Goal: Task Accomplishment & Management: Manage account settings

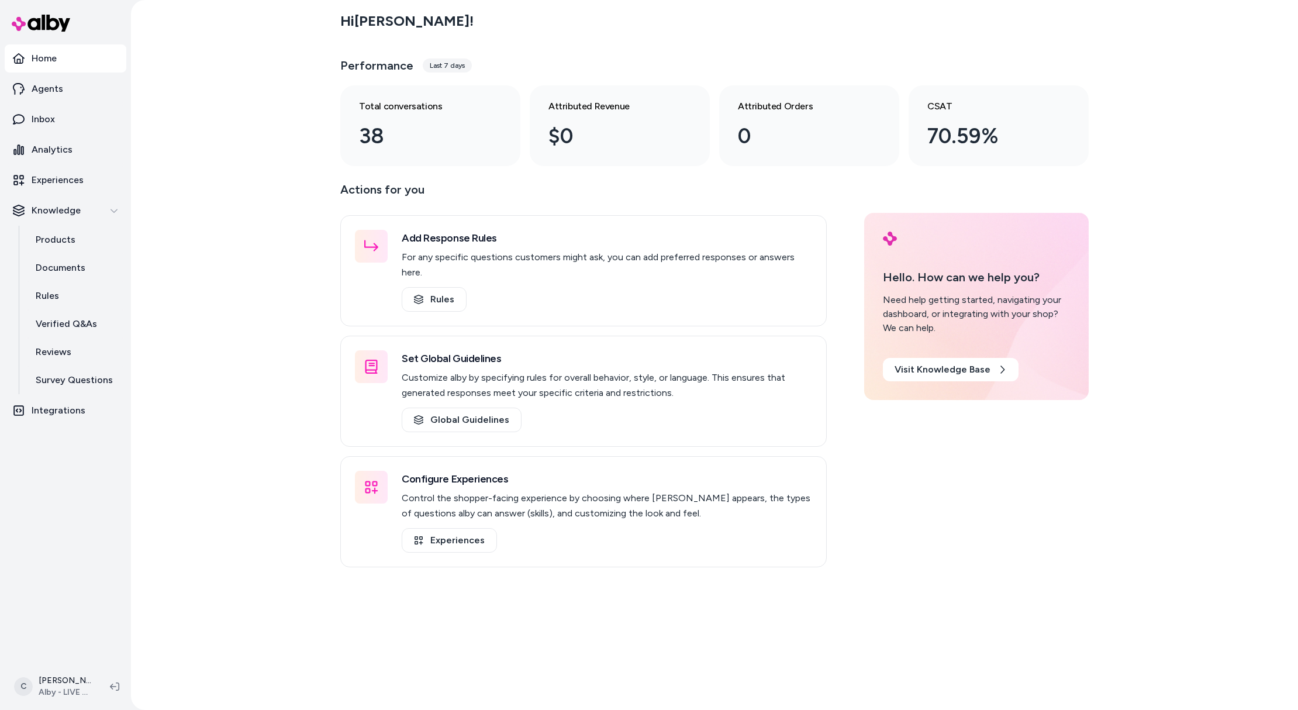
click at [61, 690] on html "Home Agents Inbox Analytics Experiences Knowledge Products Documents Rules Veri…" at bounding box center [649, 355] width 1298 height 710
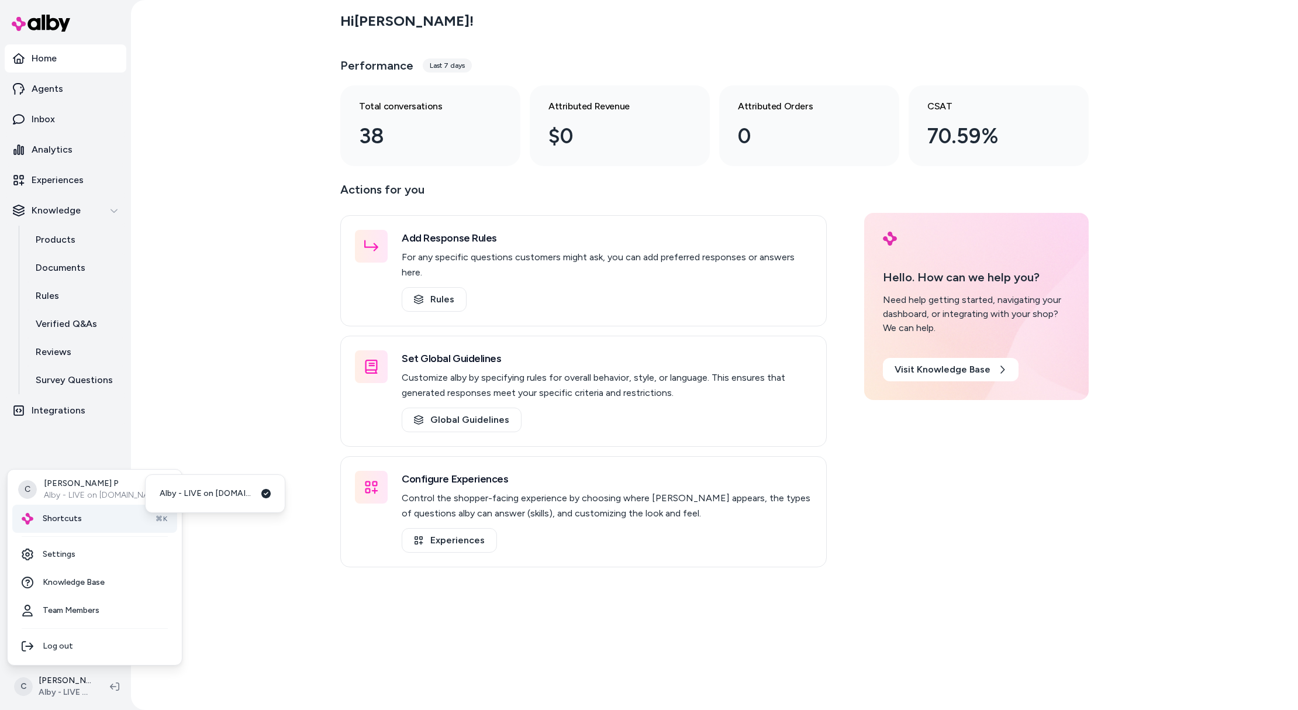
click at [99, 516] on div "Shortcuts ⌘K" at bounding box center [94, 519] width 165 height 28
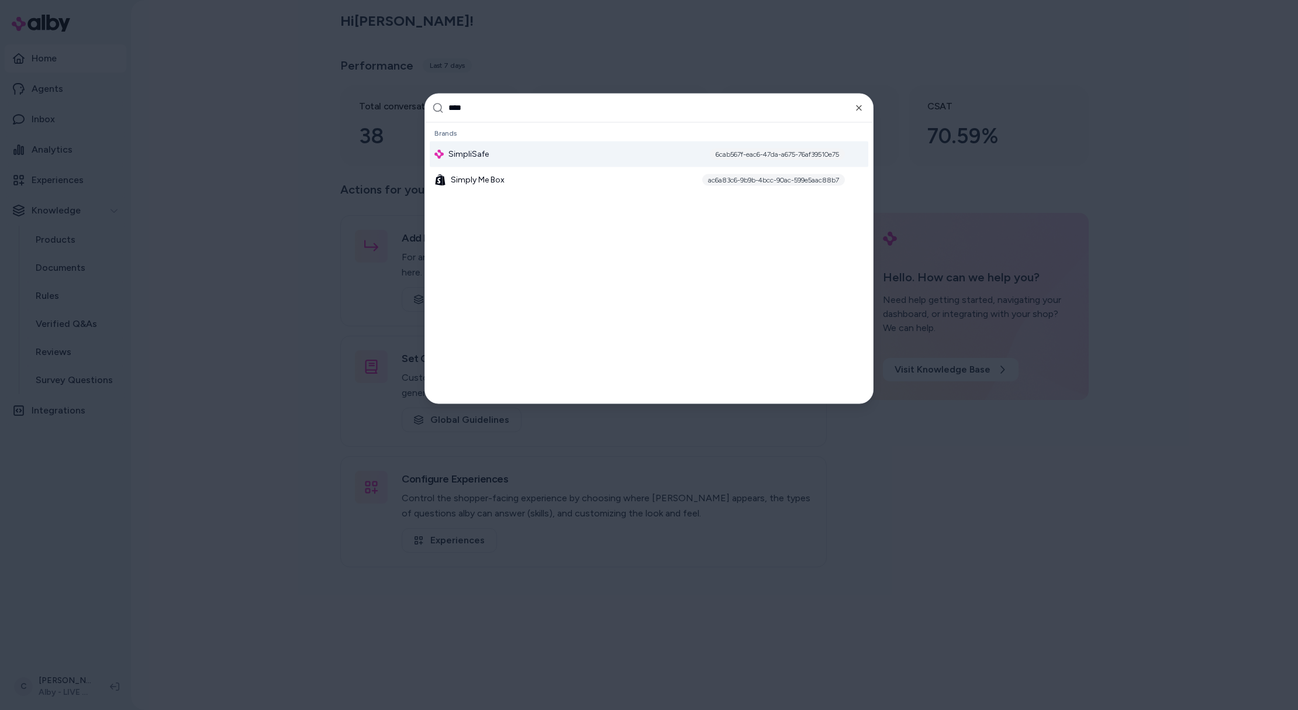
type input "*****"
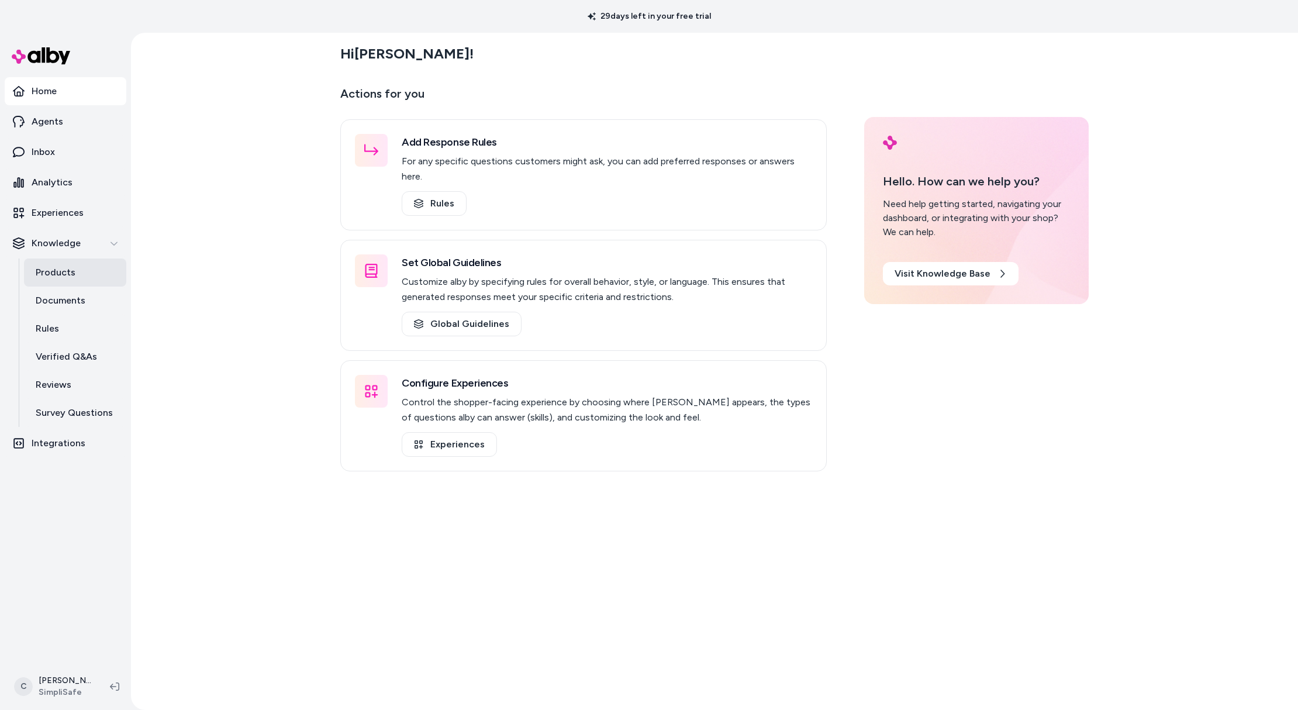
click at [77, 278] on link "Products" at bounding box center [75, 272] width 102 height 28
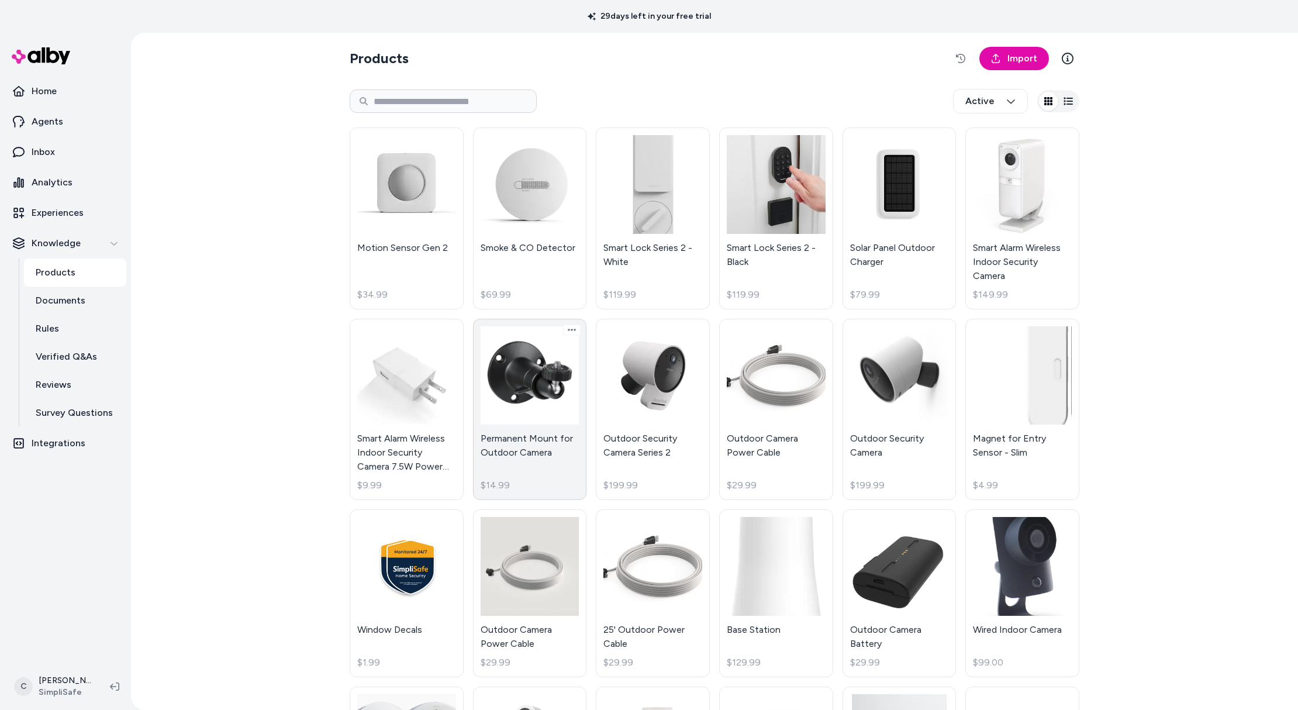
click at [526, 437] on link "Permanent Mount for Outdoor Camera $14.99" at bounding box center [530, 410] width 114 height 182
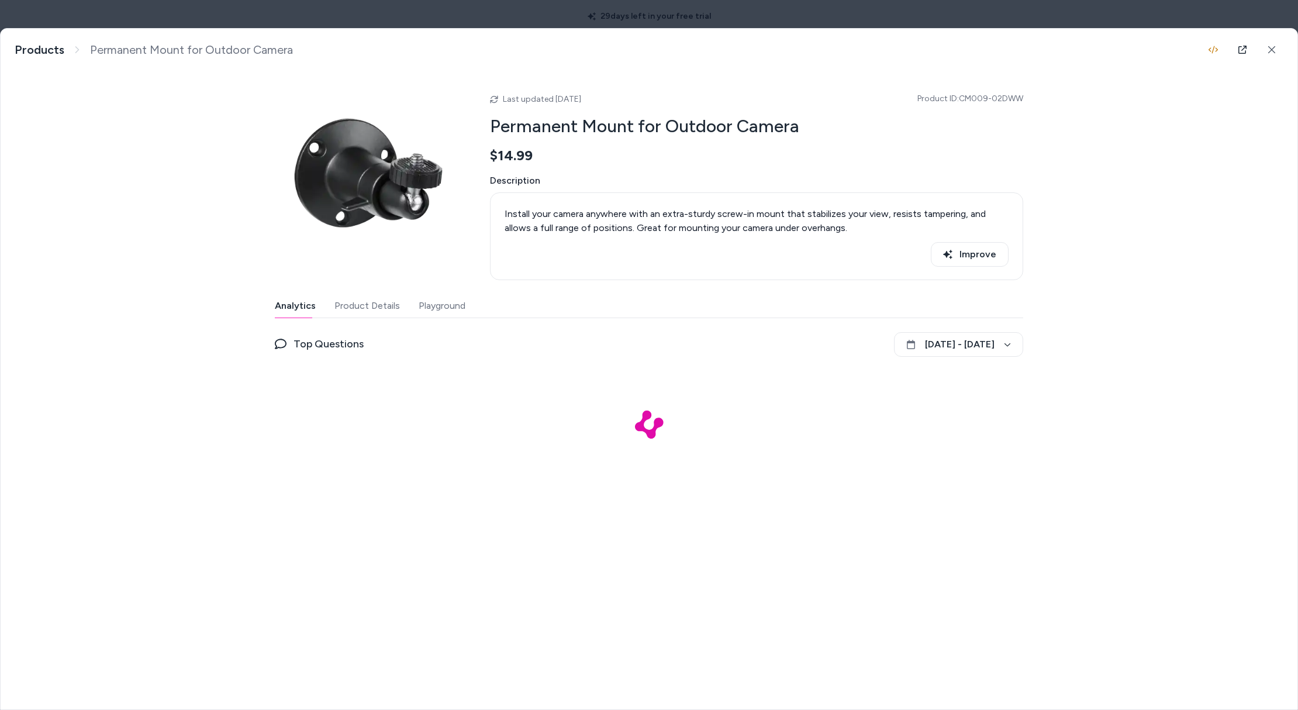
click at [201, 8] on body "29 days left in your free trial Home Agents Inbox Analytics Experiences Knowled…" at bounding box center [649, 355] width 1298 height 710
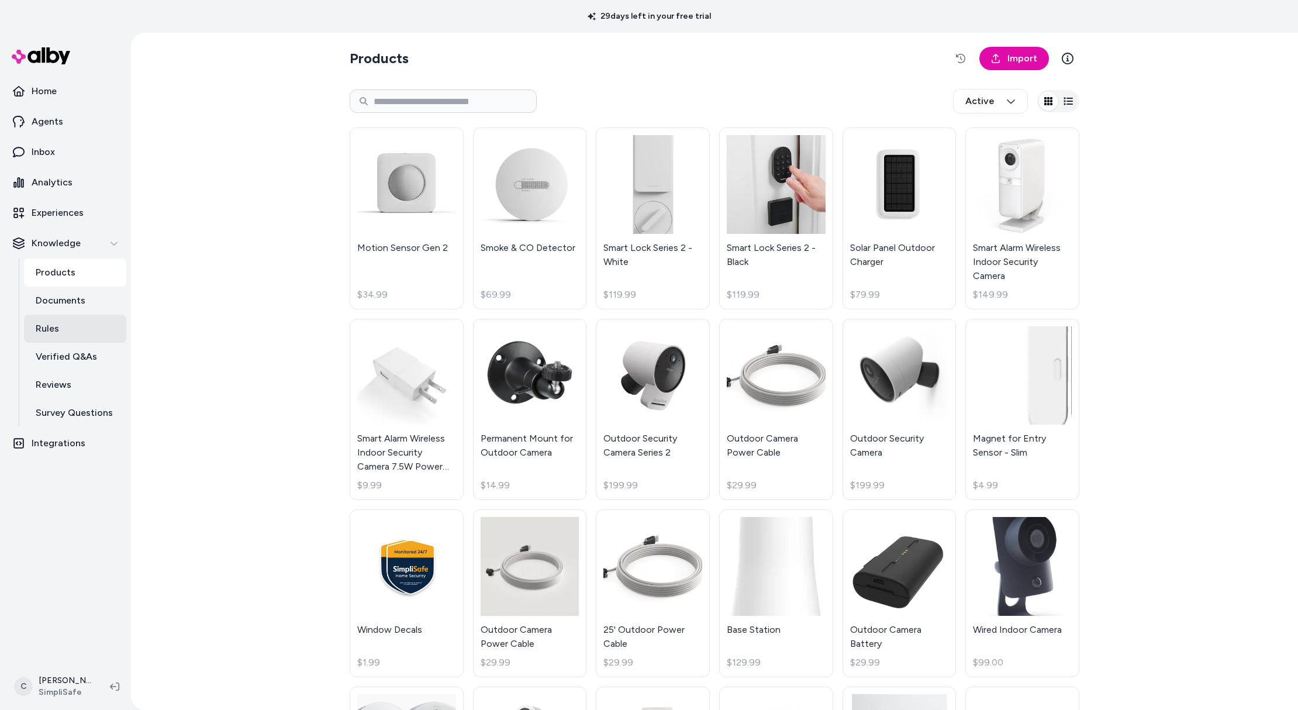
click at [63, 331] on link "Rules" at bounding box center [75, 329] width 102 height 28
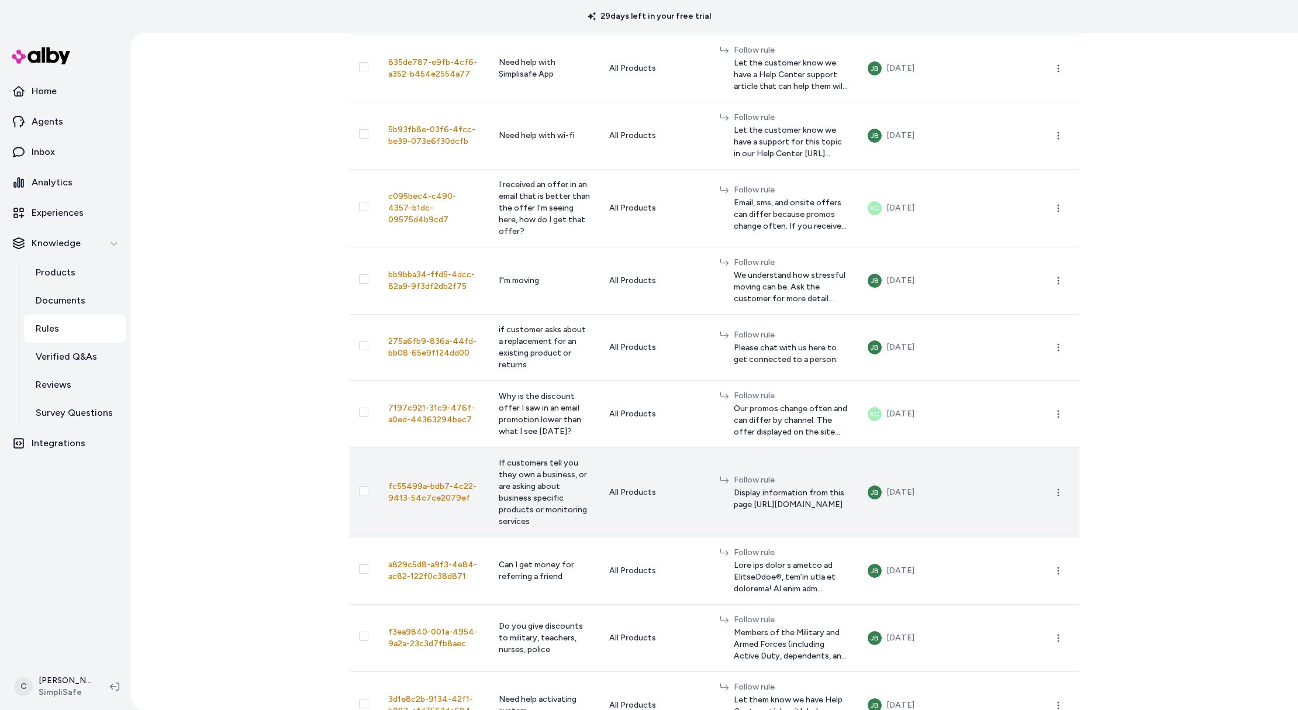
scroll to position [609, 0]
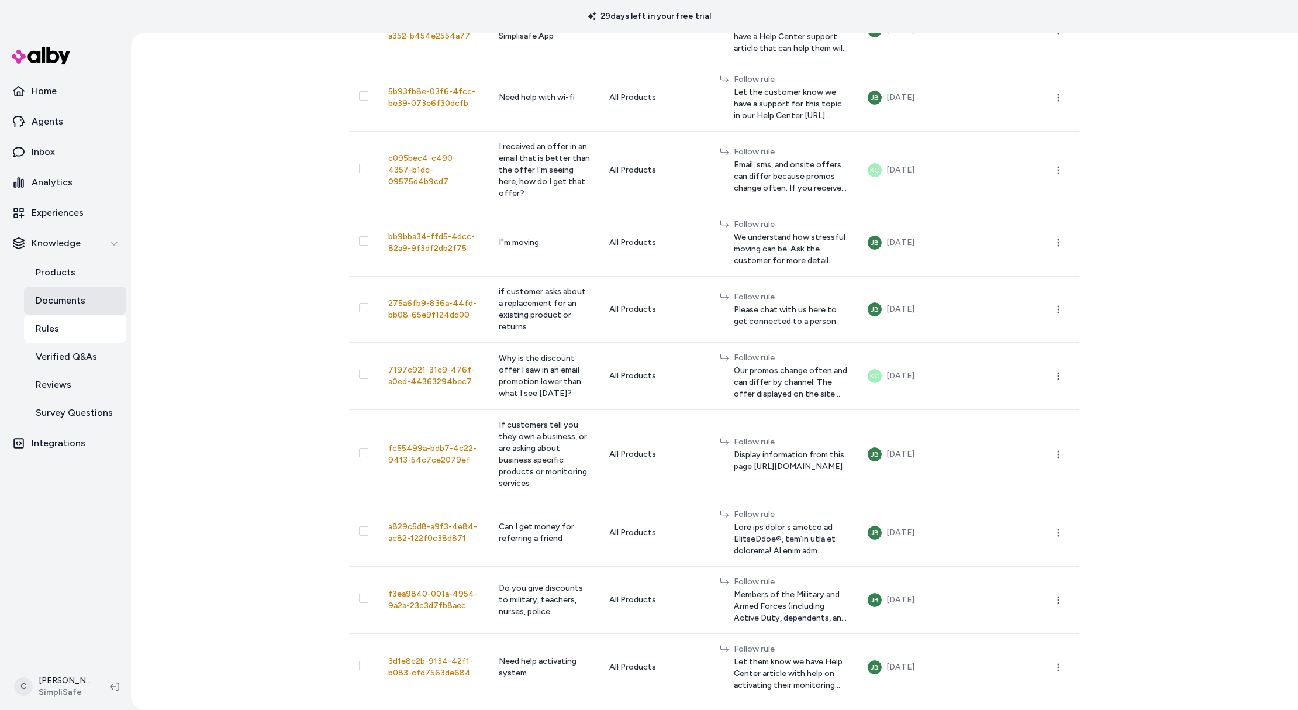
click at [71, 297] on p "Documents" at bounding box center [61, 300] width 50 height 14
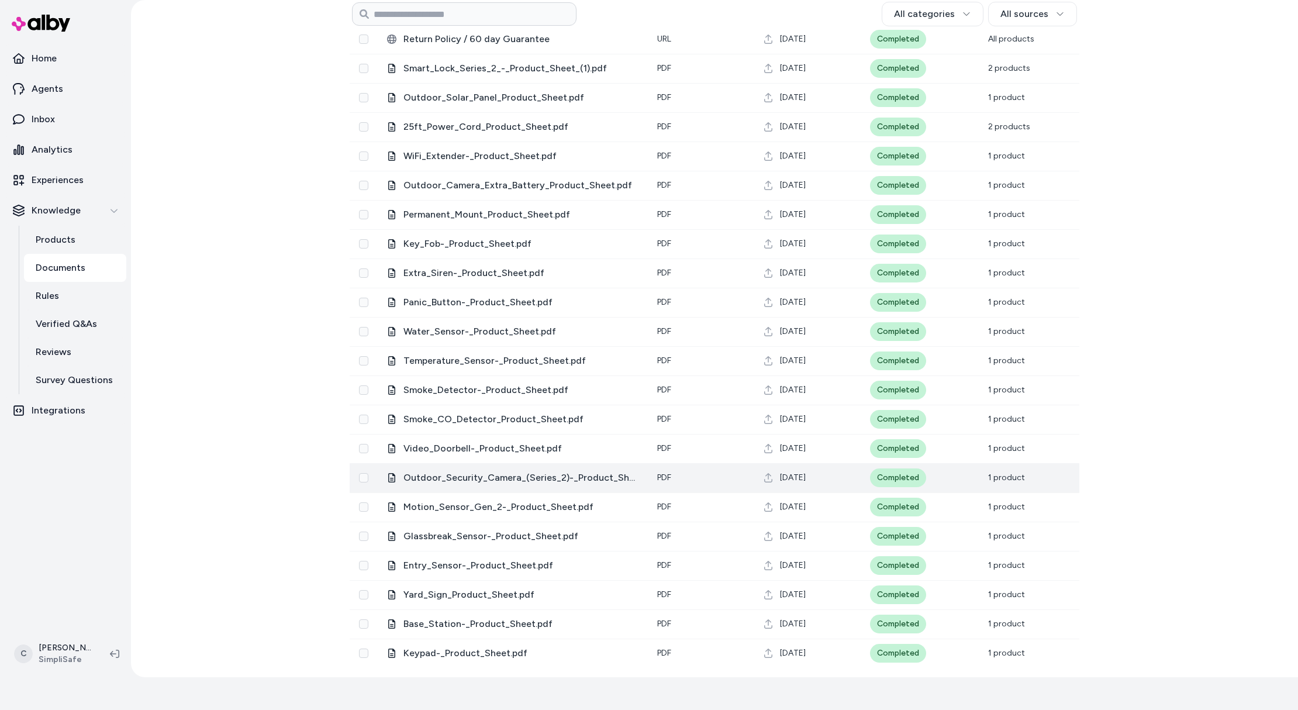
scroll to position [817, 0]
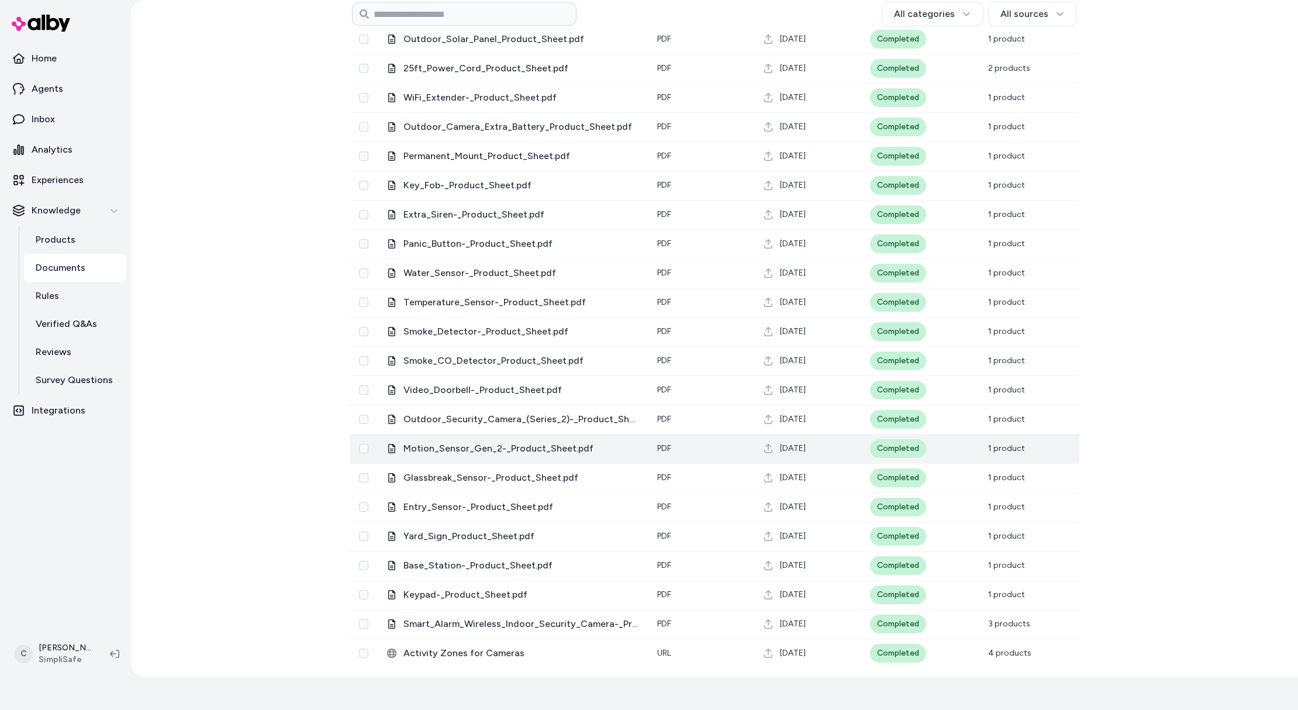
click at [994, 445] on span "1 product" at bounding box center [1006, 448] width 37 height 10
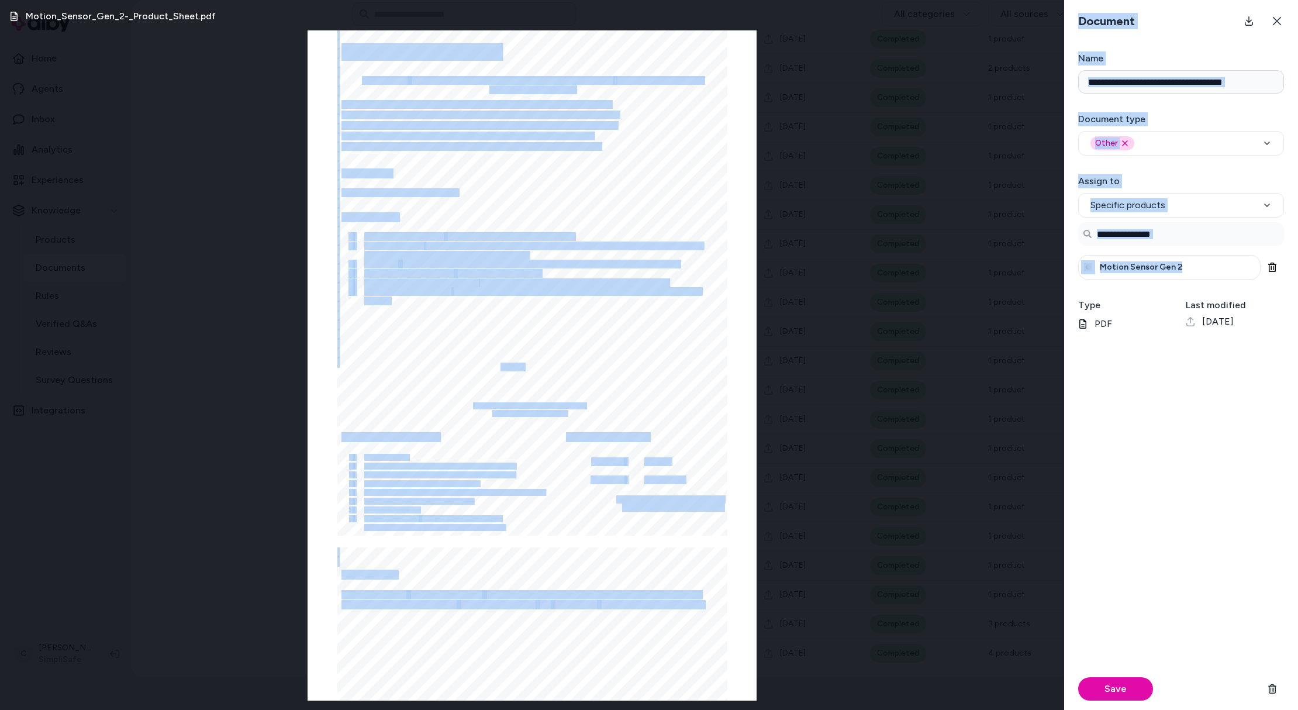
drag, startPoint x: 1182, startPoint y: 270, endPoint x: 1043, endPoint y: 282, distance: 139.7
click at [1043, 282] on div "Motion_Sensor_Gen_2-_Product_Sheet.pdf Page 1/2 Motion Sensor Gen. 2 Key Featur…" at bounding box center [649, 355] width 1298 height 710
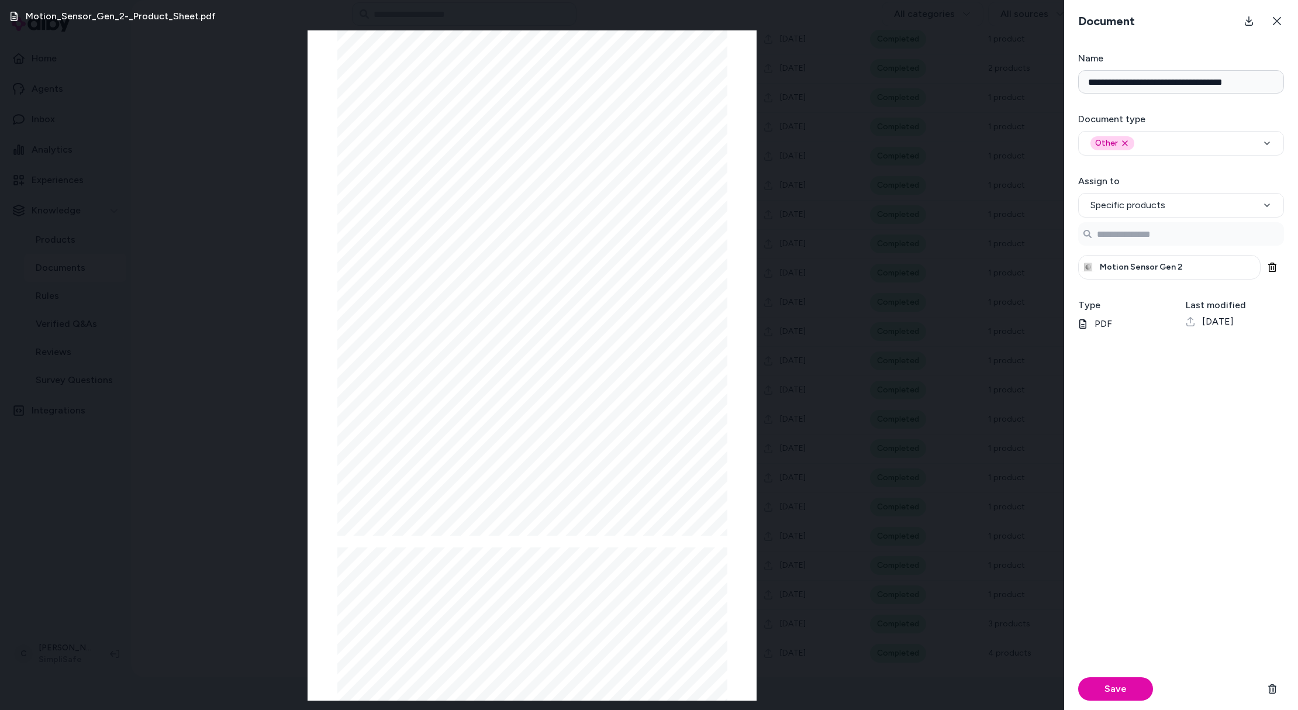
click at [1124, 274] on div "Motion Sensor Gen 2" at bounding box center [1169, 267] width 182 height 25
drag, startPoint x: 1176, startPoint y: 268, endPoint x: 1101, endPoint y: 270, distance: 74.9
click at [1097, 270] on div "Motion Sensor Gen 2" at bounding box center [1169, 267] width 182 height 25
copy span "Motion Sensor Gen 2"
click at [264, 364] on div "Motion_Sensor_Gen_2-_Product_Sheet.pdf Page 1/2 Motion Sensor Gen. 2 Key Featur…" at bounding box center [532, 355] width 1064 height 710
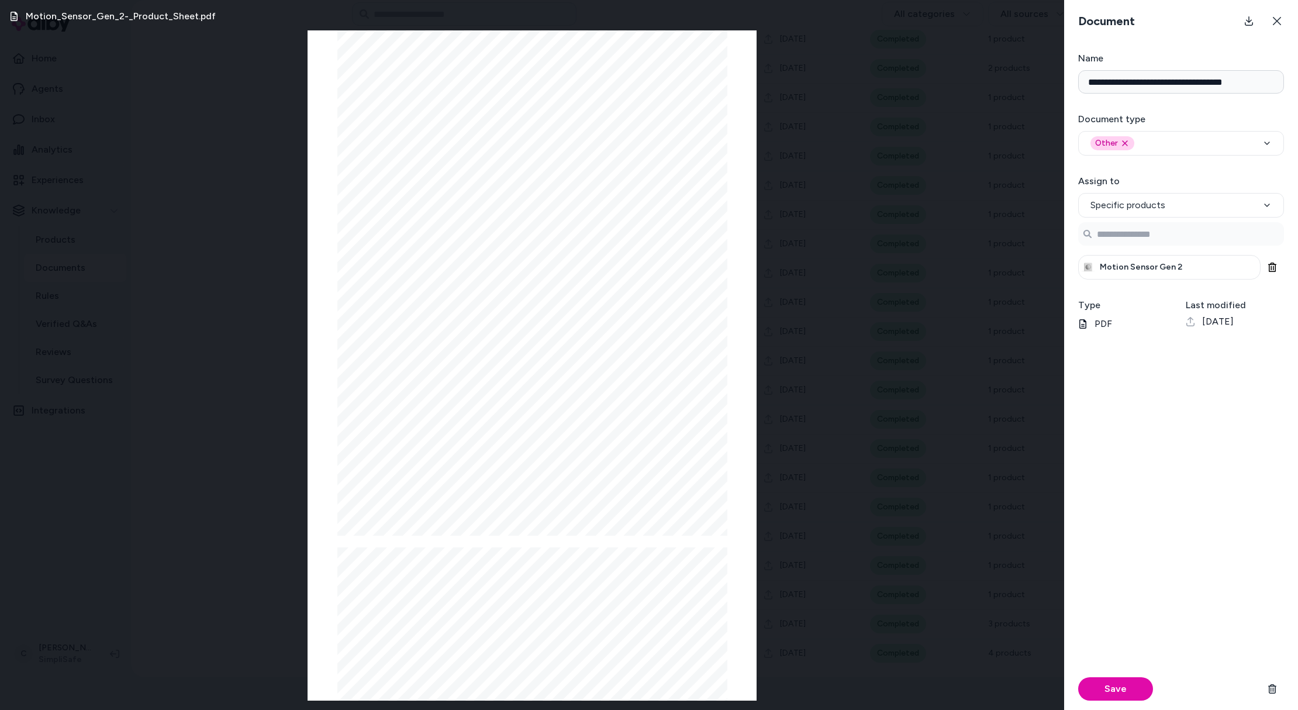
click at [71, 202] on div "Motion_Sensor_Gen_2-_Product_Sheet.pdf Page 1/2 Motion Sensor Gen. 2 Key Featur…" at bounding box center [532, 355] width 1064 height 710
click at [1276, 13] on button at bounding box center [1276, 20] width 23 height 23
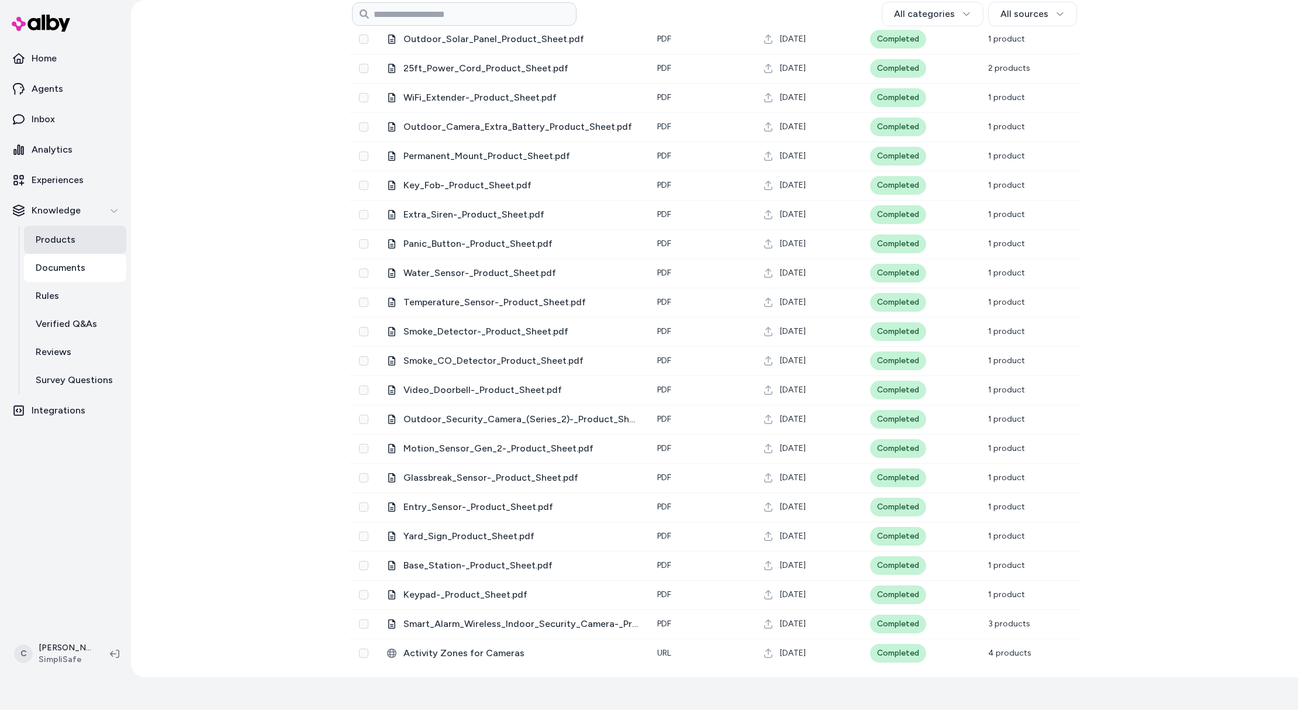
click at [89, 229] on link "Products" at bounding box center [75, 240] width 102 height 28
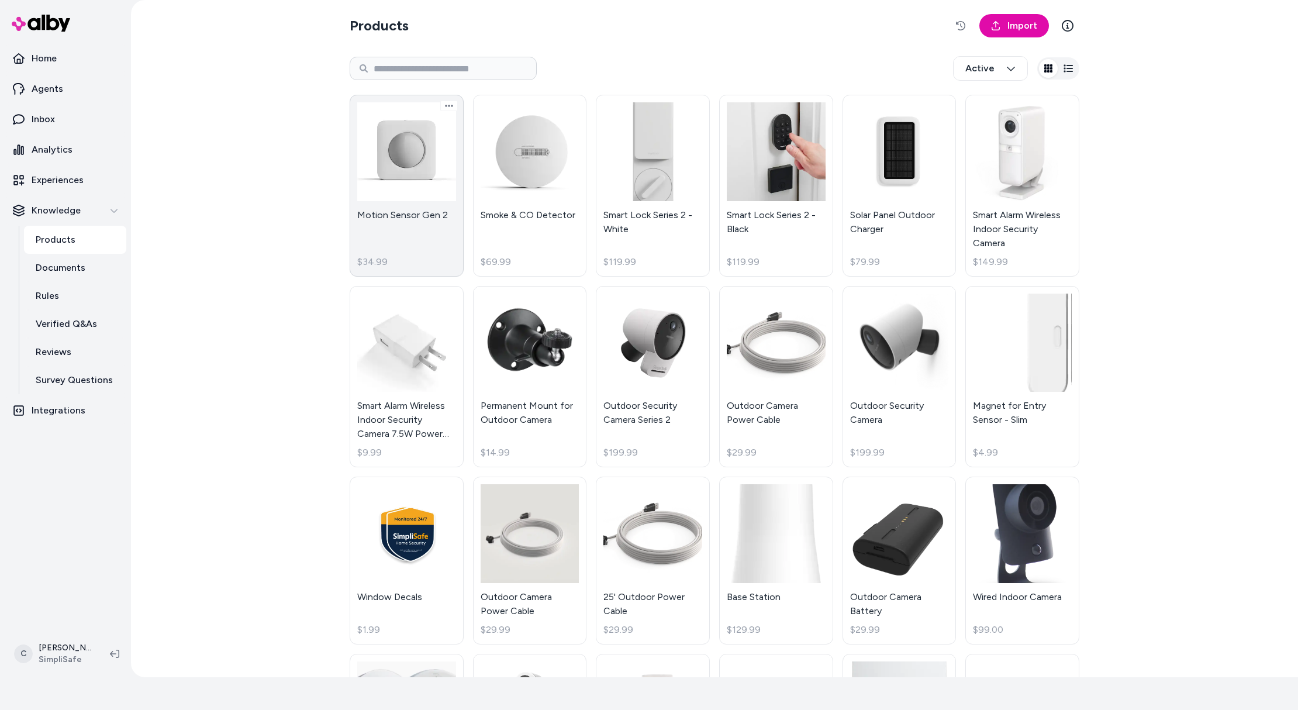
click at [418, 198] on link "Motion Sensor Gen 2 $34.99" at bounding box center [407, 186] width 114 height 182
click at [63, 175] on p "Experiences" at bounding box center [58, 180] width 52 height 14
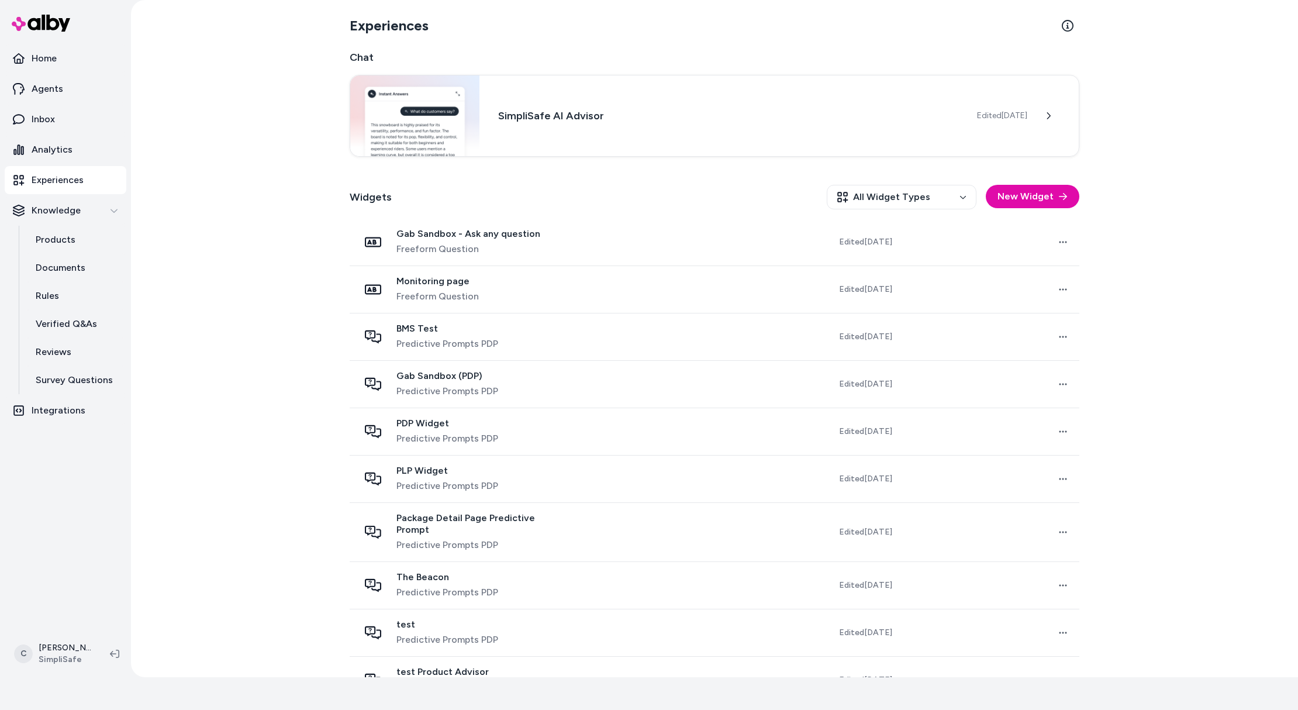
click at [494, 436] on div "PDP Widget Predictive Prompts PDP" at bounding box center [463, 431] width 209 height 28
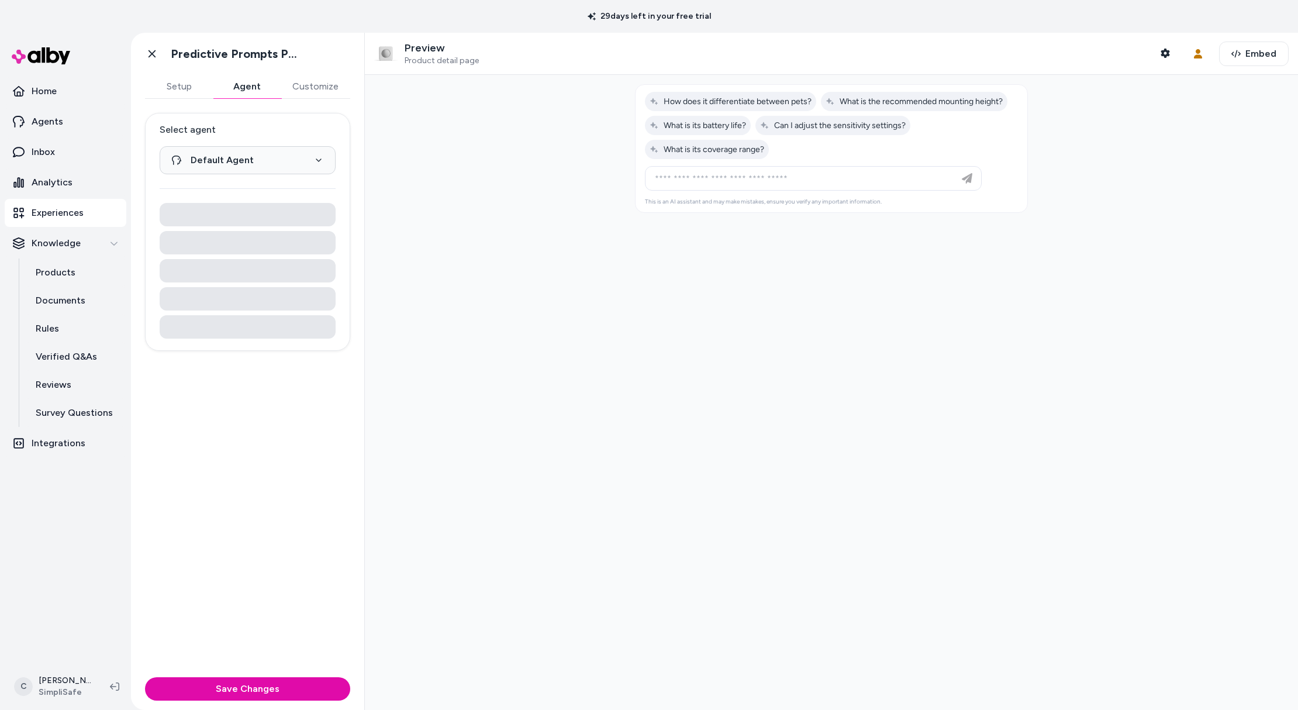
click at [239, 88] on button "Agent" at bounding box center [247, 86] width 68 height 23
click at [296, 83] on button "Customize" at bounding box center [316, 86] width 70 height 23
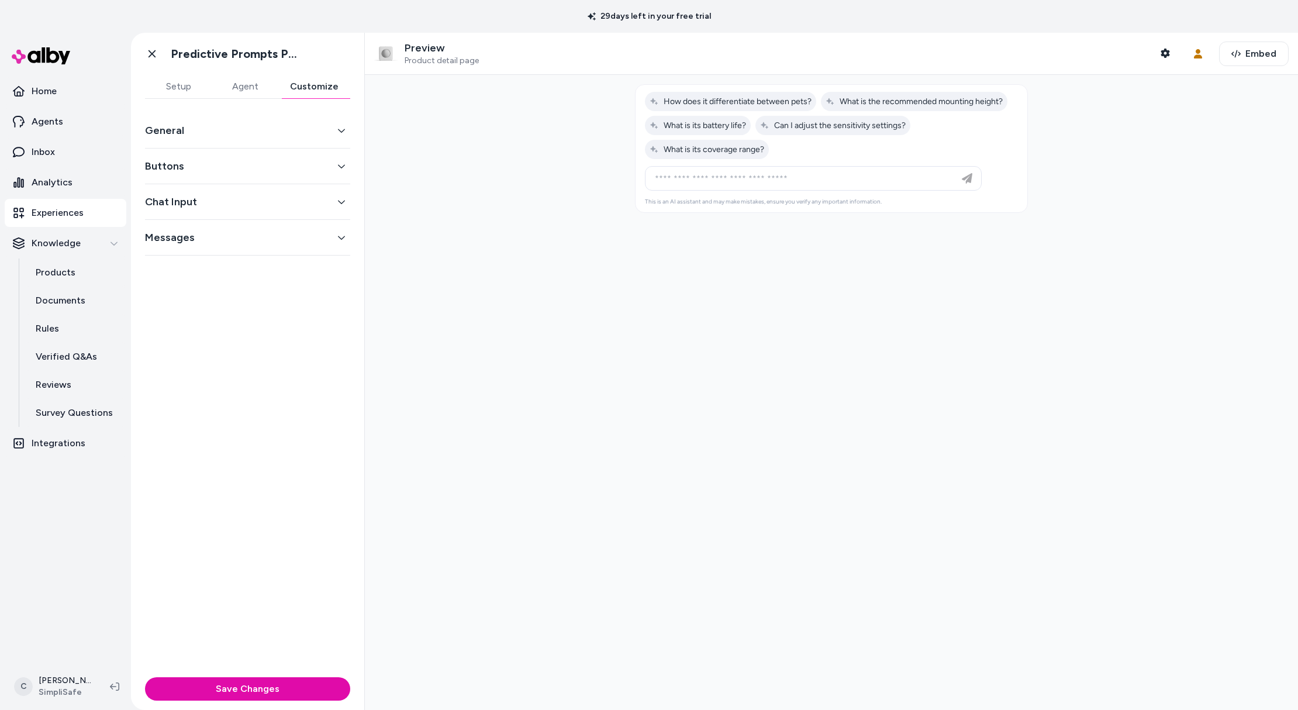
click at [189, 126] on button "General" at bounding box center [247, 130] width 205 height 16
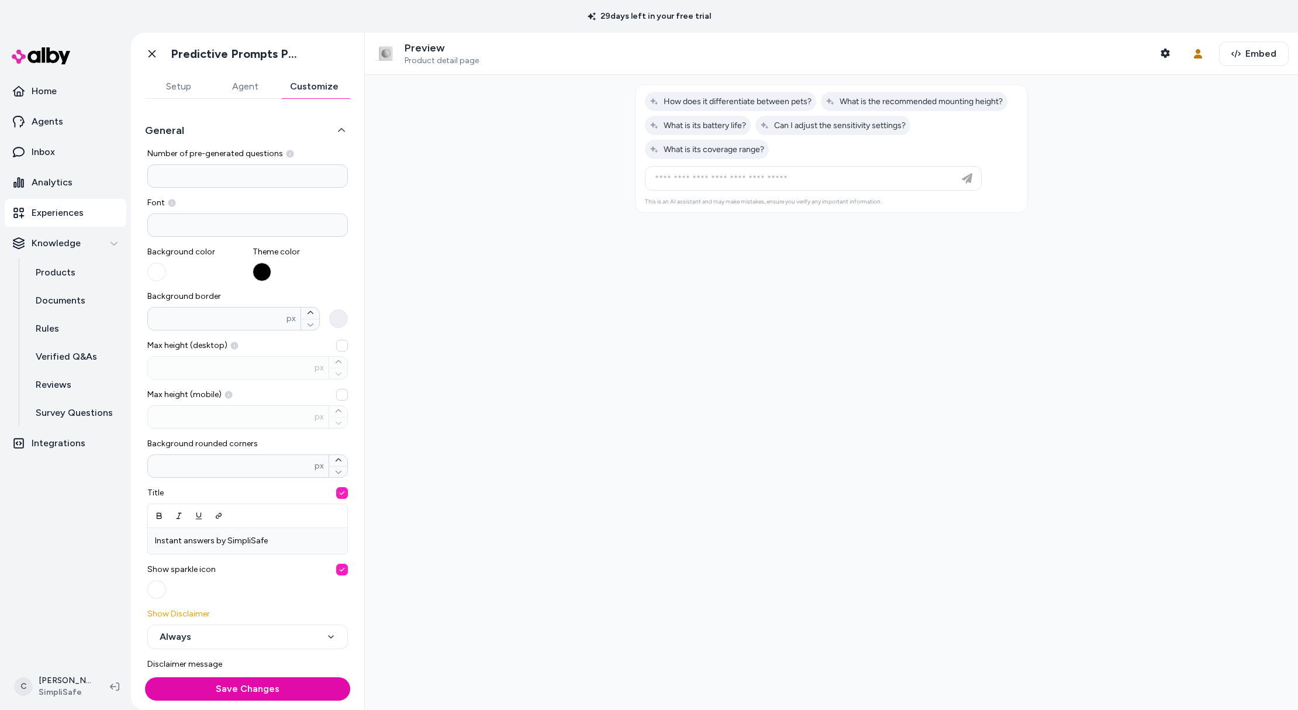
click at [228, 122] on button "General" at bounding box center [247, 130] width 205 height 16
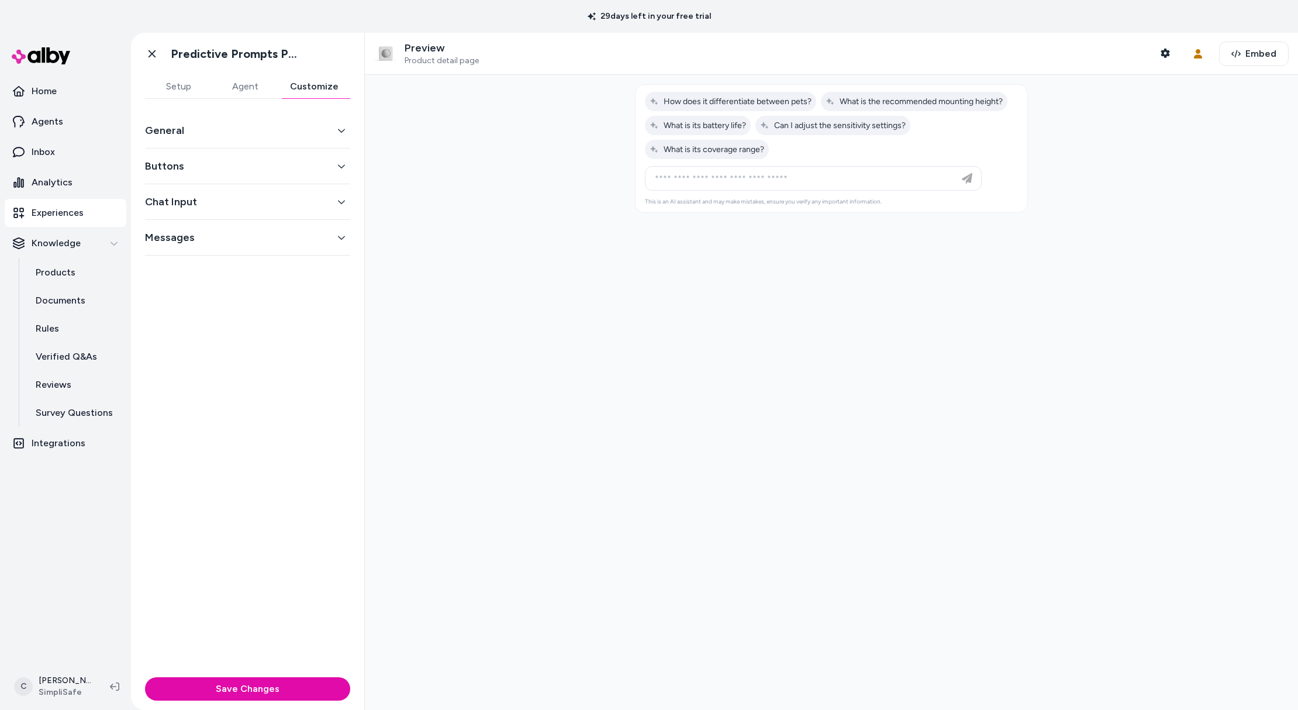
click at [185, 171] on button "Buttons" at bounding box center [247, 166] width 205 height 16
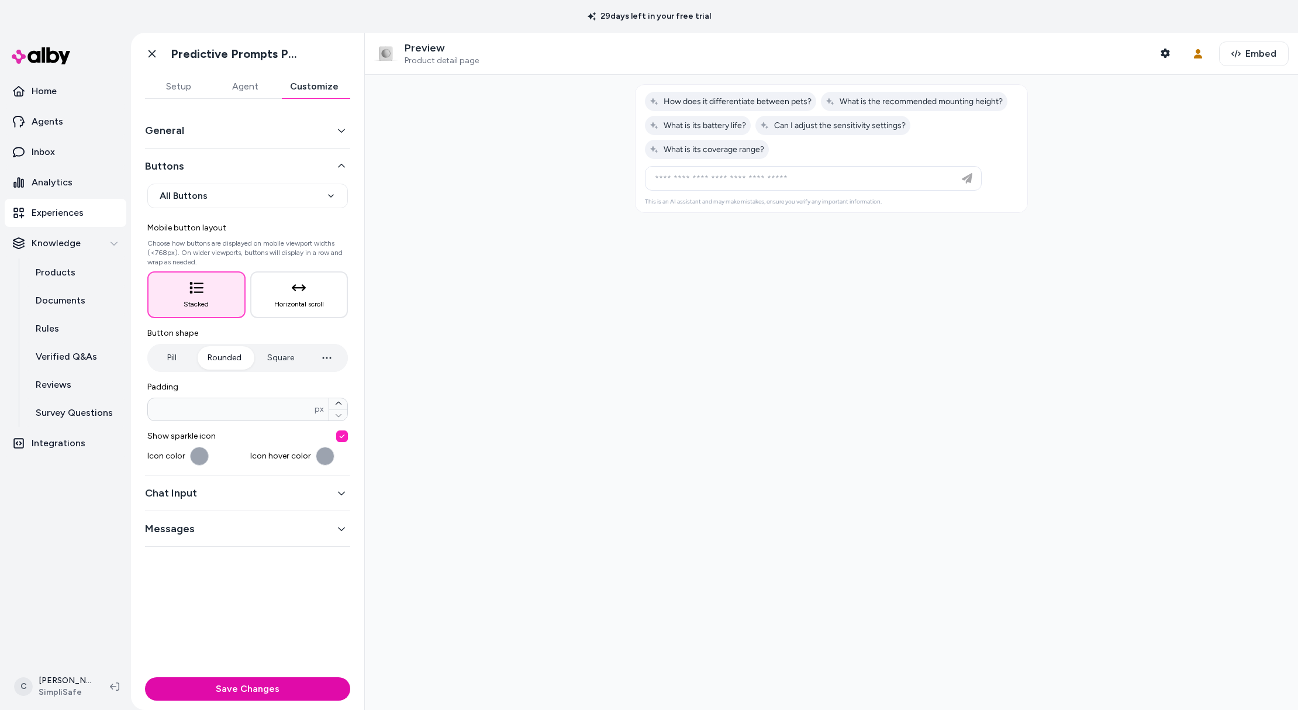
click at [196, 457] on button "button" at bounding box center [199, 456] width 19 height 19
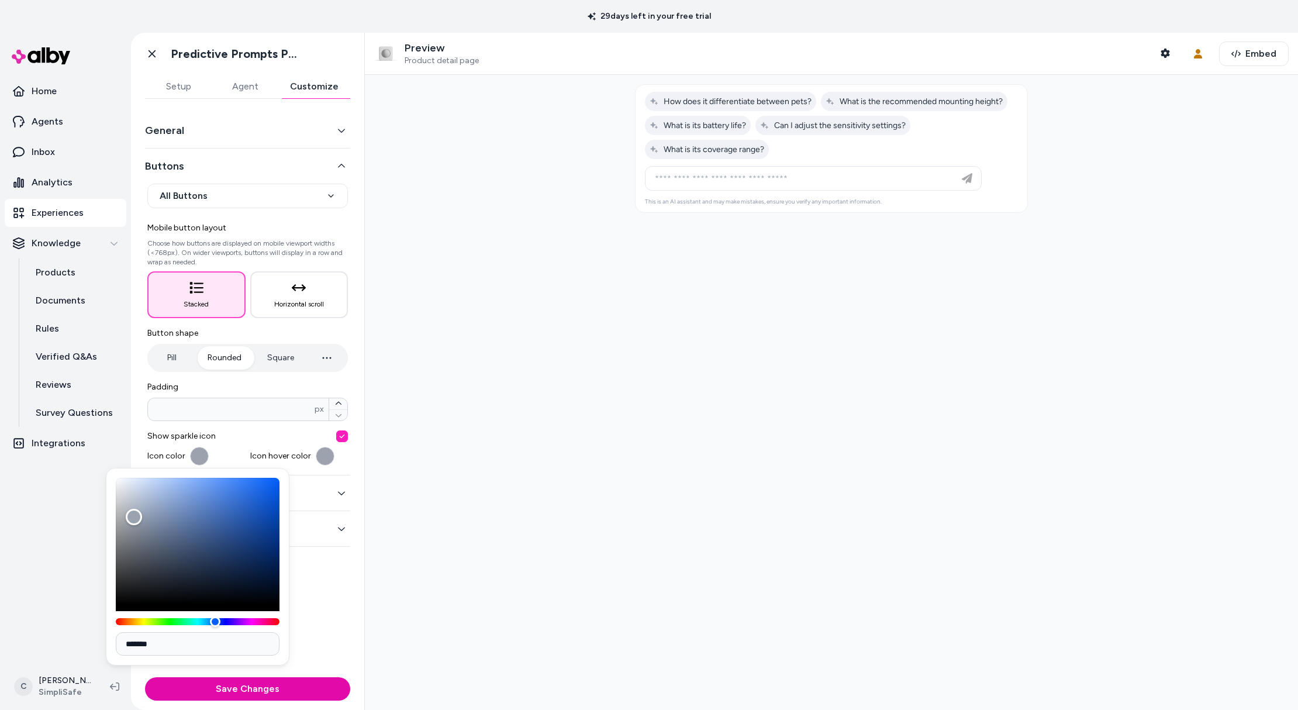
click at [281, 444] on div "Show sparkle icon Icon color Icon hover color" at bounding box center [247, 447] width 201 height 35
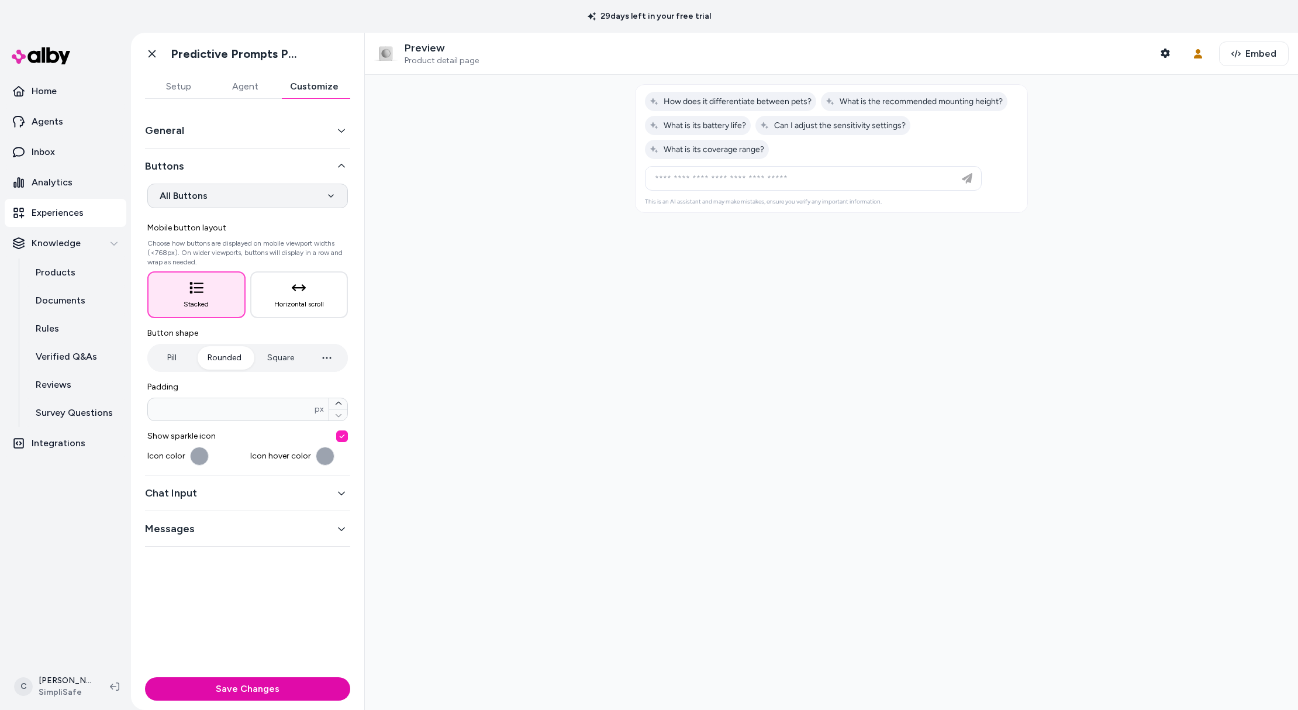
click at [217, 196] on html "**********" at bounding box center [649, 355] width 1298 height 710
click at [218, 486] on button "Chat Input" at bounding box center [247, 493] width 205 height 16
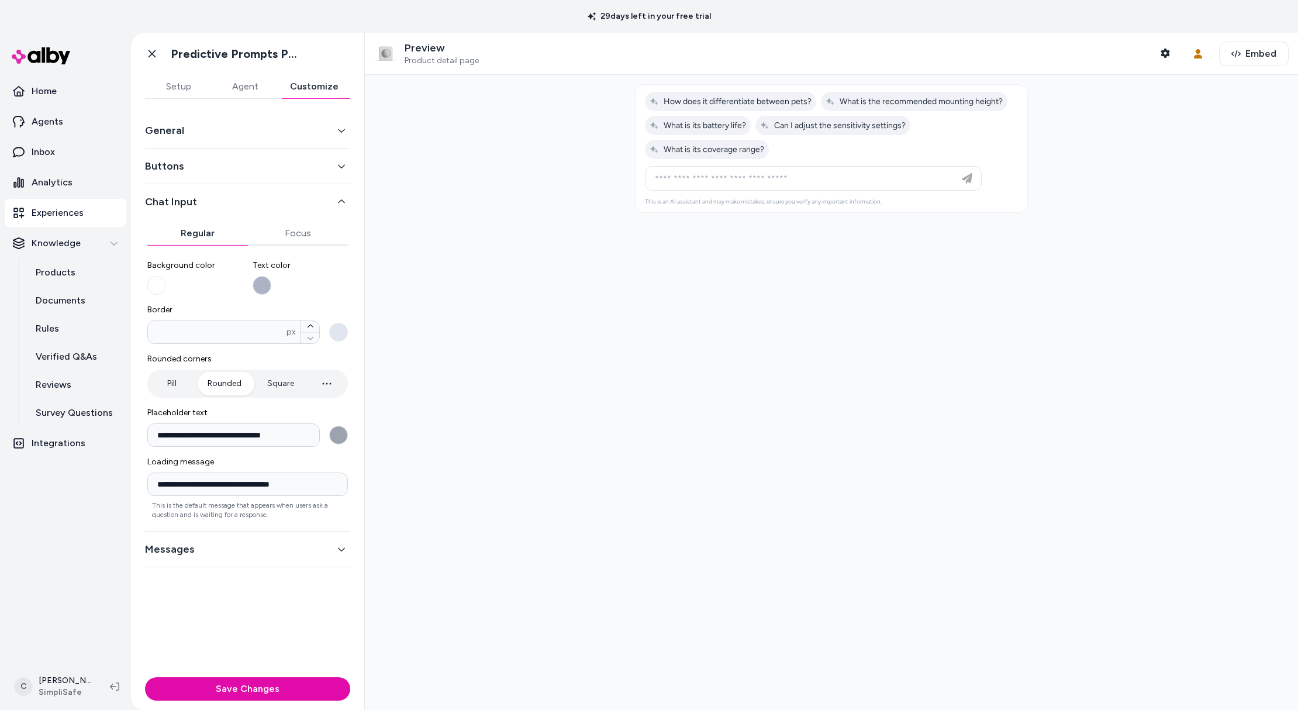
click at [219, 551] on button "Messages" at bounding box center [247, 549] width 205 height 16
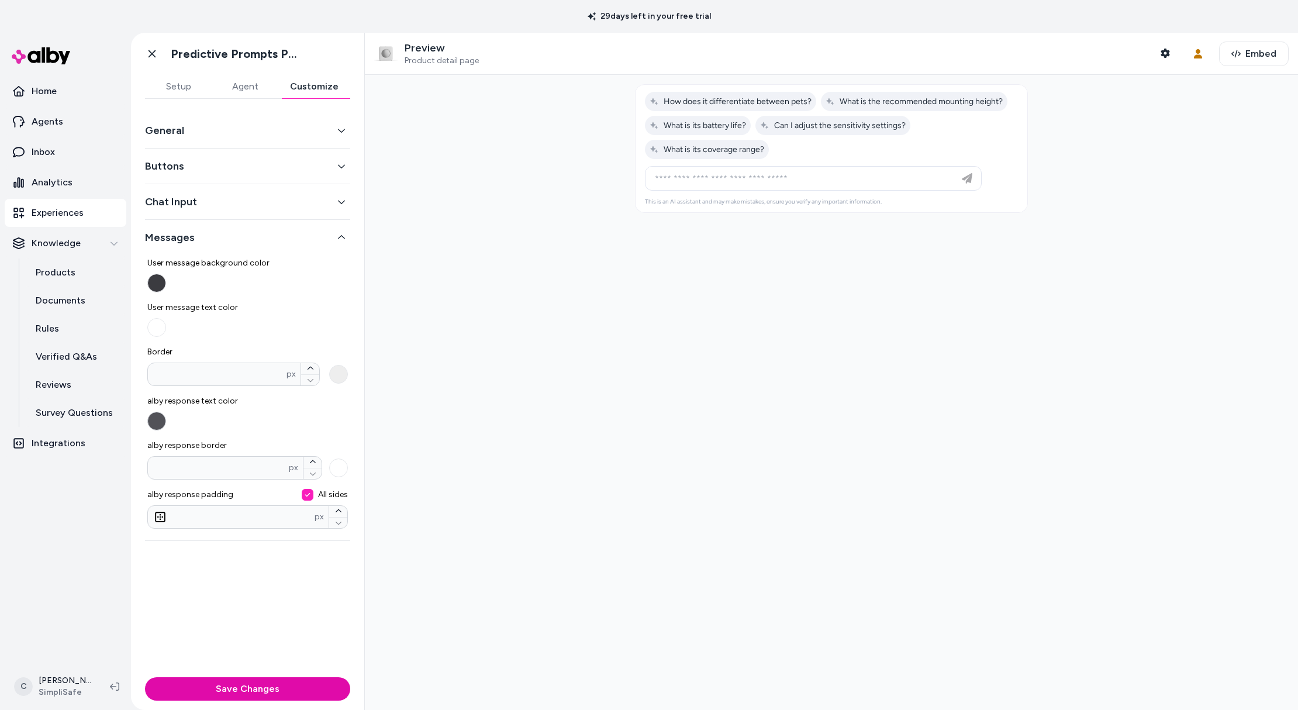
click at [161, 426] on button "alby response text color" at bounding box center [156, 421] width 19 height 19
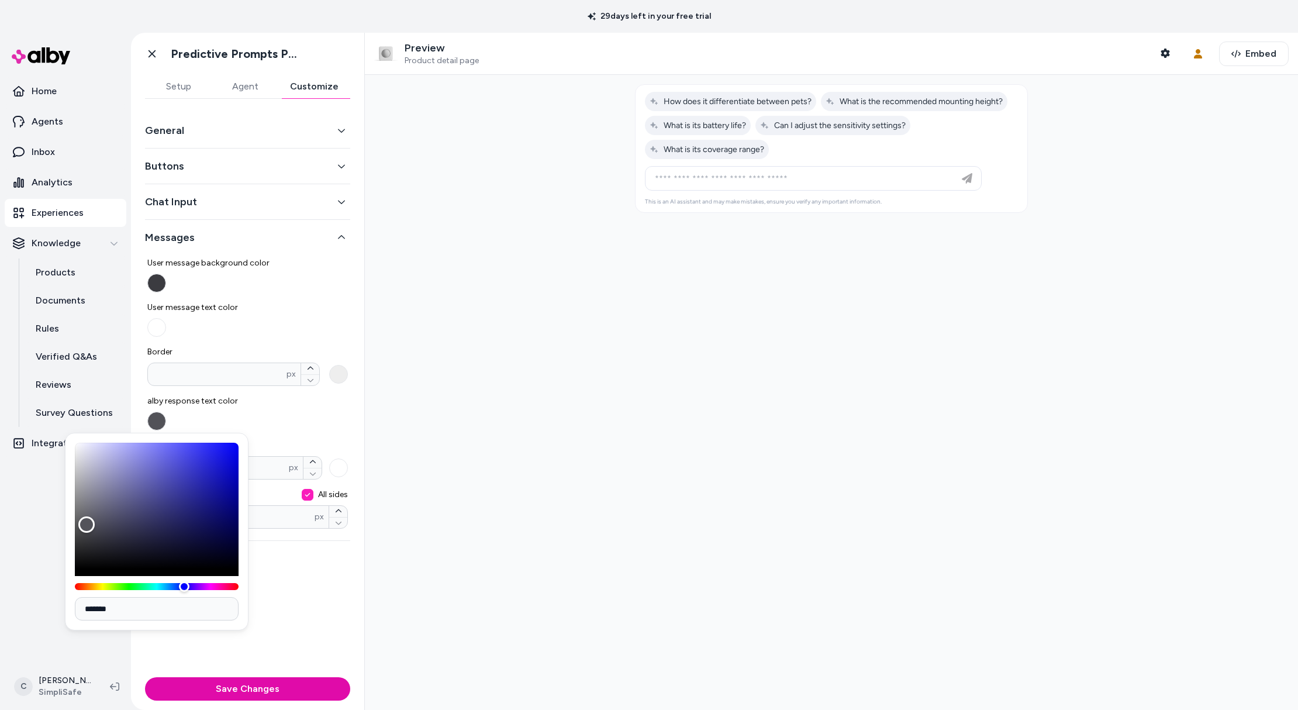
click at [313, 413] on label "alby response text color" at bounding box center [247, 412] width 201 height 35
click at [166, 413] on button "alby response text color" at bounding box center [156, 421] width 19 height 19
click at [251, 302] on span "User message text color" at bounding box center [247, 308] width 201 height 12
click at [166, 318] on button "User message text color" at bounding box center [156, 327] width 19 height 19
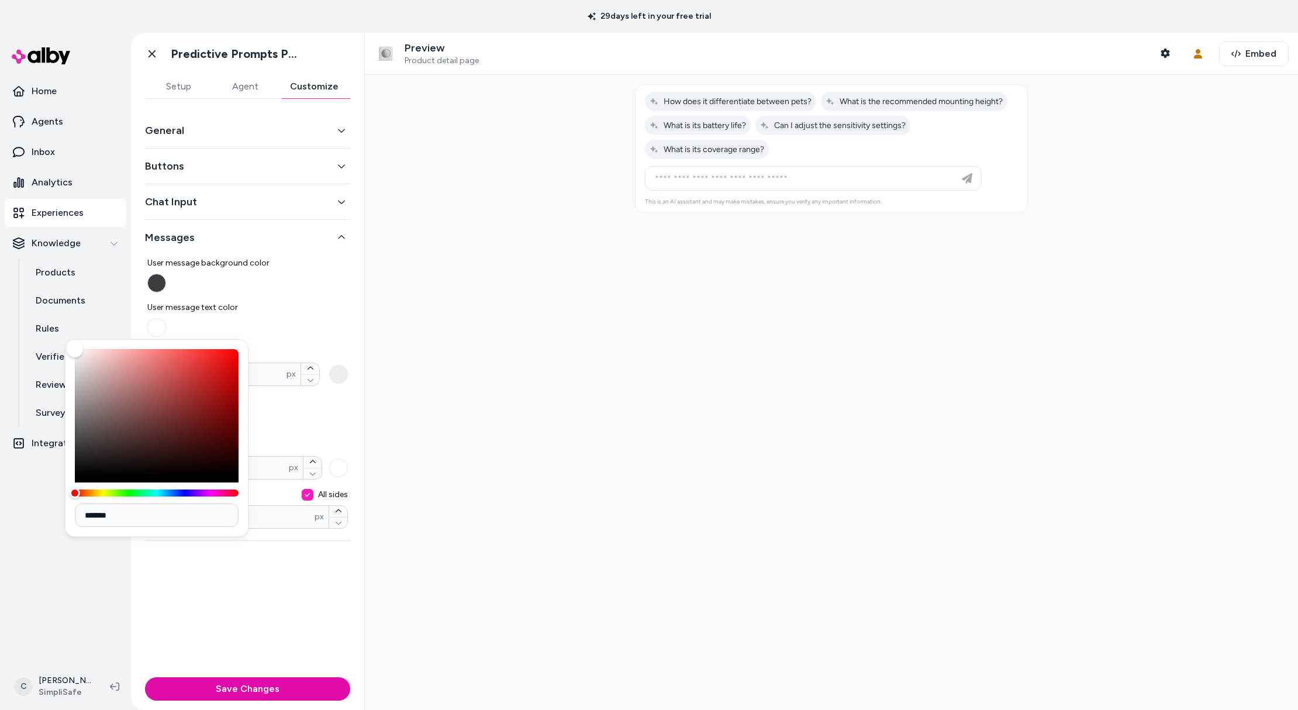
click at [160, 281] on button "User message background color" at bounding box center [156, 283] width 19 height 19
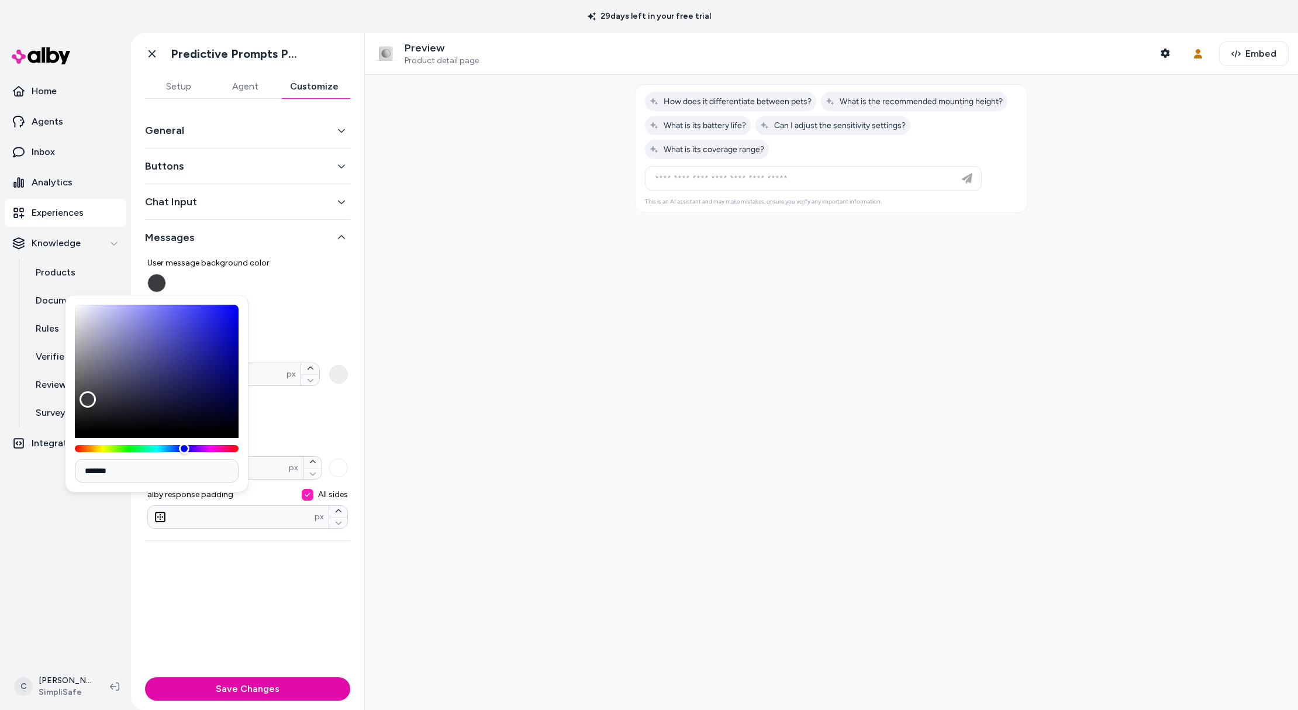
type input "*******"
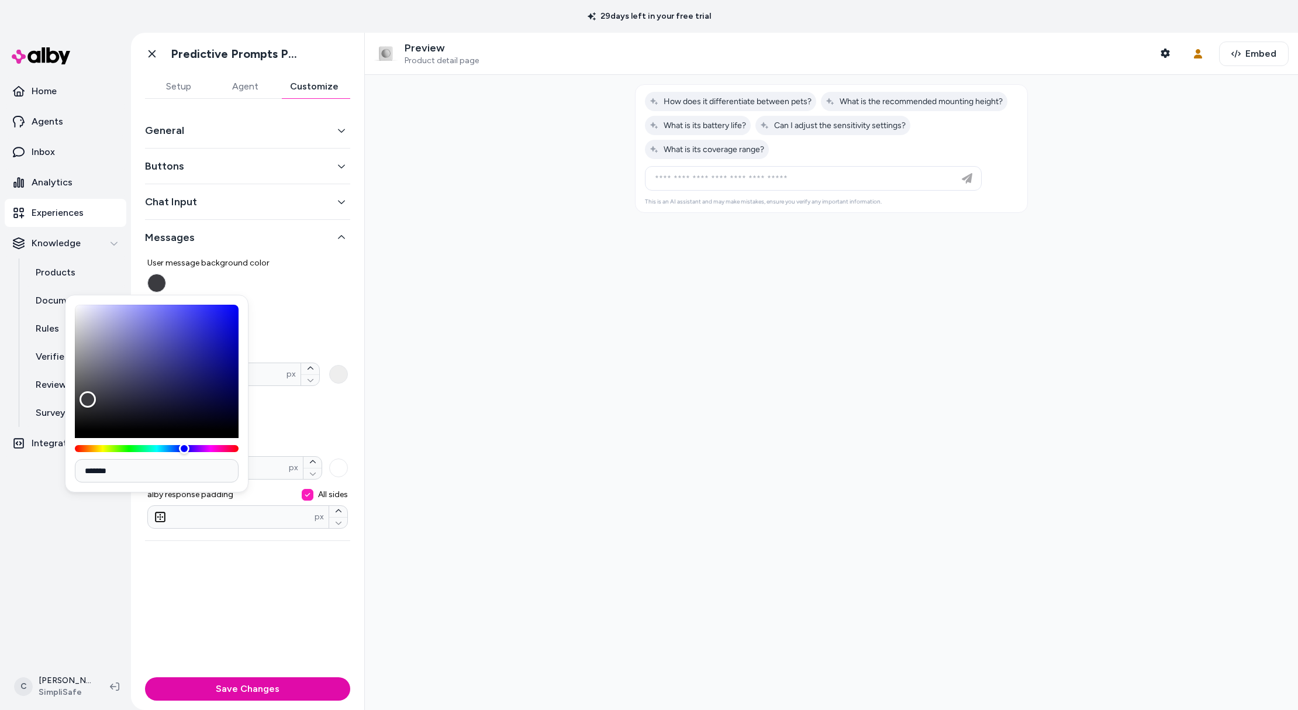
type input "*******"
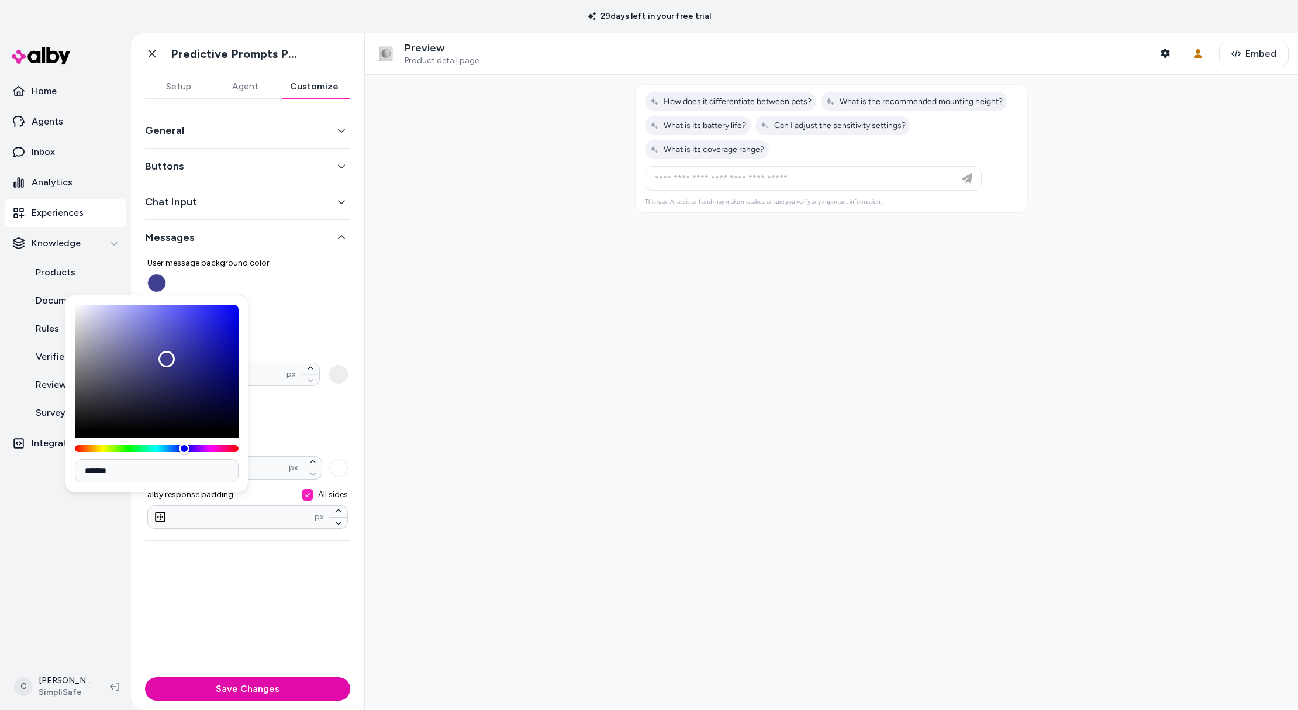
type input "*******"
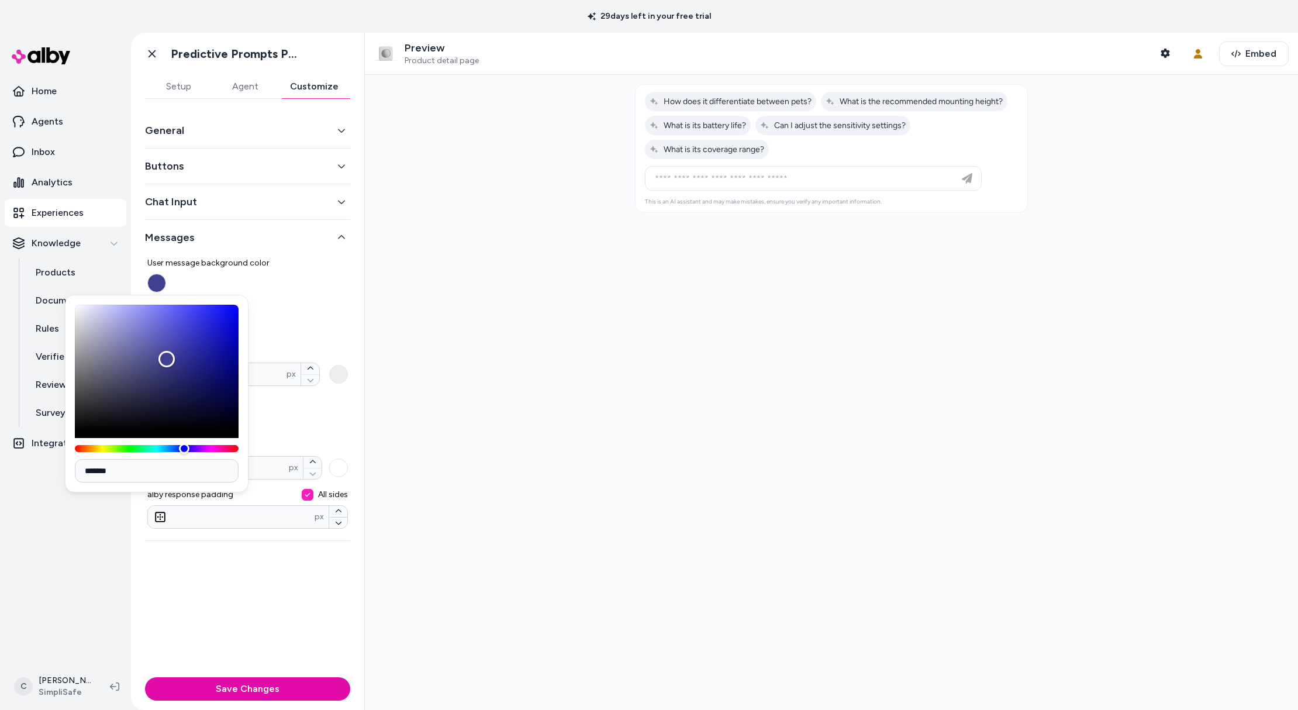
drag, startPoint x: 164, startPoint y: 358, endPoint x: 193, endPoint y: 392, distance: 44.8
click at [202, 391] on div "Color" at bounding box center [157, 368] width 164 height 126
type input "*******"
click at [173, 398] on div "Color" at bounding box center [157, 368] width 164 height 126
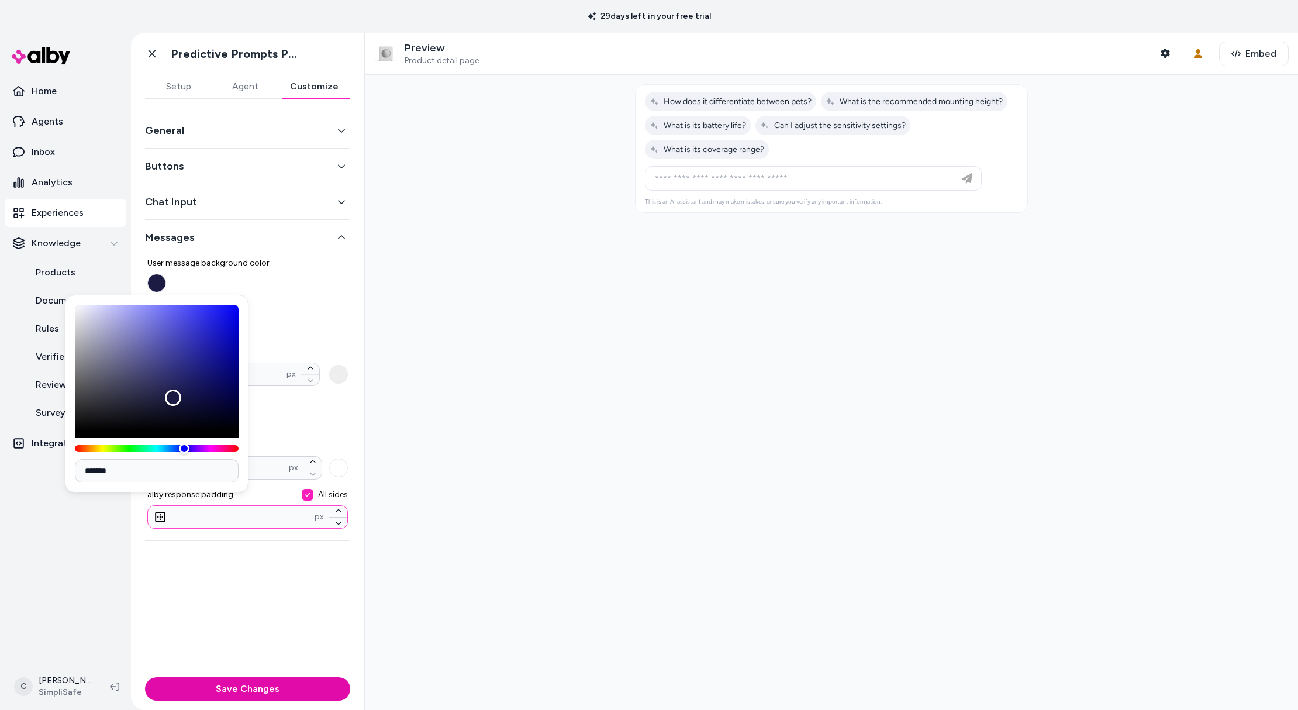
click at [278, 637] on div "General Buttons Chat Input Messages User message background color User message …" at bounding box center [247, 386] width 233 height 574
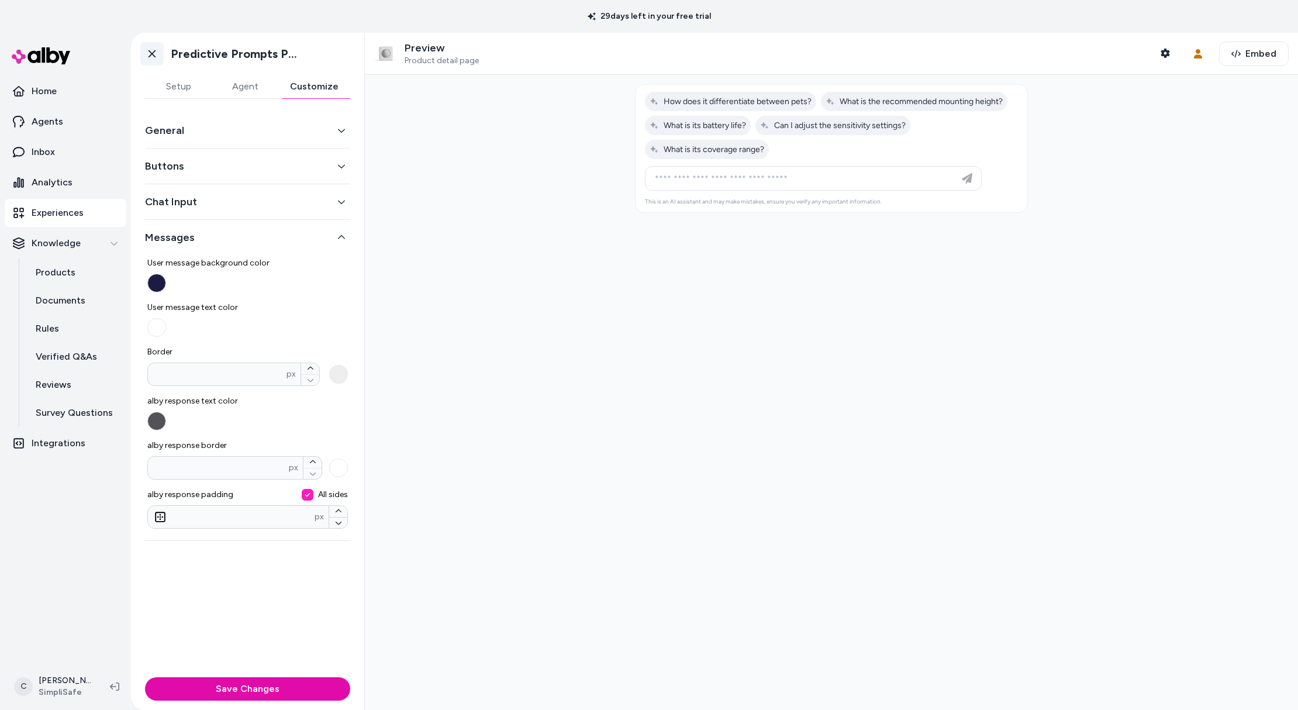
click at [156, 51] on icon at bounding box center [152, 54] width 12 height 12
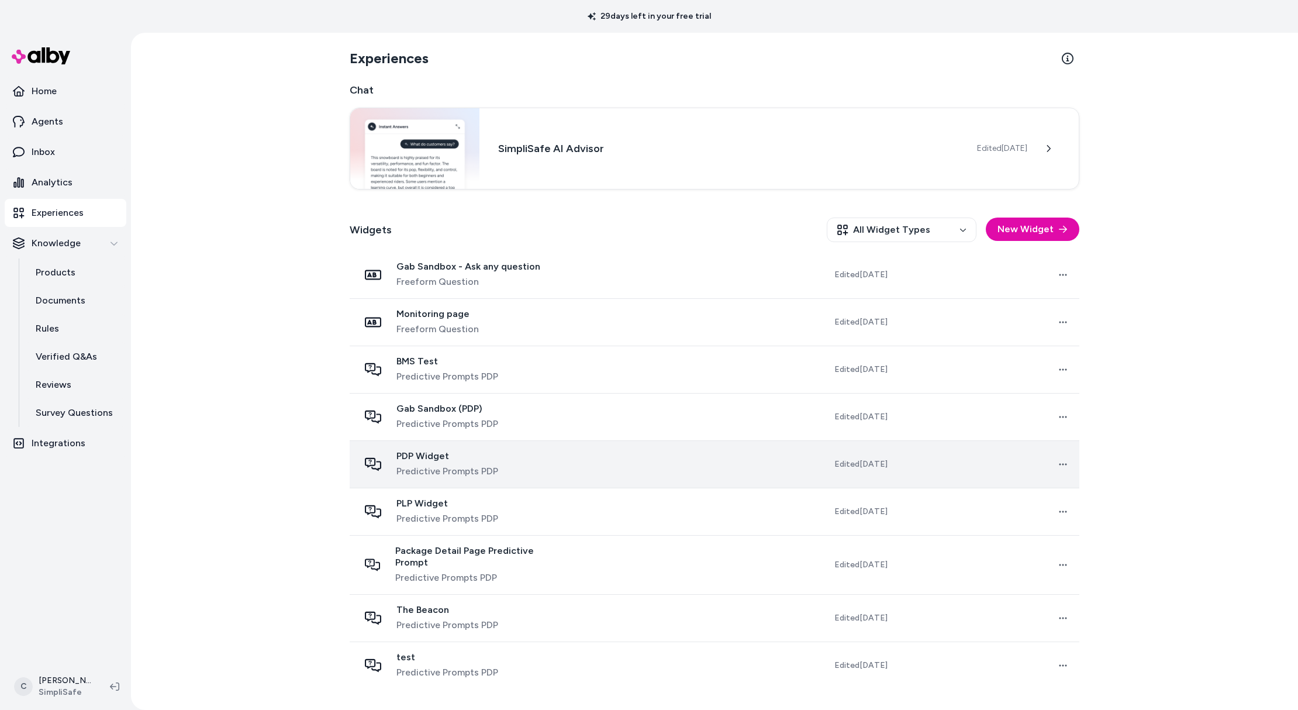
click at [445, 451] on span "PDP Widget" at bounding box center [447, 456] width 102 height 12
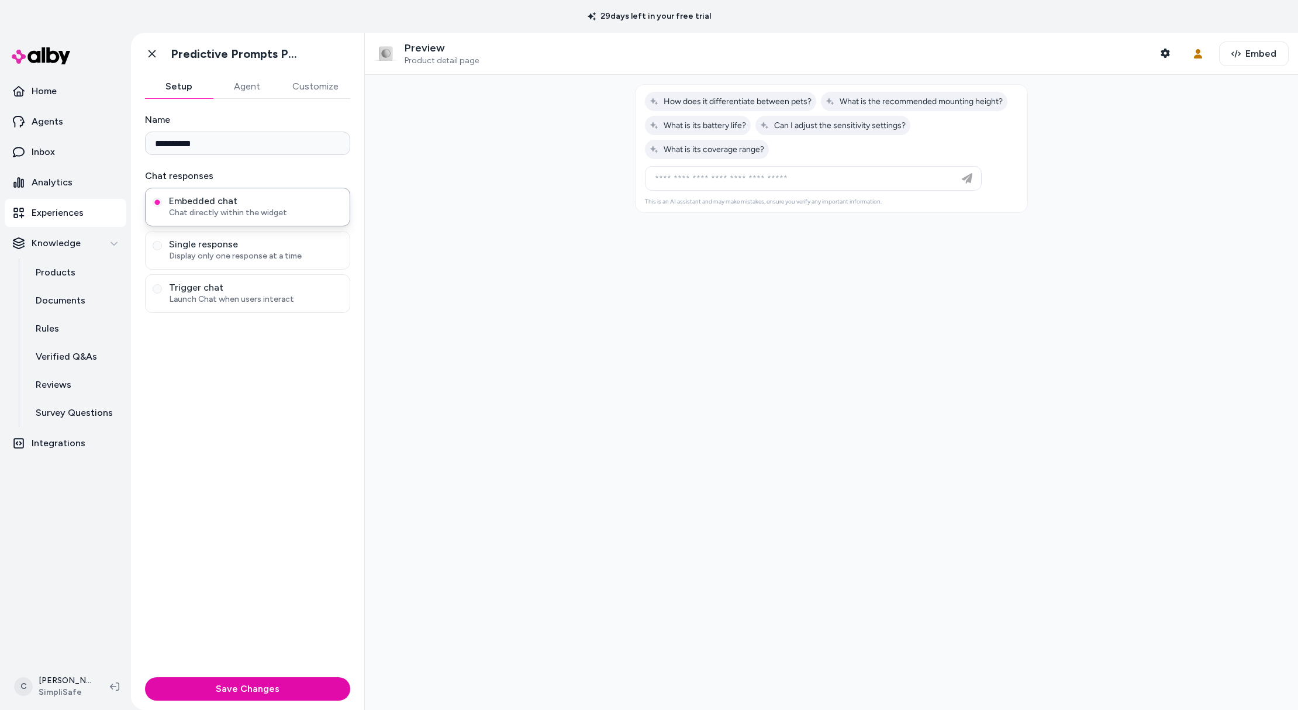
click at [257, 88] on button "Agent" at bounding box center [247, 86] width 68 height 23
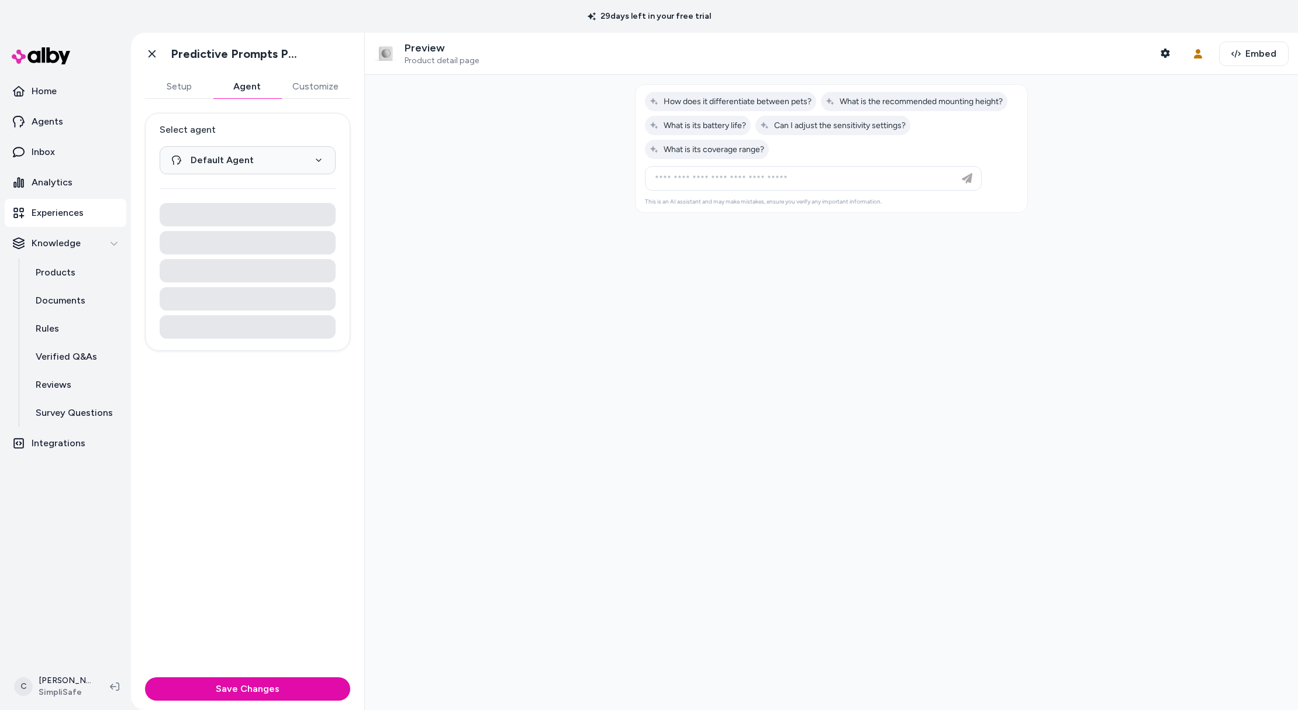
click at [309, 96] on button "Customize" at bounding box center [316, 86] width 70 height 23
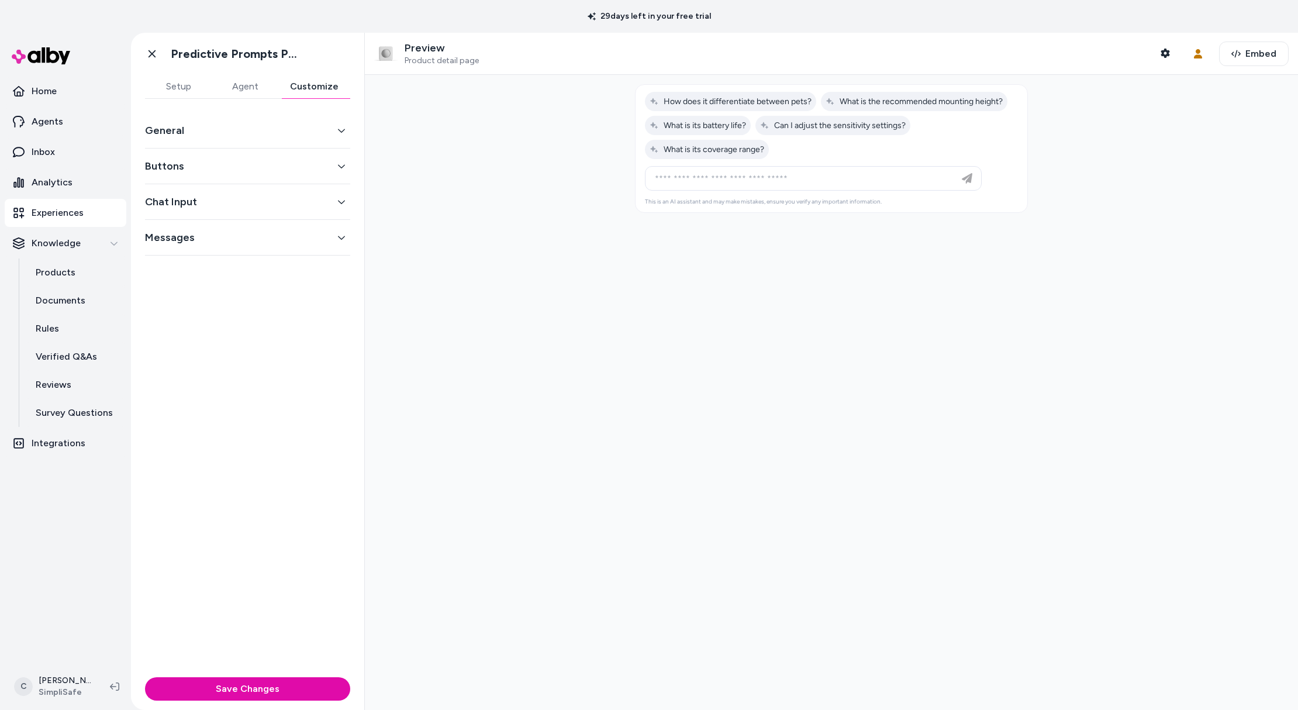
click at [243, 135] on button "General" at bounding box center [247, 130] width 205 height 16
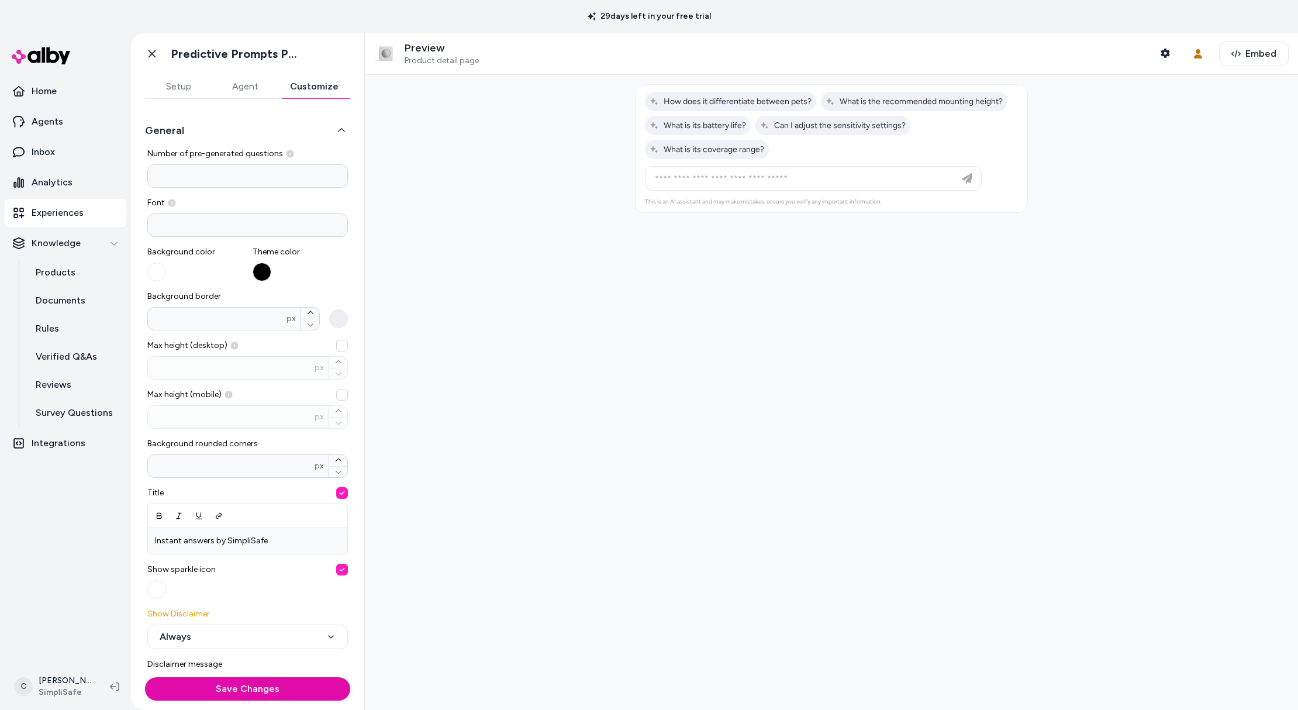
click at [242, 132] on button "General" at bounding box center [247, 130] width 205 height 16
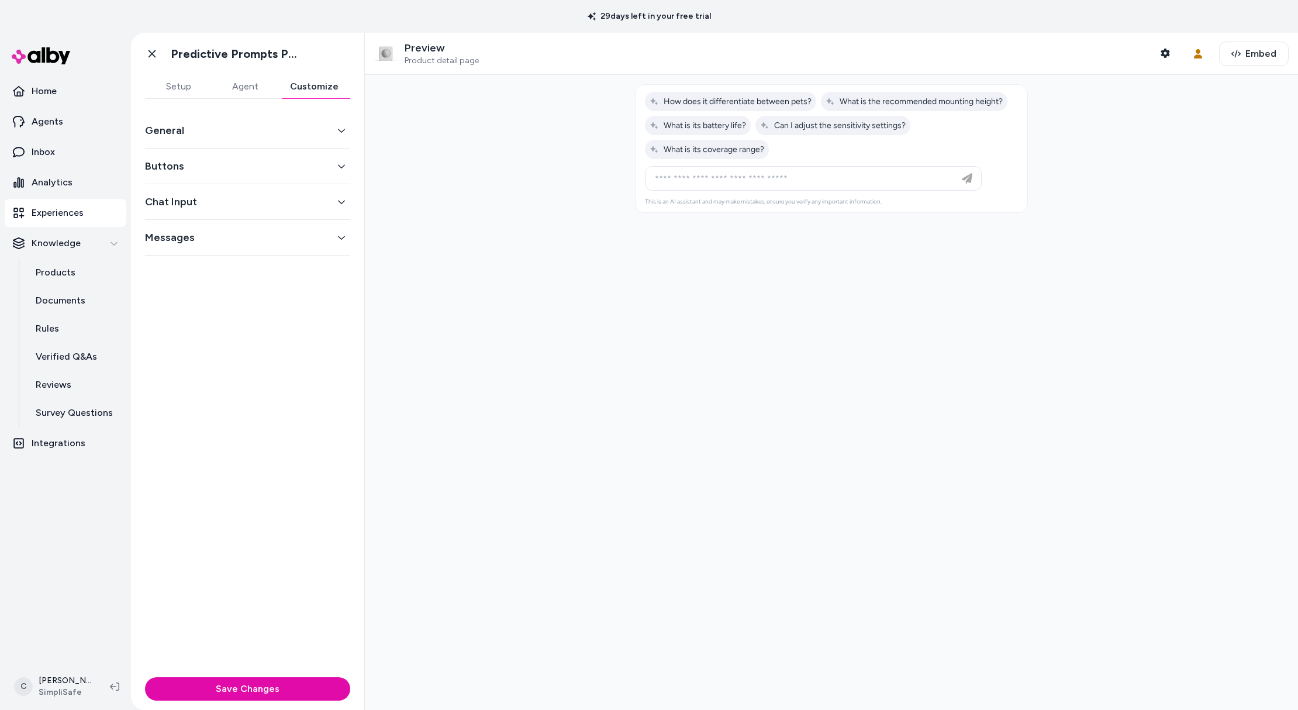
click at [240, 166] on button "Buttons" at bounding box center [247, 166] width 205 height 16
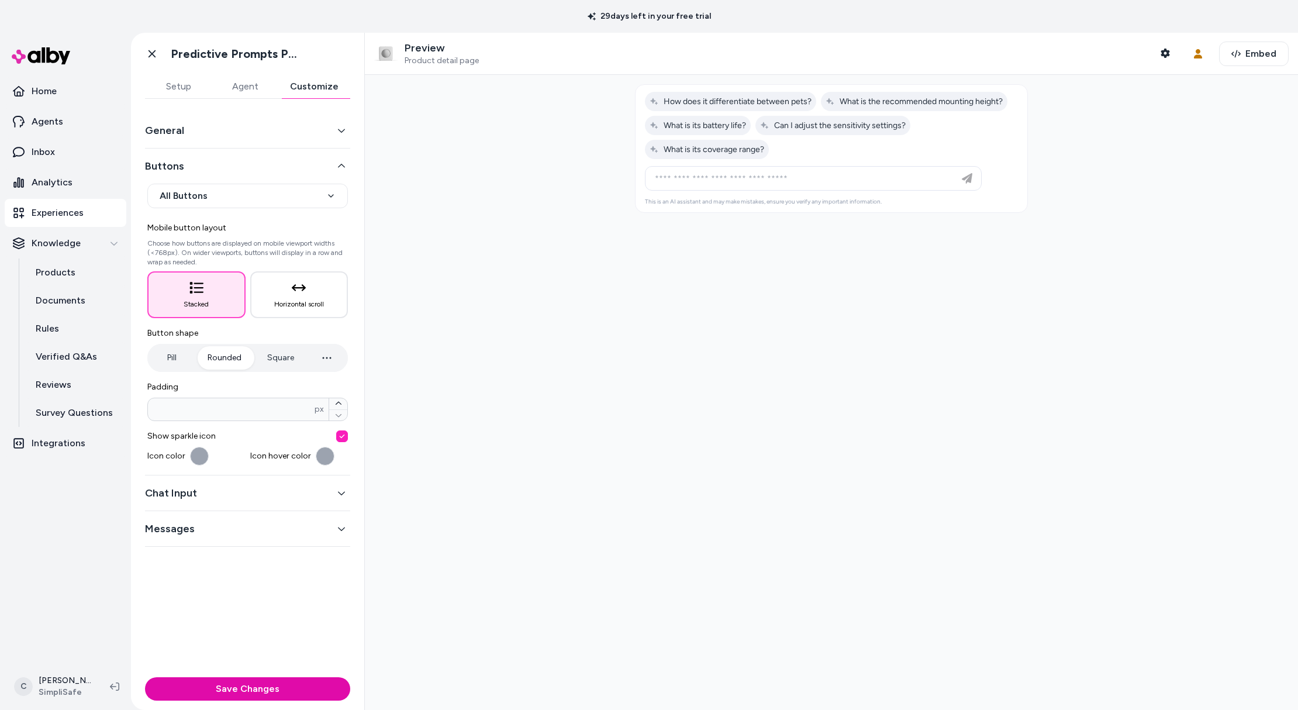
click at [241, 162] on button "Buttons" at bounding box center [247, 166] width 205 height 16
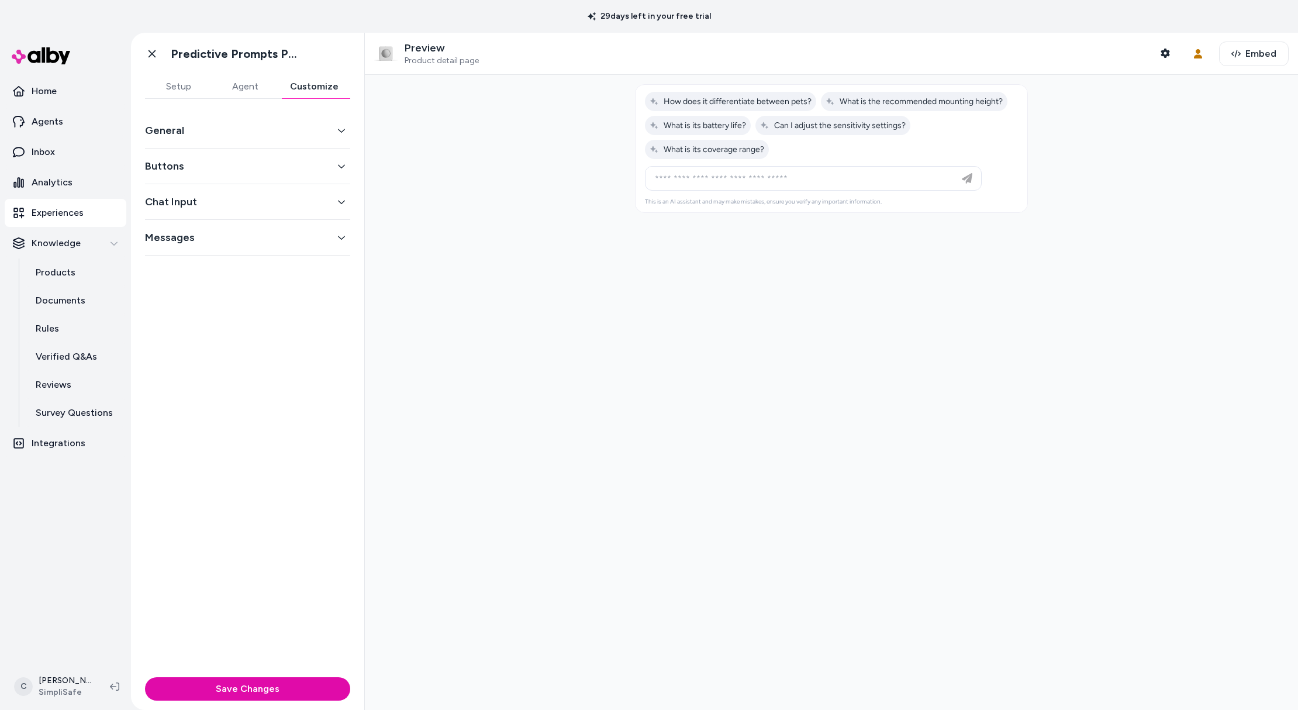
click at [214, 203] on button "Chat Input" at bounding box center [247, 202] width 205 height 16
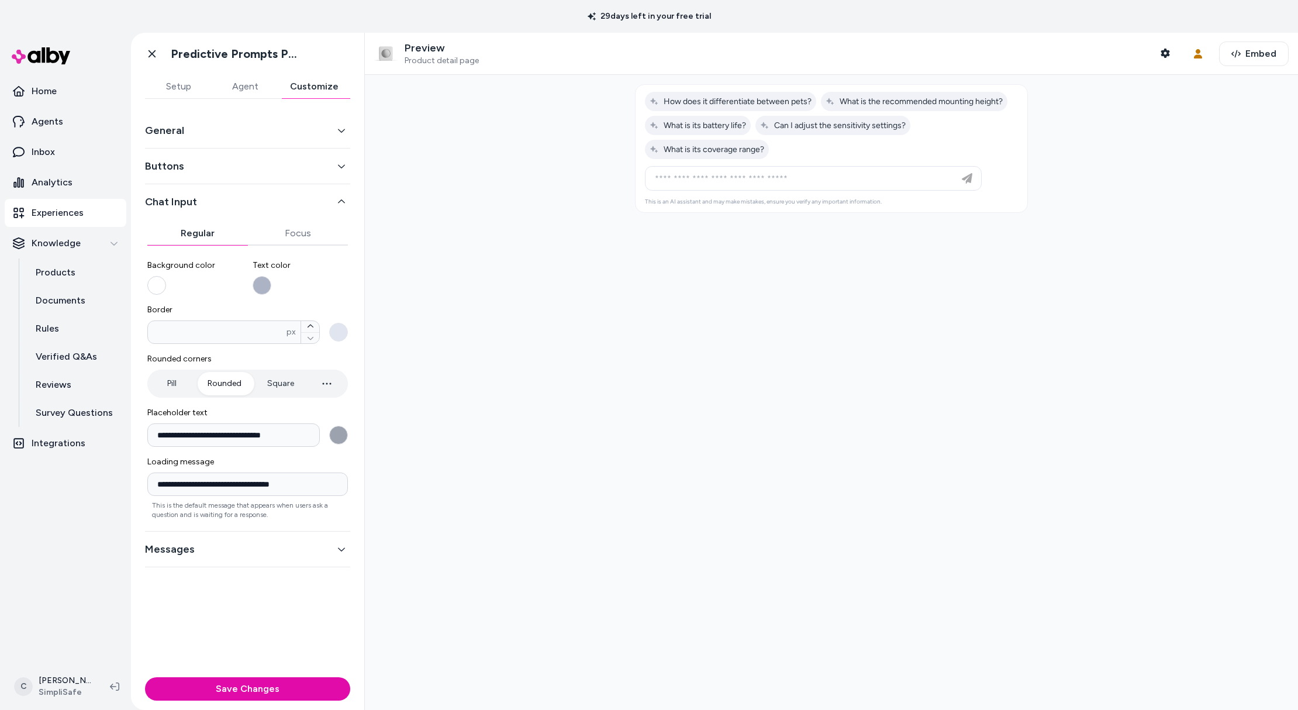
click at [155, 286] on button "Background color" at bounding box center [156, 285] width 19 height 19
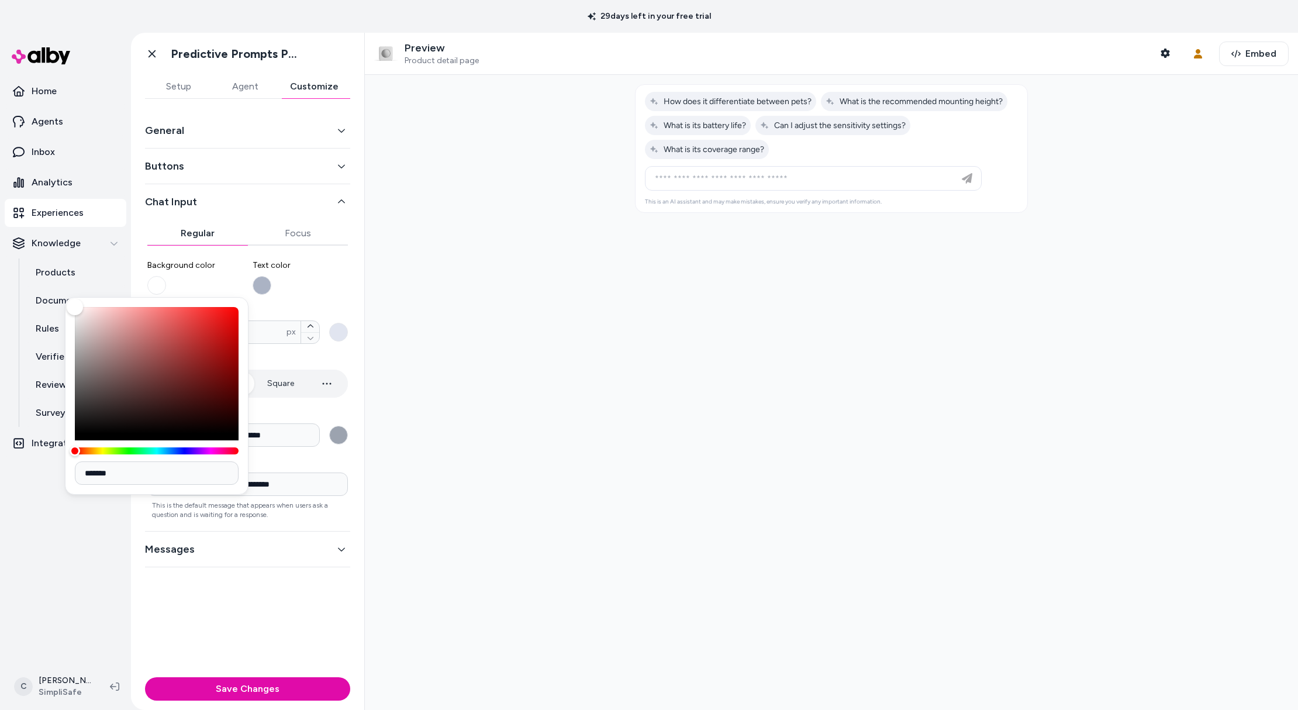
click at [195, 279] on label "Background color" at bounding box center [195, 277] width 96 height 35
click at [166, 279] on button "Background color" at bounding box center [156, 285] width 19 height 19
click at [265, 282] on button "Text color" at bounding box center [262, 285] width 19 height 19
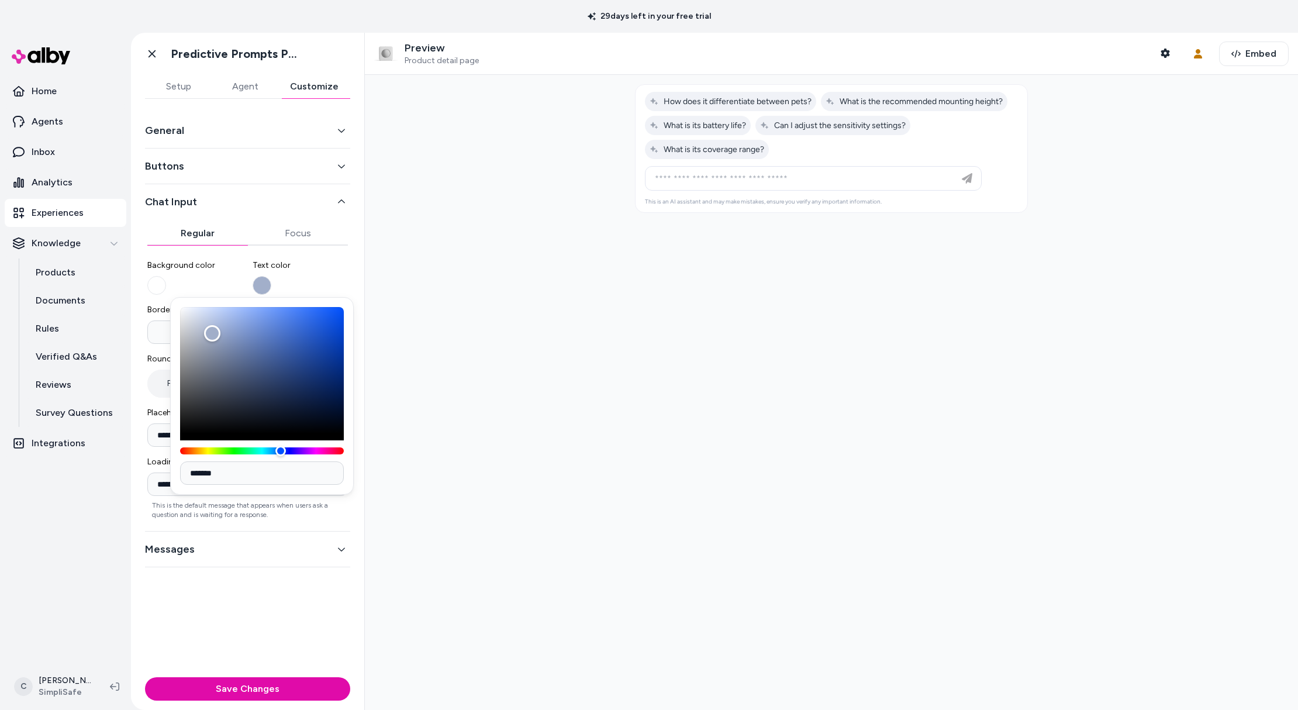
type input "*******"
drag, startPoint x: 212, startPoint y: 333, endPoint x: 323, endPoint y: 343, distance: 111.5
click at [323, 343] on div "Color" at bounding box center [262, 370] width 164 height 126
click at [433, 468] on div at bounding box center [831, 392] width 933 height 635
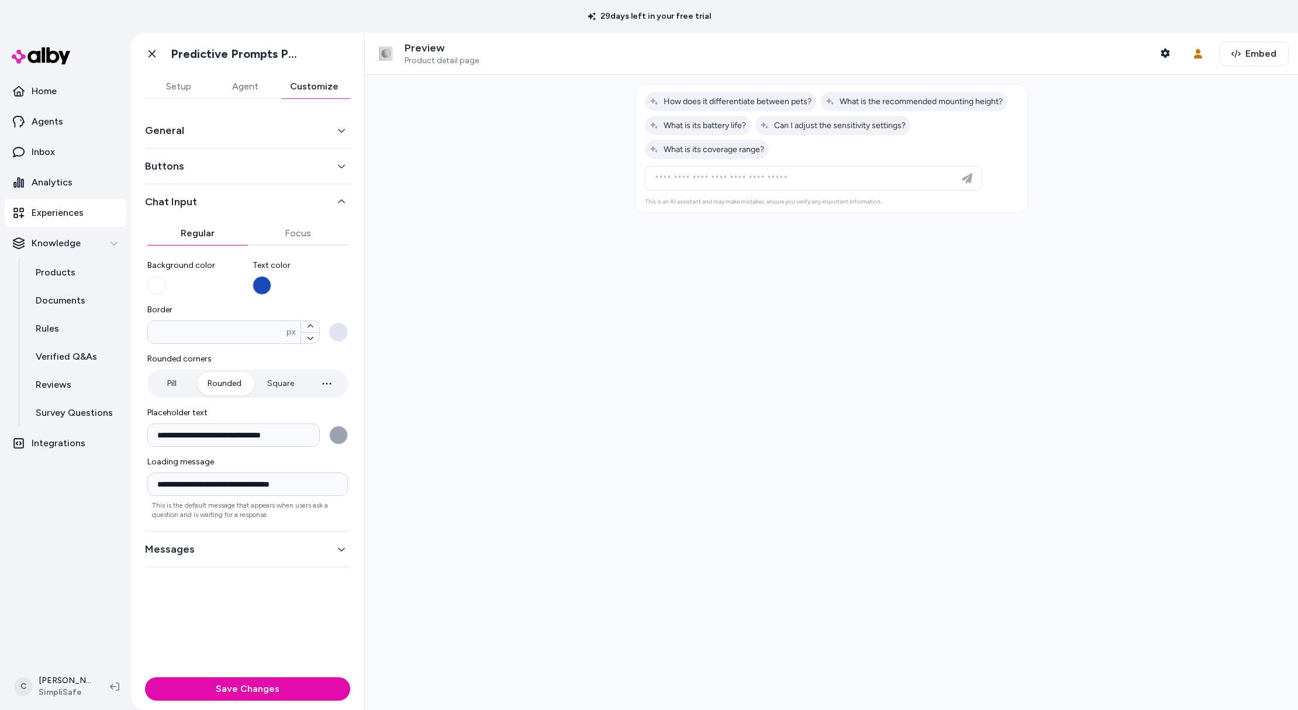
click at [264, 284] on button "Text color" at bounding box center [262, 285] width 19 height 19
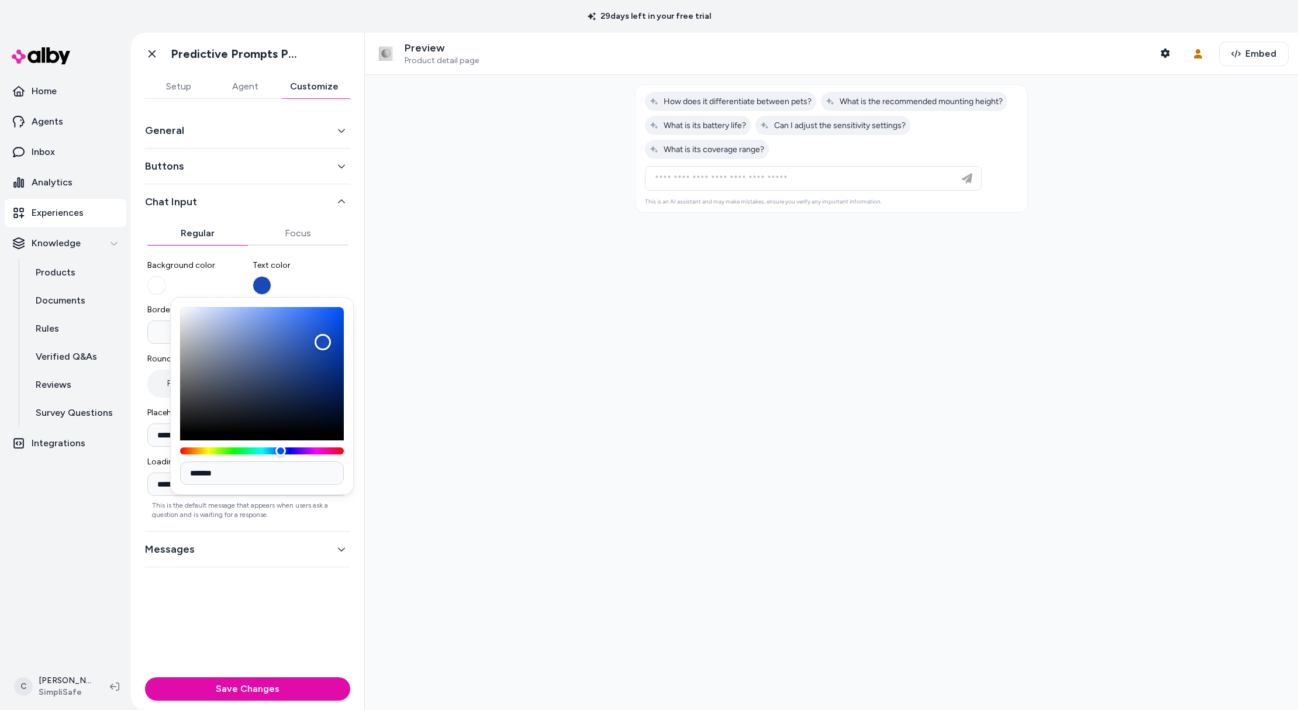
click at [439, 417] on div at bounding box center [831, 392] width 933 height 635
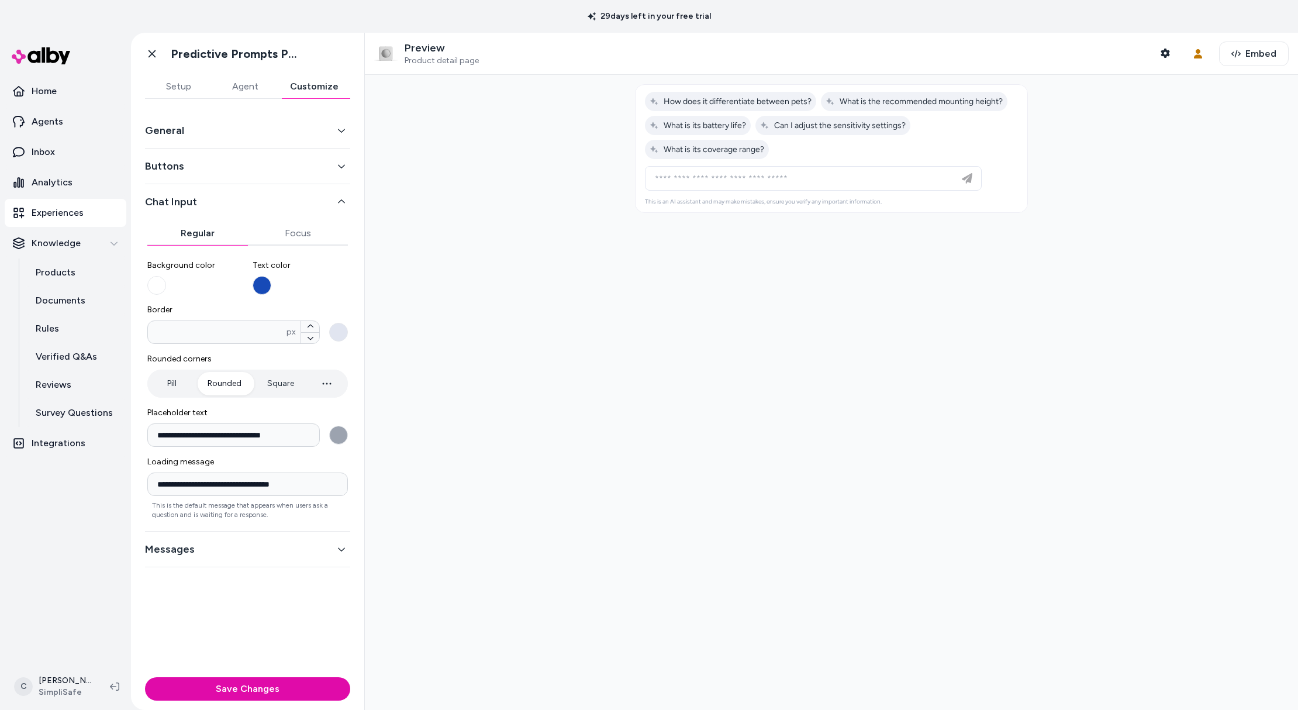
click at [172, 549] on button "Messages" at bounding box center [247, 549] width 205 height 16
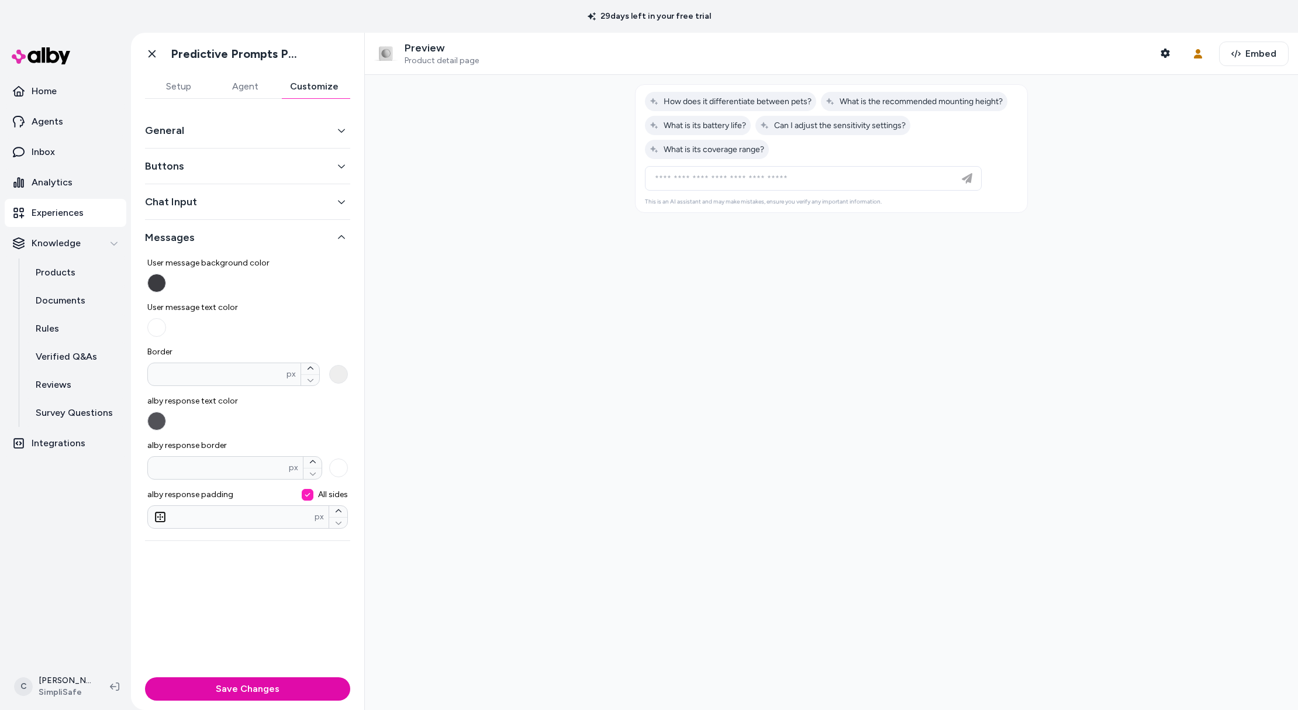
click at [203, 206] on button "Chat Input" at bounding box center [247, 202] width 205 height 16
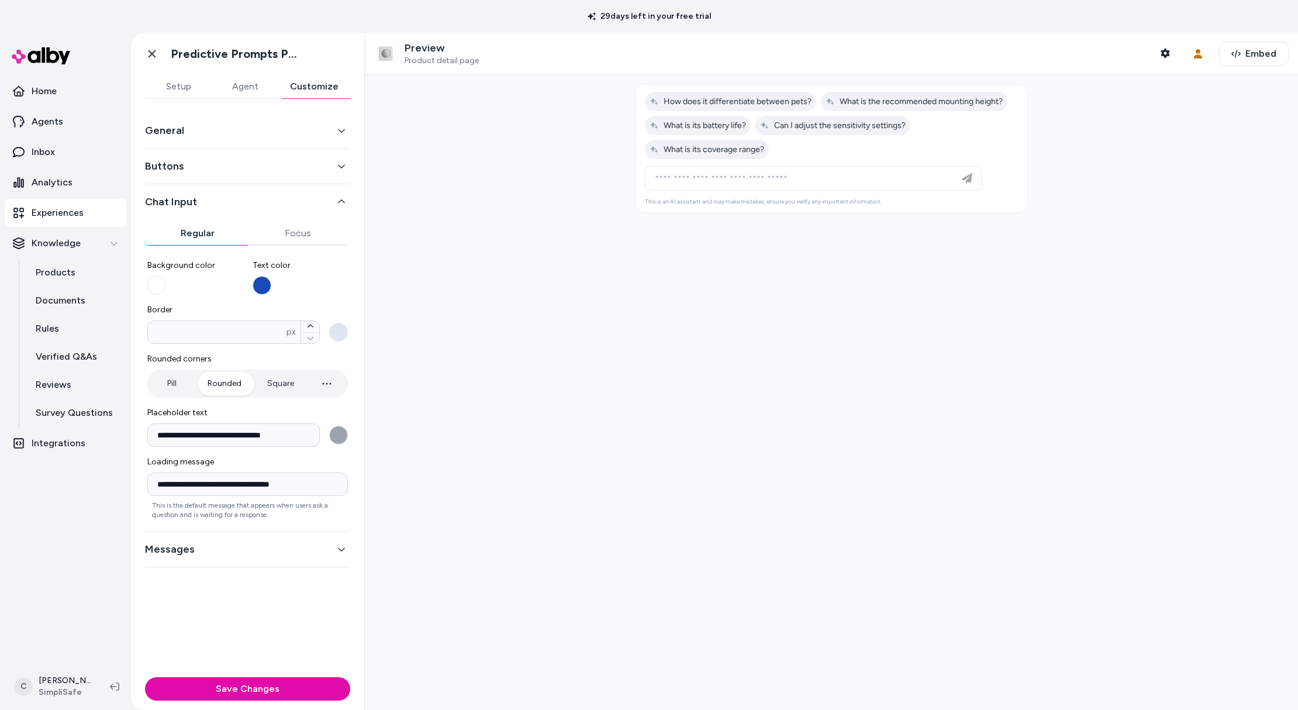
click at [209, 175] on div "Buttons" at bounding box center [247, 166] width 205 height 36
click at [220, 162] on button "Buttons" at bounding box center [247, 166] width 205 height 16
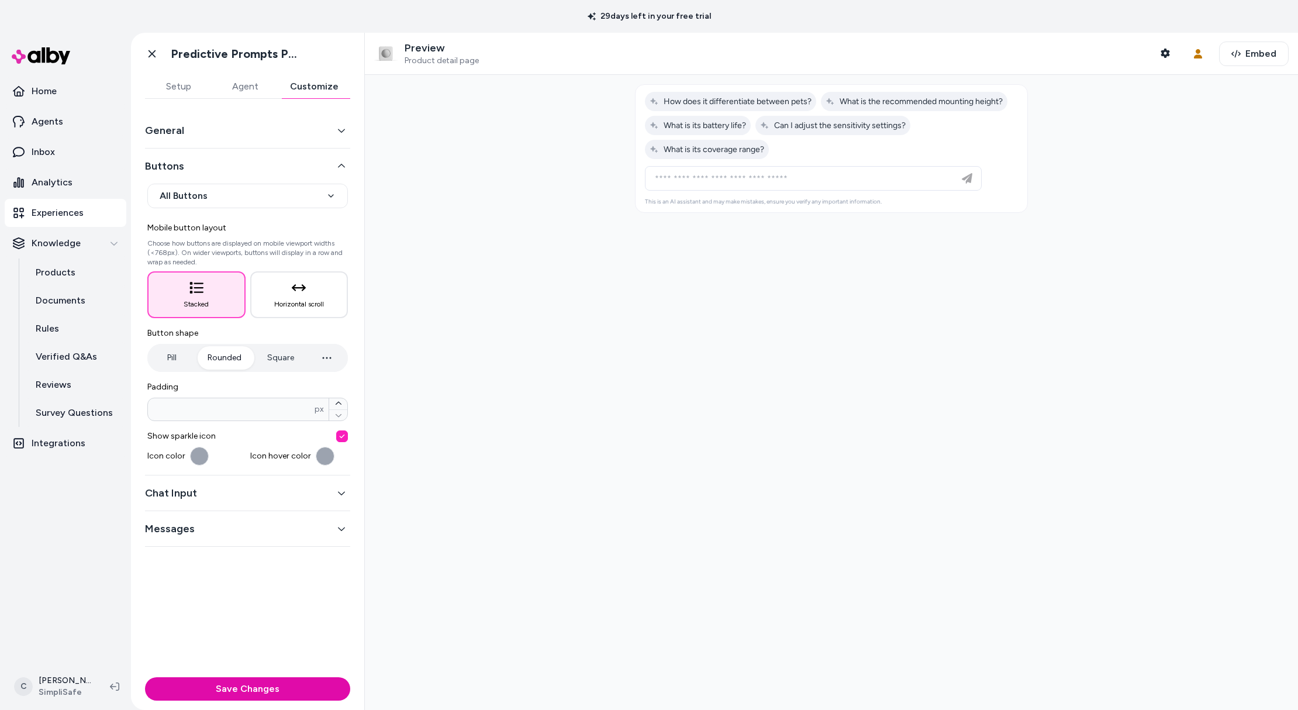
click at [292, 494] on button "Chat Input" at bounding box center [247, 493] width 205 height 16
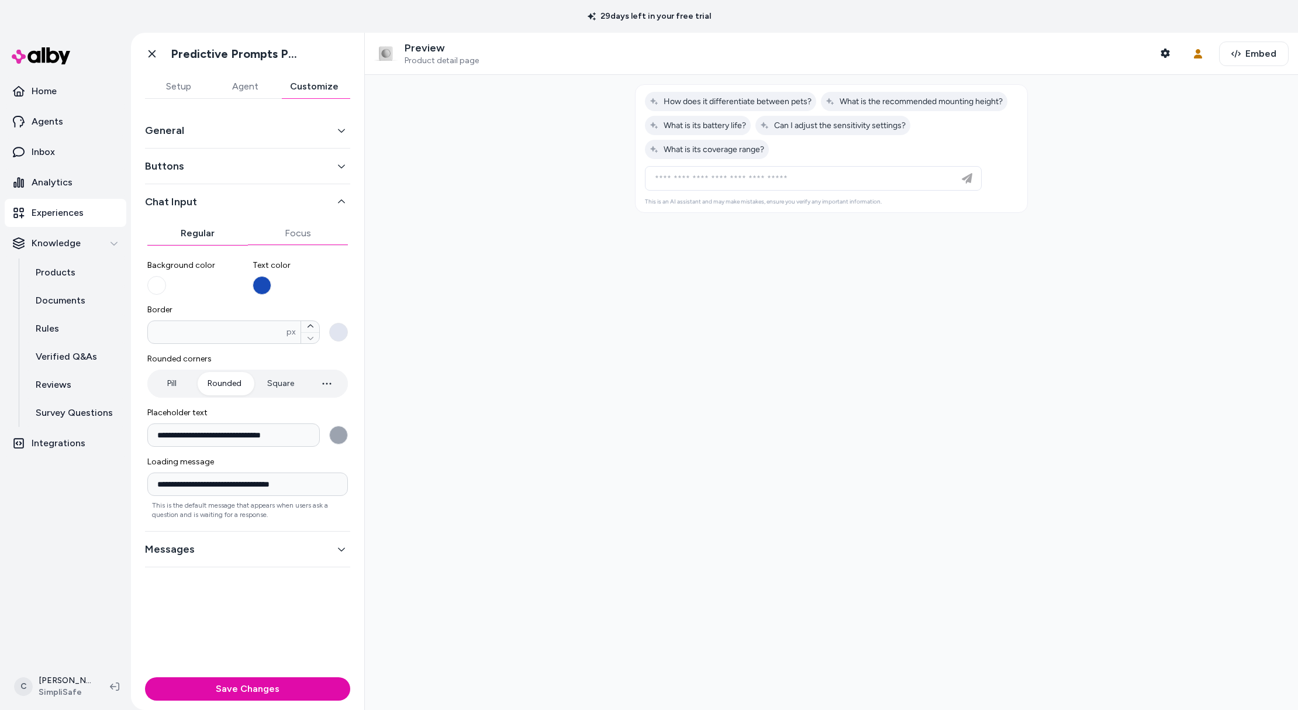
click at [301, 238] on button "Focus" at bounding box center [298, 233] width 101 height 23
click at [187, 236] on button "Regular" at bounding box center [197, 233] width 101 height 23
click at [156, 54] on icon at bounding box center [152, 54] width 12 height 12
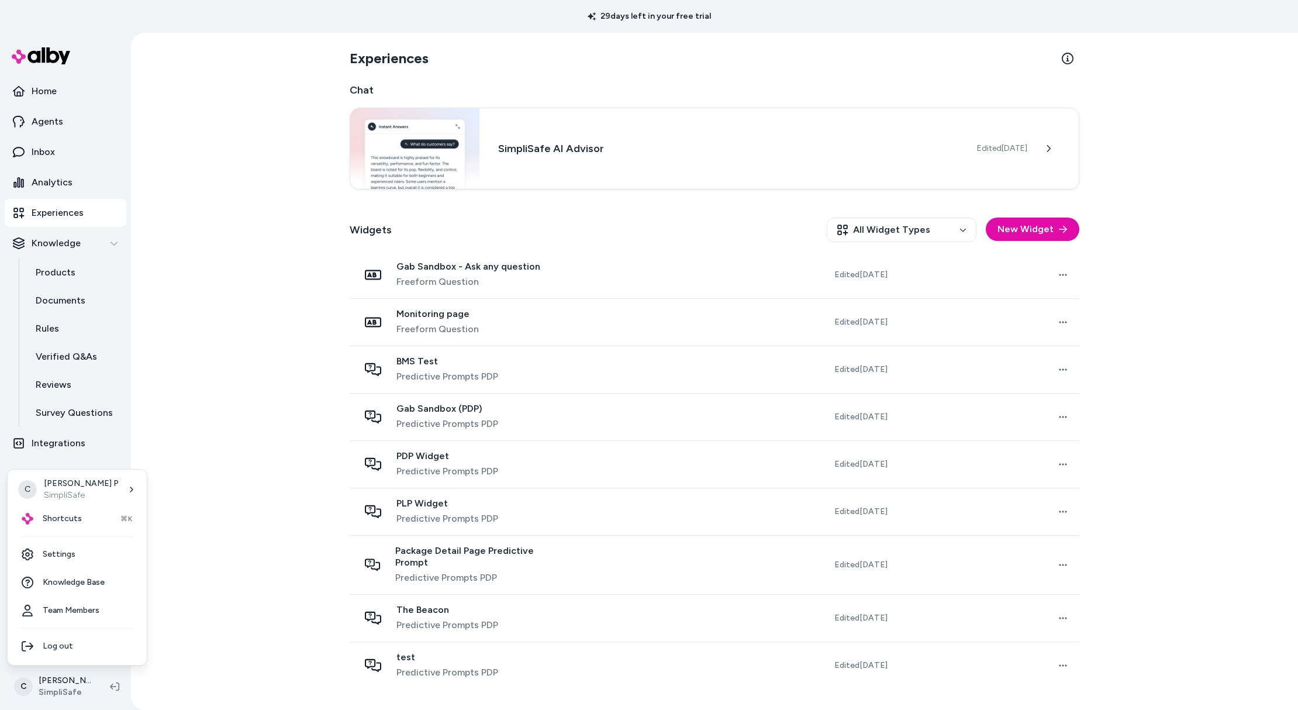
click at [51, 692] on html "29 days left in your free trial Home Agents Inbox Analytics Experiences Knowled…" at bounding box center [649, 355] width 1298 height 710
click at [81, 506] on div "Shortcuts ⌘K" at bounding box center [77, 519] width 130 height 28
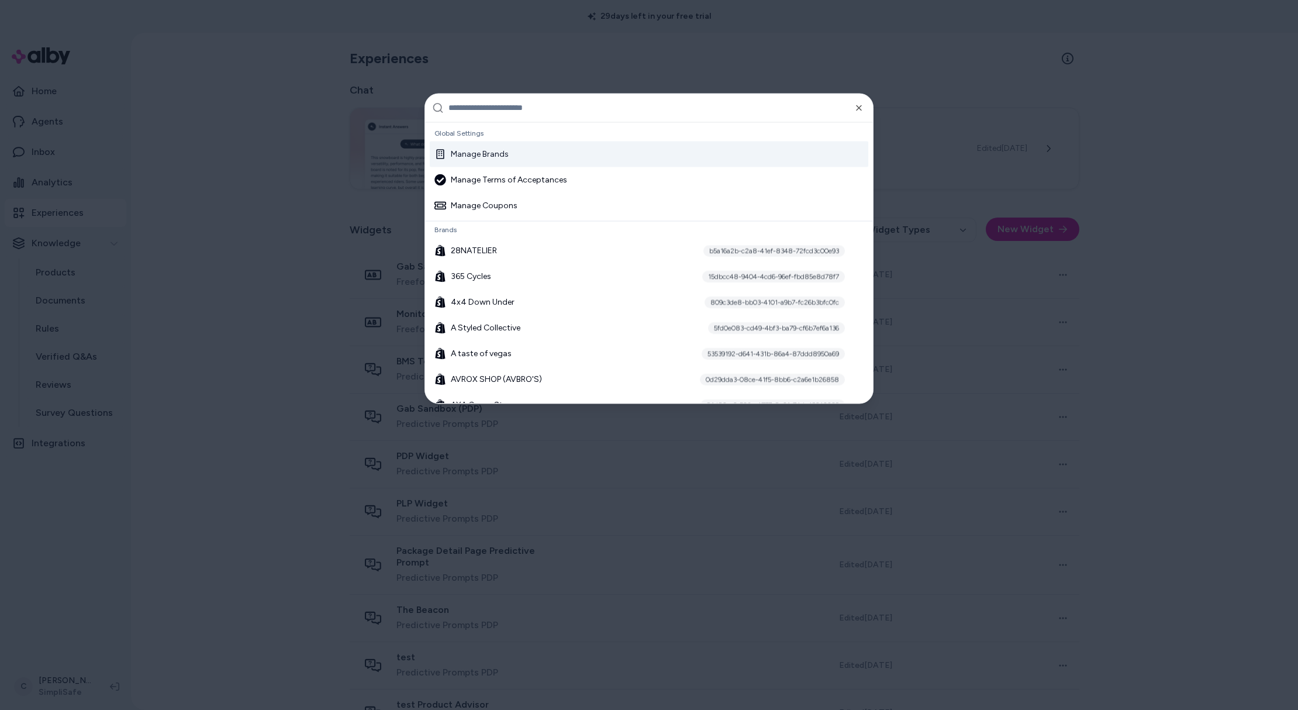
click at [481, 106] on input "text" at bounding box center [656, 108] width 417 height 28
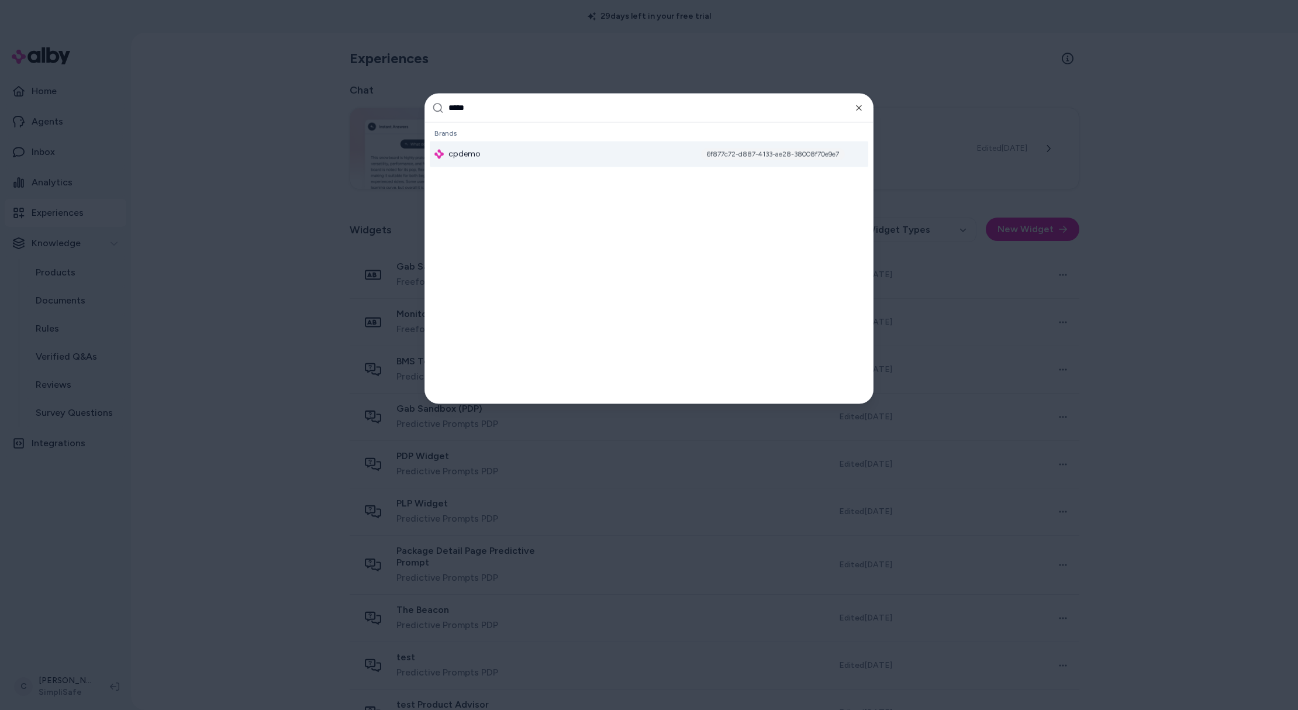
type input "*****"
click at [485, 147] on div "cpdemo 6f877c72-d887-4133-ae28-38008f70e9e7" at bounding box center [649, 154] width 438 height 26
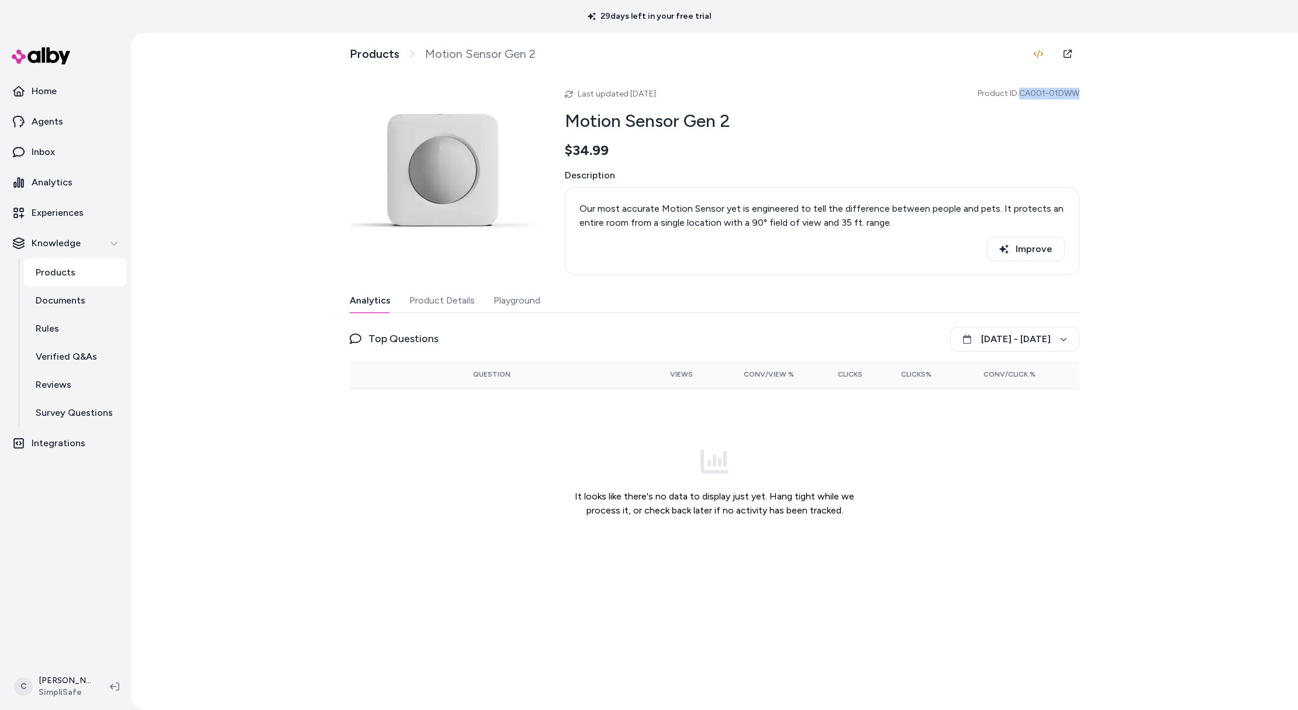
drag, startPoint x: 1089, startPoint y: 92, endPoint x: 1022, endPoint y: 95, distance: 66.7
click at [1022, 95] on div "Products Motion Sensor Gen 2 Last updated Aug 18, 2025 Product ID: CA001-01DWW …" at bounding box center [714, 371] width 1167 height 677
copy span "CA001-01DWW"
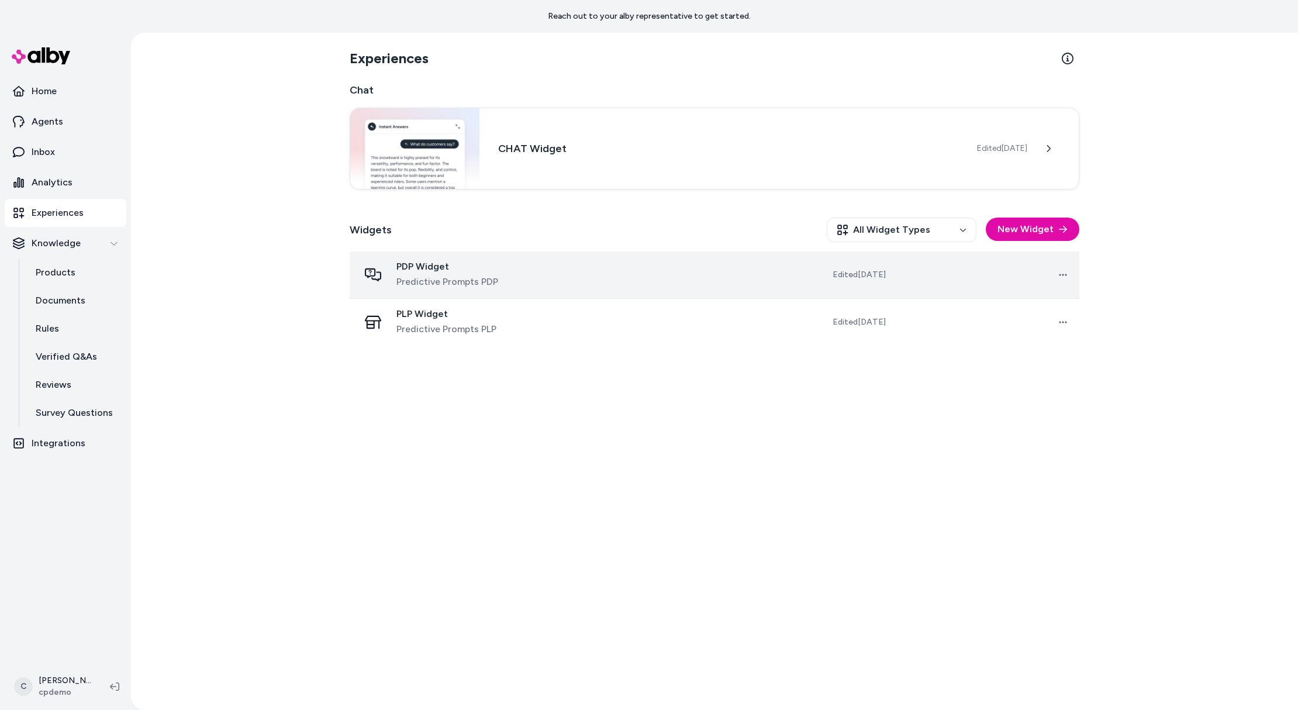
click at [427, 268] on span "PDP Widget" at bounding box center [447, 267] width 102 height 12
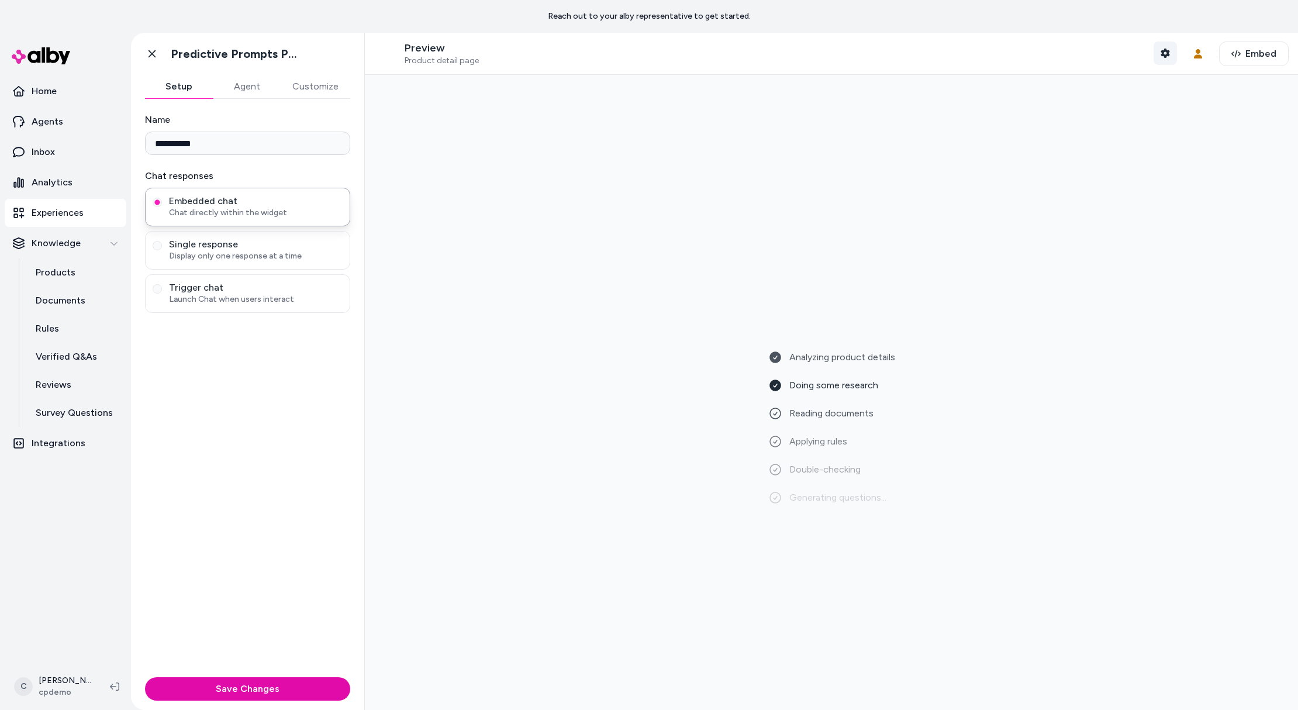
click at [1161, 50] on icon "button" at bounding box center [1165, 53] width 9 height 9
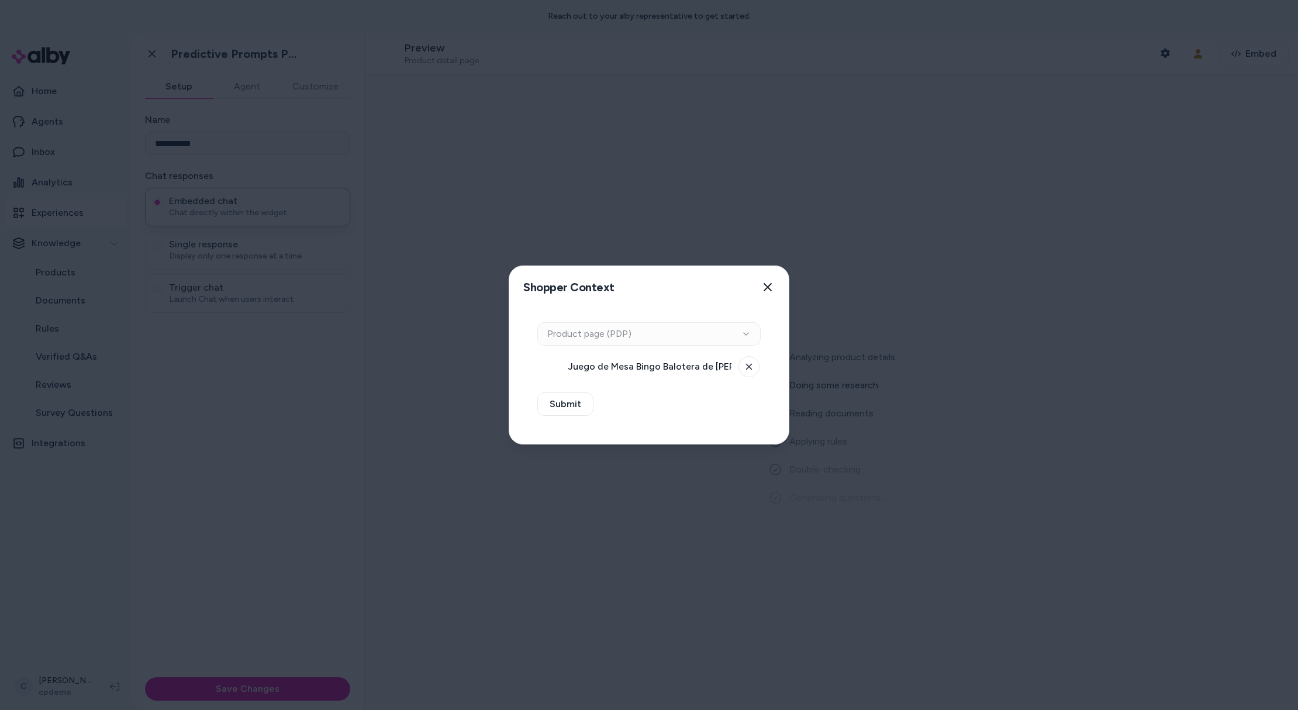
click at [719, 209] on div at bounding box center [649, 355] width 1298 height 710
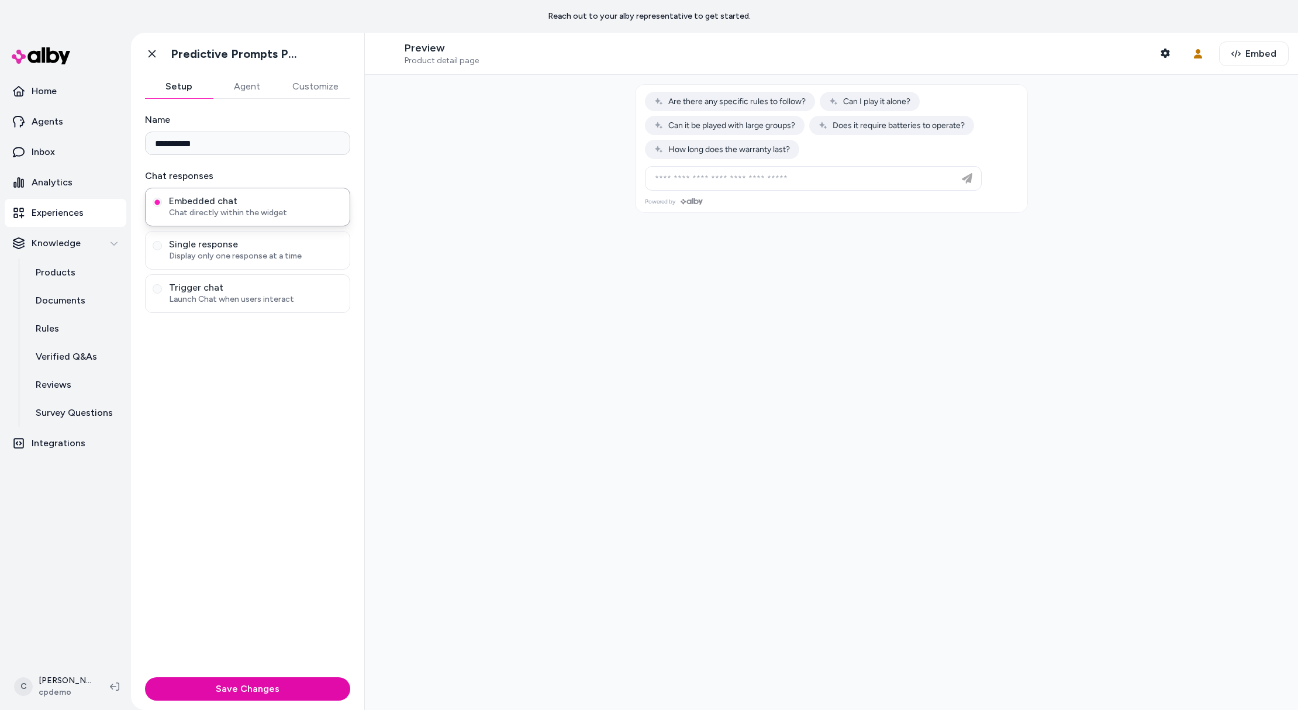
drag, startPoint x: 258, startPoint y: 90, endPoint x: 268, endPoint y: 94, distance: 10.5
click at [258, 90] on button "Agent" at bounding box center [247, 86] width 68 height 23
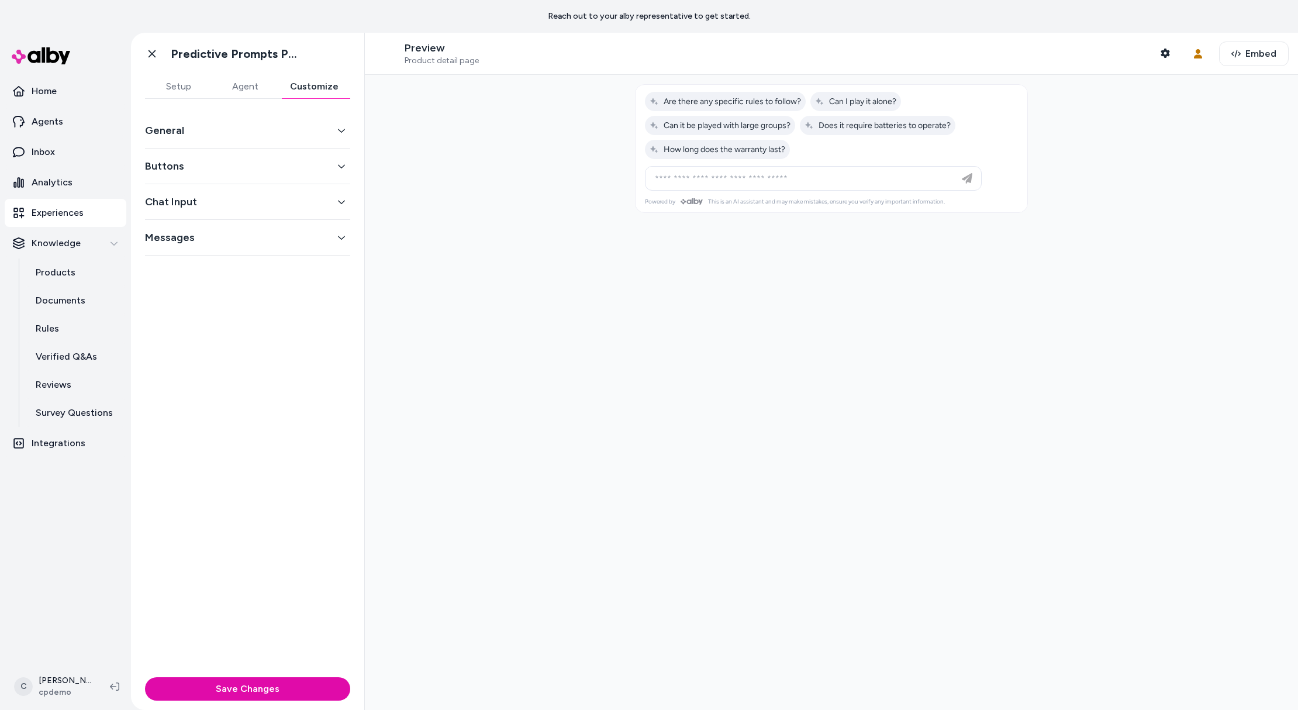
click at [301, 94] on button "Customize" at bounding box center [314, 86] width 72 height 23
click at [186, 201] on button "Chat Input" at bounding box center [247, 202] width 205 height 16
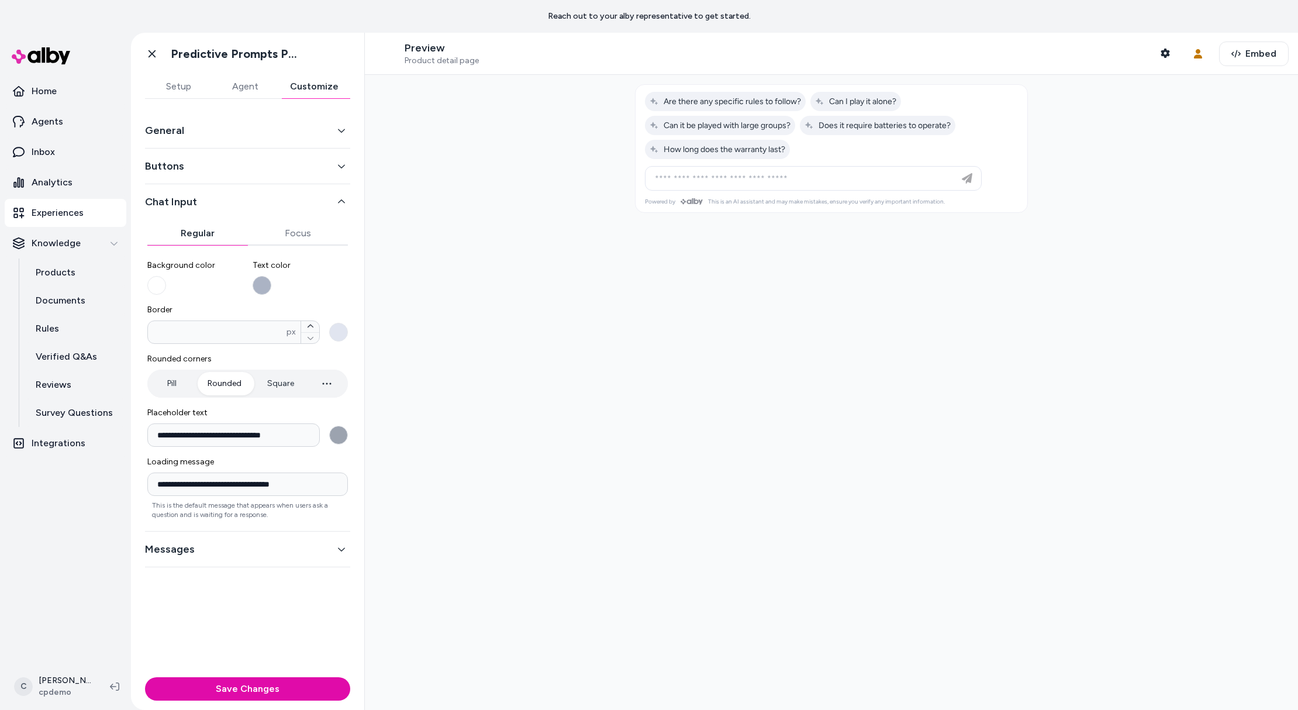
click at [257, 284] on button "Text color" at bounding box center [262, 285] width 19 height 19
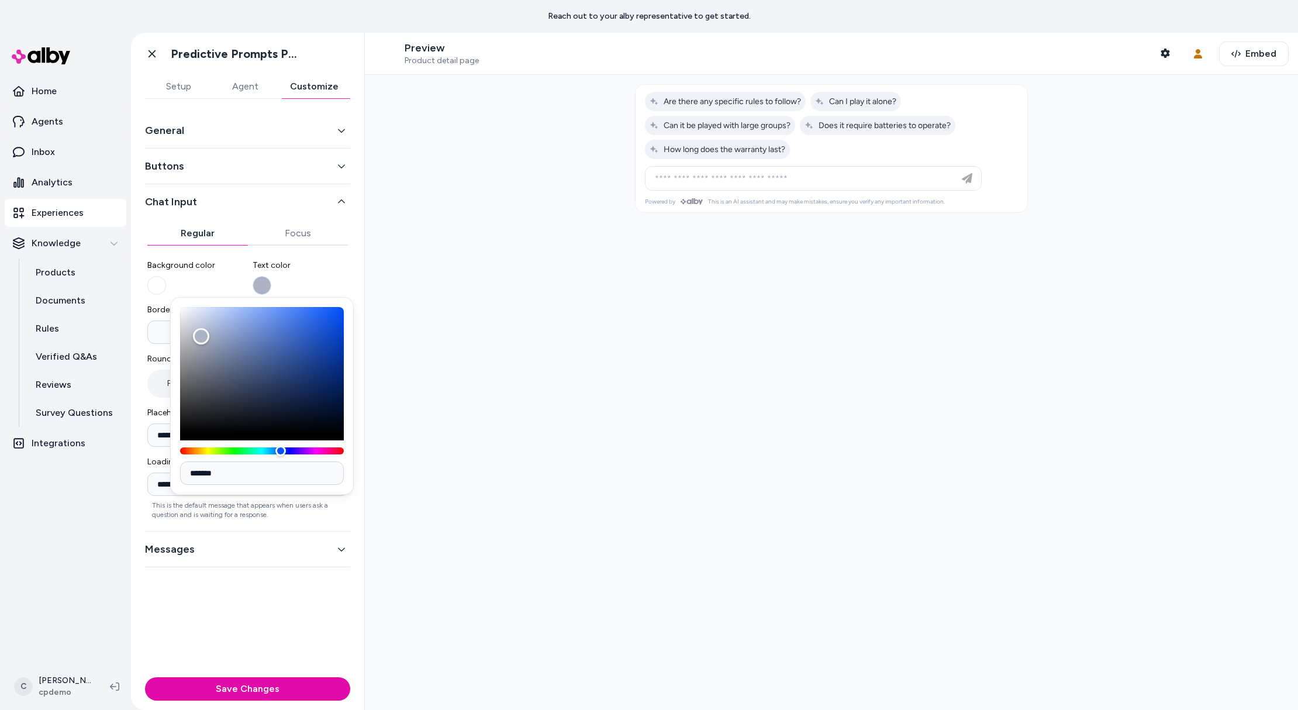
click at [201, 284] on label "Background color" at bounding box center [195, 277] width 96 height 35
click at [166, 284] on button "Background color" at bounding box center [156, 285] width 19 height 19
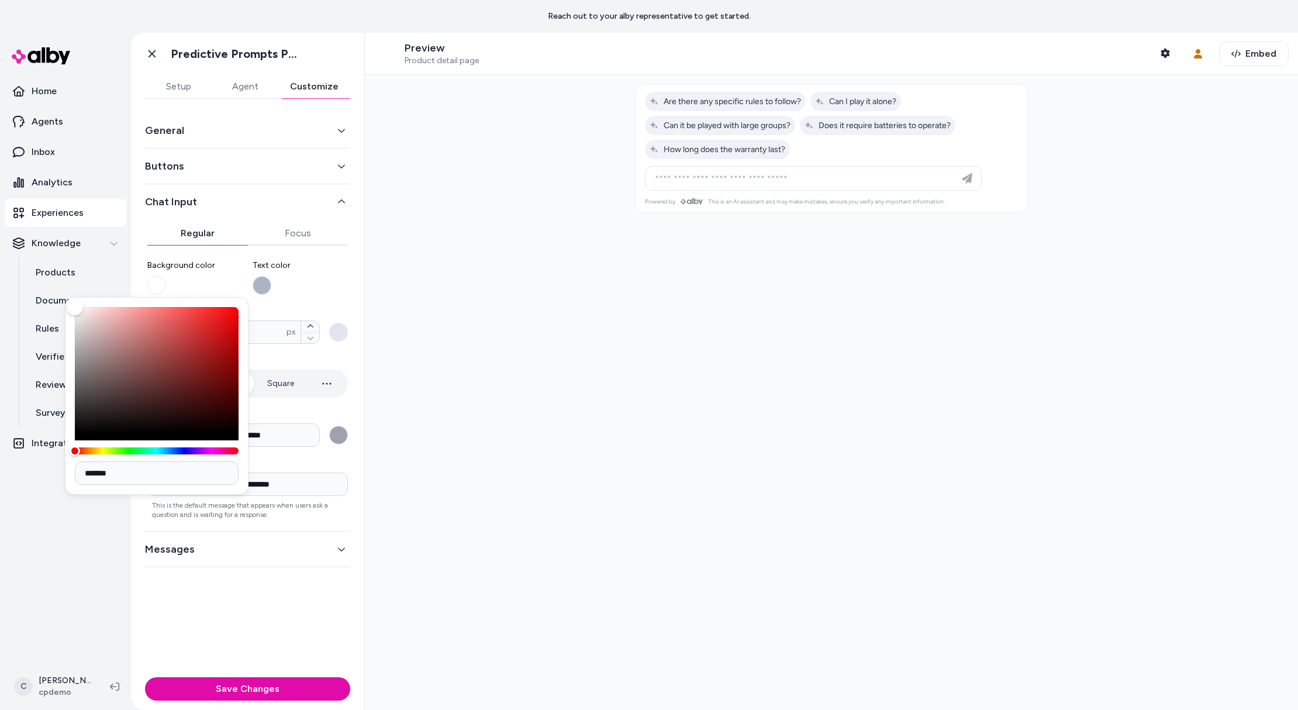
click at [348, 307] on div "**********" at bounding box center [247, 366] width 205 height 312
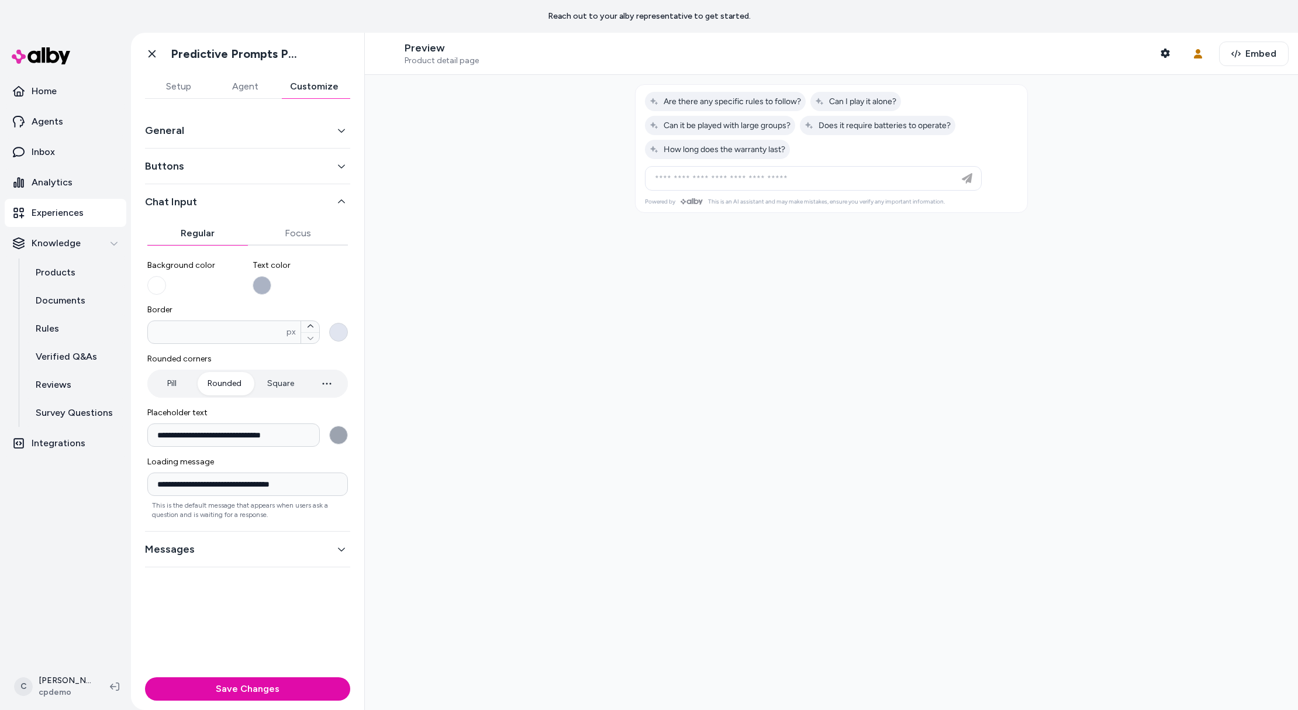
click at [343, 329] on button "Border * px" at bounding box center [338, 332] width 19 height 19
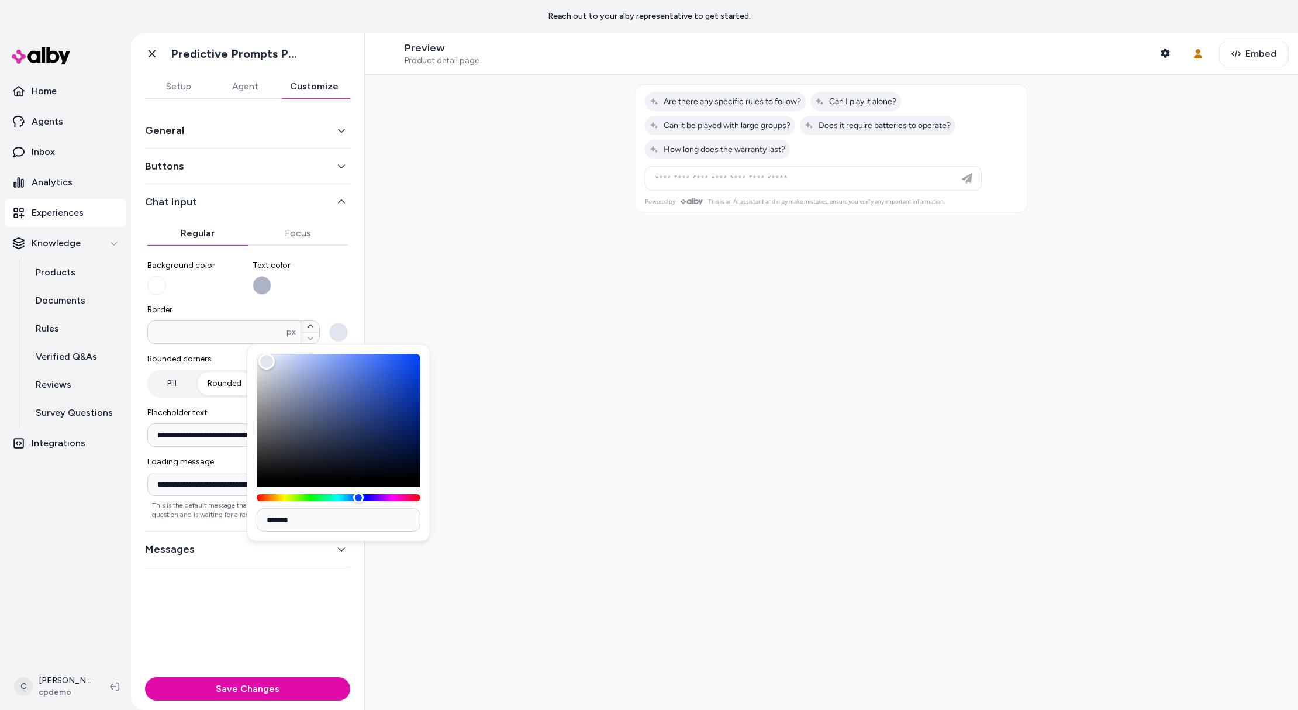
click at [345, 305] on span "Border" at bounding box center [247, 310] width 201 height 12
click at [286, 326] on input "*" at bounding box center [217, 332] width 139 height 12
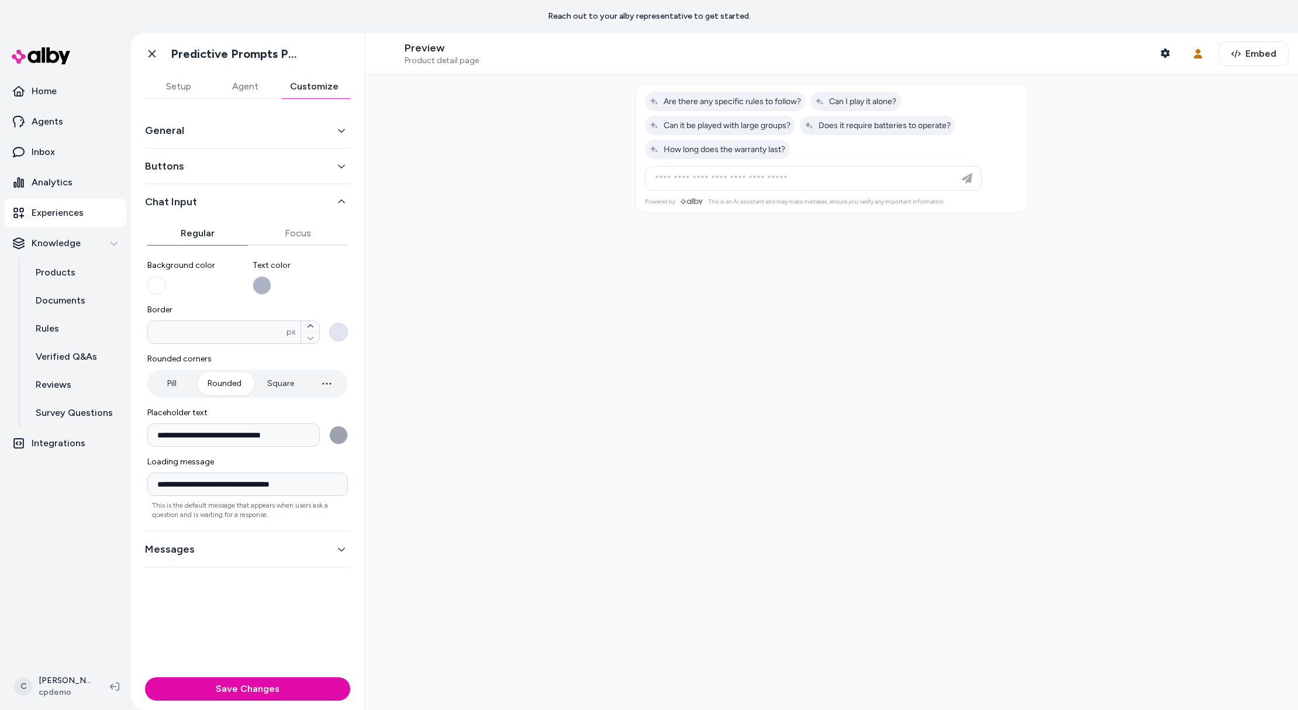
click at [342, 335] on button "Border * px" at bounding box center [338, 332] width 19 height 19
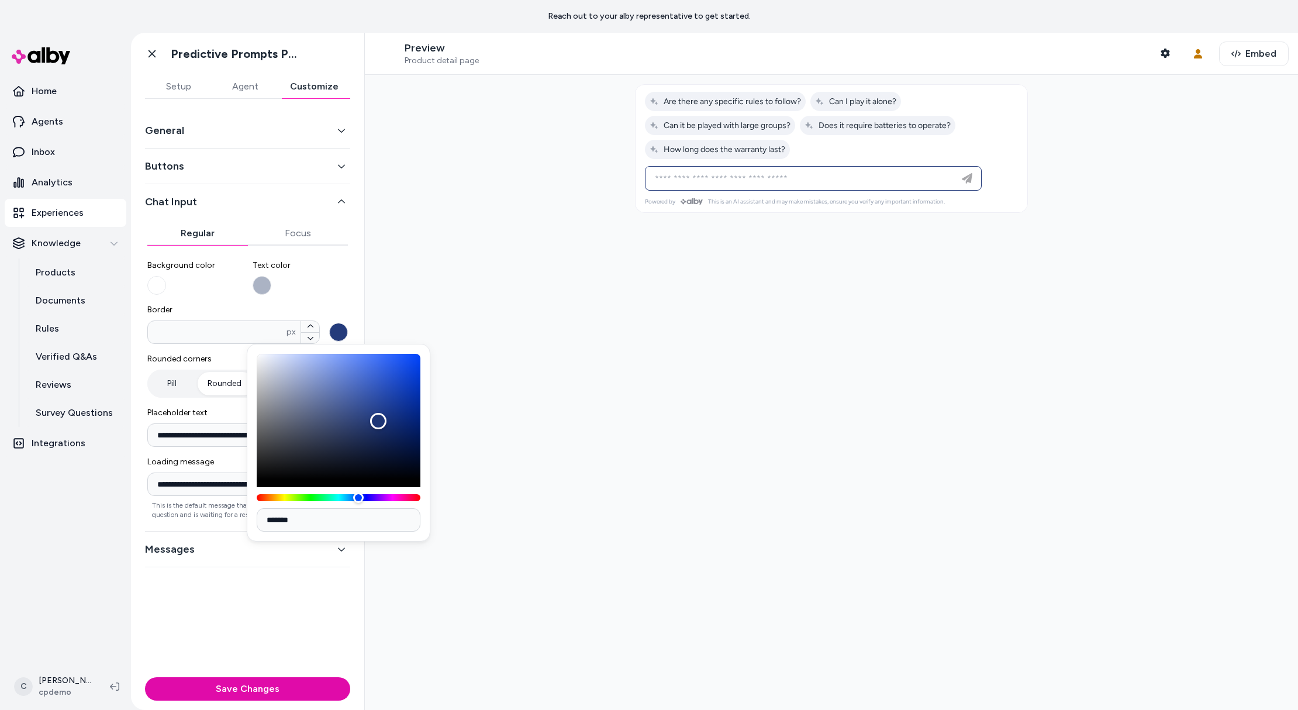
drag, startPoint x: 269, startPoint y: 374, endPoint x: 409, endPoint y: 444, distance: 156.4
click at [403, 433] on div "Color" at bounding box center [339, 417] width 164 height 126
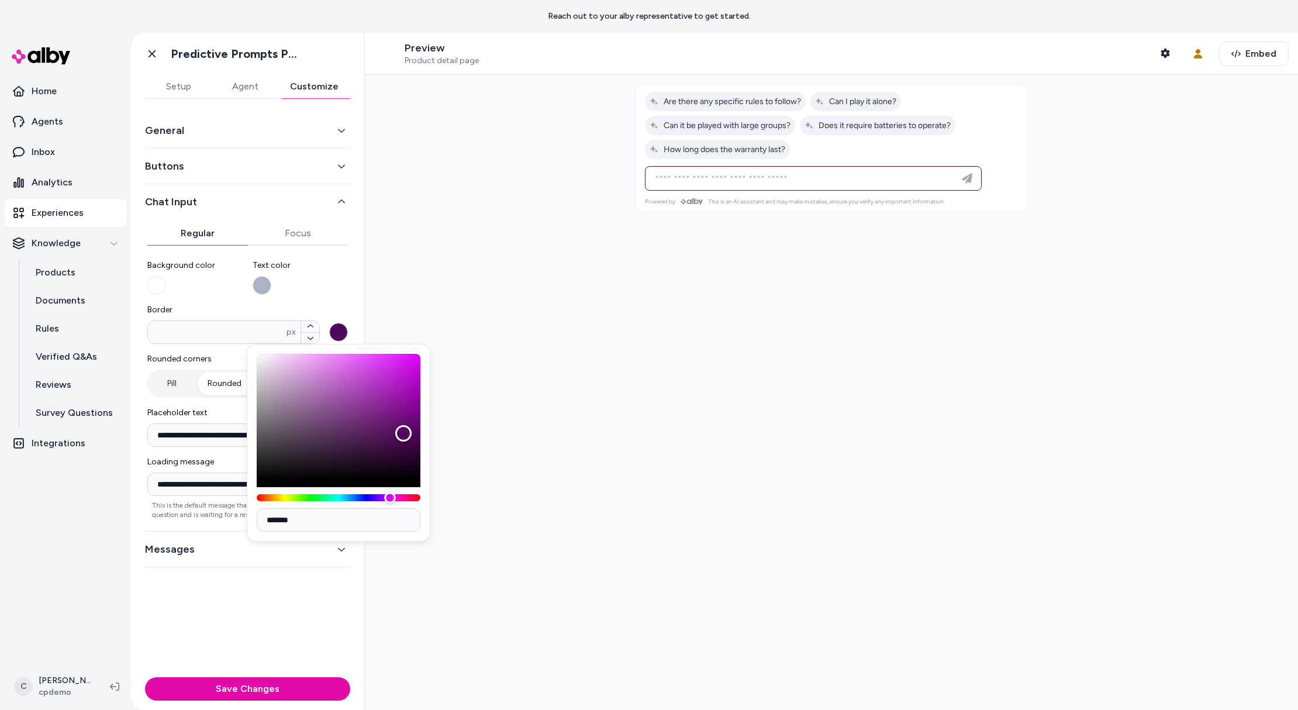
type input "*******"
drag, startPoint x: 387, startPoint y: 502, endPoint x: 429, endPoint y: 503, distance: 42.1
click at [429, 503] on div "*******" at bounding box center [339, 443] width 184 height 198
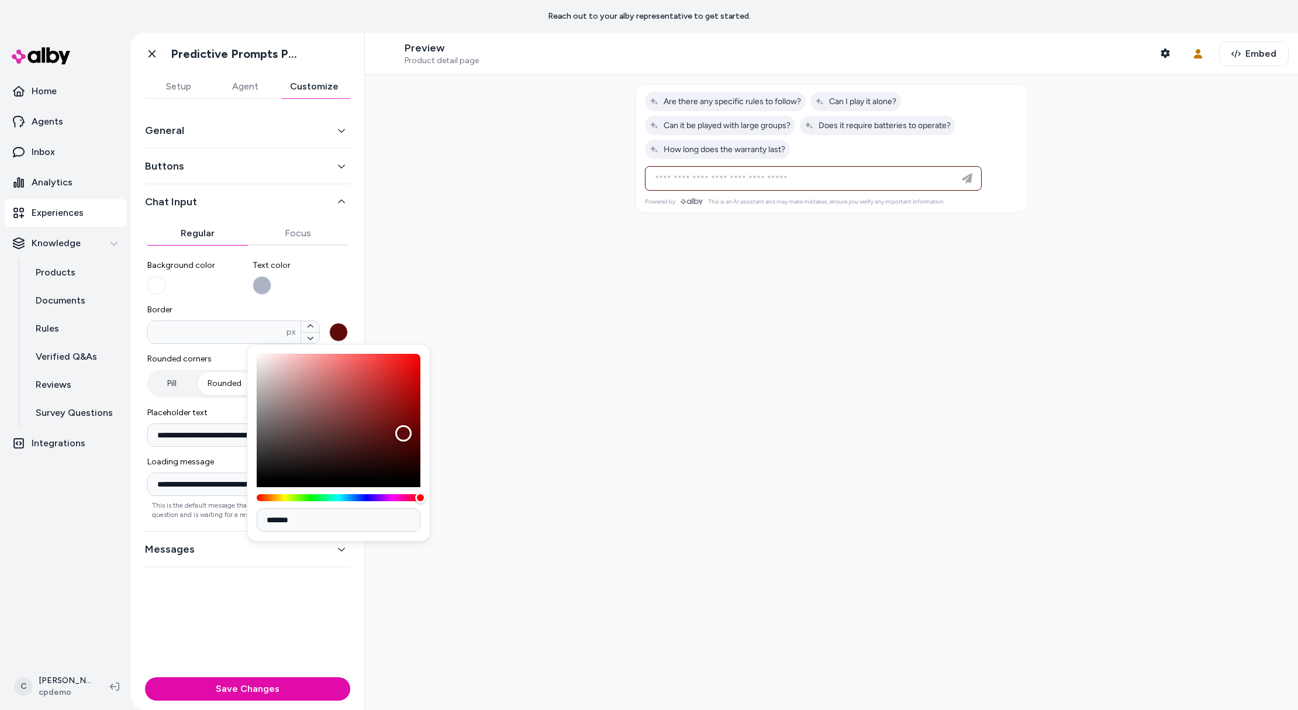
click at [281, 602] on div "**********" at bounding box center [247, 386] width 233 height 574
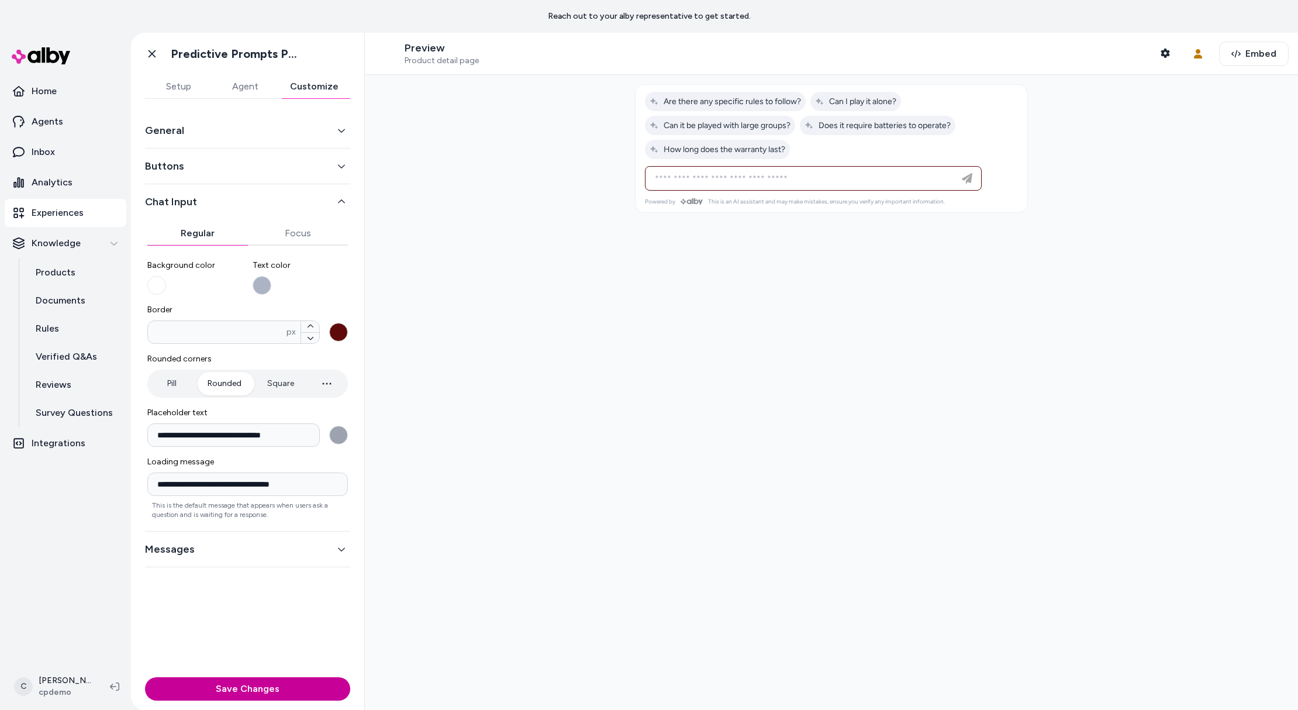
click at [258, 692] on button "Save Changes" at bounding box center [247, 688] width 205 height 23
click at [851, 179] on input at bounding box center [802, 178] width 308 height 14
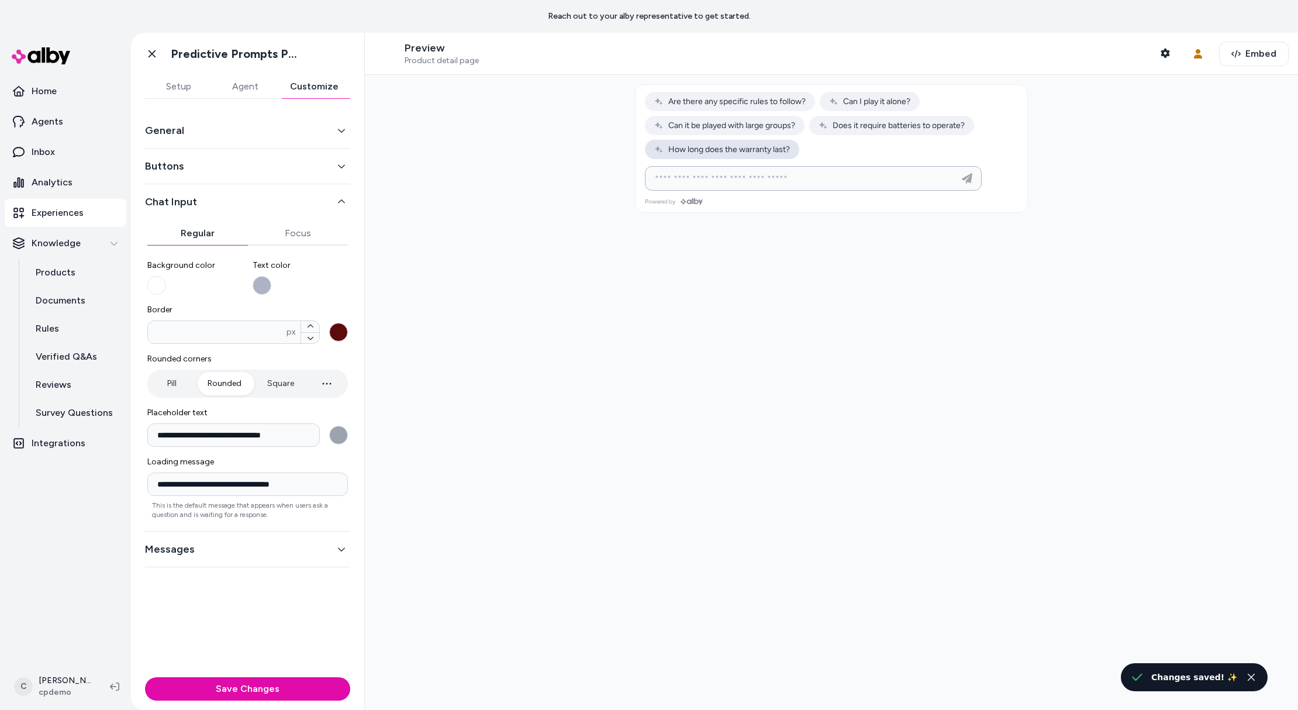
click at [774, 148] on span "How long does the warranty last?" at bounding box center [722, 149] width 136 height 10
type input "**********"
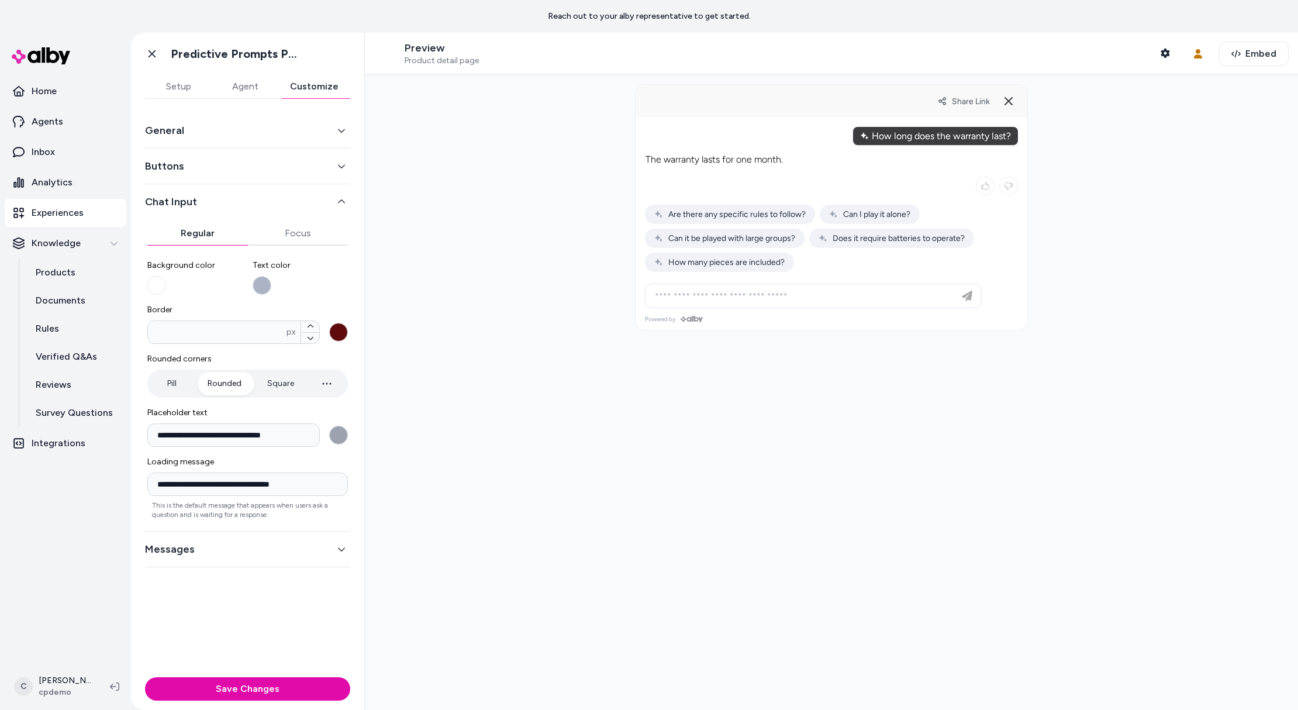
click at [342, 434] on button "**********" at bounding box center [338, 435] width 19 height 19
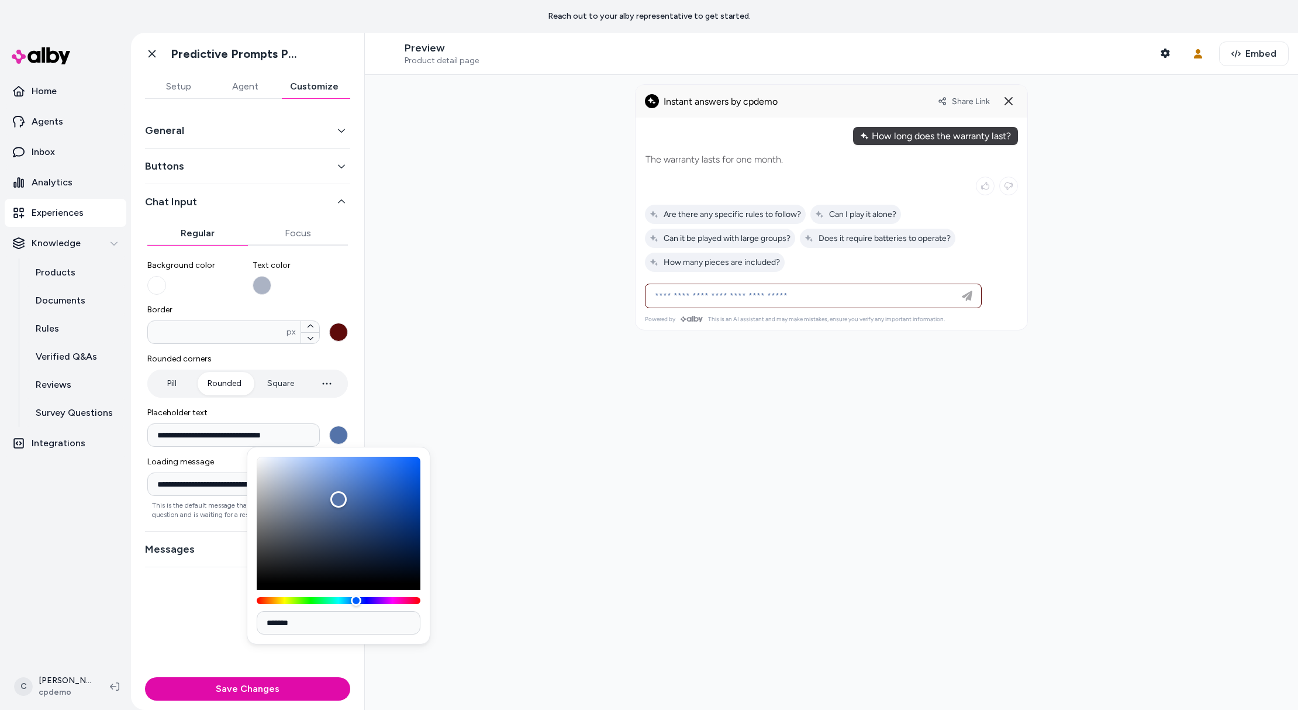
drag, startPoint x: 280, startPoint y: 493, endPoint x: 340, endPoint y: 499, distance: 59.9
click at [339, 499] on div "Color" at bounding box center [338, 499] width 16 height 16
drag, startPoint x: 340, startPoint y: 499, endPoint x: 404, endPoint y: 476, distance: 68.0
click at [351, 491] on div "Color" at bounding box center [342, 499] width 16 height 16
drag, startPoint x: 358, startPoint y: 488, endPoint x: 393, endPoint y: 474, distance: 37.2
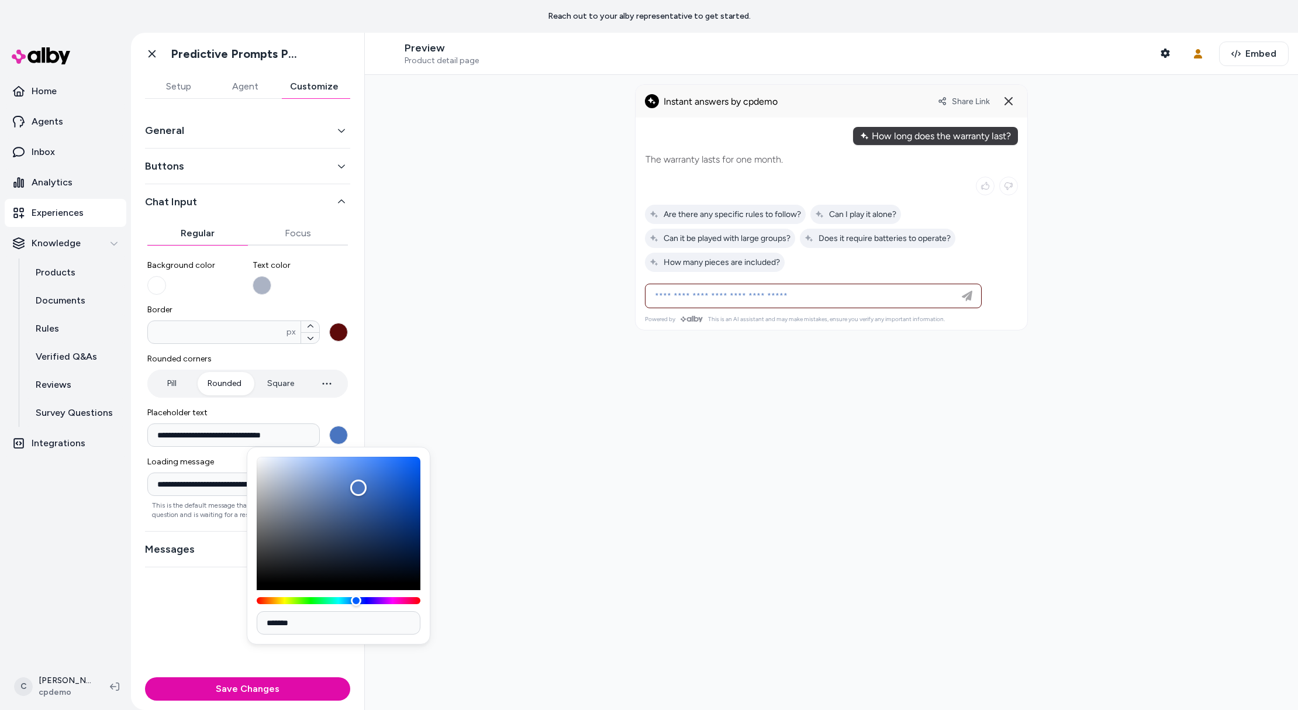
click at [384, 475] on div "Color" at bounding box center [339, 520] width 164 height 126
type input "*******"
drag, startPoint x: 382, startPoint y: 478, endPoint x: 377, endPoint y: 514, distance: 37.2
click at [377, 494] on div "Color" at bounding box center [374, 486] width 16 height 16
click at [293, 671] on div "**********" at bounding box center [247, 386] width 233 height 574
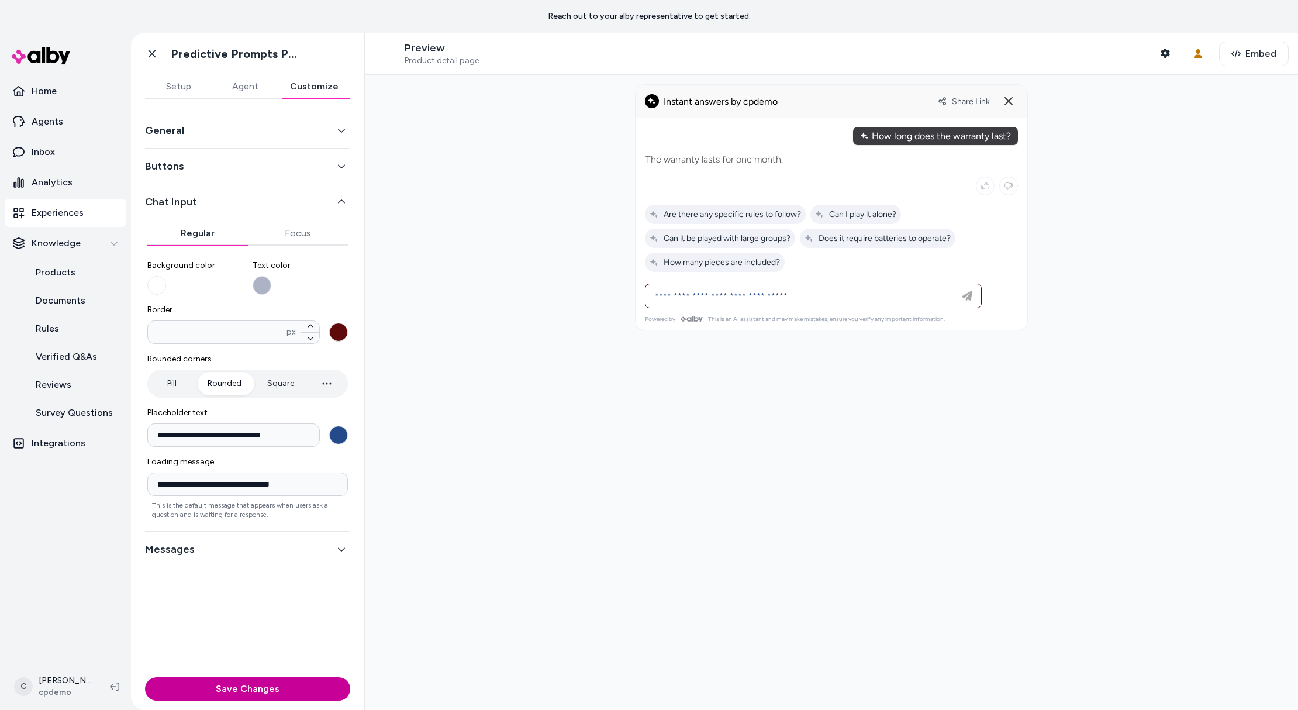
click at [289, 686] on button "Save Changes" at bounding box center [247, 688] width 205 height 23
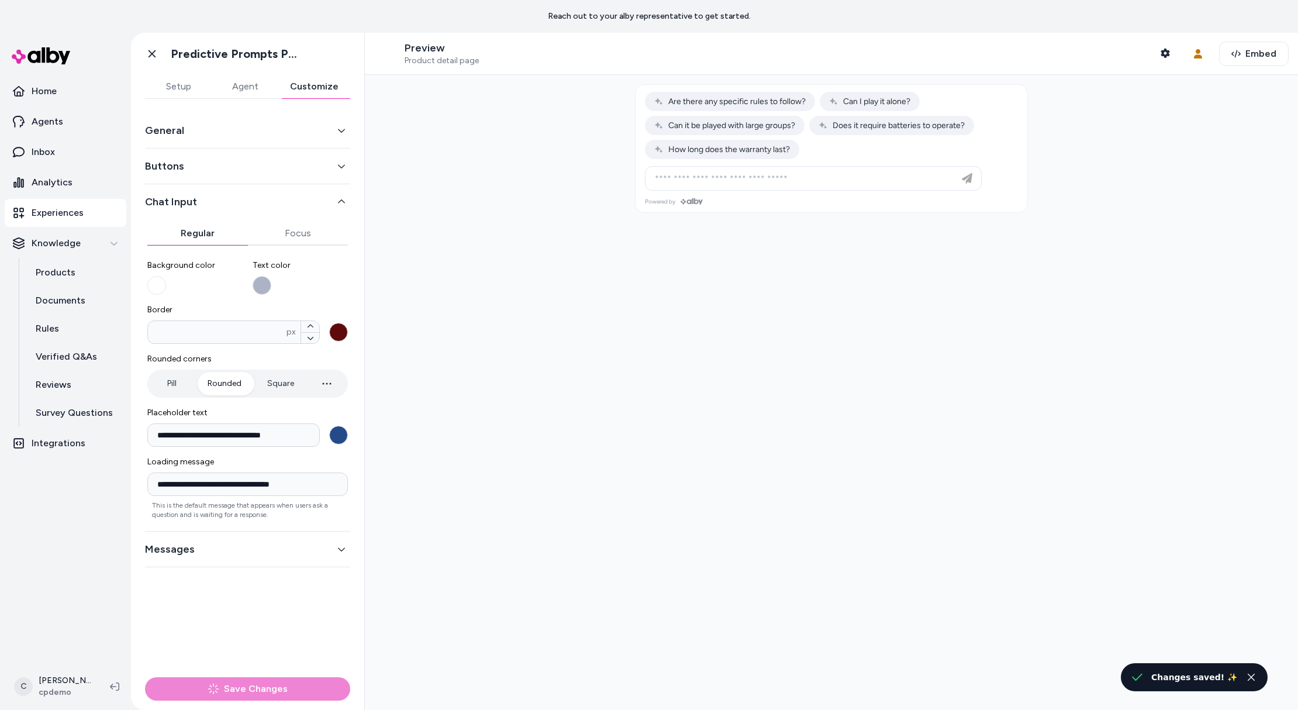
click at [229, 546] on button "Messages" at bounding box center [247, 549] width 205 height 16
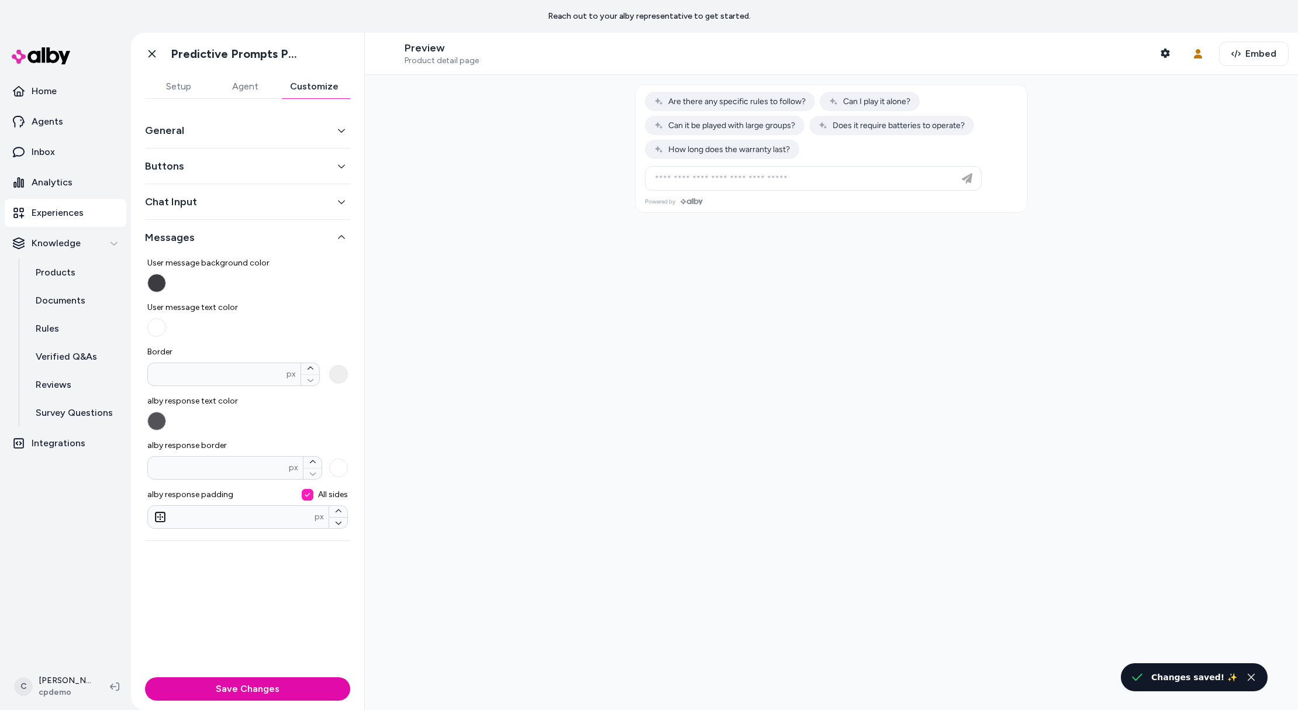
click at [157, 414] on button "alby response text color" at bounding box center [156, 421] width 19 height 19
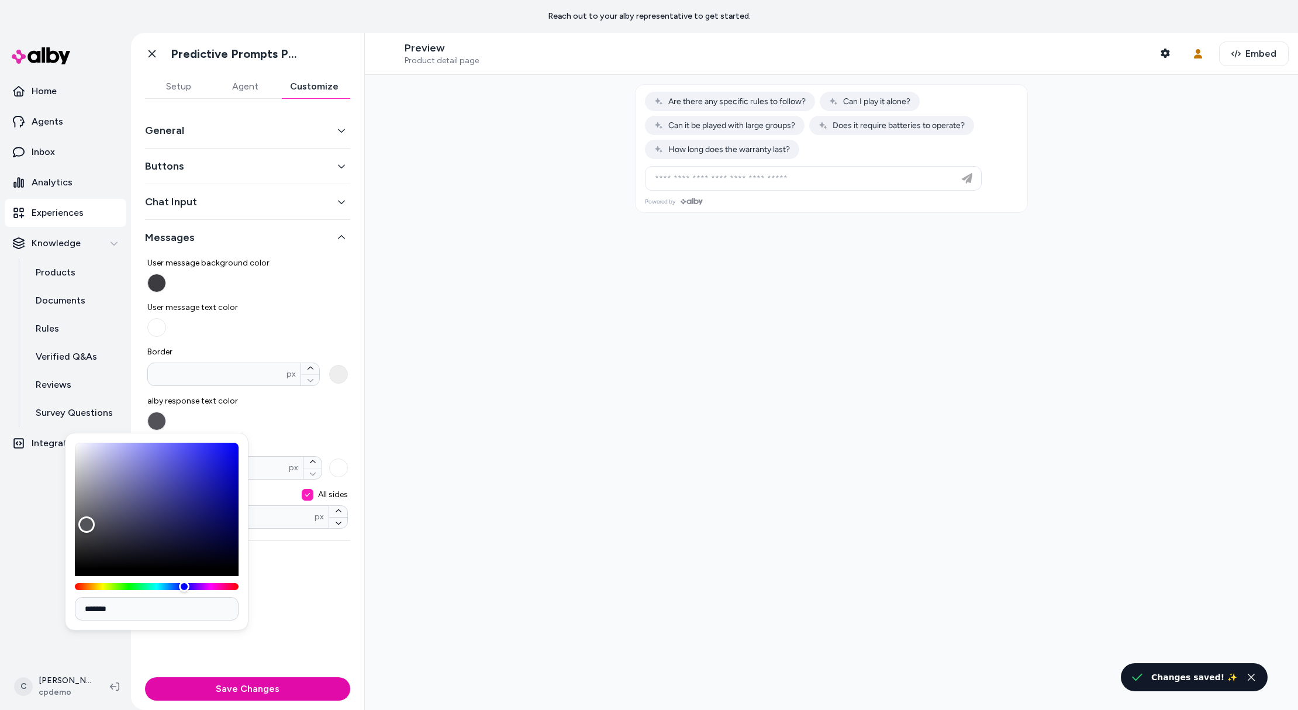
type input "*******"
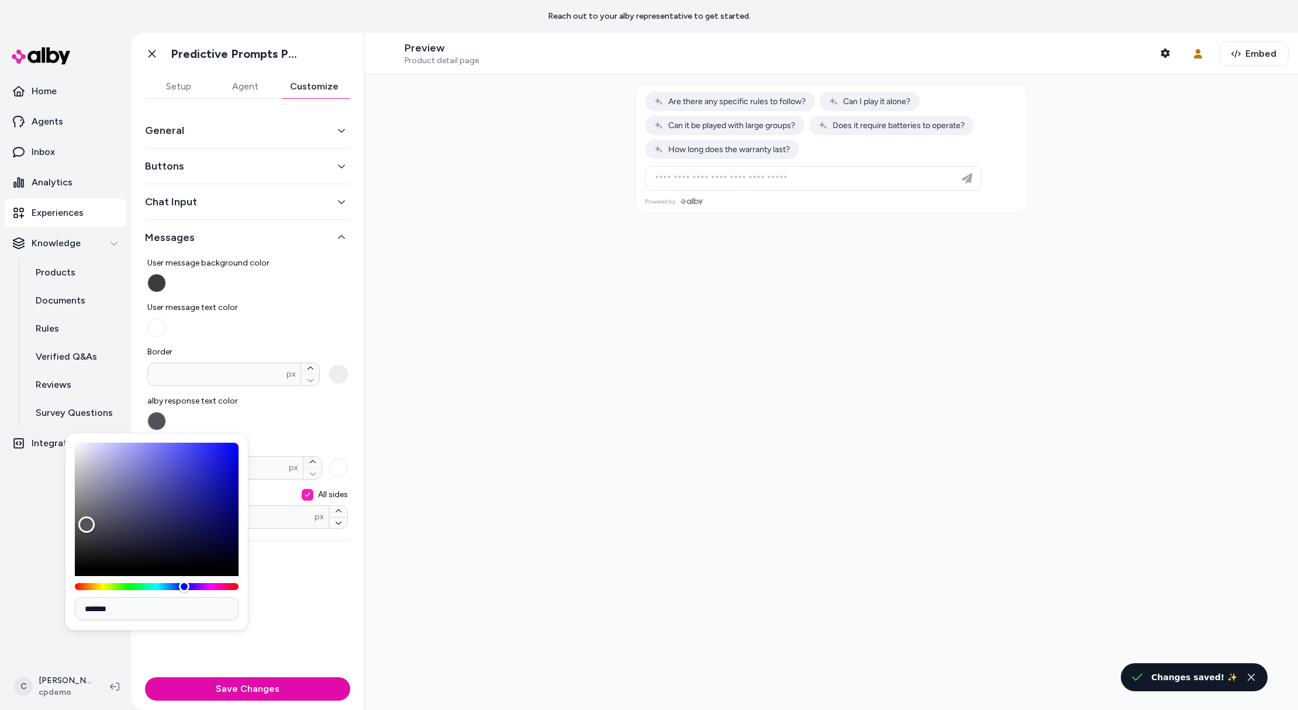
type input "*******"
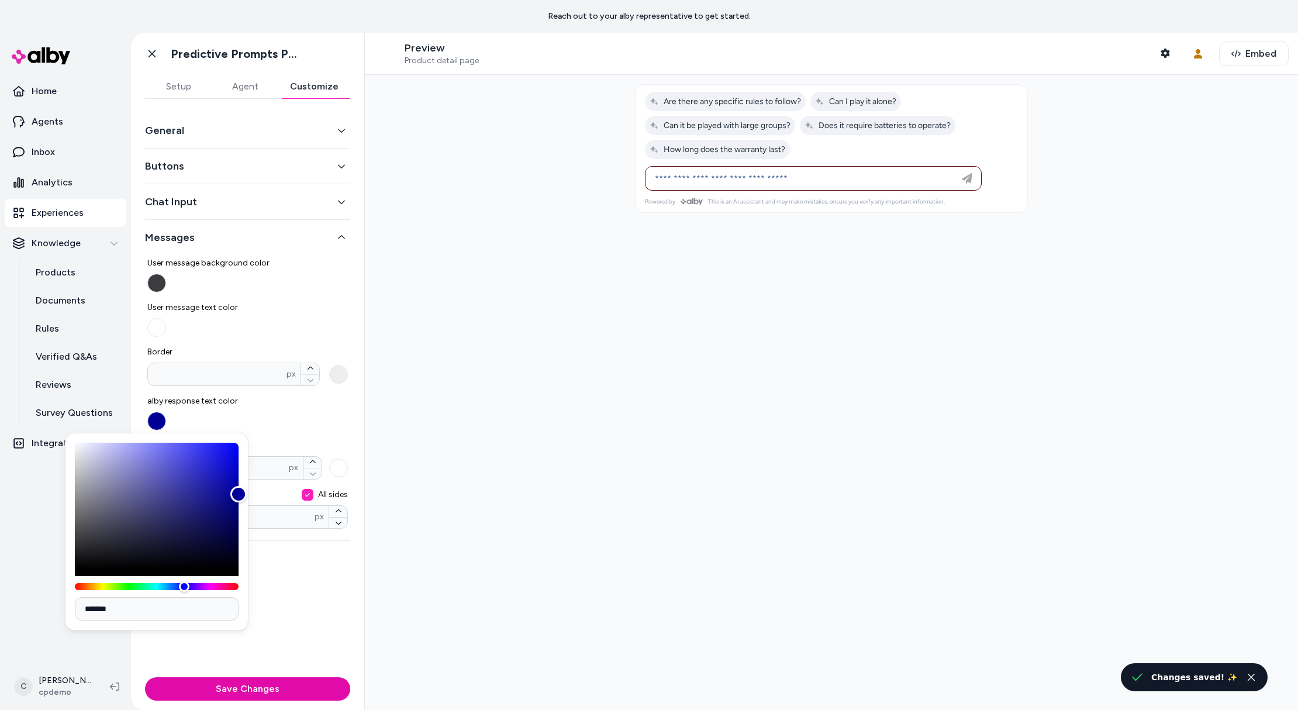
type input "*******"
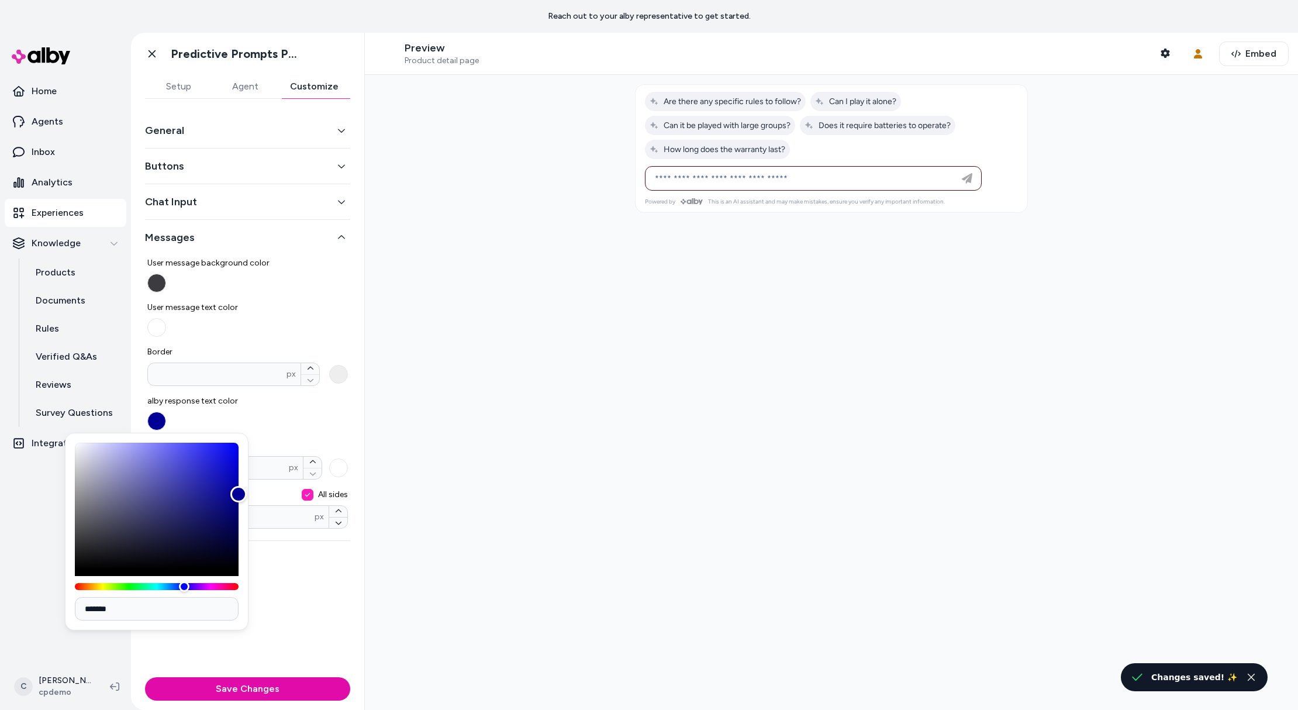
type input "*******"
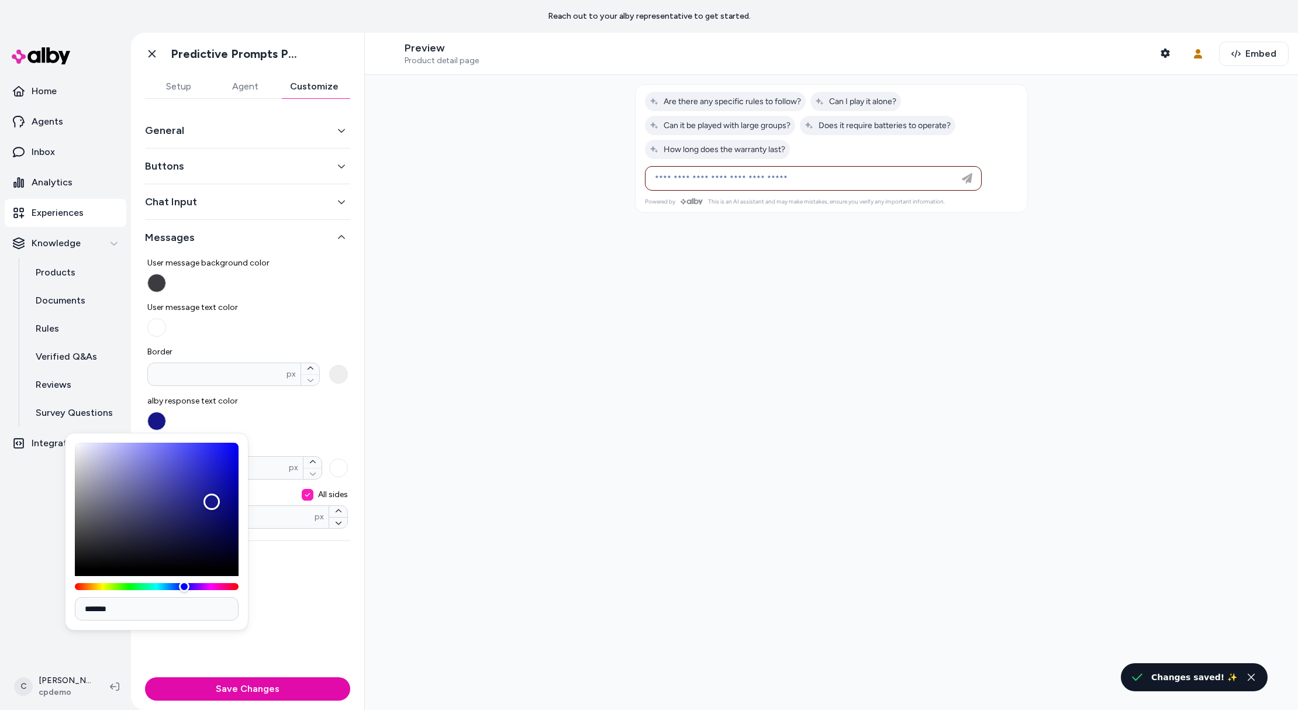
type input "*******"
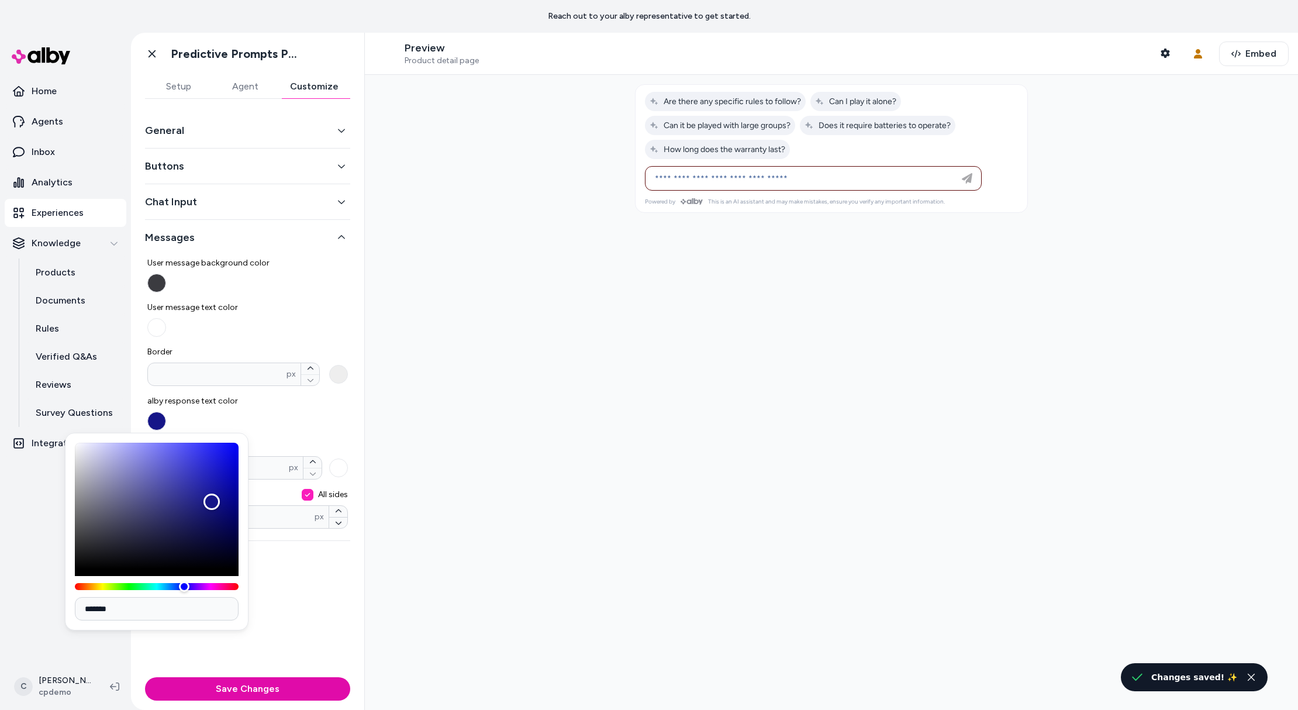
type input "*******"
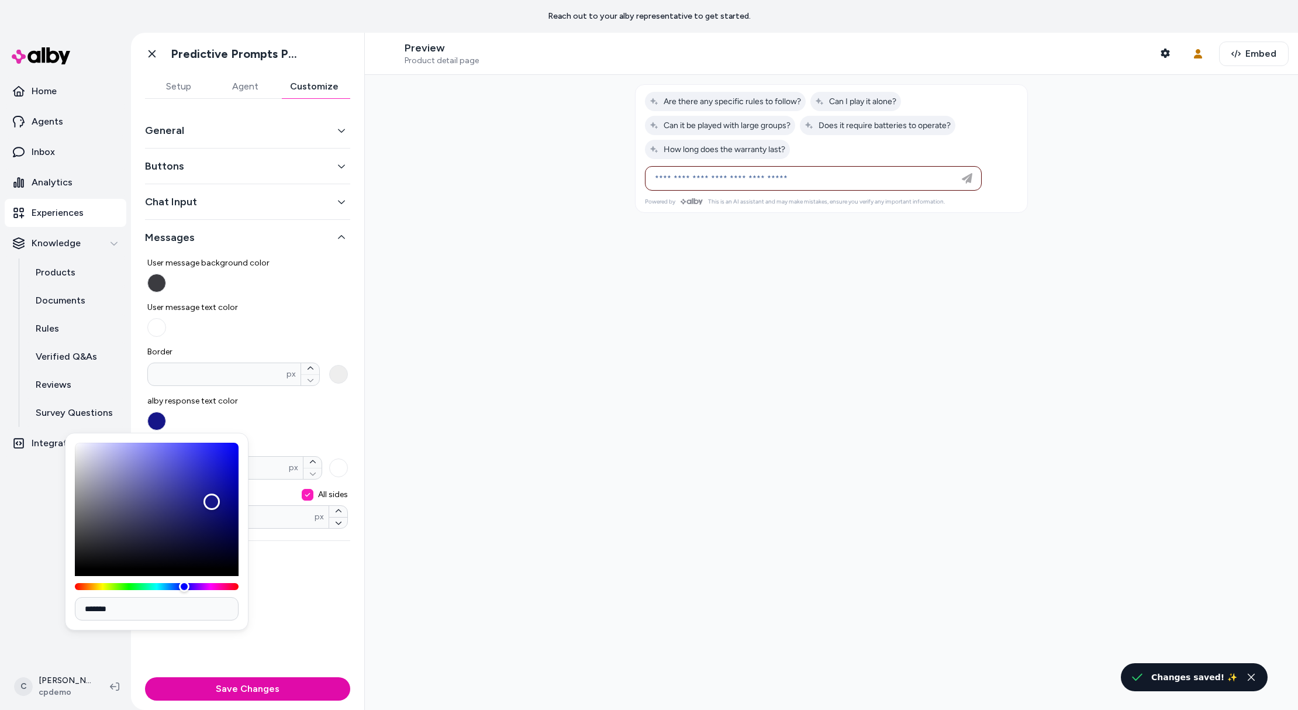
type input "*******"
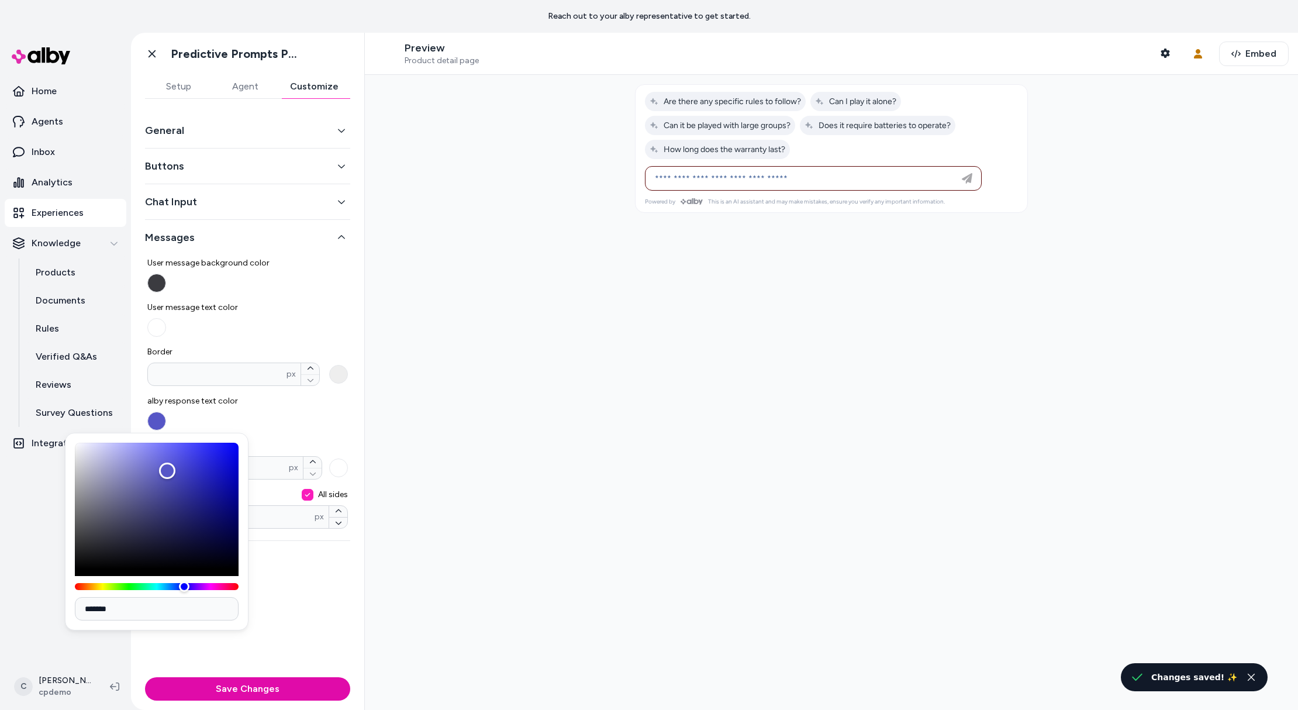
type input "*******"
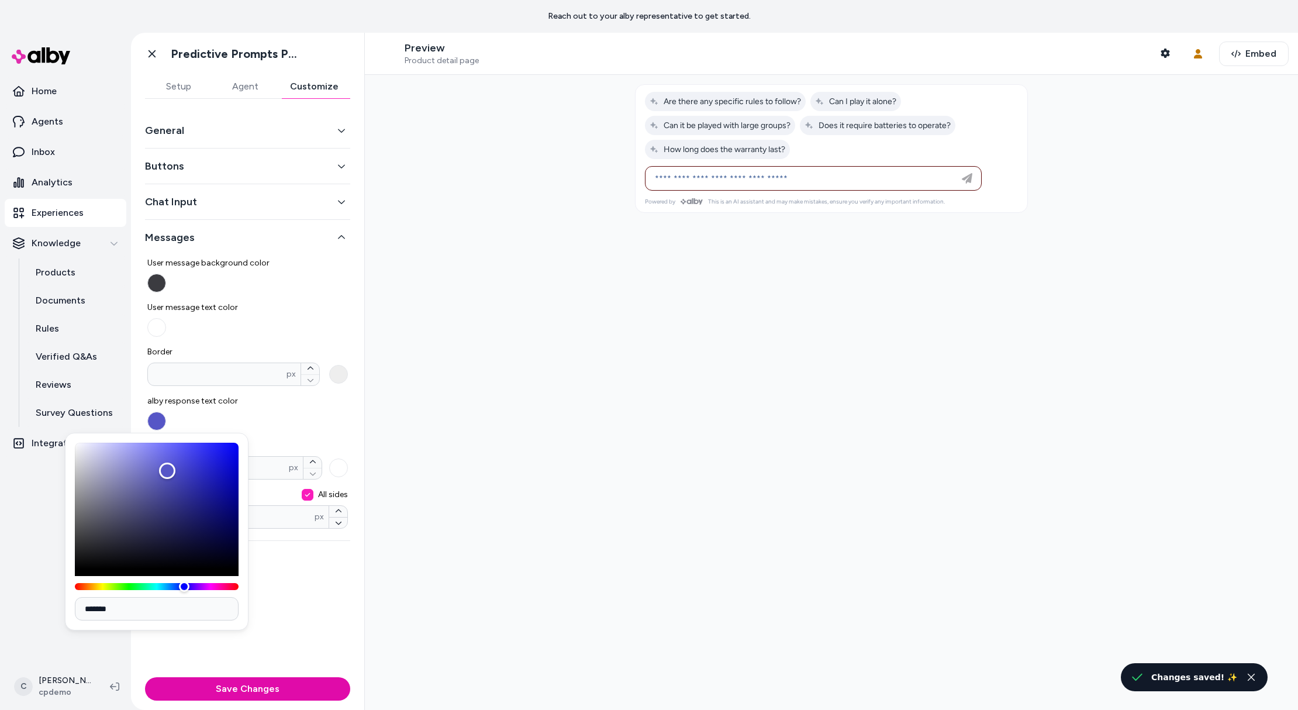
type input "*******"
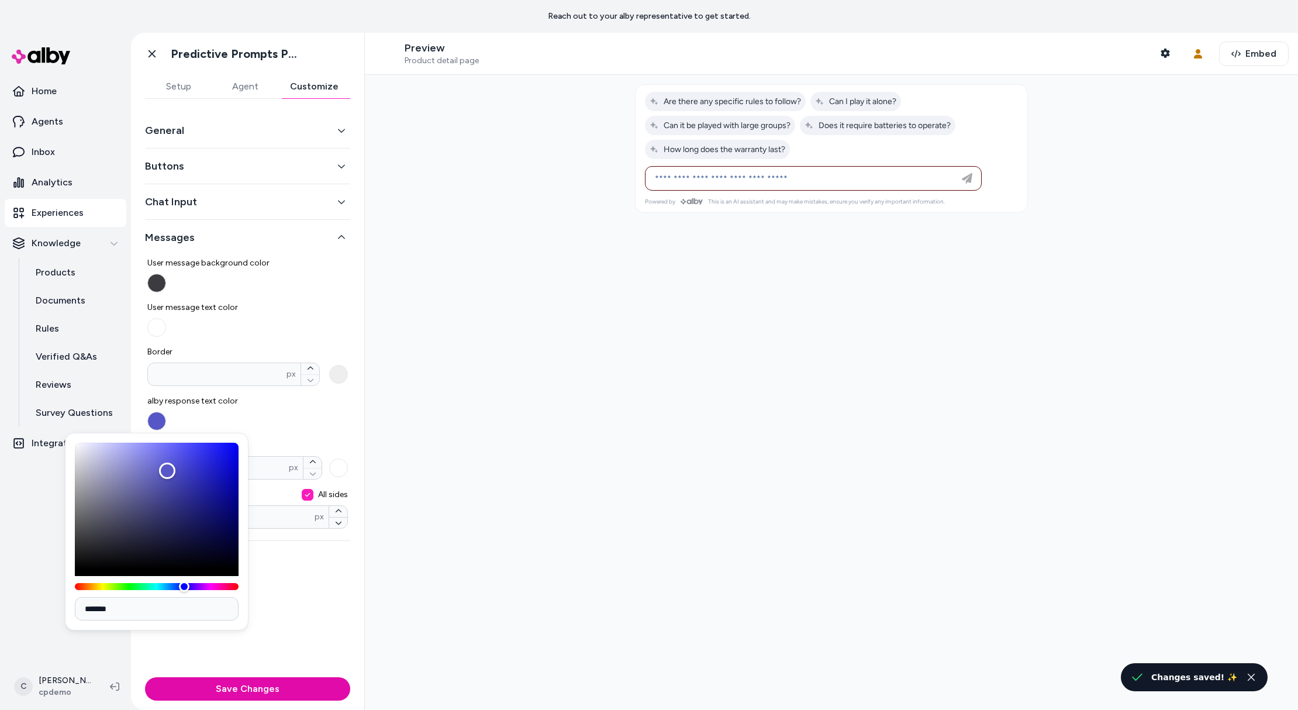
type input "*******"
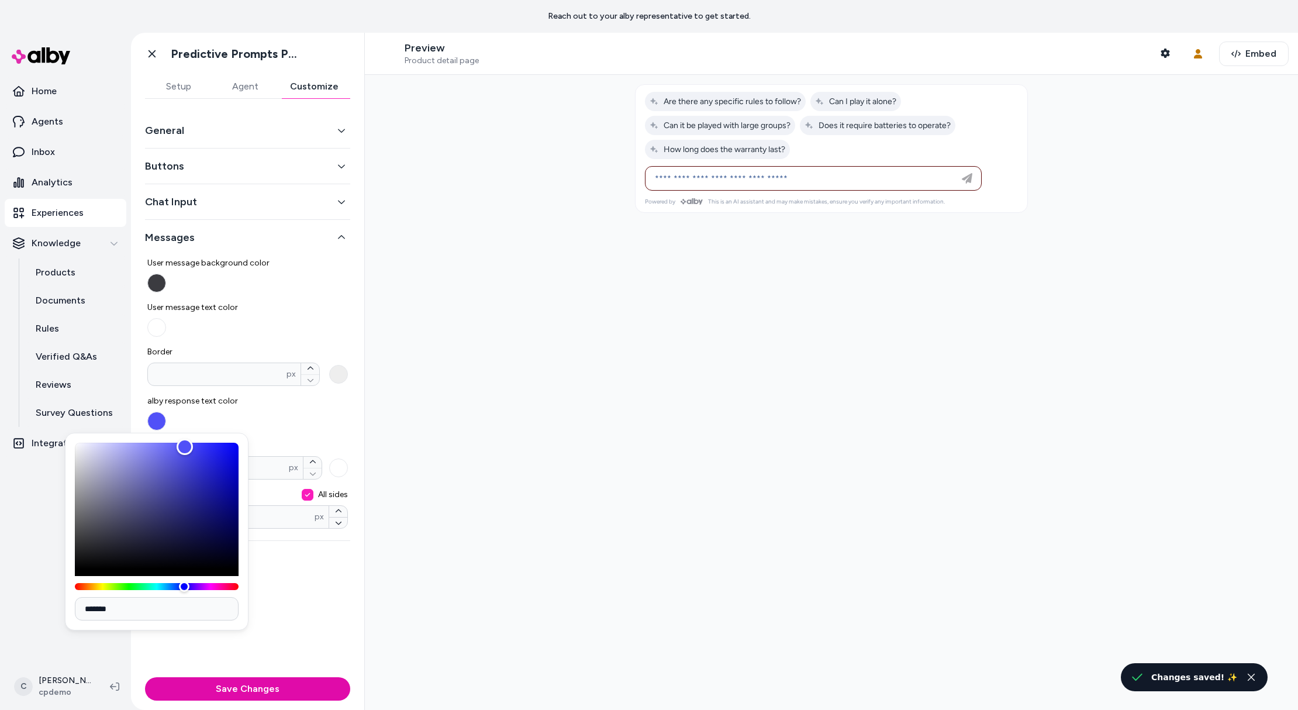
type input "*******"
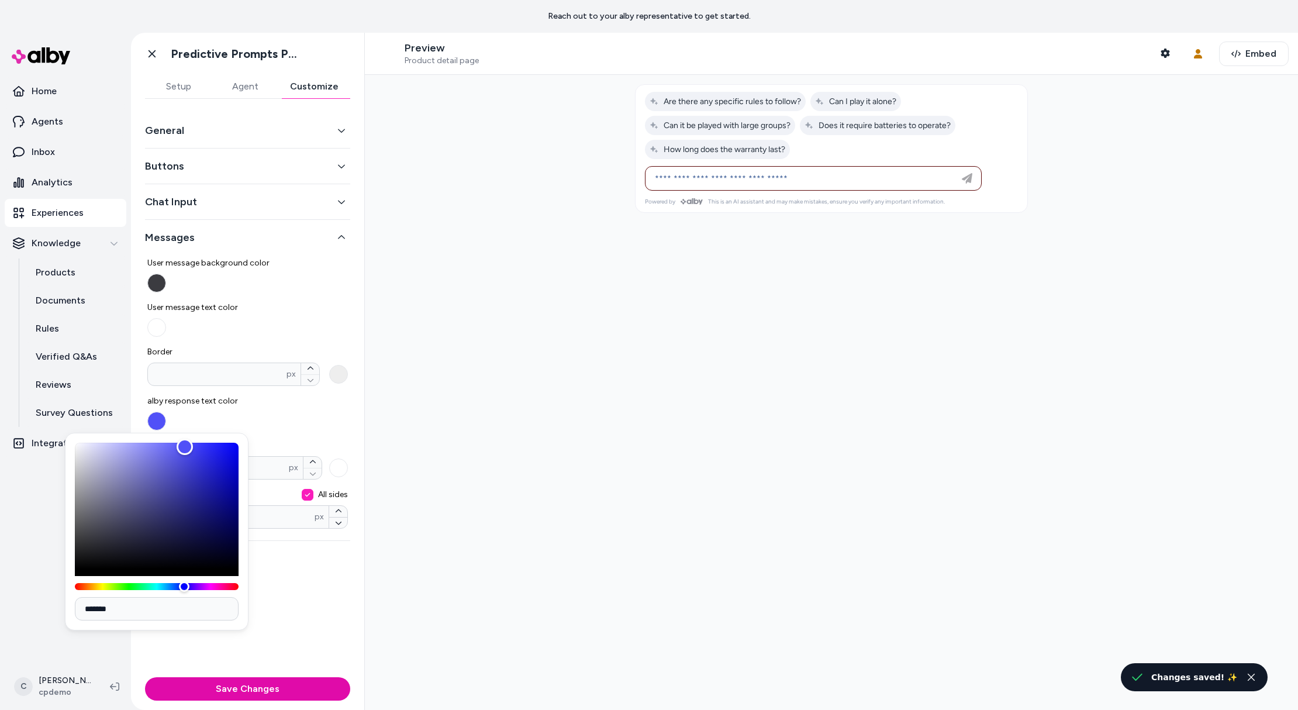
type input "*******"
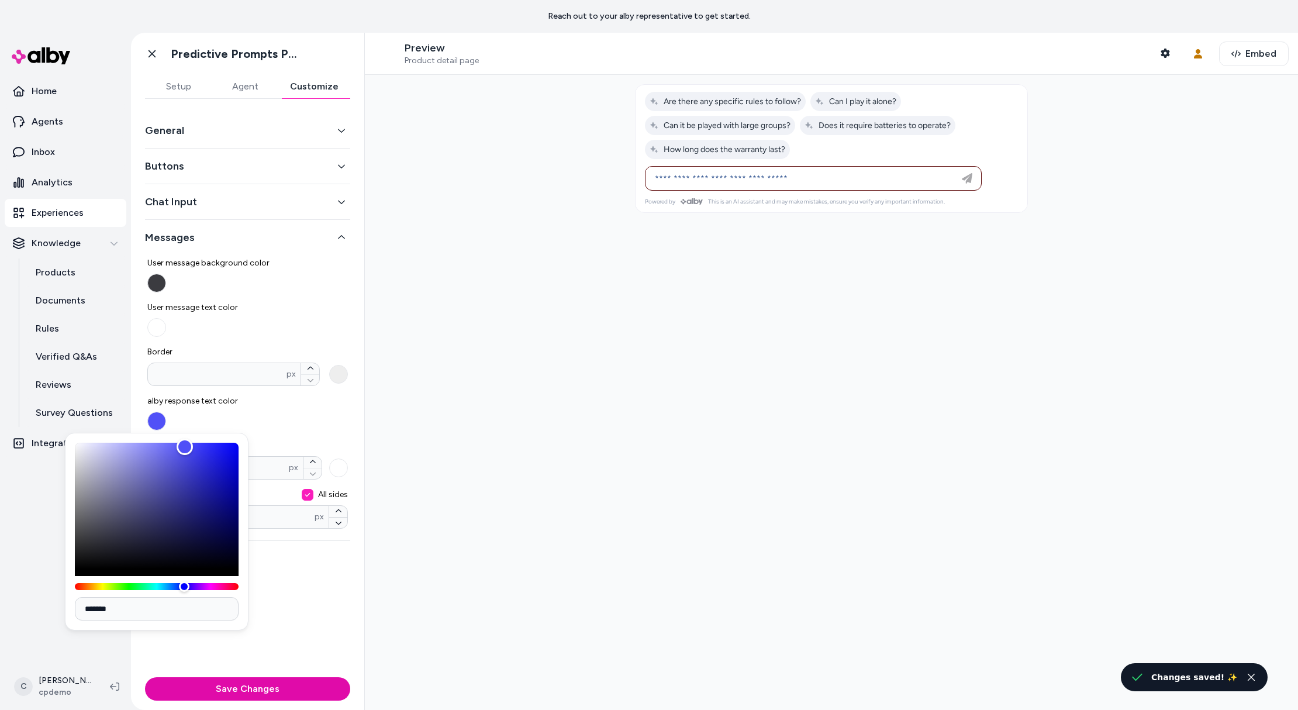
type input "*******"
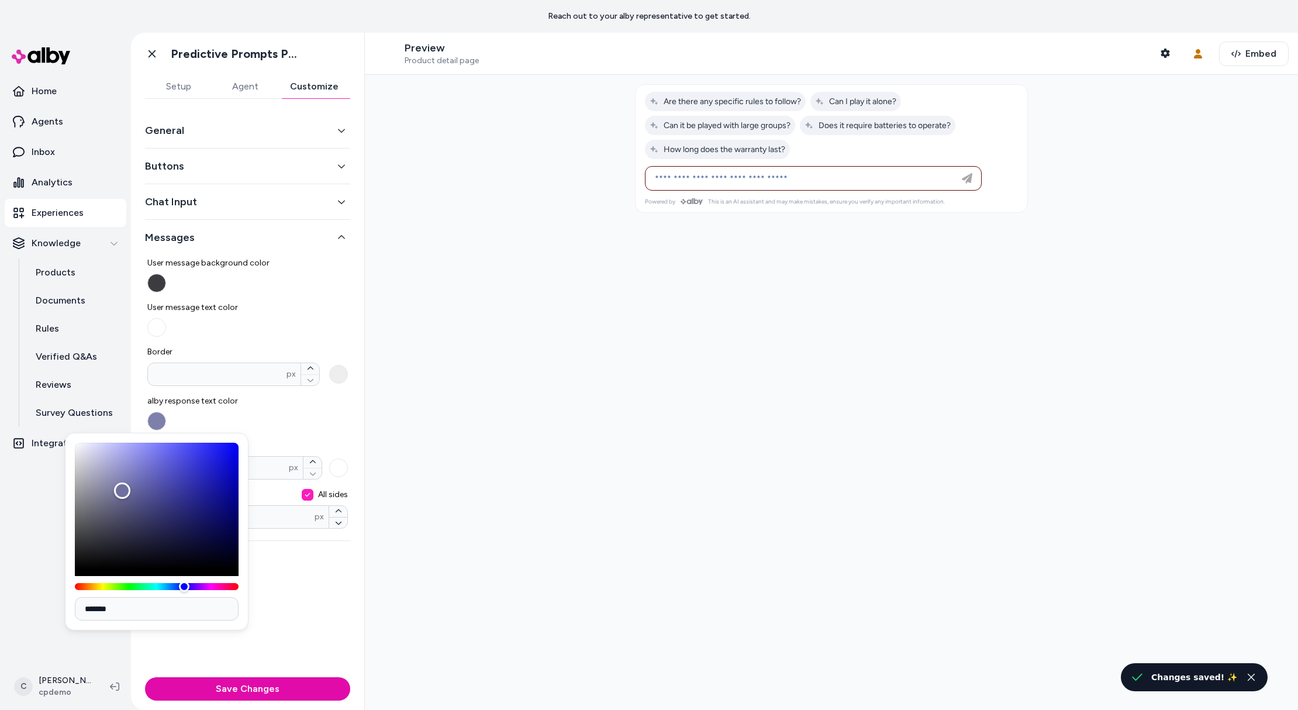
type input "*******"
drag, startPoint x: 174, startPoint y: 471, endPoint x: 204, endPoint y: 423, distance: 57.0
click at [125, 492] on div "Color" at bounding box center [157, 506] width 164 height 126
click at [350, 377] on div "General Buttons Chat Input Messages User message background color User message …" at bounding box center [247, 386] width 233 height 574
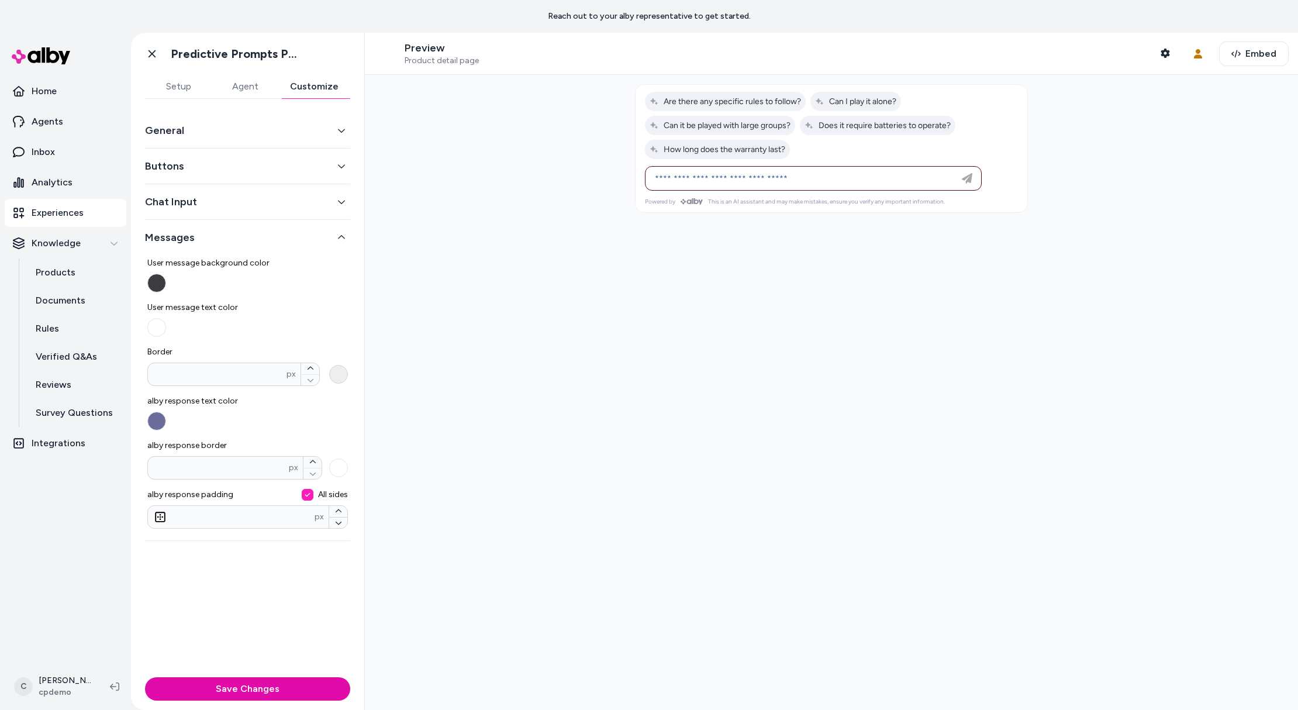
click at [337, 377] on button "Border * px" at bounding box center [338, 374] width 19 height 19
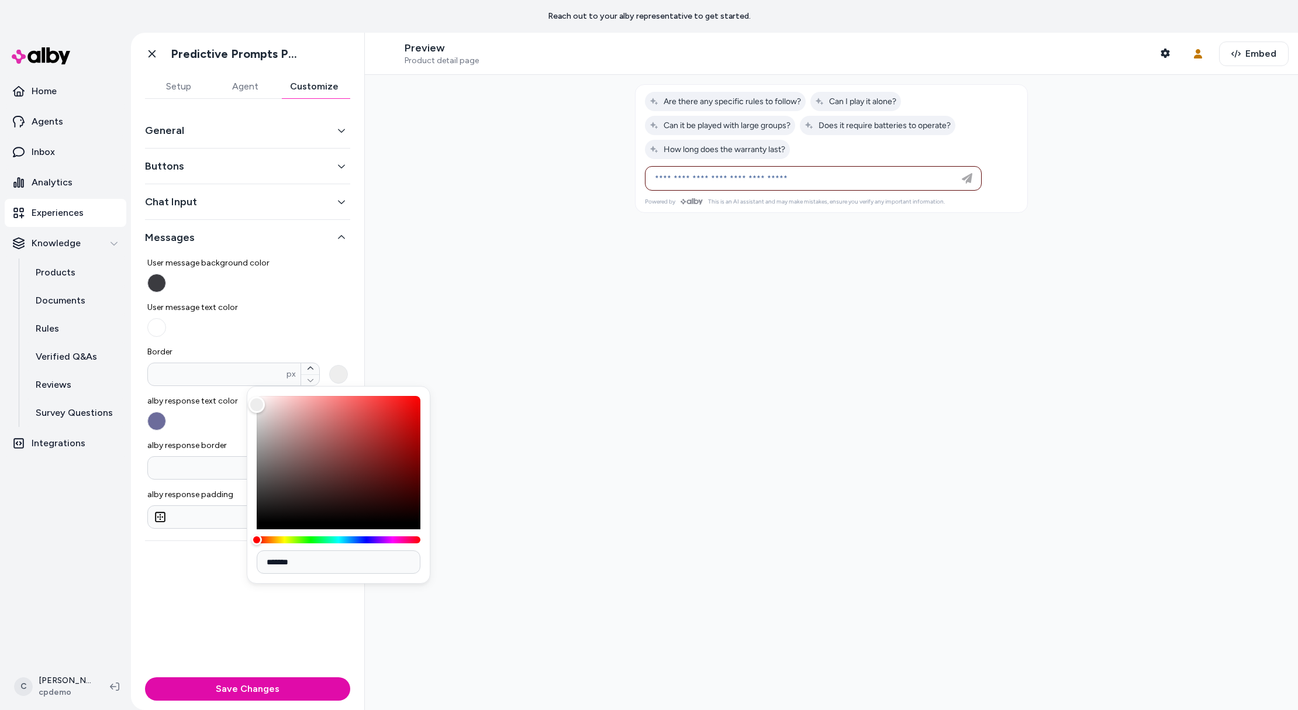
click at [243, 323] on label "User message text color" at bounding box center [247, 319] width 201 height 35
click at [166, 323] on button "User message text color" at bounding box center [156, 327] width 19 height 19
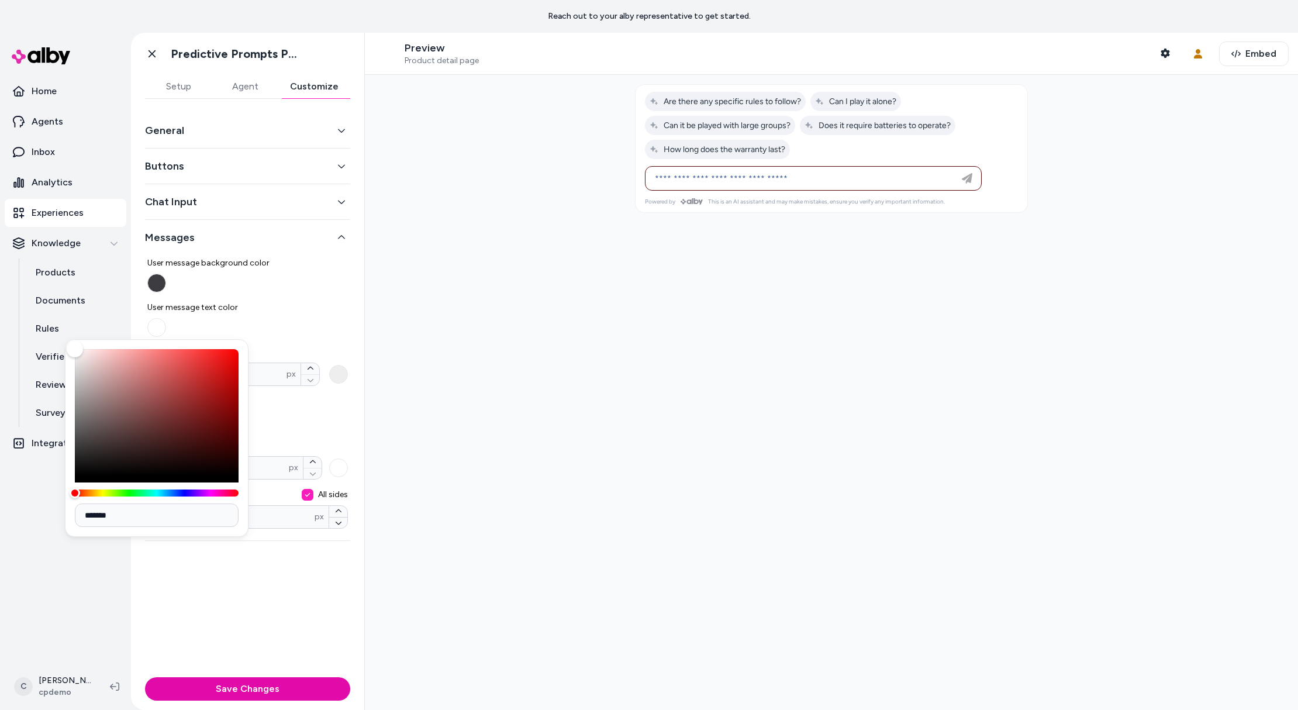
click at [169, 287] on label "User message background color" at bounding box center [247, 274] width 201 height 35
click at [166, 287] on button "User message background color" at bounding box center [156, 283] width 19 height 19
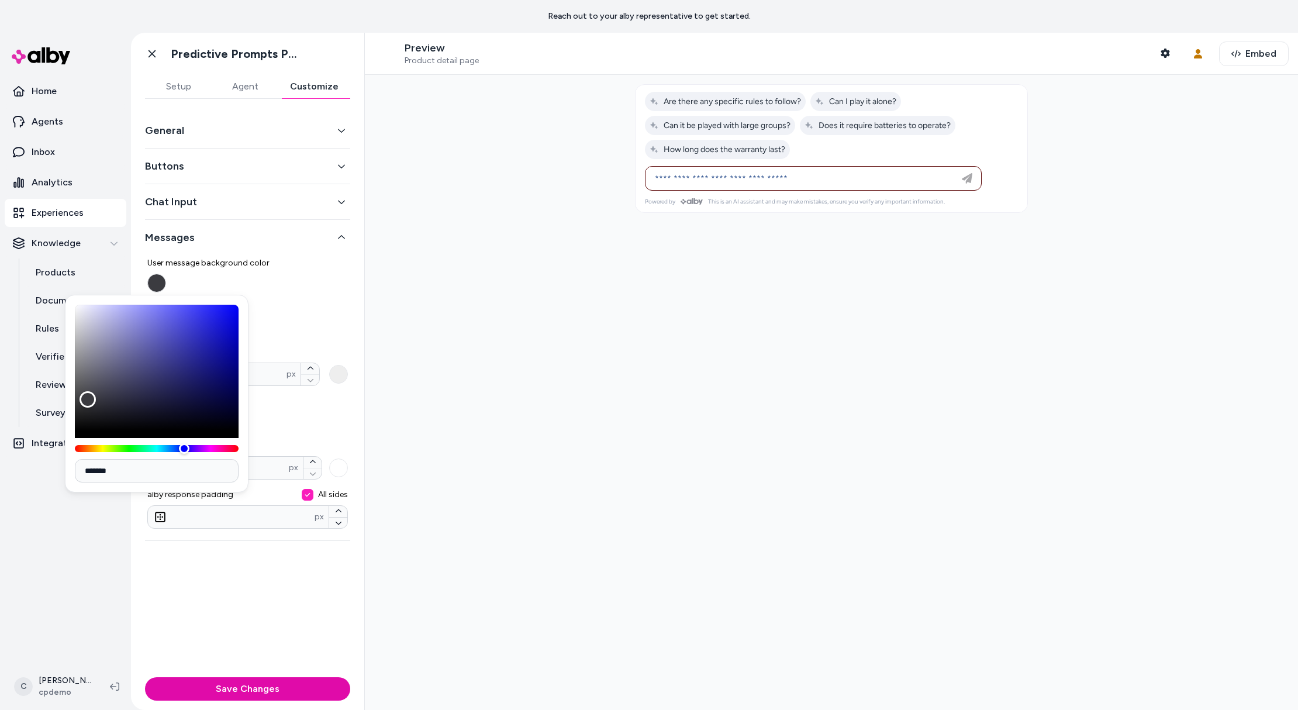
type input "*******"
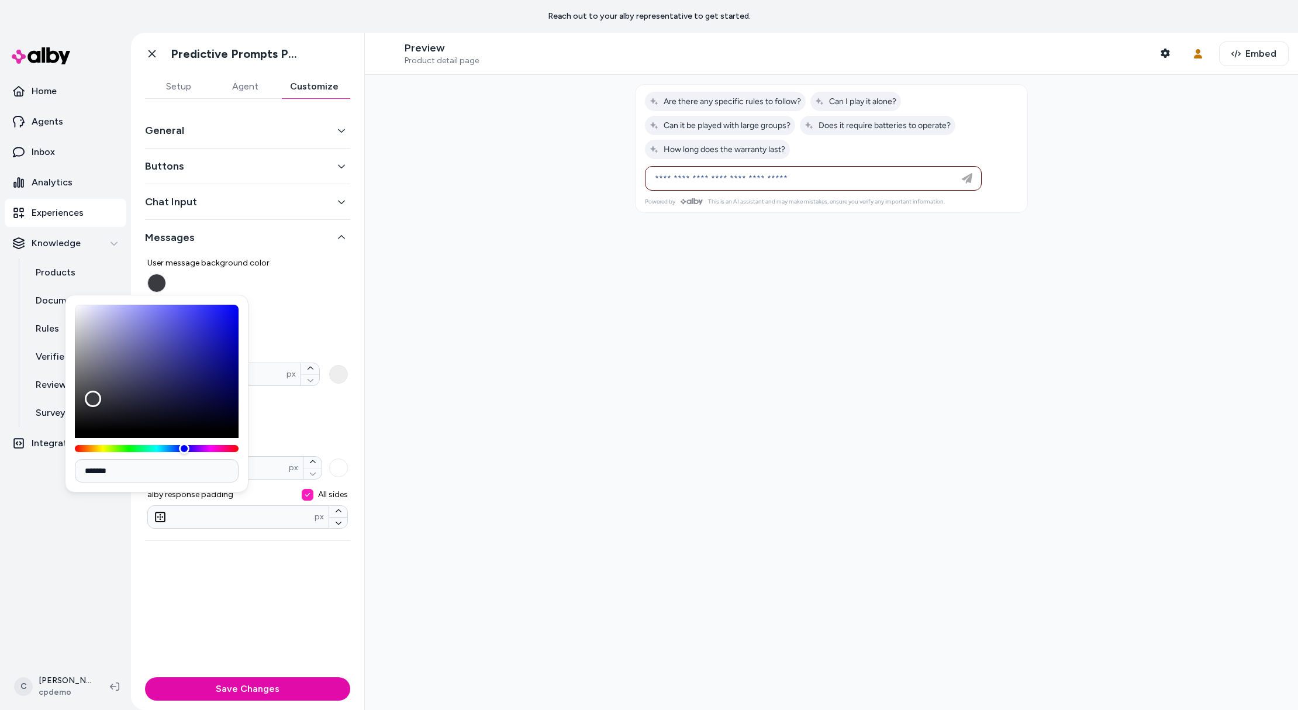
type input "*******"
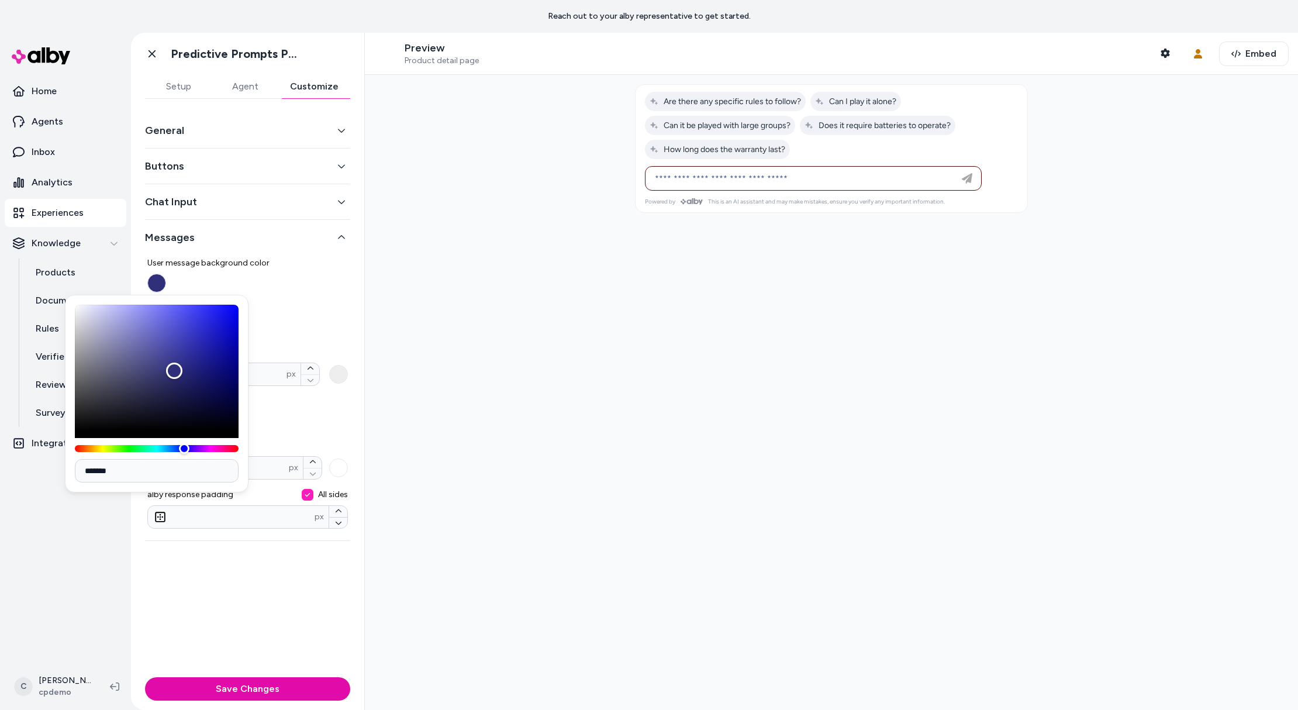
type input "*******"
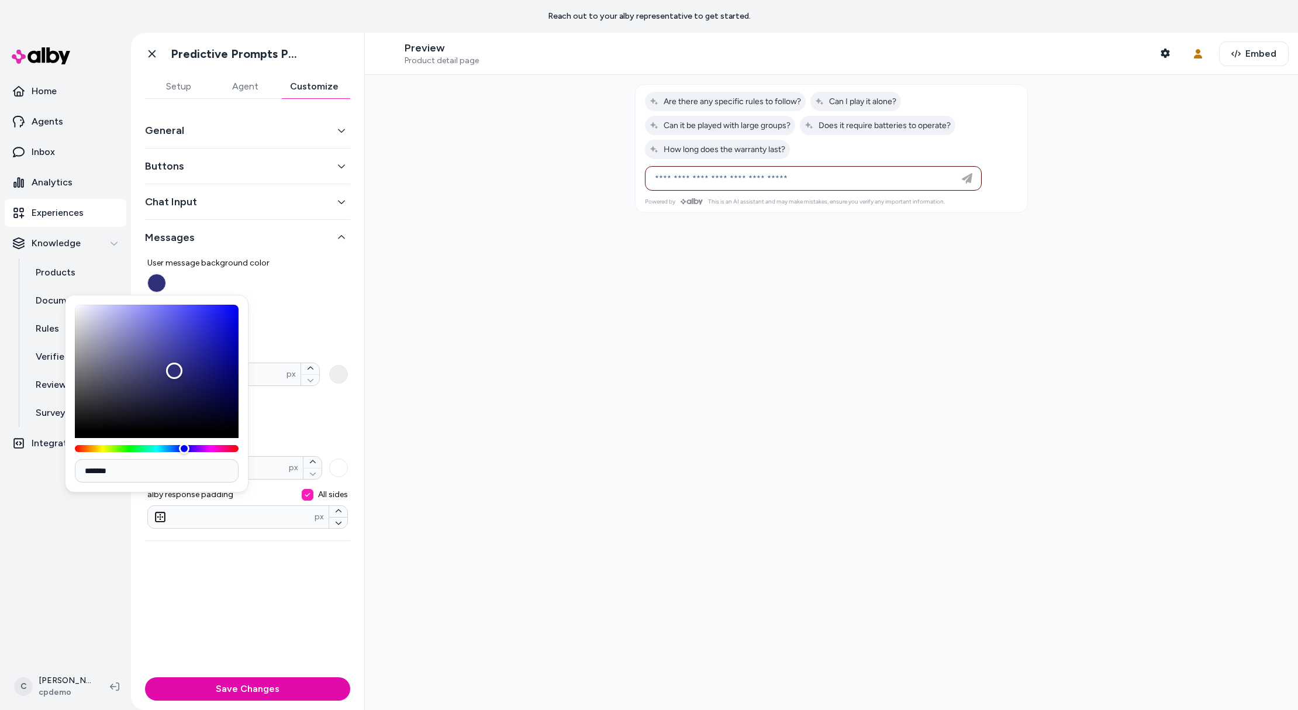
type input "*******"
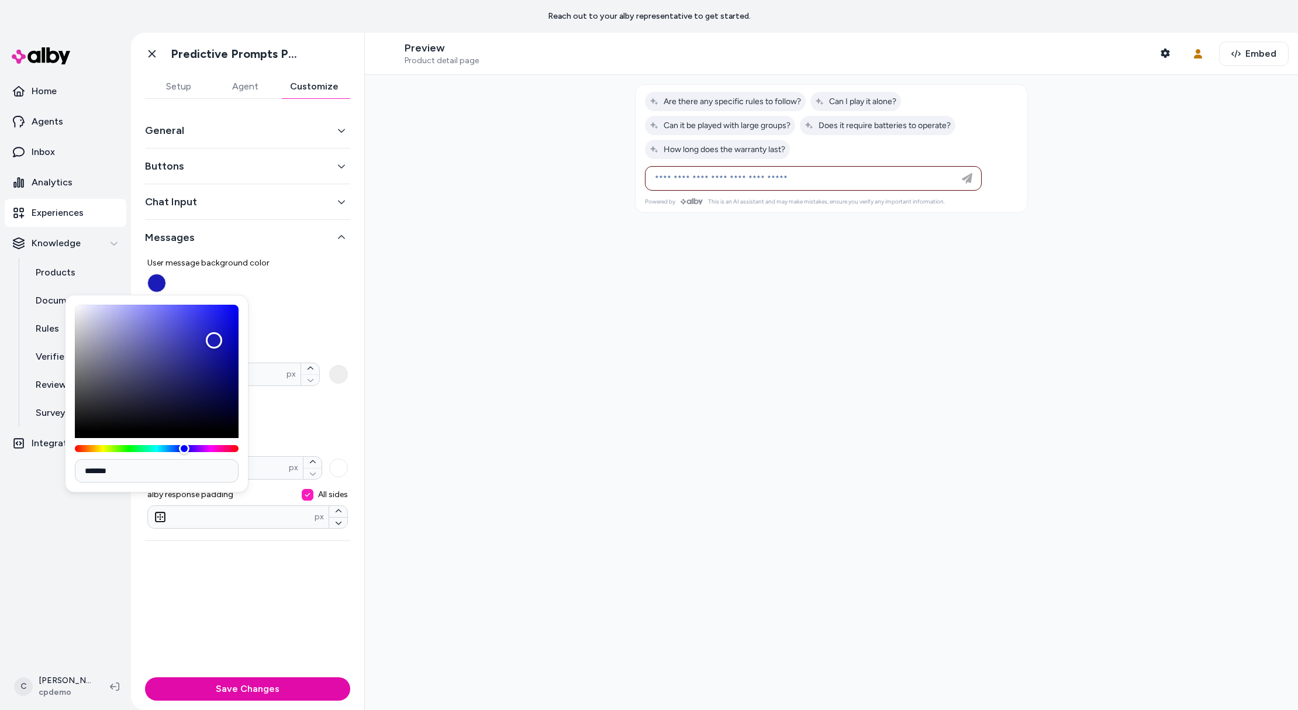
type input "*******"
drag, startPoint x: 93, startPoint y: 399, endPoint x: 207, endPoint y: 334, distance: 130.9
click at [208, 335] on div "Color" at bounding box center [214, 340] width 16 height 16
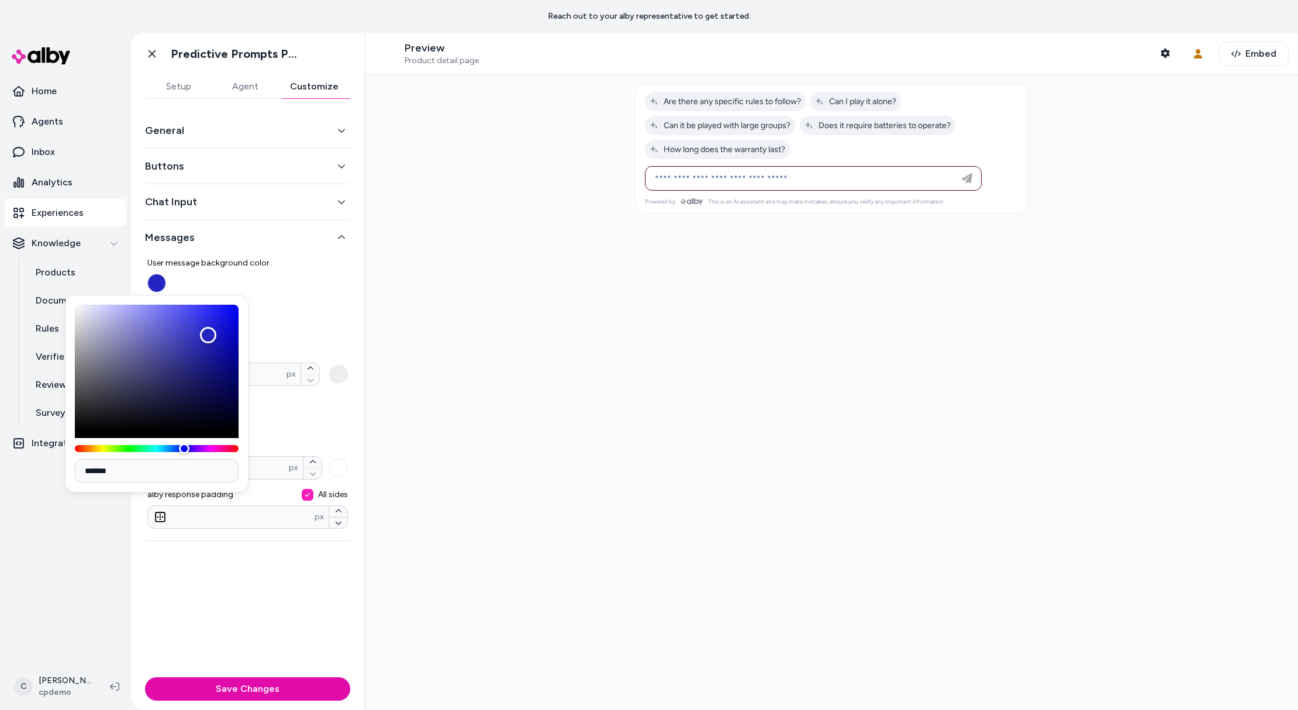
drag, startPoint x: 292, startPoint y: 296, endPoint x: 164, endPoint y: 344, distance: 136.7
click at [289, 297] on div "User message background color User message text color Border * px alby response…" at bounding box center [247, 388] width 201 height 281
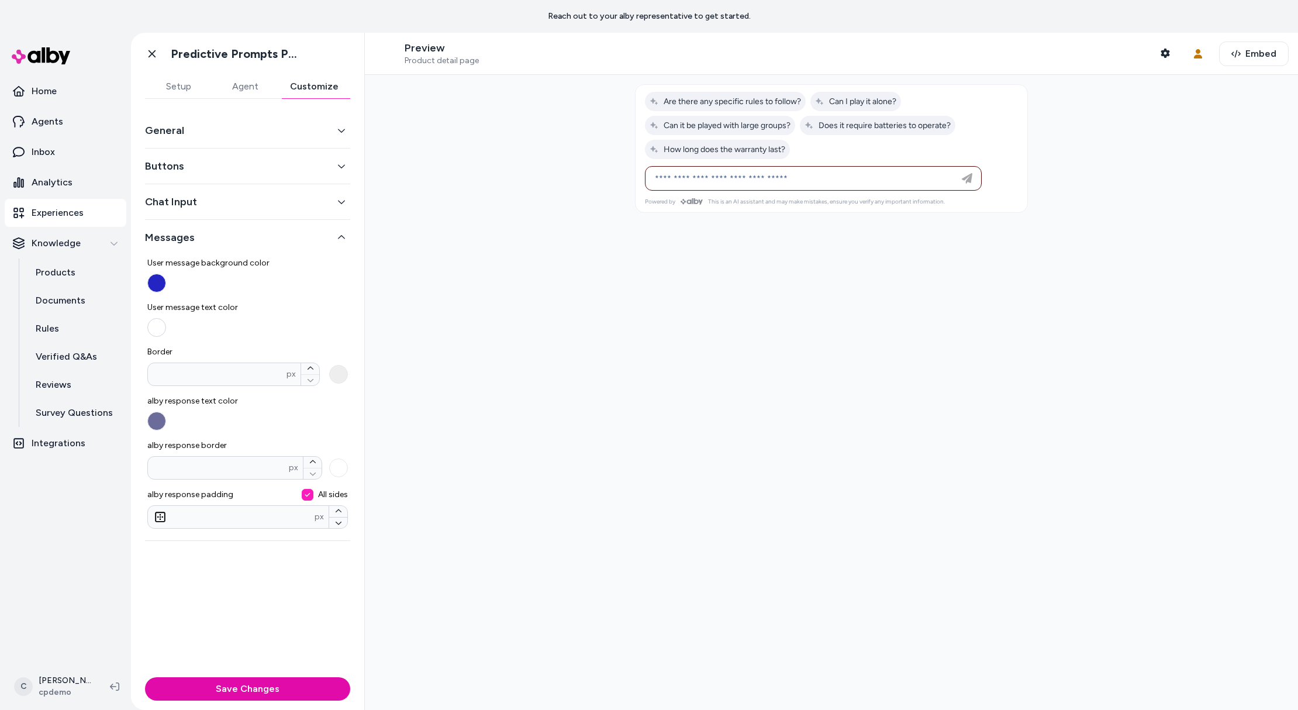
click at [163, 323] on button "User message text color" at bounding box center [156, 327] width 19 height 19
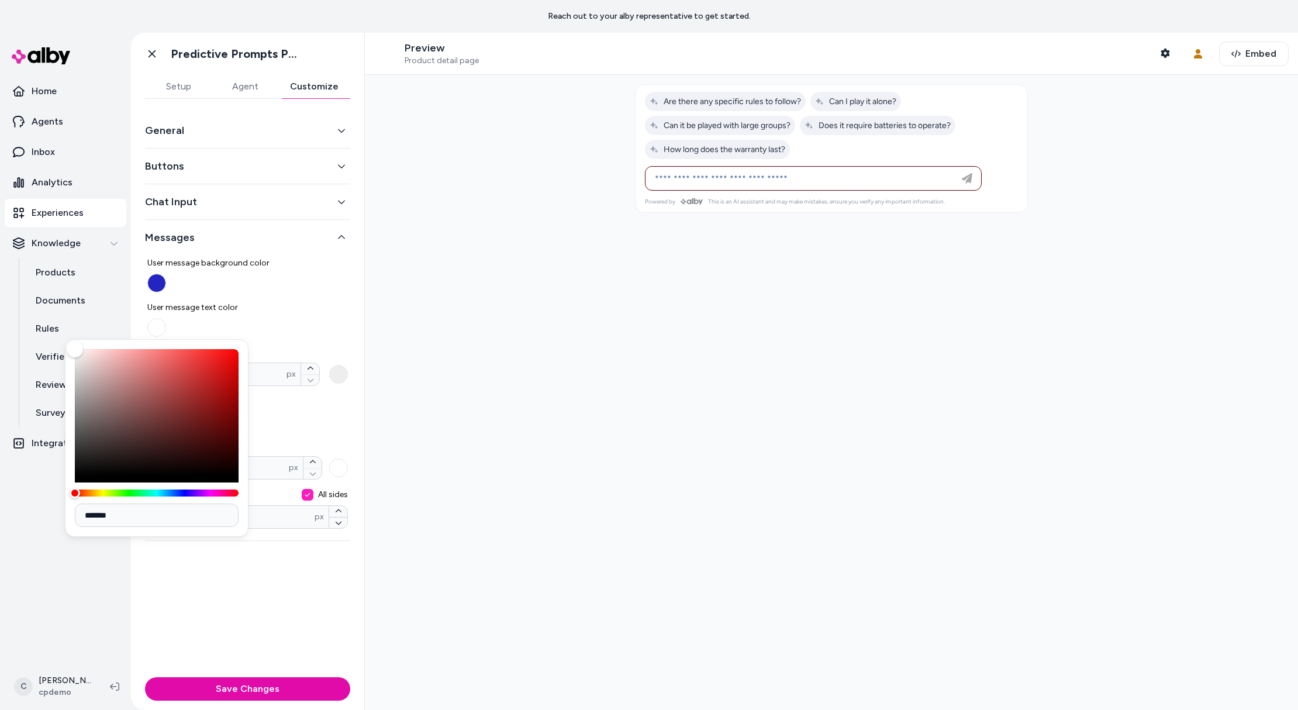
type input "*******"
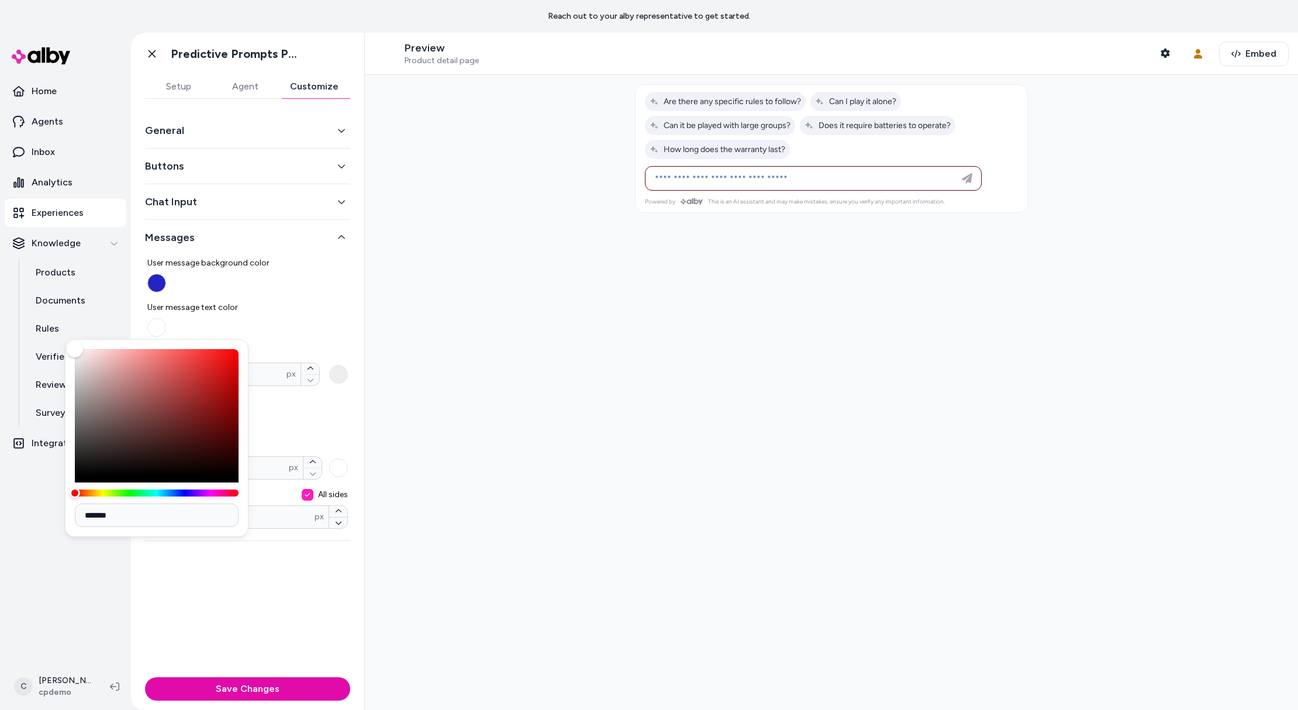
type input "*******"
drag, startPoint x: 103, startPoint y: 364, endPoint x: 179, endPoint y: 365, distance: 76.0
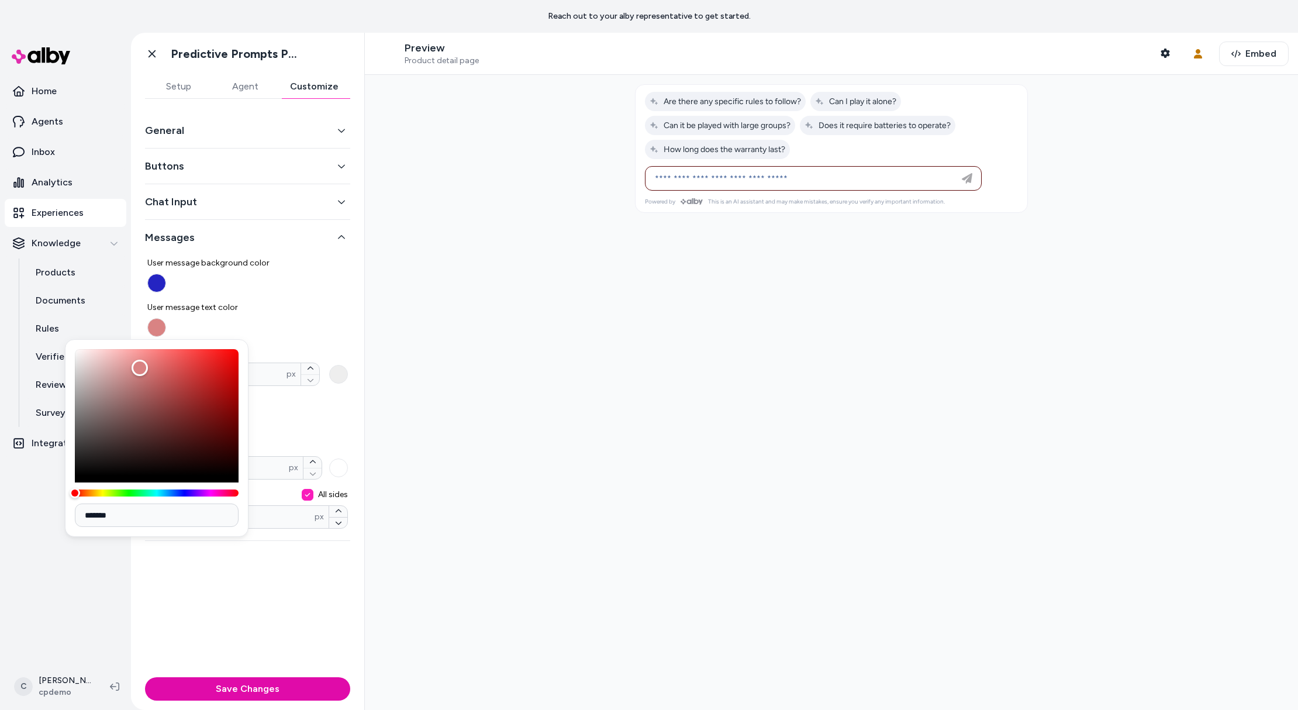
click at [148, 367] on div "Color" at bounding box center [140, 368] width 16 height 16
drag, startPoint x: 179, startPoint y: 365, endPoint x: 246, endPoint y: 367, distance: 66.1
click at [221, 372] on div "Color" at bounding box center [157, 412] width 164 height 126
drag, startPoint x: 236, startPoint y: 381, endPoint x: 170, endPoint y: 391, distance: 67.4
click at [170, 390] on div "Color" at bounding box center [157, 412] width 164 height 126
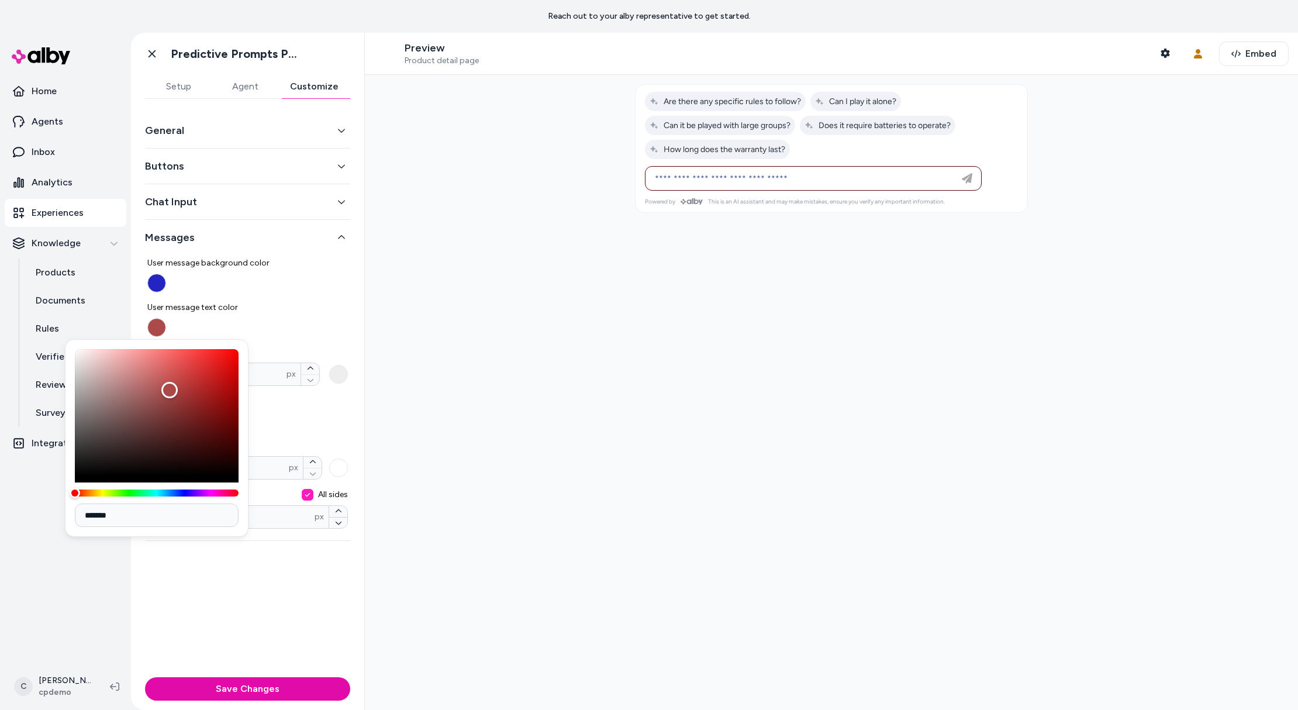
click at [180, 391] on div "Color" at bounding box center [157, 412] width 164 height 126
click at [343, 347] on span "Border" at bounding box center [247, 352] width 201 height 12
click at [286, 368] on input "*" at bounding box center [217, 374] width 139 height 12
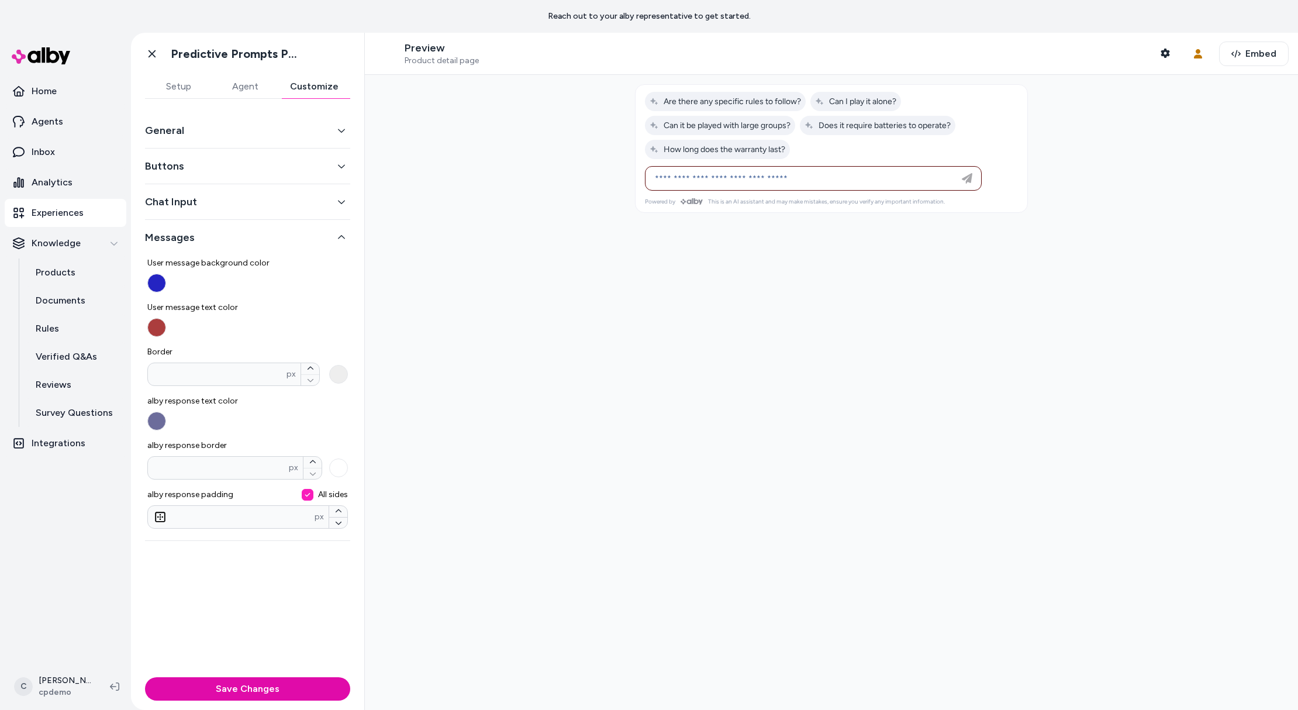
drag, startPoint x: 175, startPoint y: 146, endPoint x: 174, endPoint y: 134, distance: 11.1
click at [174, 145] on div "General" at bounding box center [247, 131] width 205 height 36
click at [174, 134] on button "General" at bounding box center [247, 130] width 205 height 16
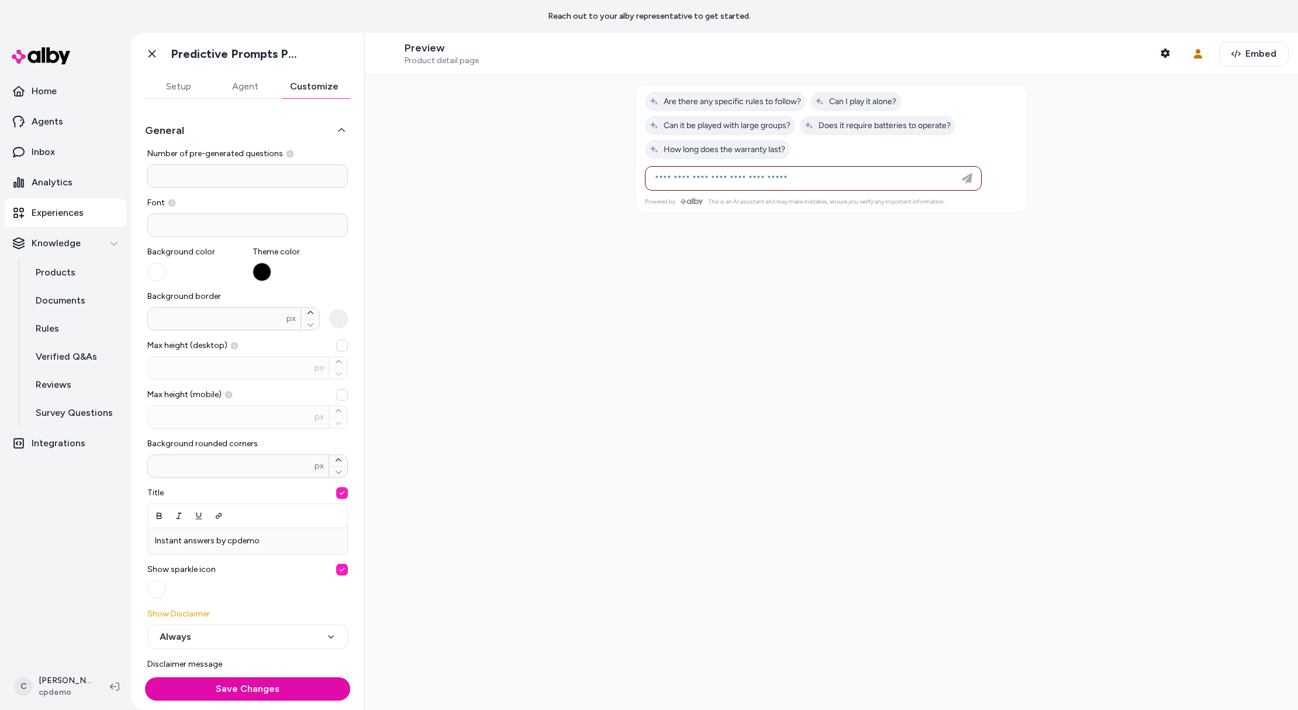
click at [264, 274] on button "button" at bounding box center [262, 272] width 19 height 19
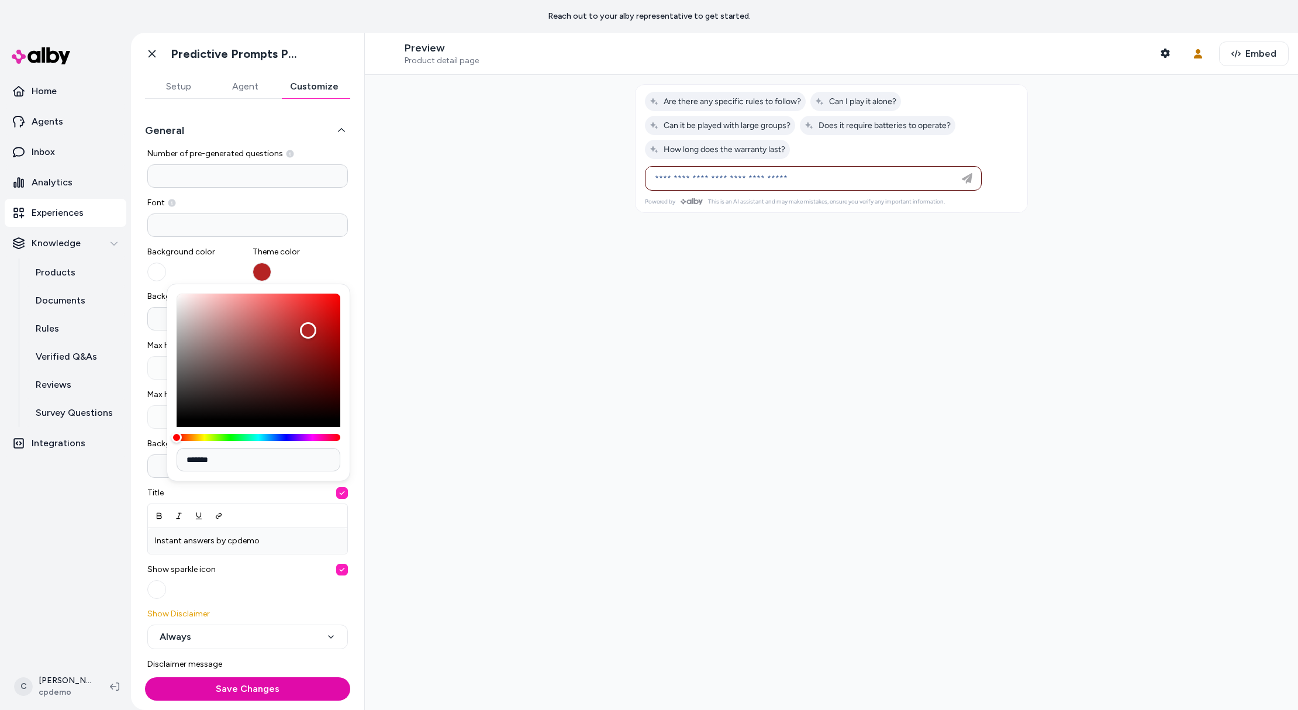
drag, startPoint x: 232, startPoint y: 344, endPoint x: 308, endPoint y: 330, distance: 77.2
click at [308, 330] on div "Color" at bounding box center [259, 356] width 164 height 126
click at [192, 276] on div "Background color" at bounding box center [195, 263] width 96 height 35
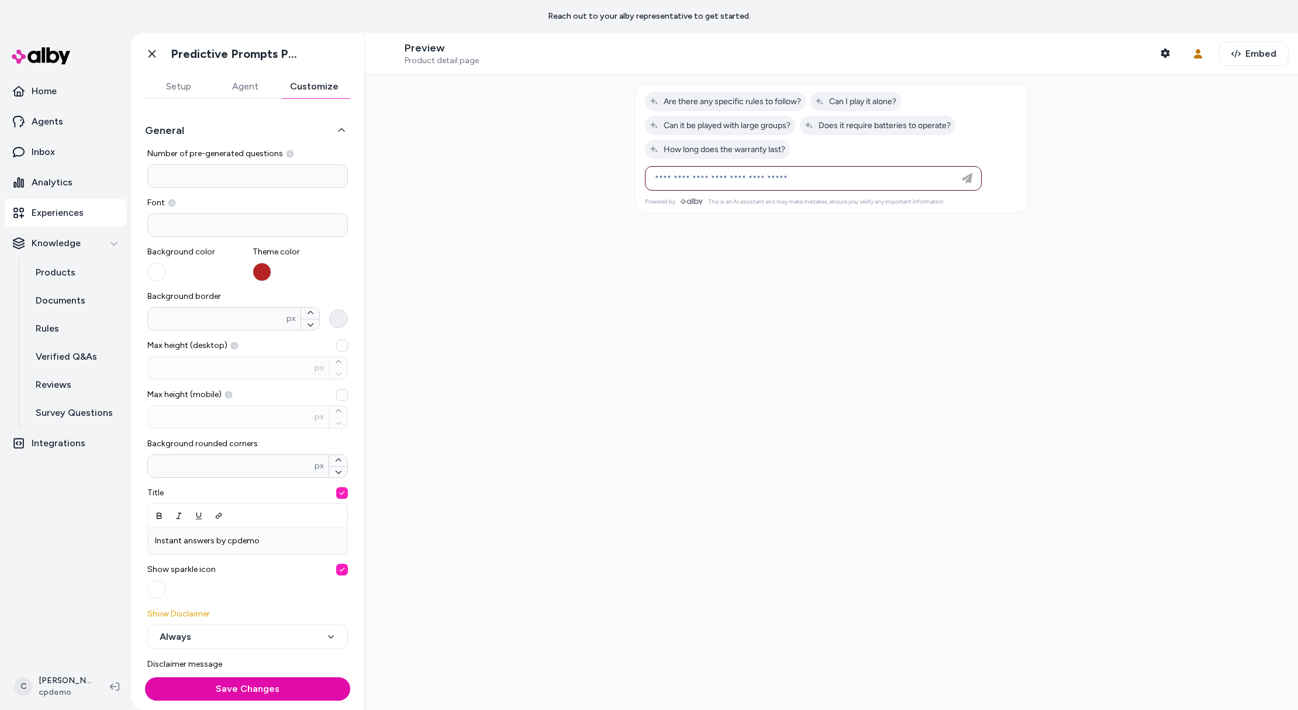
click at [333, 324] on button "Background border * px" at bounding box center [338, 318] width 19 height 19
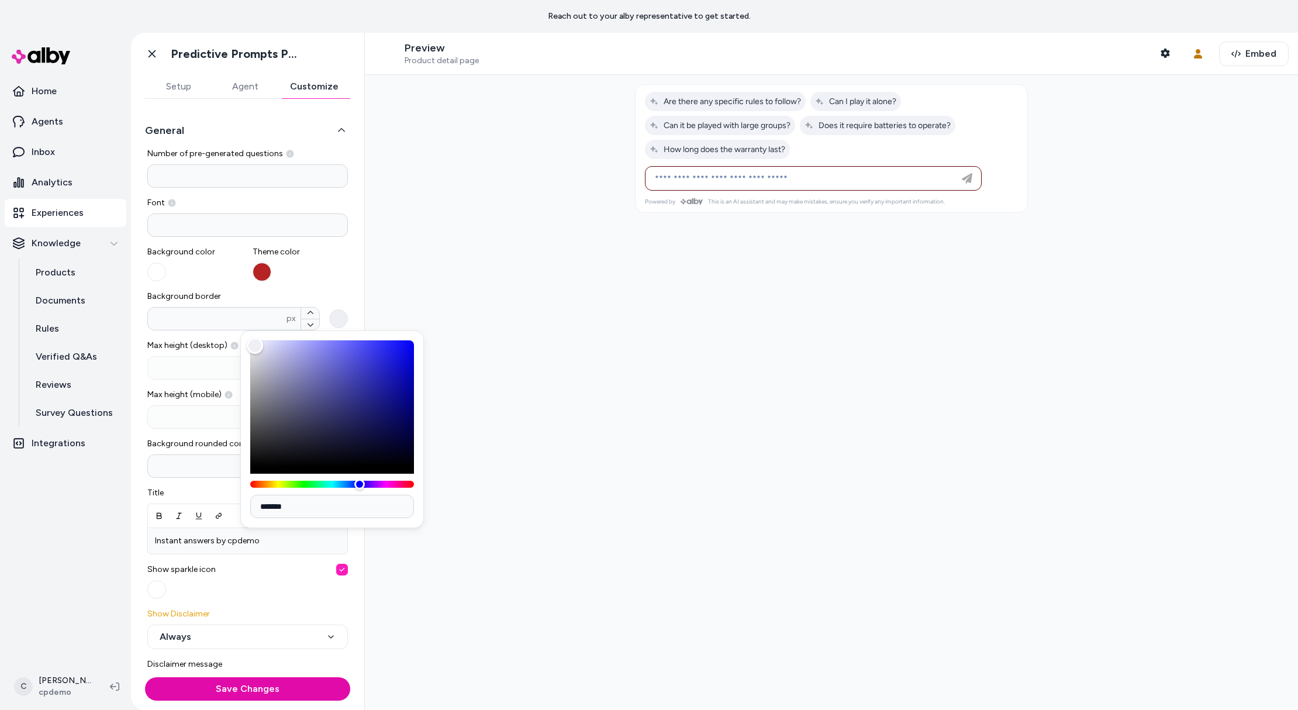
click at [366, 285] on div at bounding box center [831, 392] width 933 height 635
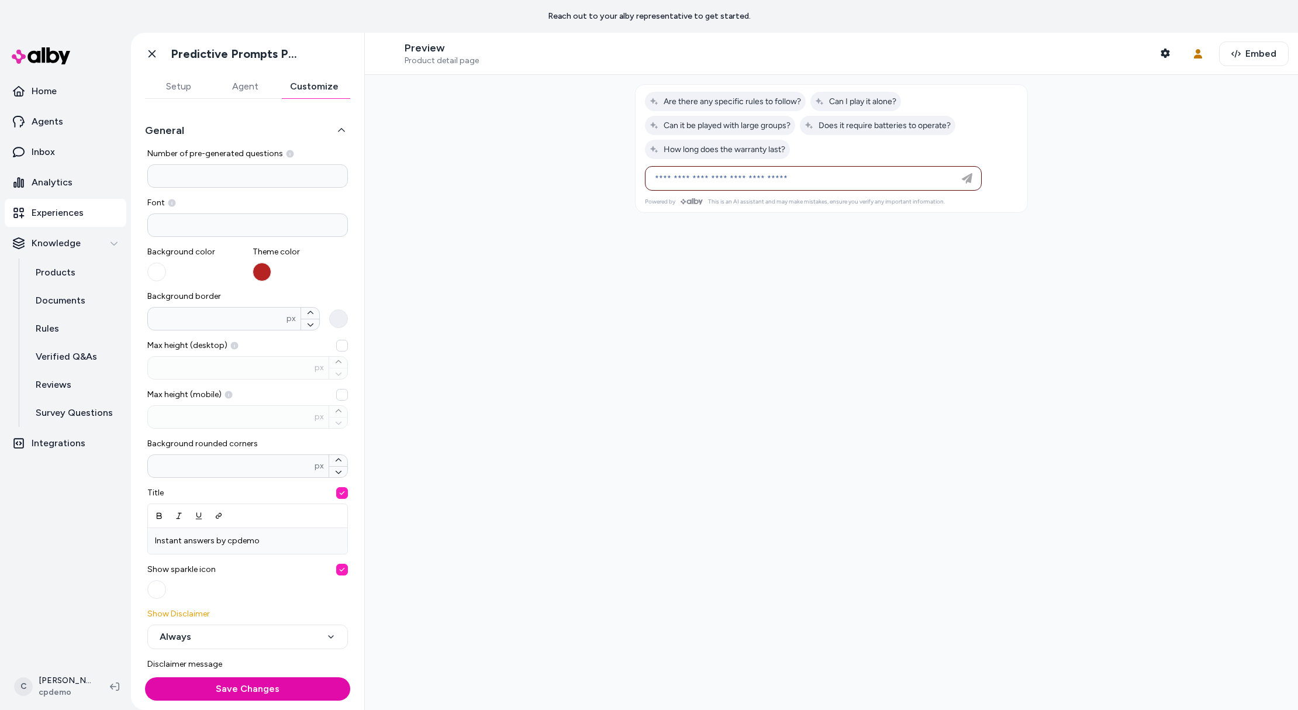
scroll to position [54, 0]
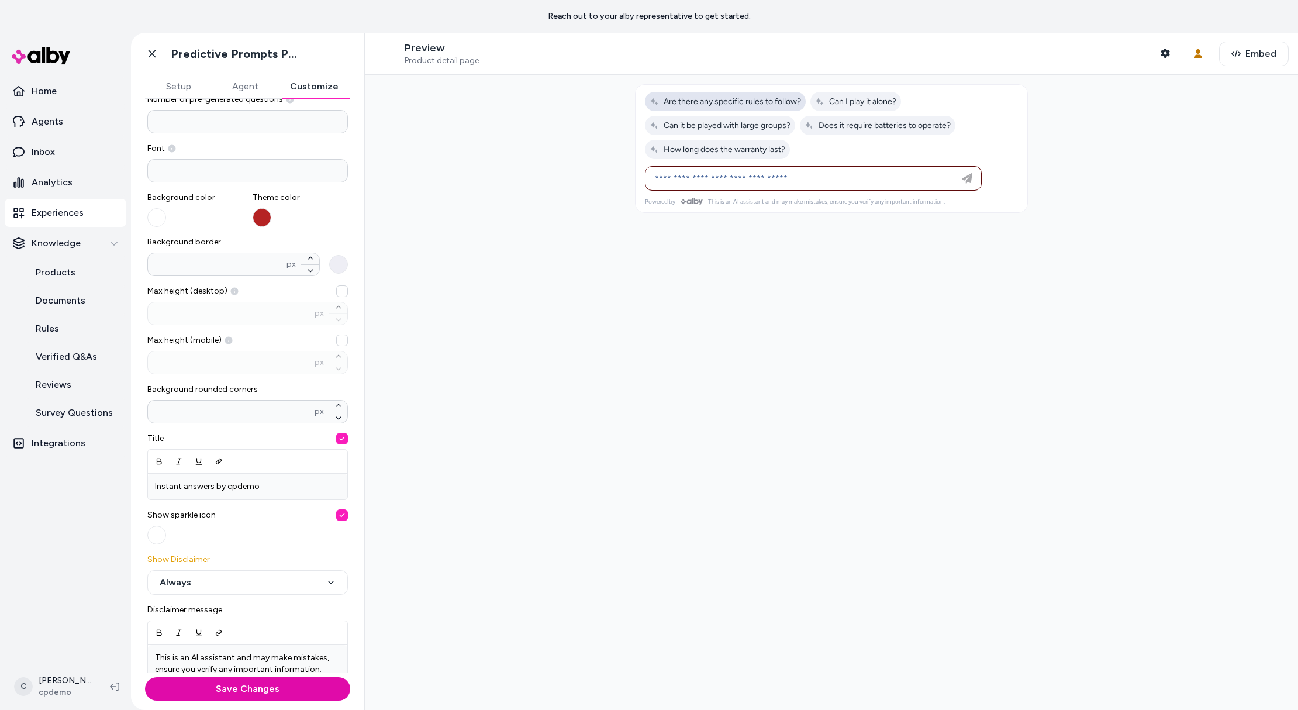
click at [764, 102] on span "Are there any specific rules to follow?" at bounding box center [725, 101] width 151 height 10
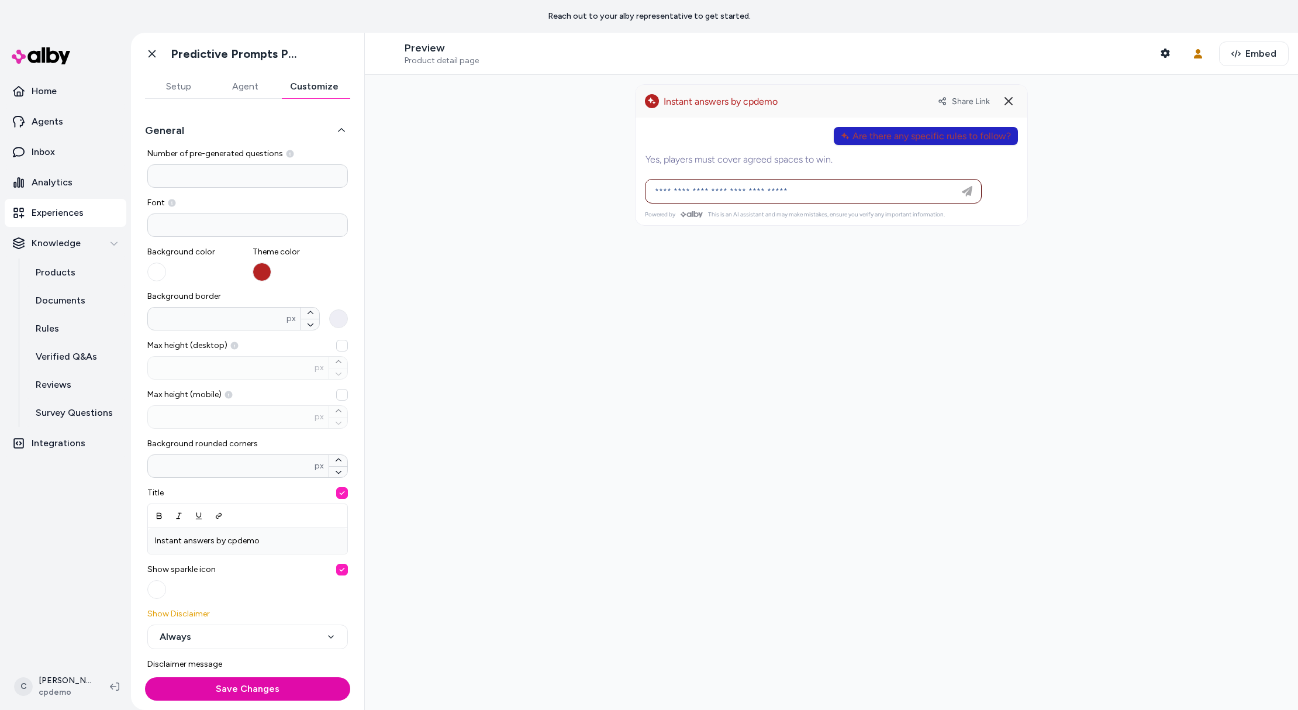
scroll to position [226, 0]
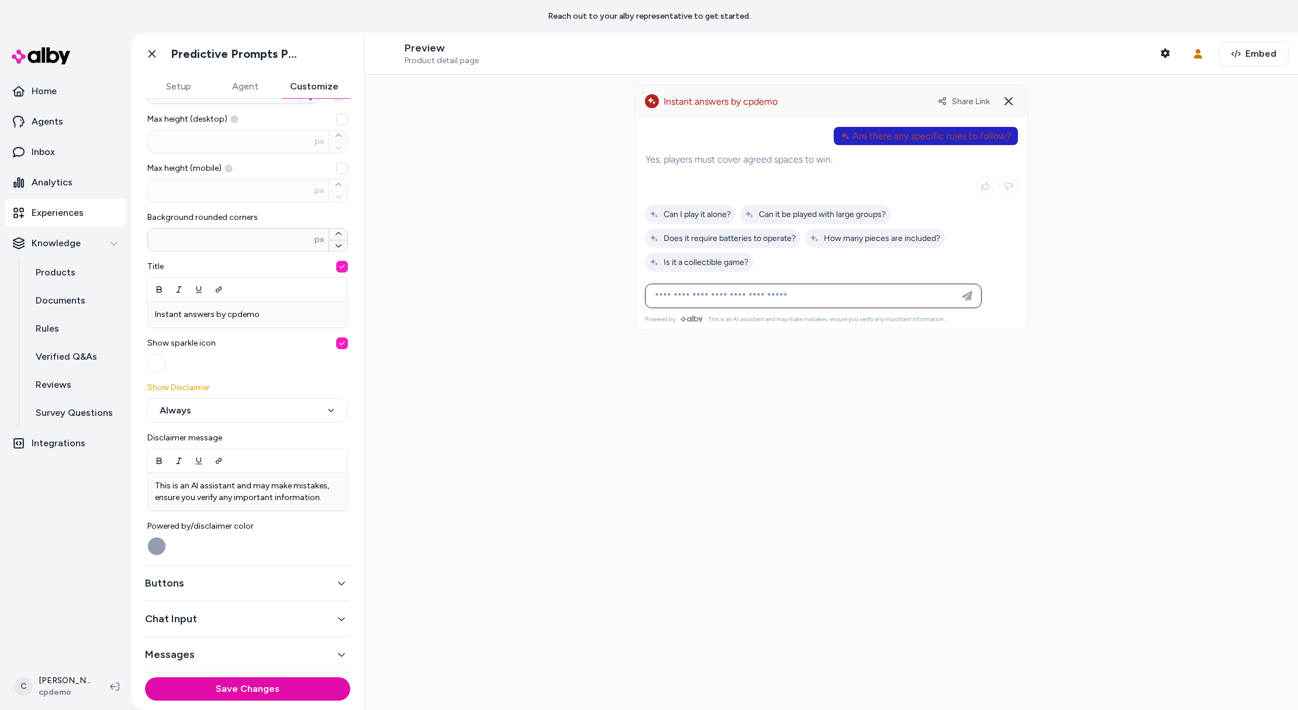
click at [200, 589] on button "Buttons" at bounding box center [247, 583] width 205 height 16
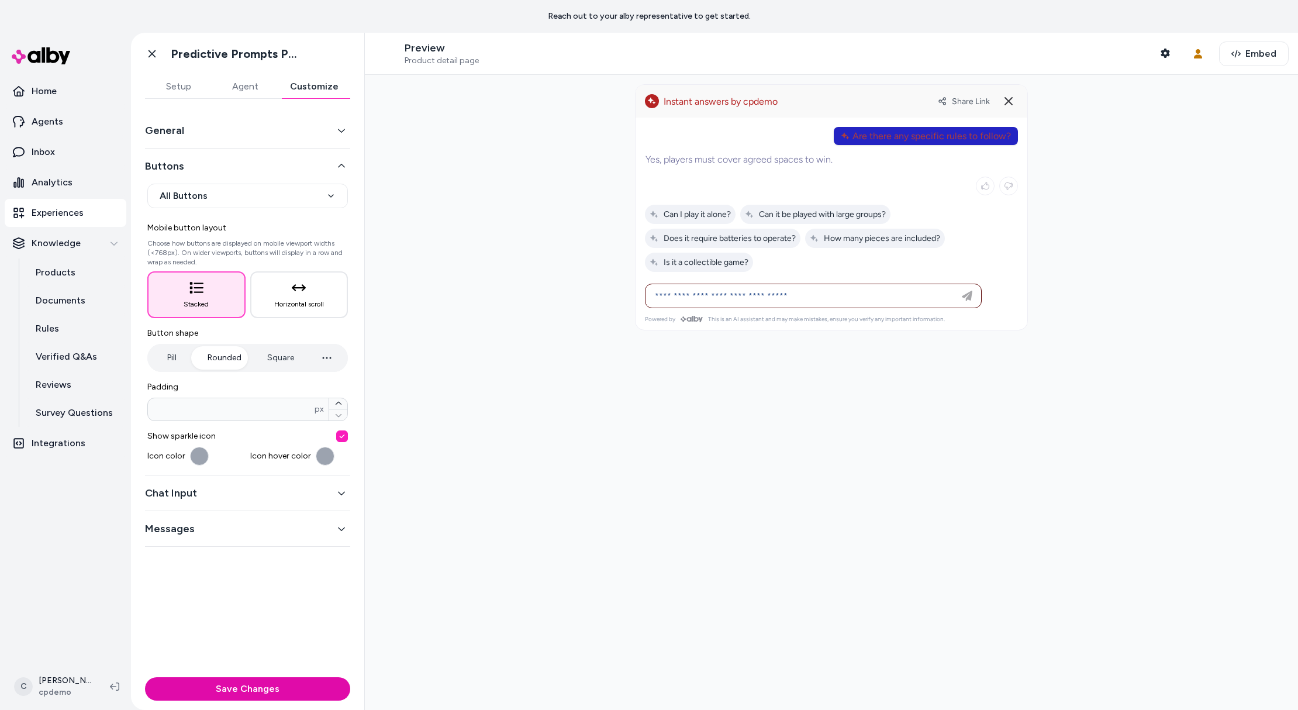
click at [215, 145] on div "General" at bounding box center [247, 131] width 205 height 36
click at [216, 135] on button "General" at bounding box center [247, 130] width 205 height 16
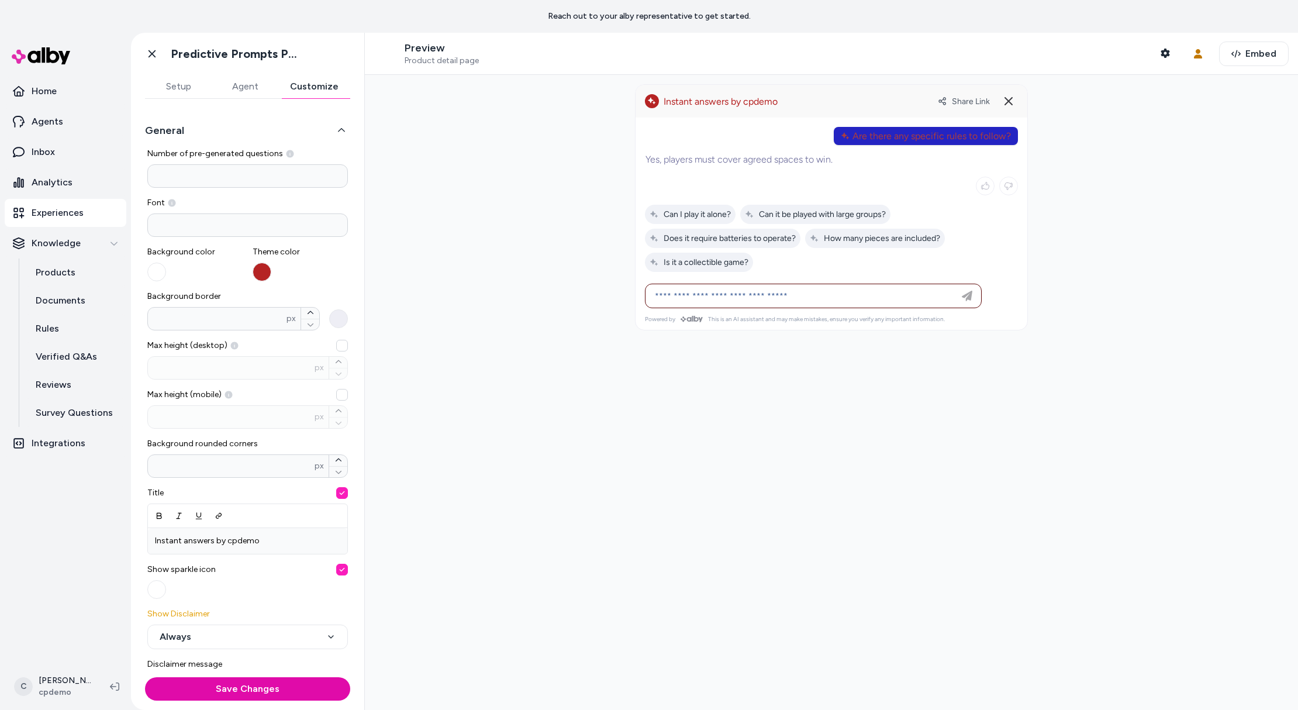
scroll to position [226, 0]
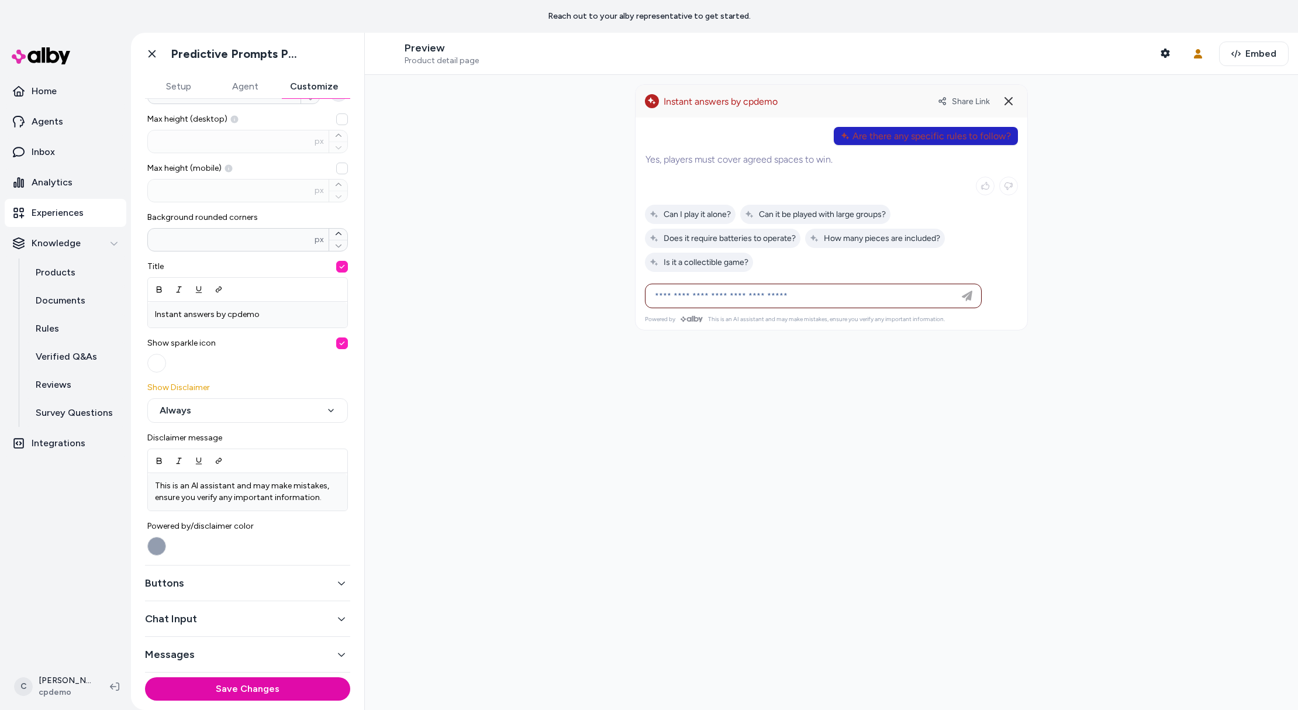
click at [157, 548] on button "Powered by/disclaimer color" at bounding box center [156, 546] width 19 height 19
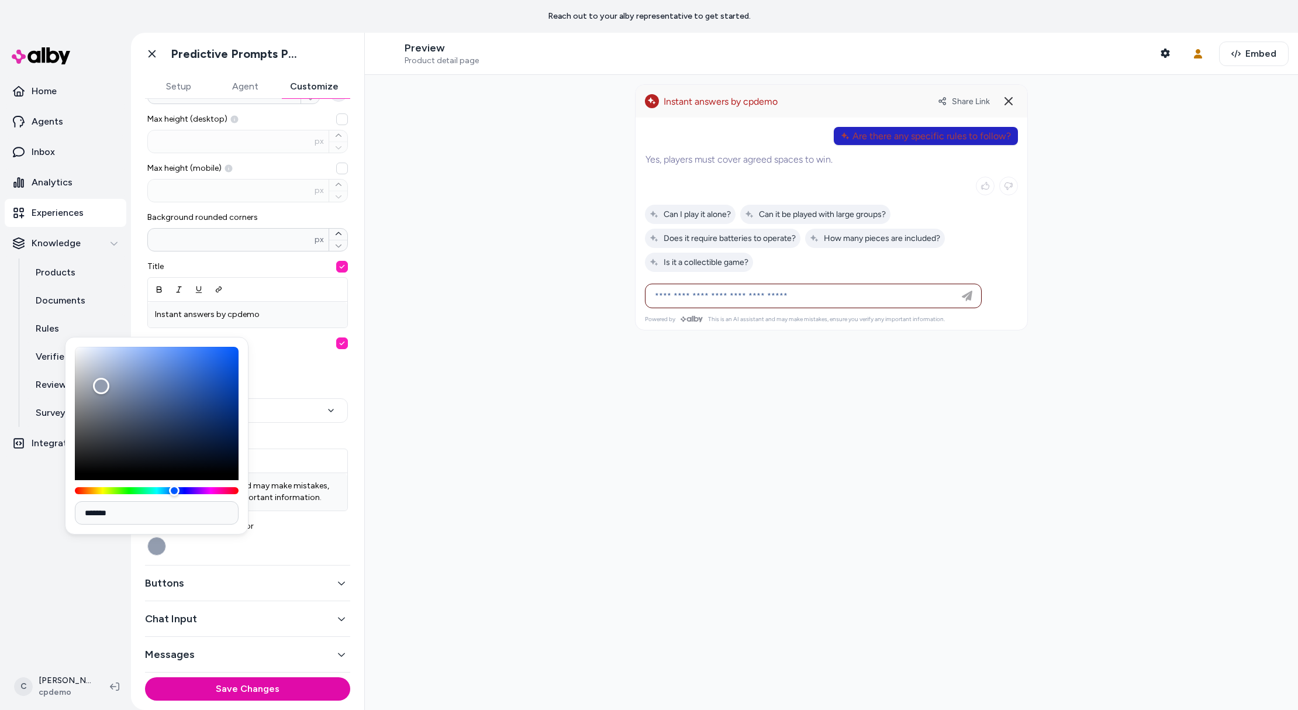
click at [237, 542] on label "Powered by/disclaimer color" at bounding box center [247, 537] width 201 height 35
click at [166, 542] on button "Powered by/disclaimer color" at bounding box center [156, 546] width 19 height 19
click at [190, 598] on div "Buttons" at bounding box center [247, 583] width 205 height 36
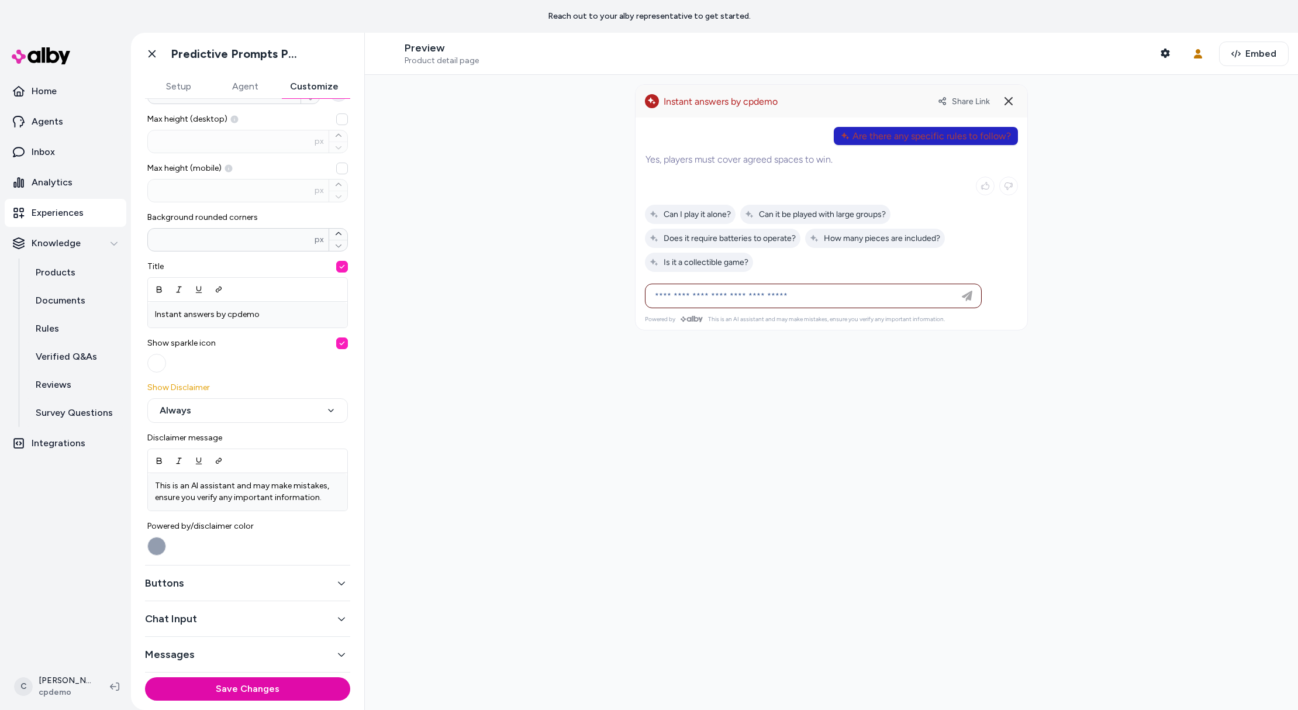
click at [182, 590] on button "Buttons" at bounding box center [247, 583] width 205 height 16
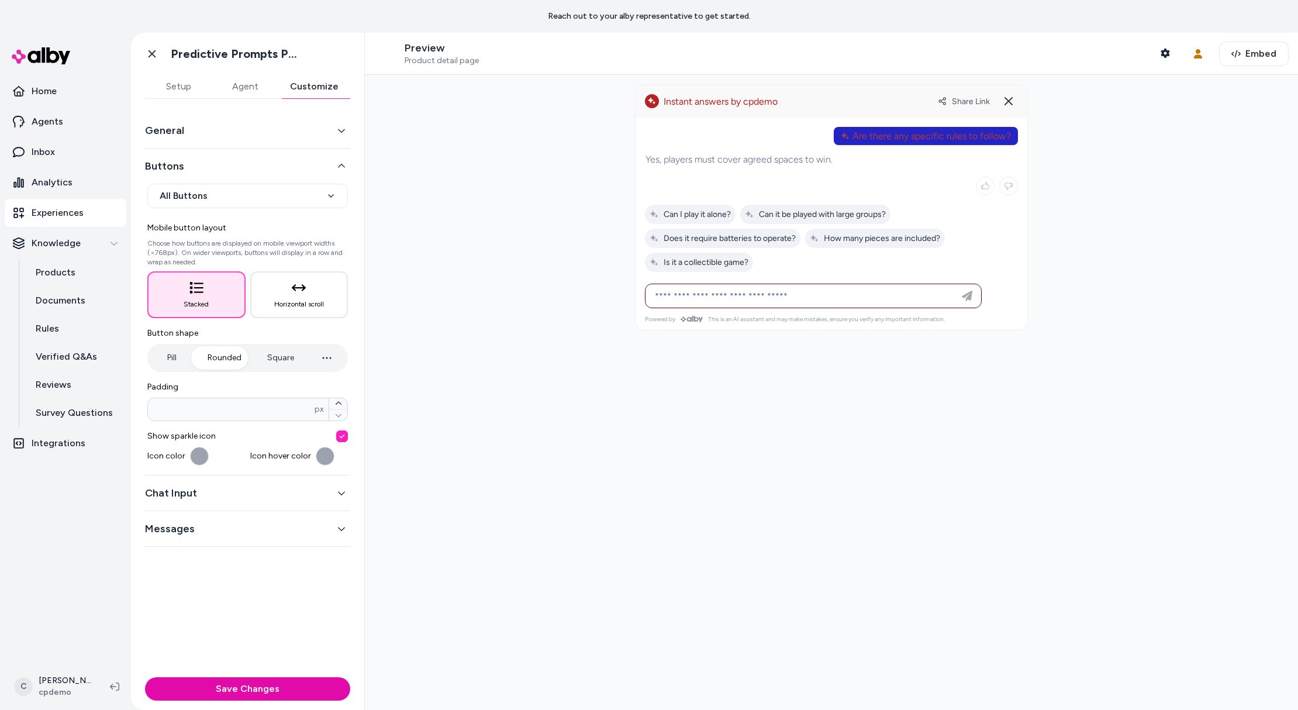
click at [205, 492] on button "Chat Input" at bounding box center [247, 493] width 205 height 16
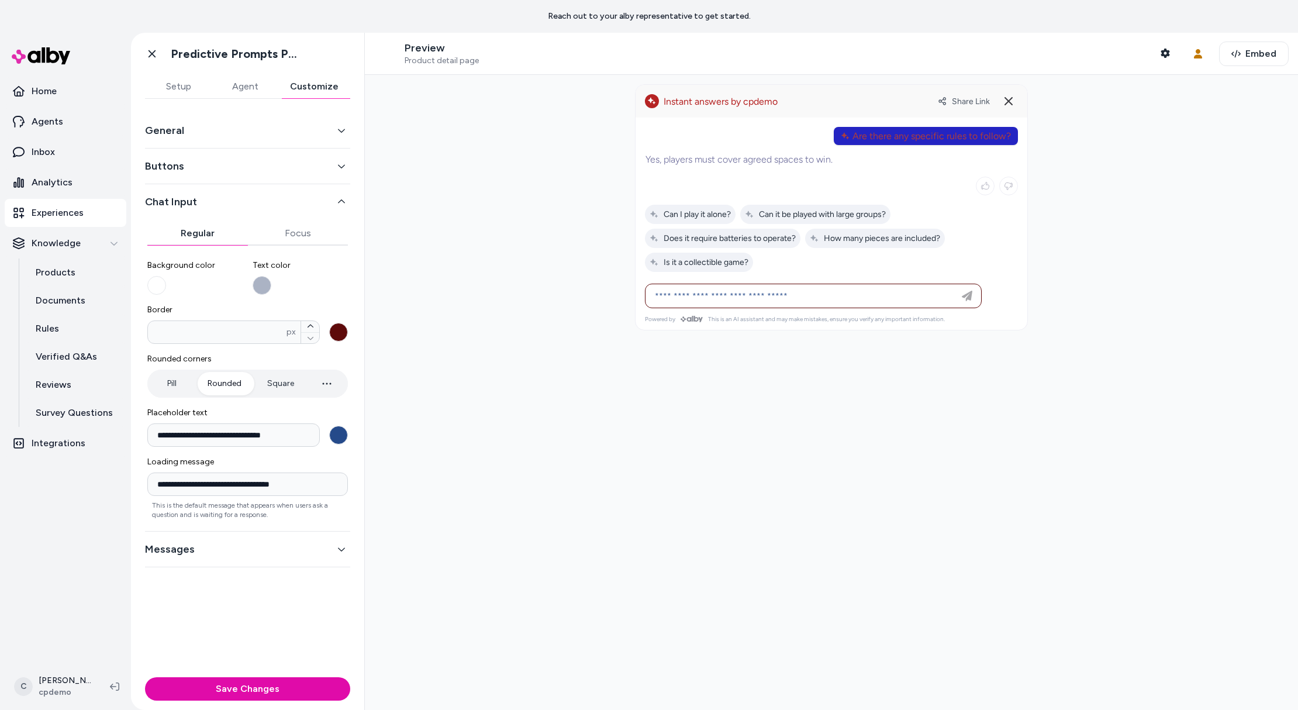
click at [244, 544] on button "Messages" at bounding box center [247, 549] width 205 height 16
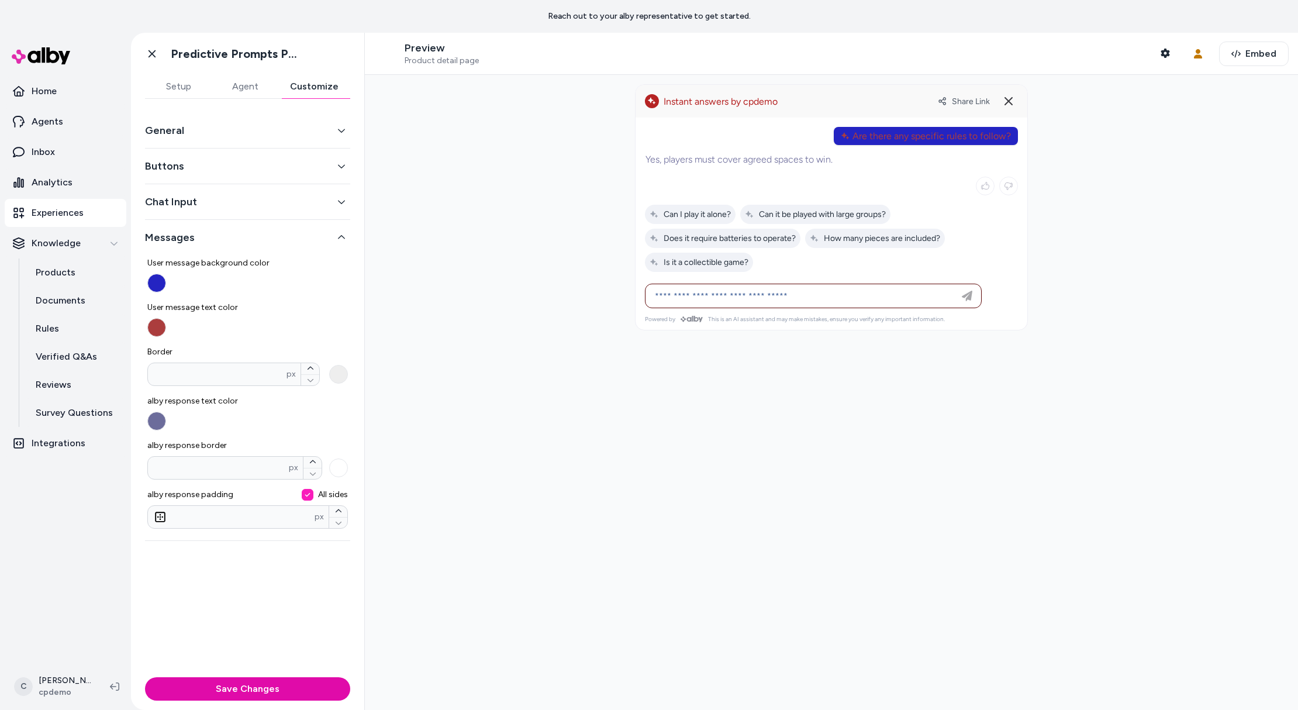
click at [198, 139] on div "General" at bounding box center [247, 131] width 205 height 36
click at [205, 161] on button "Buttons" at bounding box center [247, 166] width 205 height 16
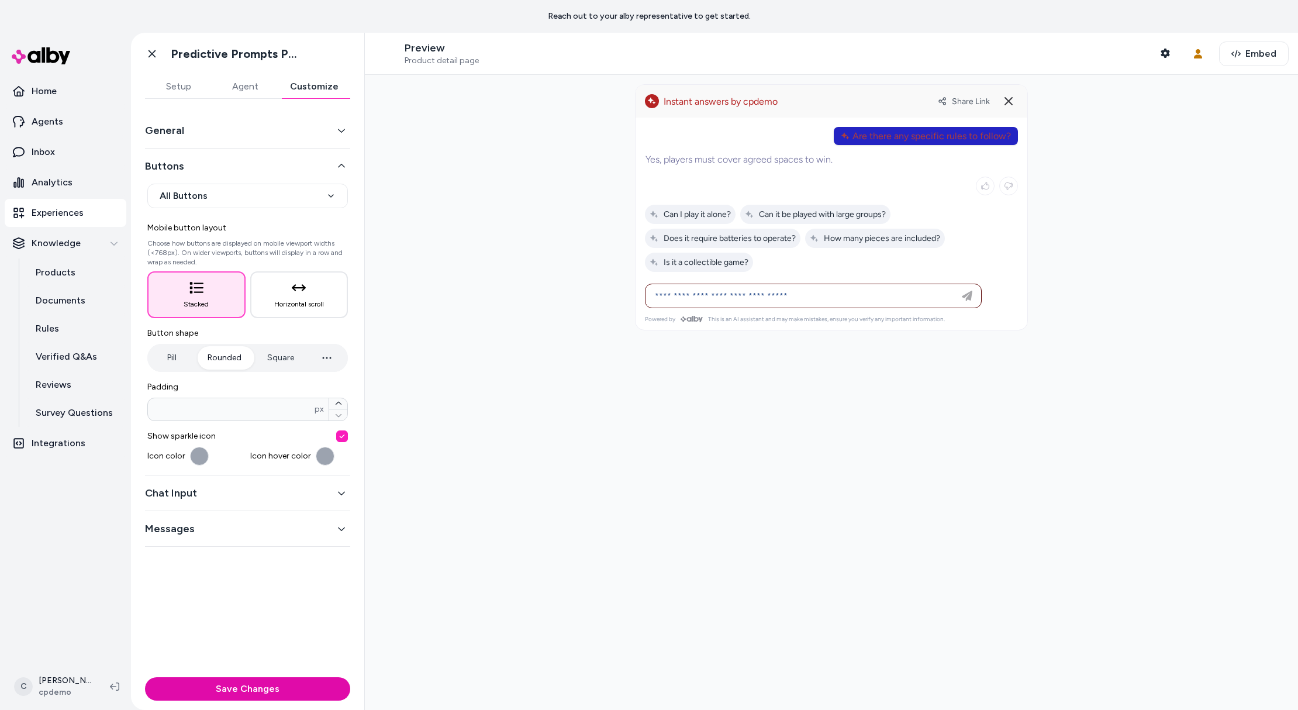
click at [210, 455] on div "Icon color" at bounding box center [196, 456] width 98 height 19
click at [209, 455] on div "Icon color" at bounding box center [196, 456] width 98 height 19
click at [202, 457] on button "button" at bounding box center [199, 456] width 19 height 19
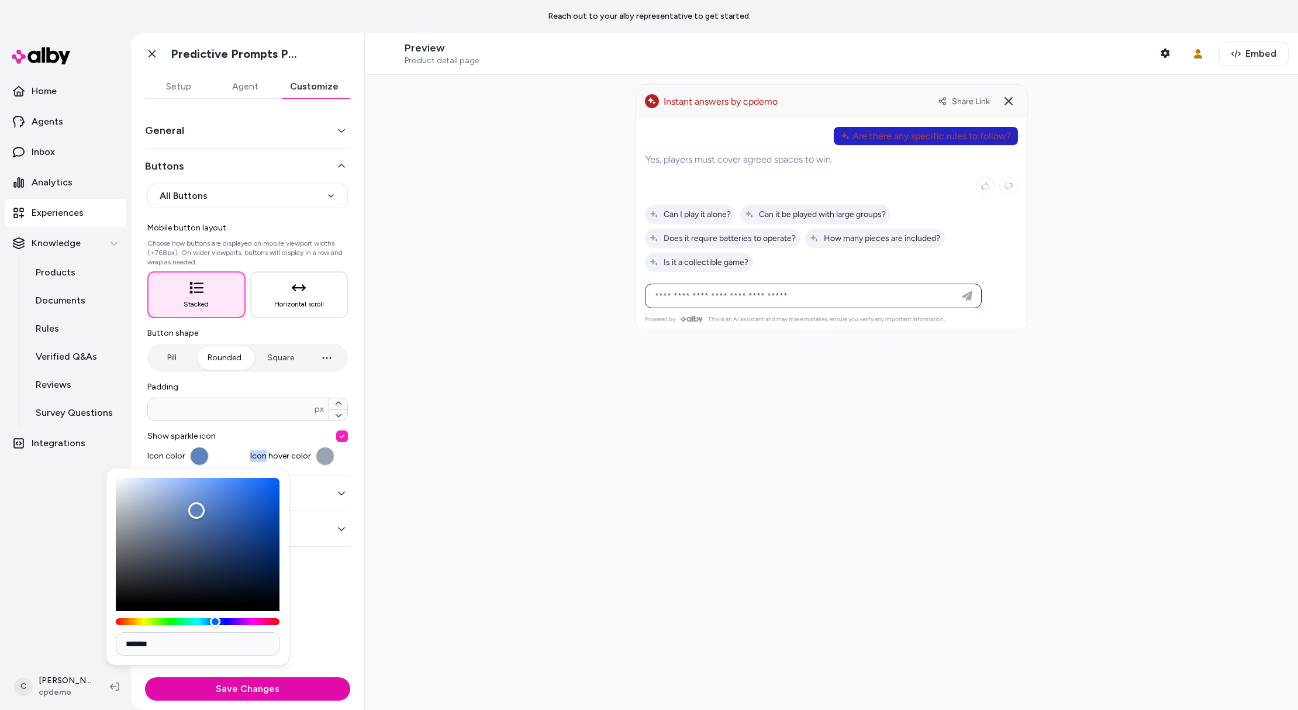
drag, startPoint x: 137, startPoint y: 515, endPoint x: 206, endPoint y: 510, distance: 69.1
click at [197, 510] on div "Color" at bounding box center [196, 510] width 16 height 16
click at [322, 464] on div "**********" at bounding box center [247, 311] width 205 height 327
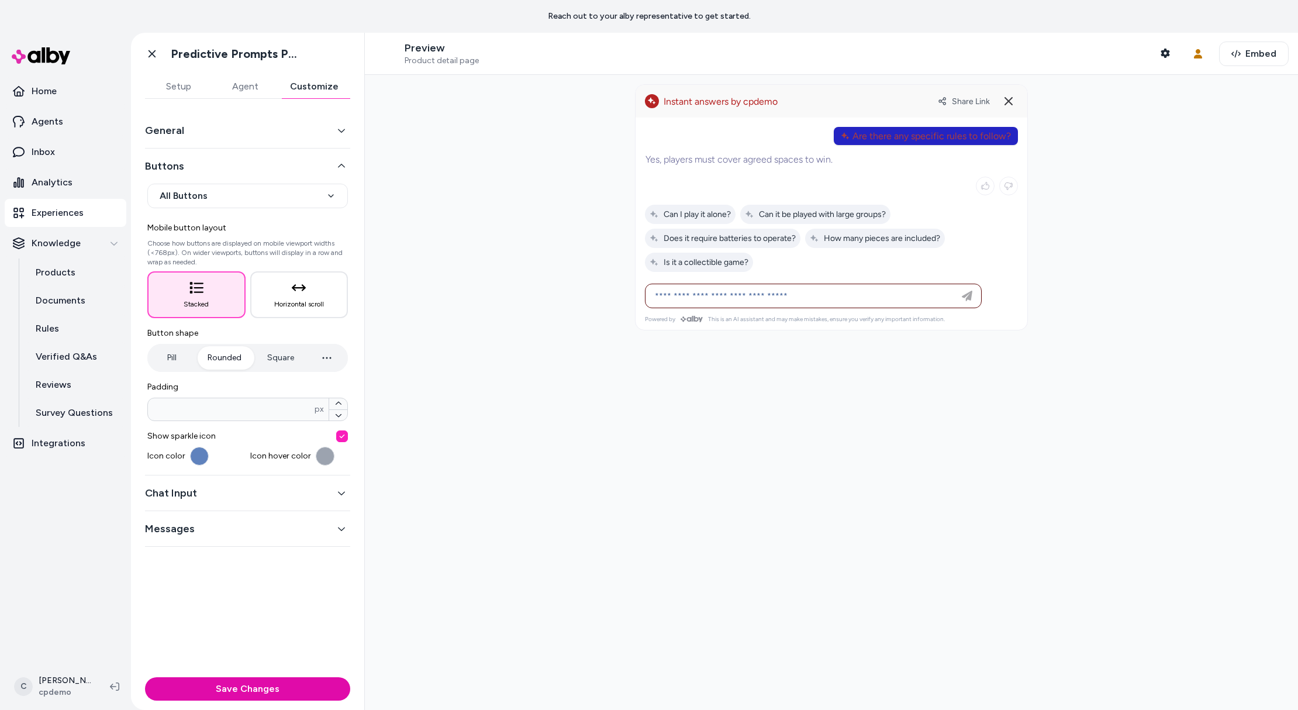
click at [323, 461] on button "button" at bounding box center [325, 456] width 19 height 19
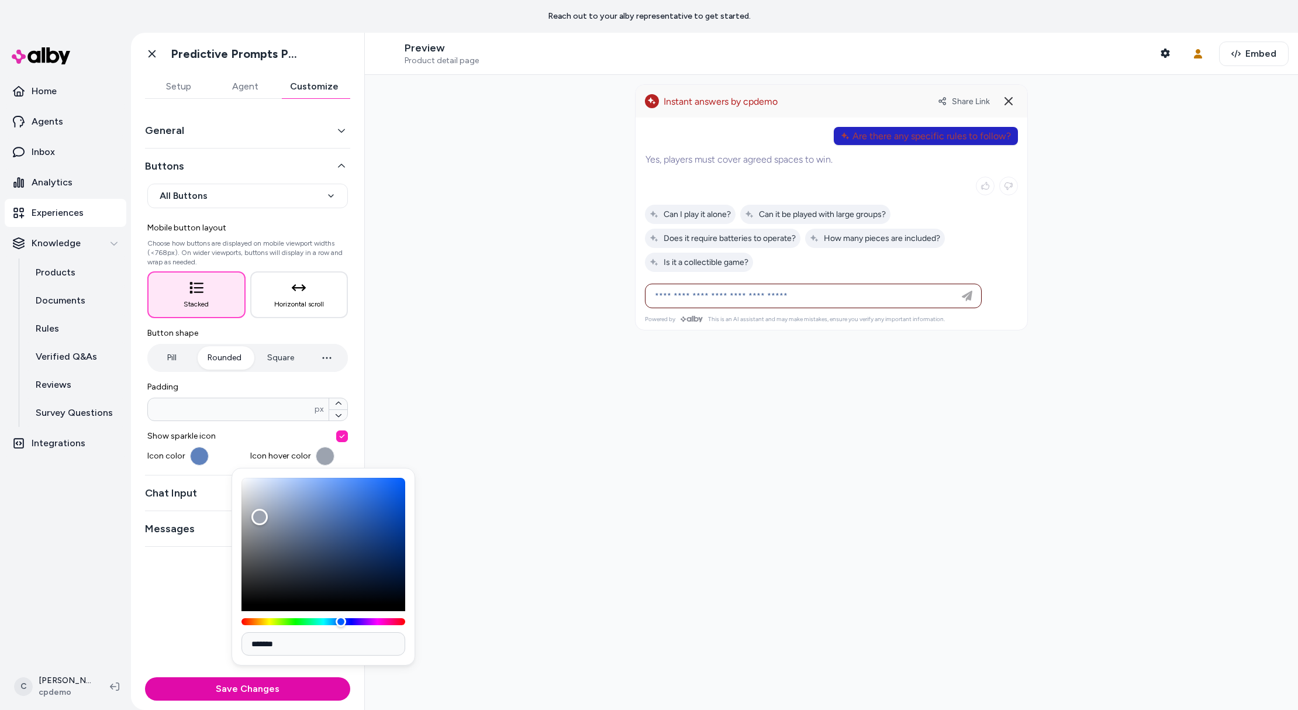
drag, startPoint x: 248, startPoint y: 515, endPoint x: 355, endPoint y: 503, distance: 107.1
click at [349, 503] on div "*******" at bounding box center [324, 567] width 184 height 198
drag, startPoint x: 355, startPoint y: 503, endPoint x: 353, endPoint y: 509, distance: 6.3
click at [355, 504] on div "Color" at bounding box center [323, 541] width 164 height 126
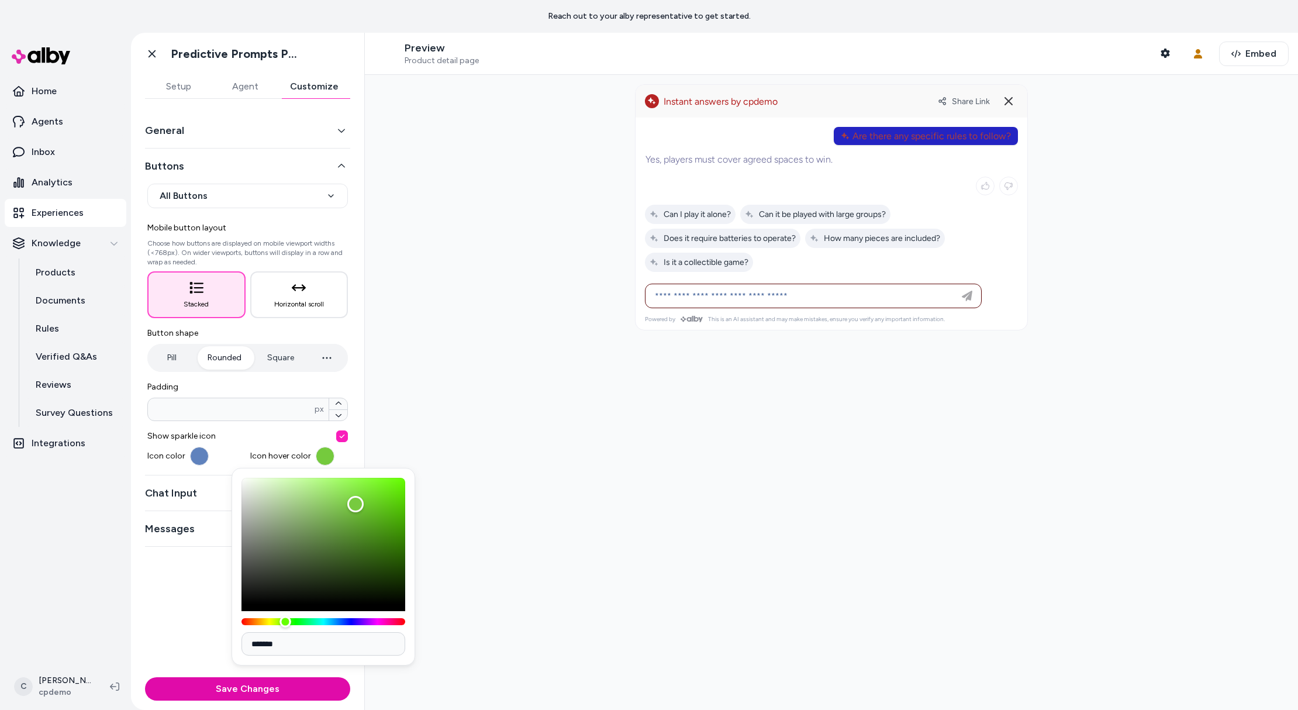
click at [285, 621] on div "Hue" at bounding box center [285, 622] width 12 height 12
drag, startPoint x: 343, startPoint y: 587, endPoint x: 455, endPoint y: 550, distance: 118.9
click at [353, 584] on div "Color" at bounding box center [323, 541] width 164 height 126
click at [426, 447] on div at bounding box center [831, 392] width 933 height 635
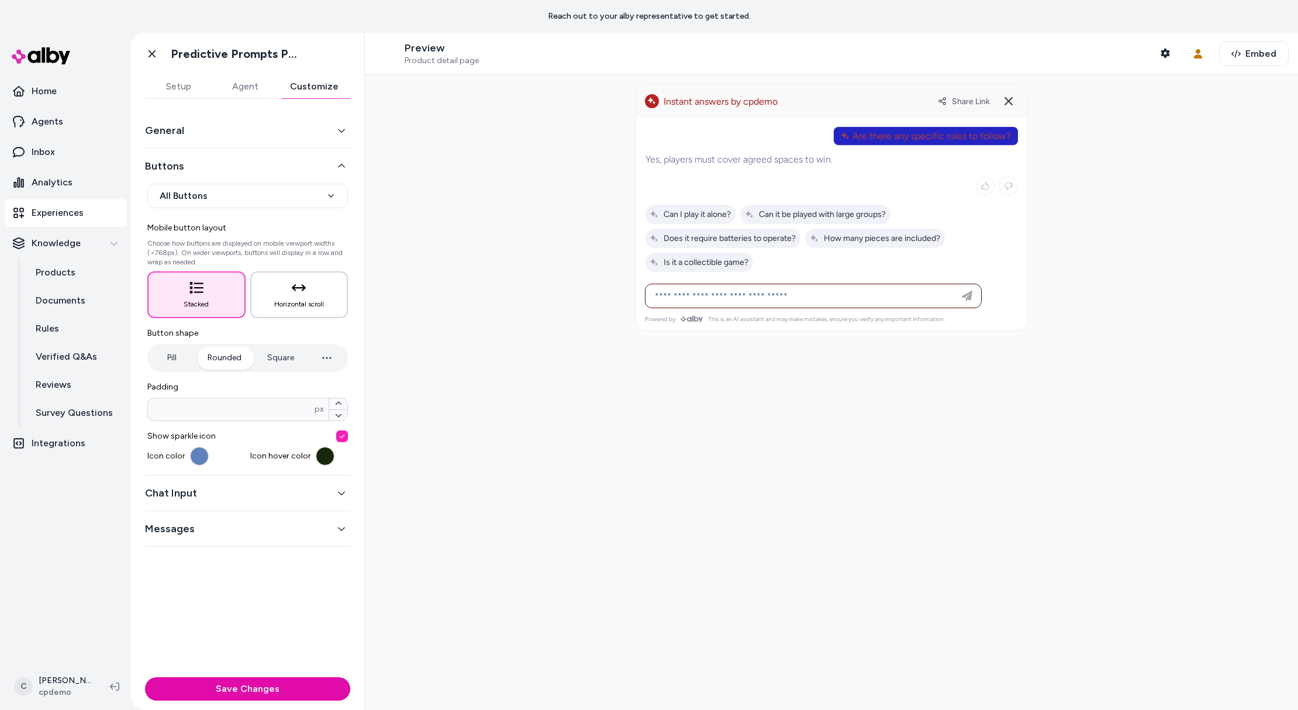
click at [292, 315] on button "Horizontal scroll" at bounding box center [299, 294] width 98 height 47
drag, startPoint x: 311, startPoint y: 293, endPoint x: 318, endPoint y: 299, distance: 9.5
click at [309, 291] on button "Horizontal scroll" at bounding box center [299, 294] width 98 height 47
click at [285, 486] on button "Chat Input" at bounding box center [247, 493] width 205 height 16
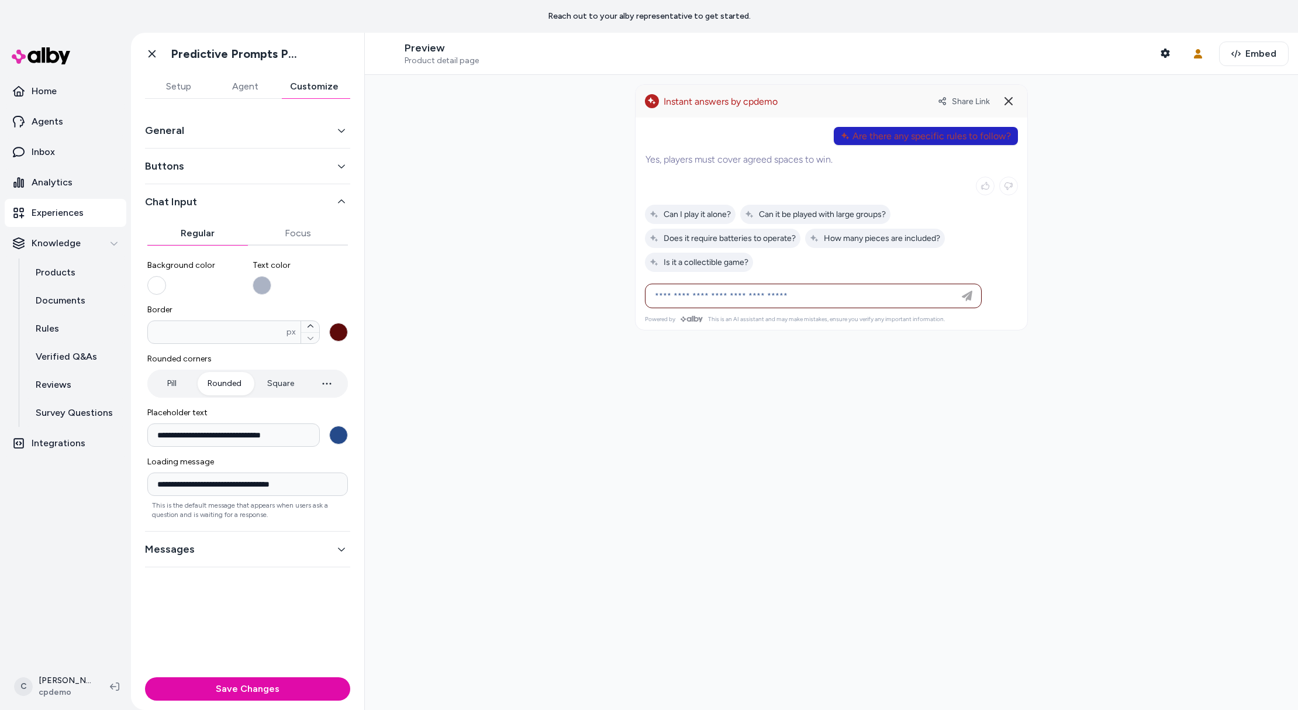
click at [165, 286] on label "Background color" at bounding box center [195, 277] width 96 height 35
click at [165, 286] on button "Background color" at bounding box center [156, 285] width 19 height 19
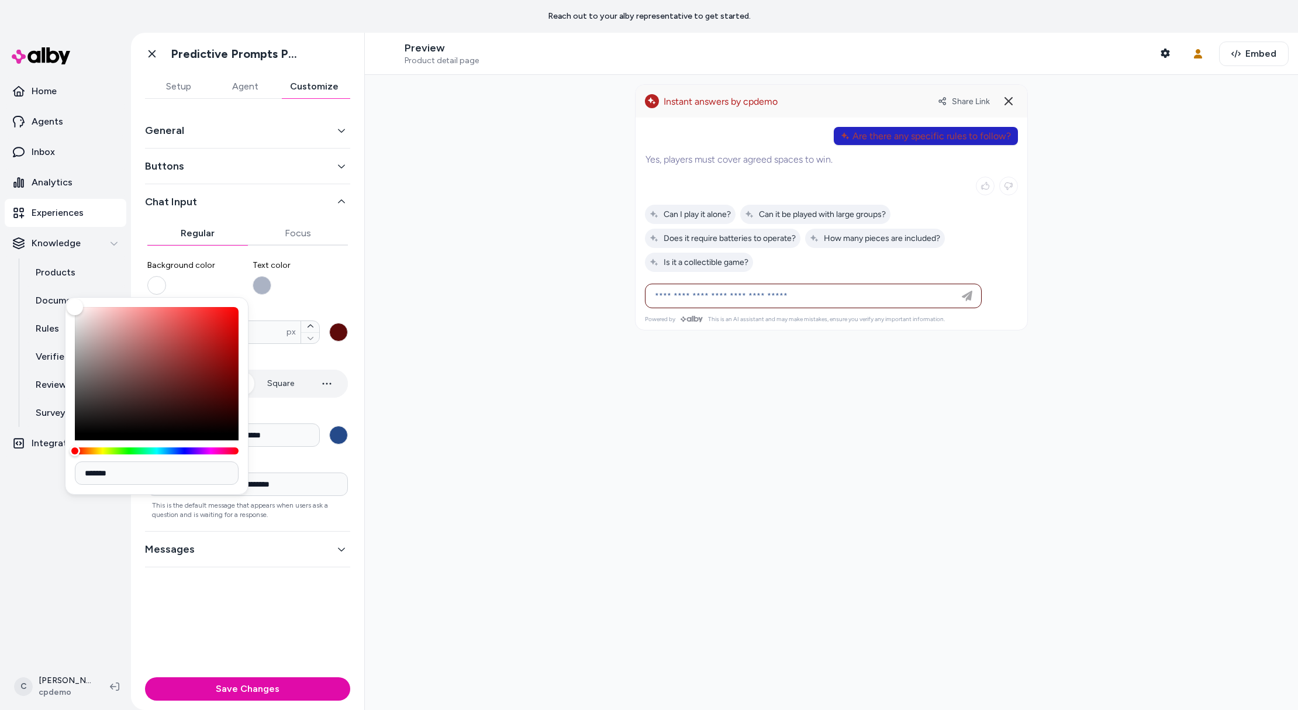
click at [161, 286] on button "Background color" at bounding box center [156, 285] width 19 height 19
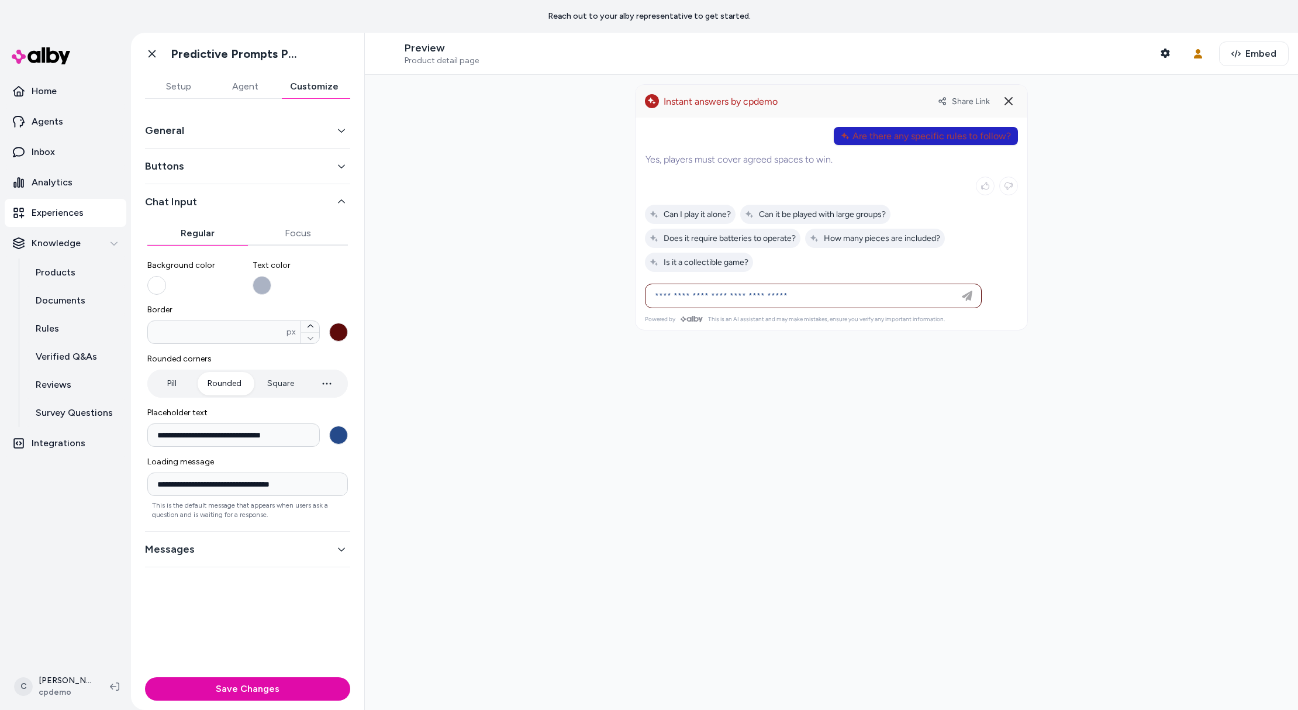
click at [161, 286] on button "Background color" at bounding box center [156, 285] width 19 height 19
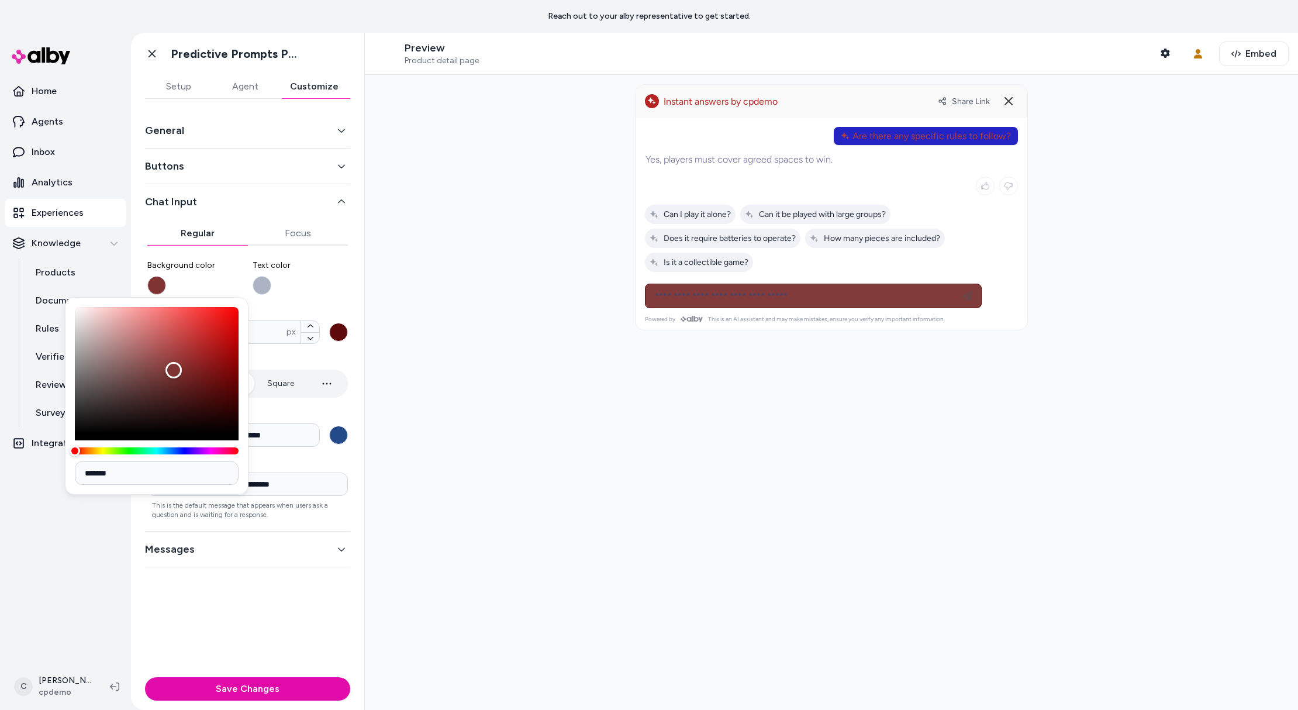
drag, startPoint x: 121, startPoint y: 351, endPoint x: 187, endPoint y: 370, distance: 68.7
click at [187, 370] on div "Color" at bounding box center [157, 370] width 164 height 126
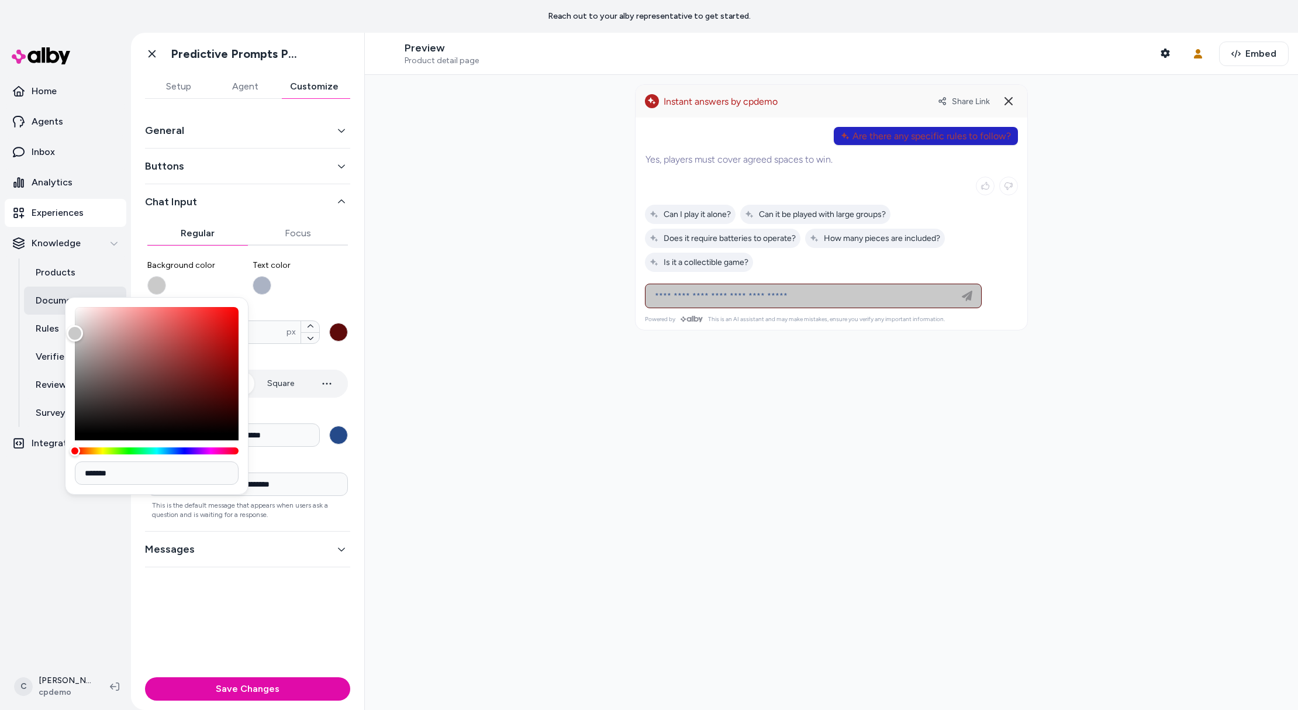
drag, startPoint x: 186, startPoint y: 371, endPoint x: 58, endPoint y: 291, distance: 151.0
click at [58, 291] on body "**********" at bounding box center [649, 355] width 1298 height 710
click at [325, 283] on label "Text color" at bounding box center [301, 277] width 96 height 35
click at [271, 283] on button "Text color" at bounding box center [262, 285] width 19 height 19
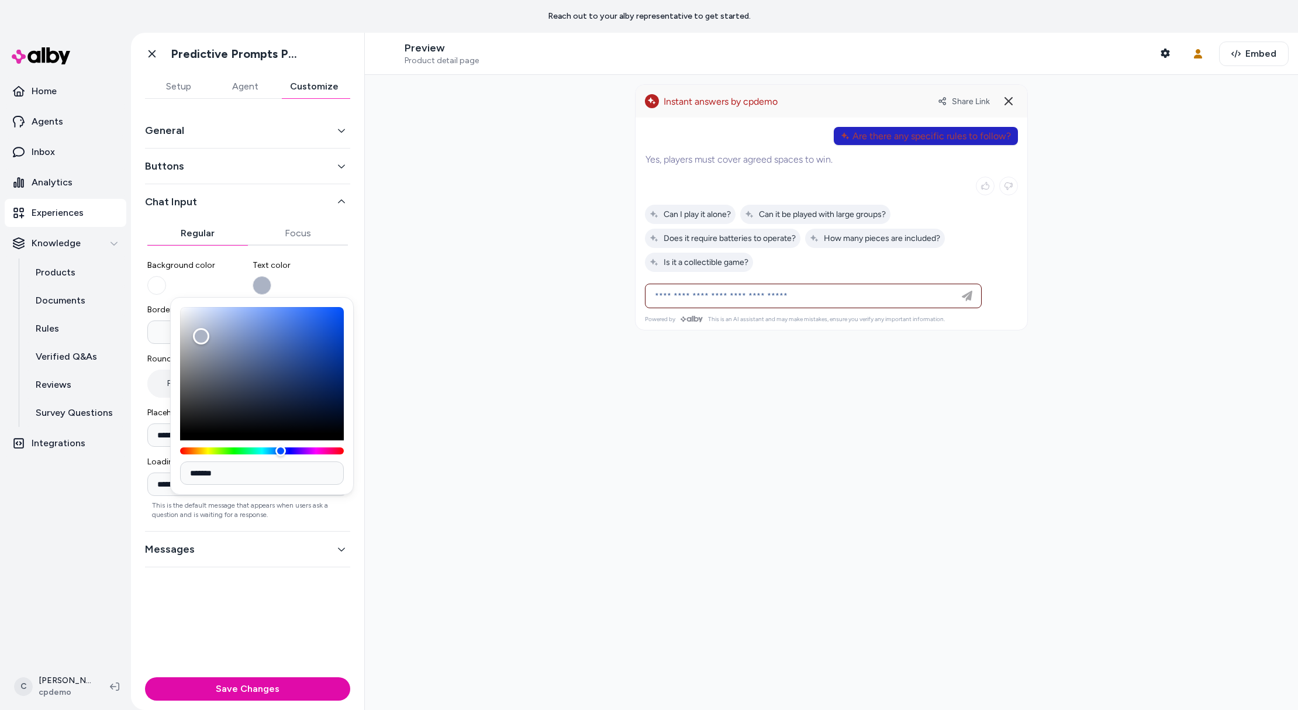
click at [271, 285] on label "Text color" at bounding box center [301, 277] width 96 height 35
click at [271, 285] on button "Text color" at bounding box center [262, 285] width 19 height 19
click at [198, 329] on div "Color" at bounding box center [198, 329] width 18 height 18
click at [308, 257] on div "**********" at bounding box center [247, 384] width 201 height 269
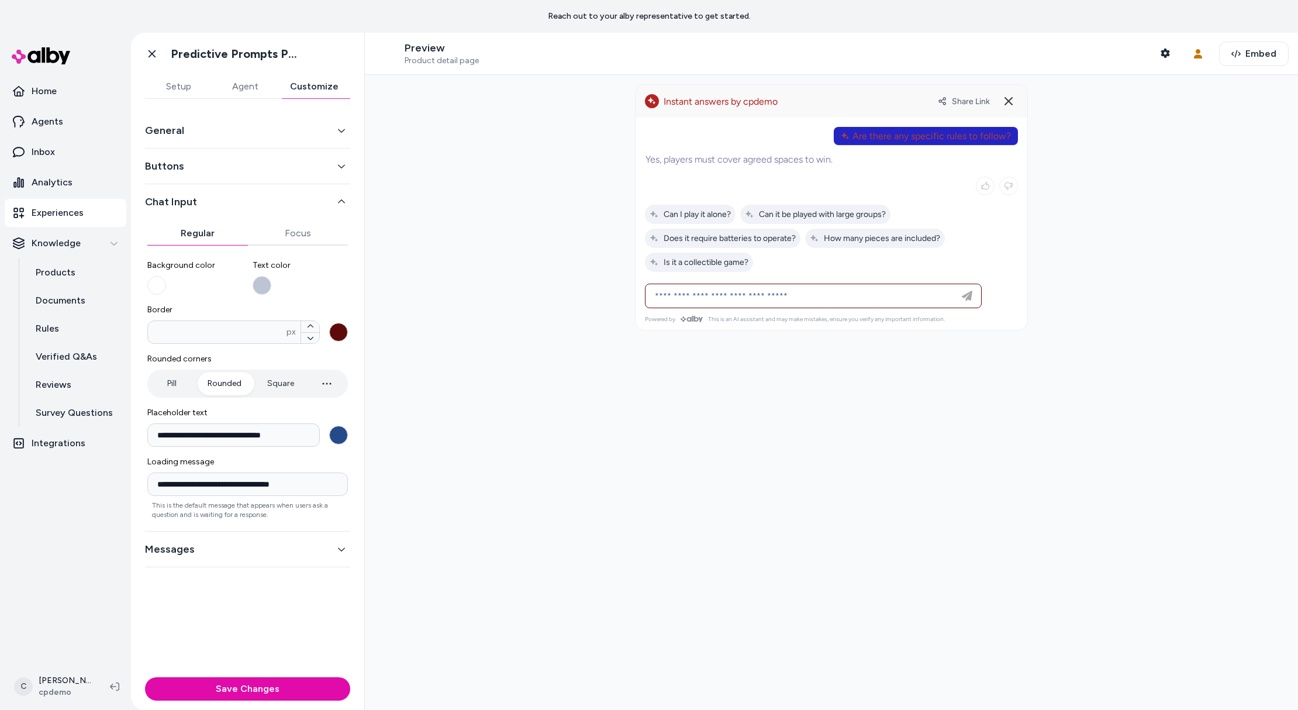
click at [343, 437] on button "**********" at bounding box center [338, 435] width 19 height 19
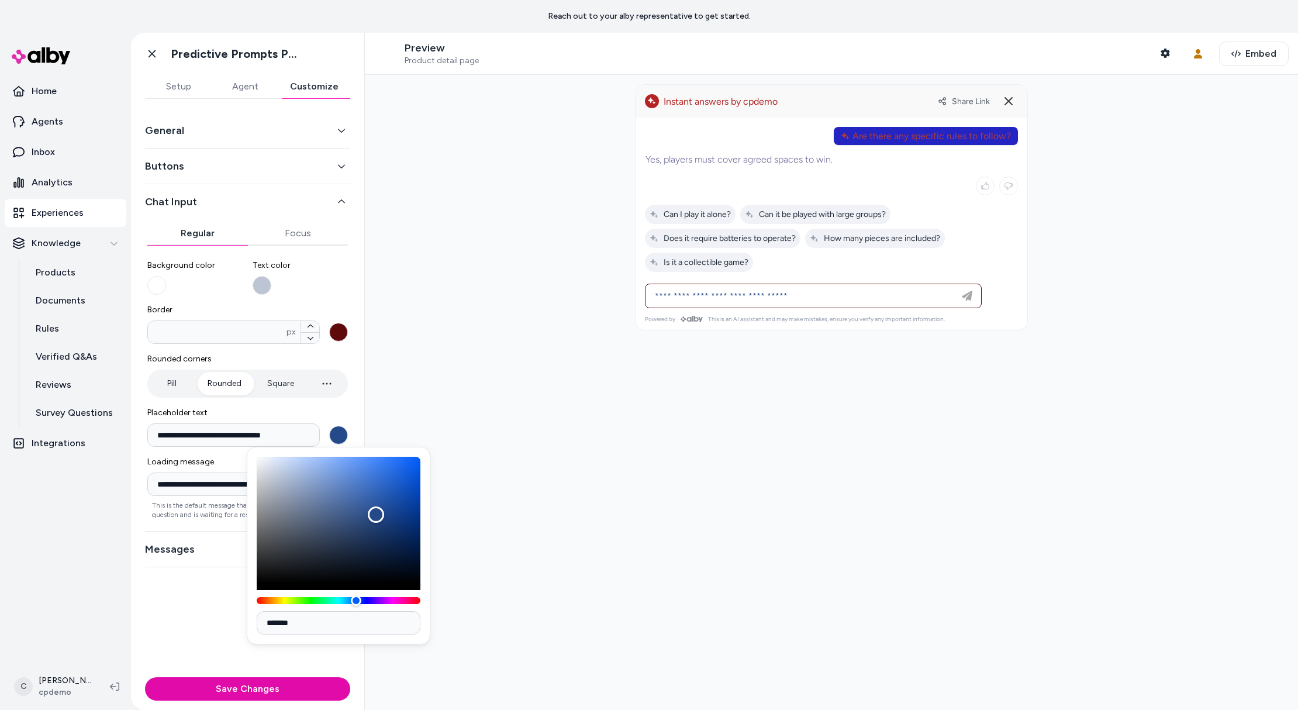
click at [378, 444] on div at bounding box center [831, 392] width 933 height 635
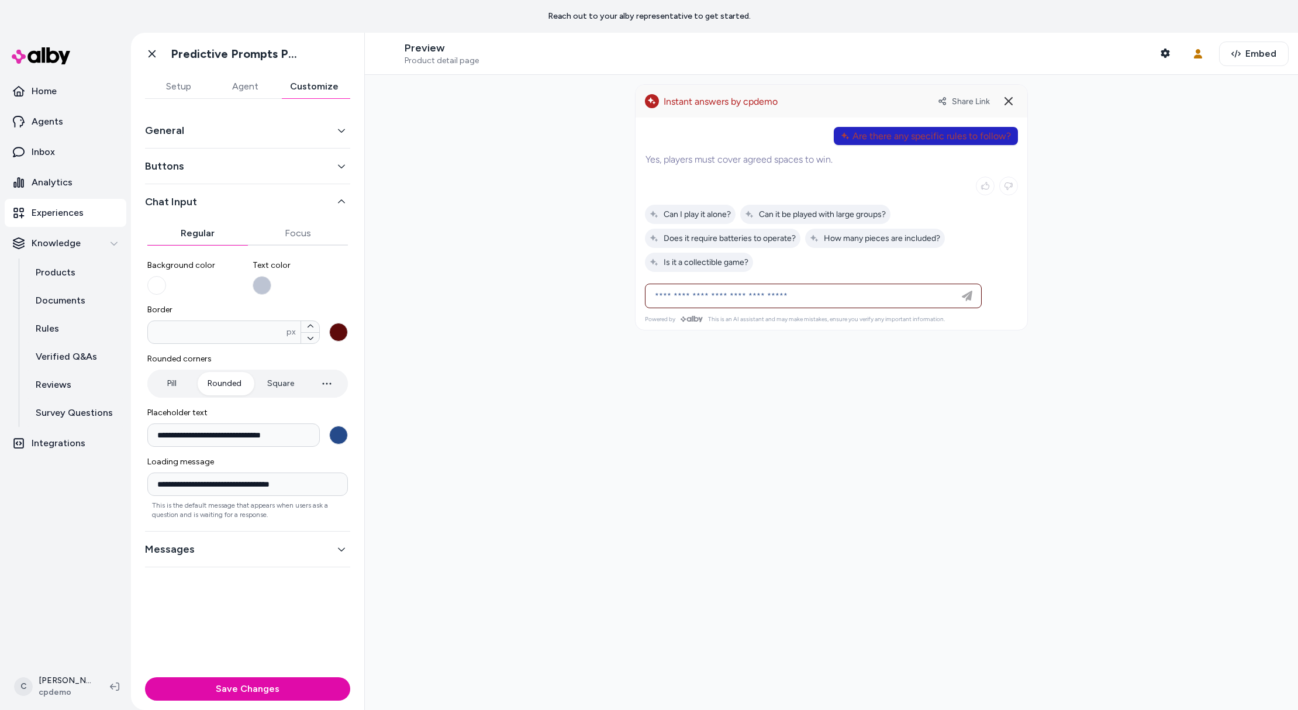
click at [237, 551] on button "Messages" at bounding box center [247, 549] width 205 height 16
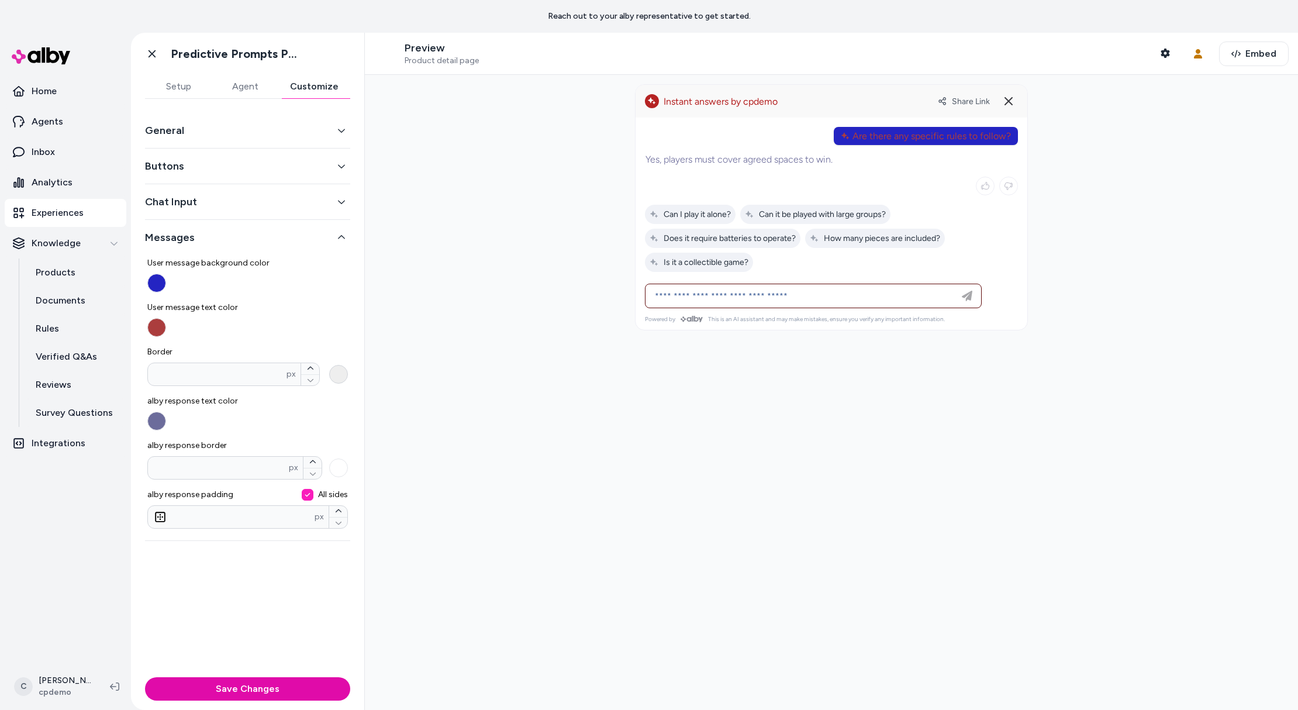
click at [341, 377] on button "Border * px" at bounding box center [338, 374] width 19 height 19
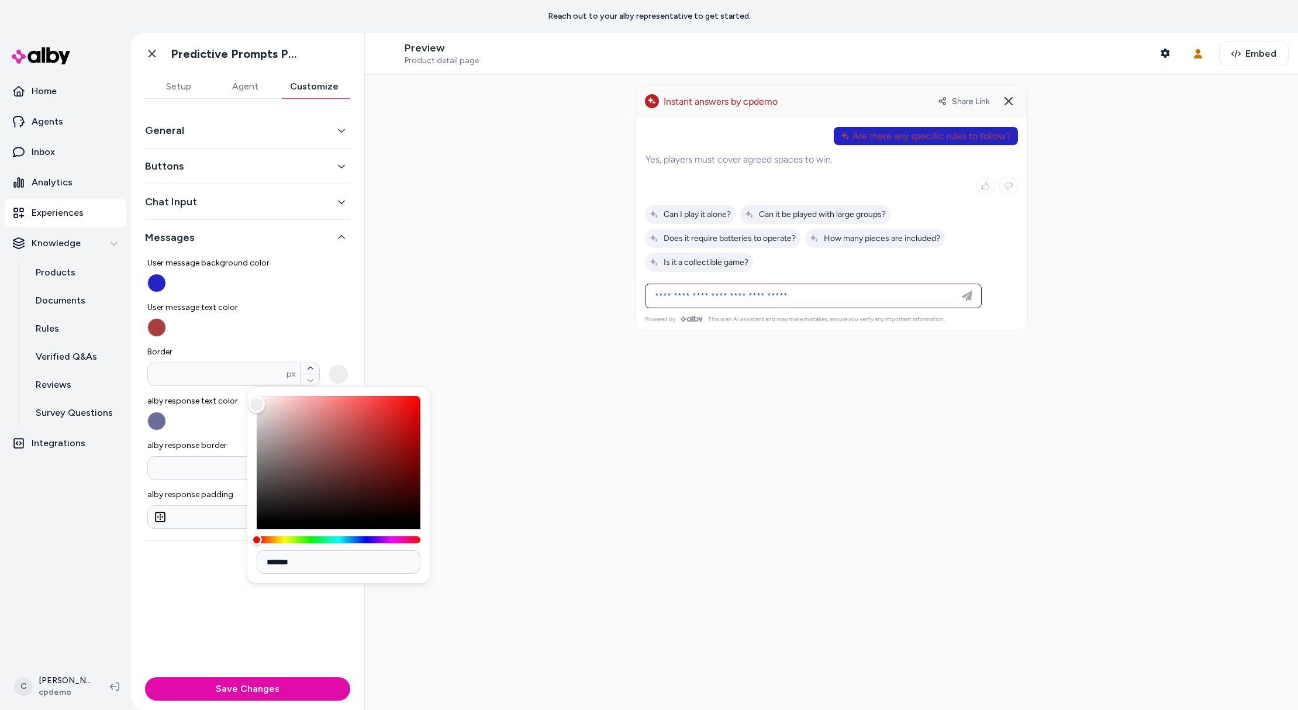
click at [206, 423] on label "alby response text color" at bounding box center [247, 412] width 201 height 35
click at [166, 423] on button "alby response text color" at bounding box center [156, 421] width 19 height 19
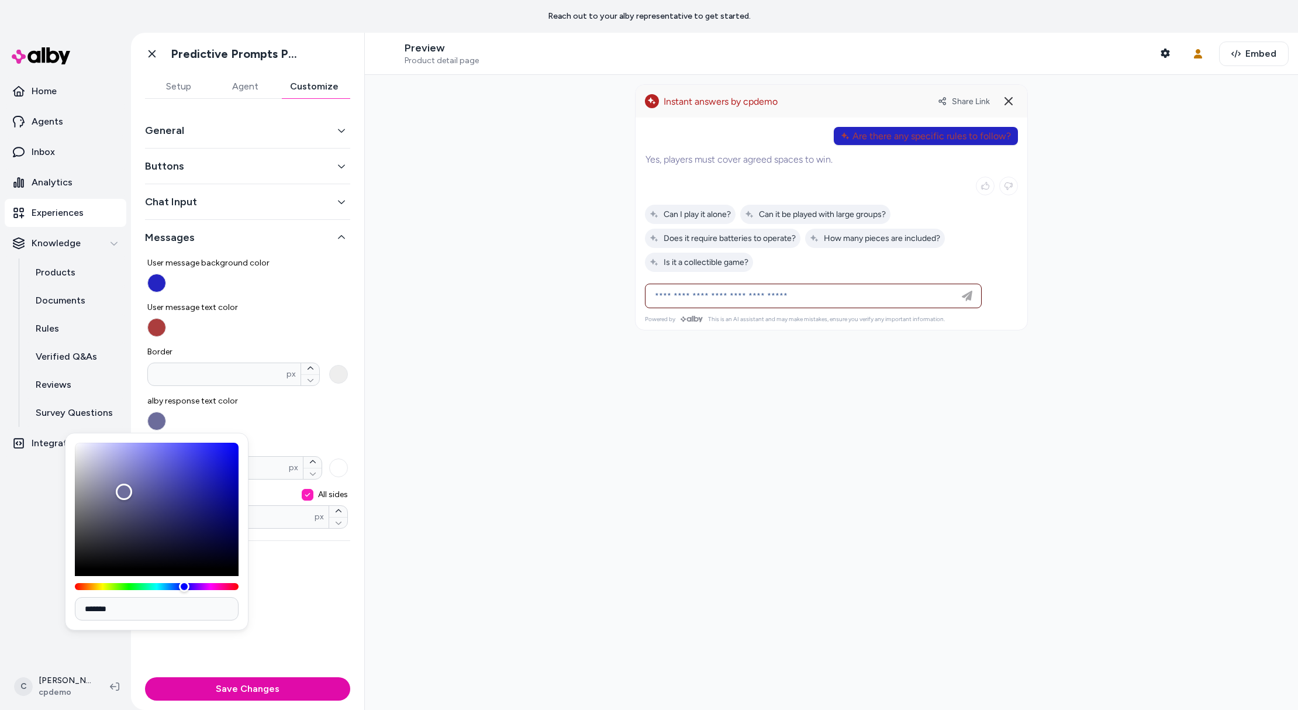
click at [700, 178] on div at bounding box center [831, 186] width 373 height 19
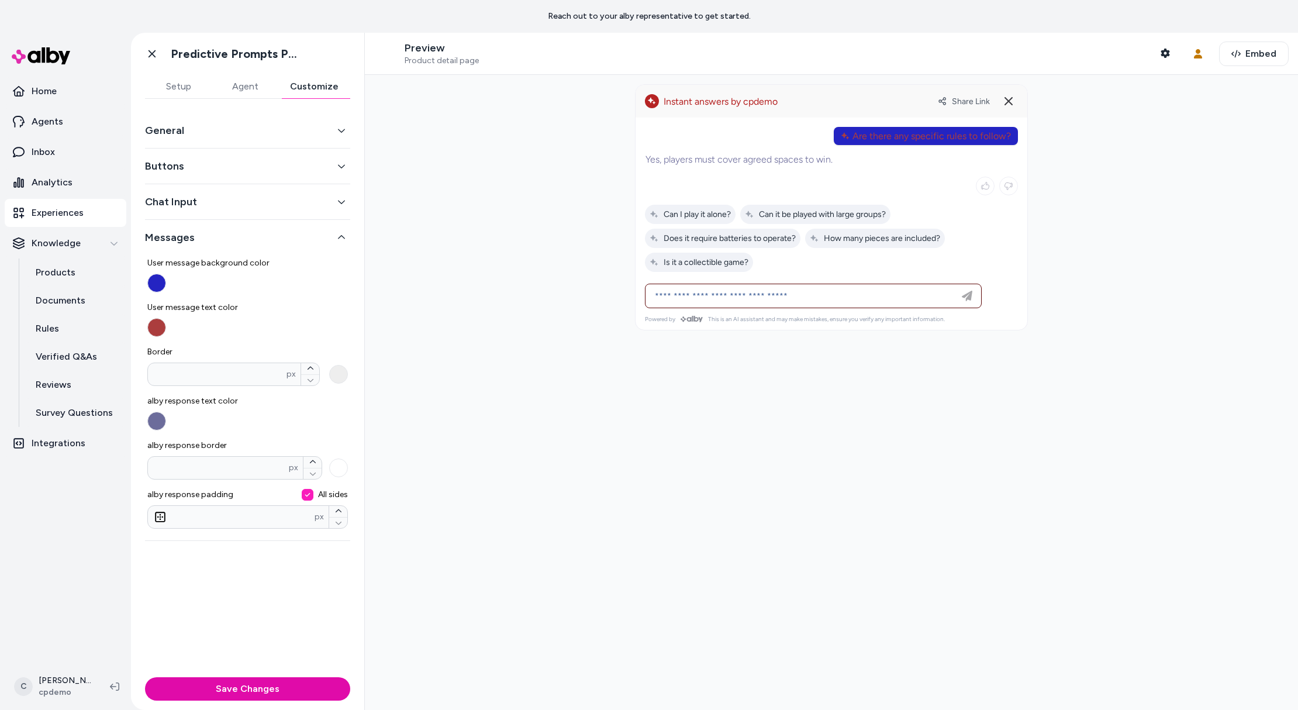
click at [202, 155] on div "Buttons" at bounding box center [247, 166] width 205 height 36
click at [192, 166] on button "Buttons" at bounding box center [247, 166] width 205 height 16
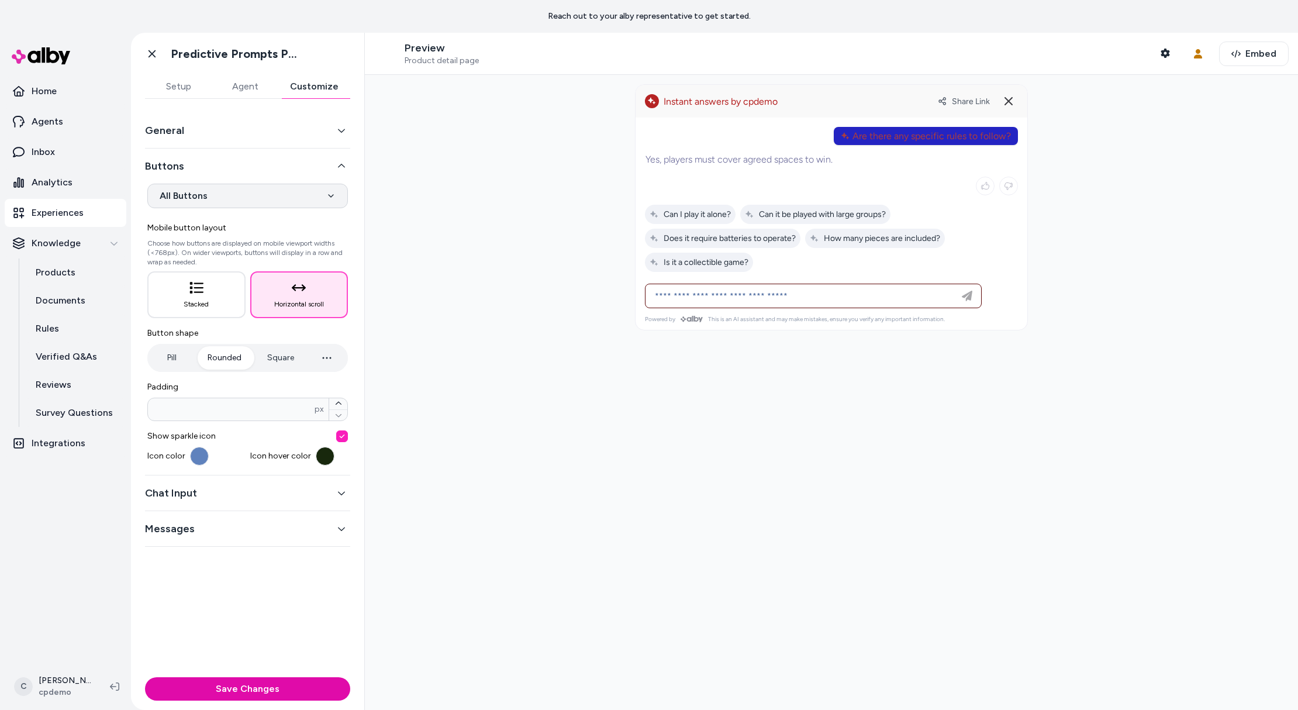
click at [265, 194] on html "**********" at bounding box center [649, 355] width 1298 height 710
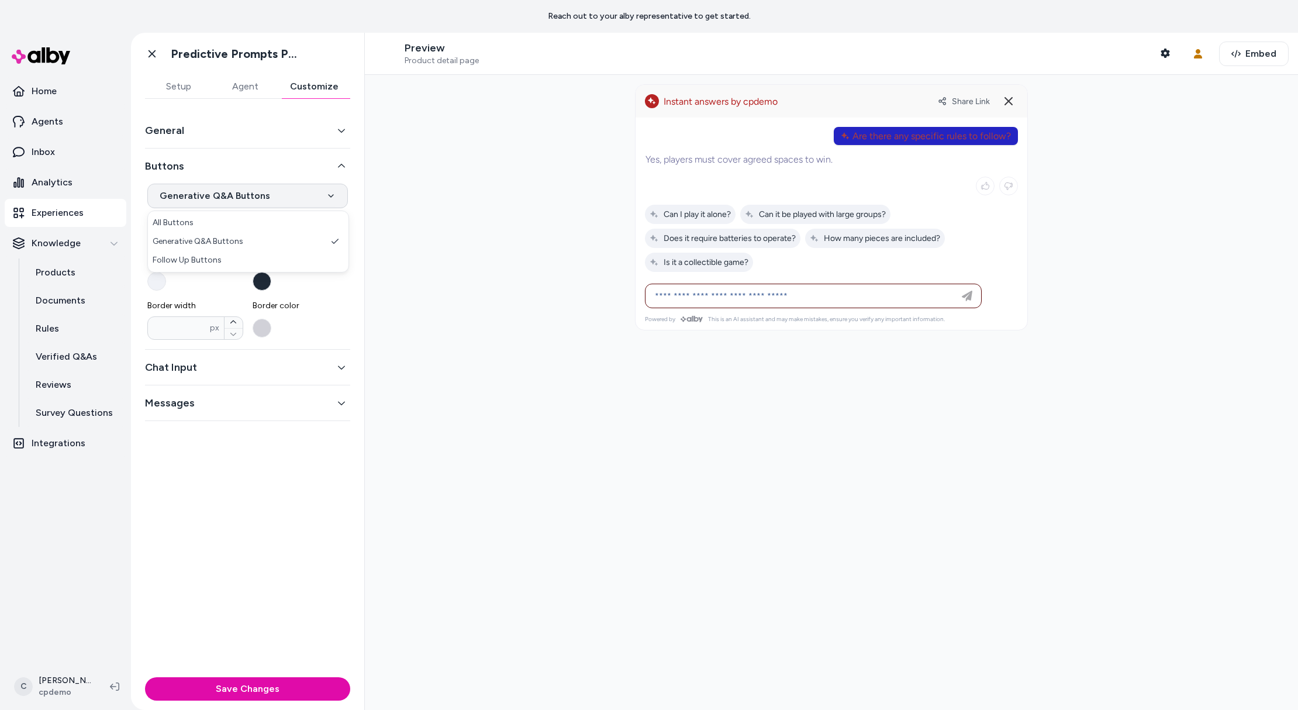
click at [250, 185] on html "**********" at bounding box center [649, 355] width 1298 height 710
click at [232, 196] on html "**********" at bounding box center [649, 355] width 1298 height 710
click at [159, 280] on button "Background color" at bounding box center [156, 281] width 19 height 19
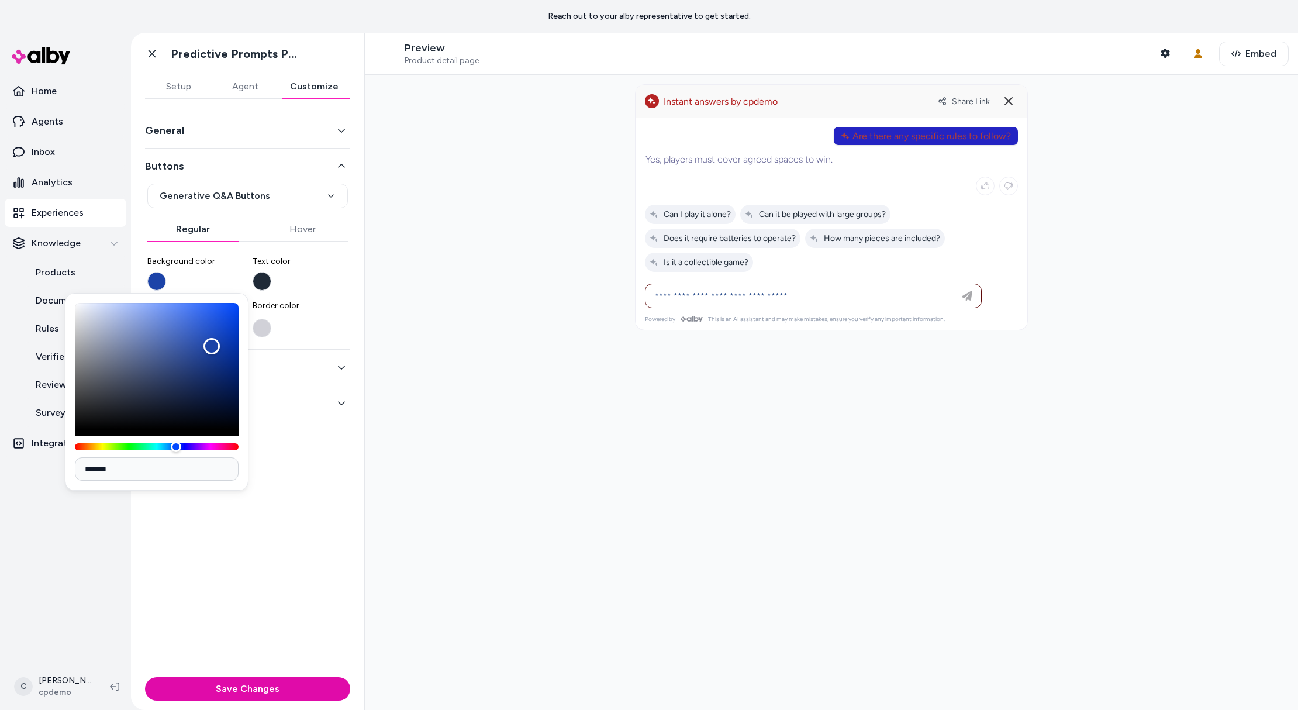
drag, startPoint x: 200, startPoint y: 348, endPoint x: 212, endPoint y: 346, distance: 11.9
click at [212, 346] on div "Color" at bounding box center [157, 366] width 164 height 126
drag, startPoint x: 213, startPoint y: 399, endPoint x: 218, endPoint y: 405, distance: 7.9
click at [213, 399] on div "Color" at bounding box center [157, 366] width 164 height 126
click at [220, 414] on div "Color" at bounding box center [157, 366] width 164 height 126
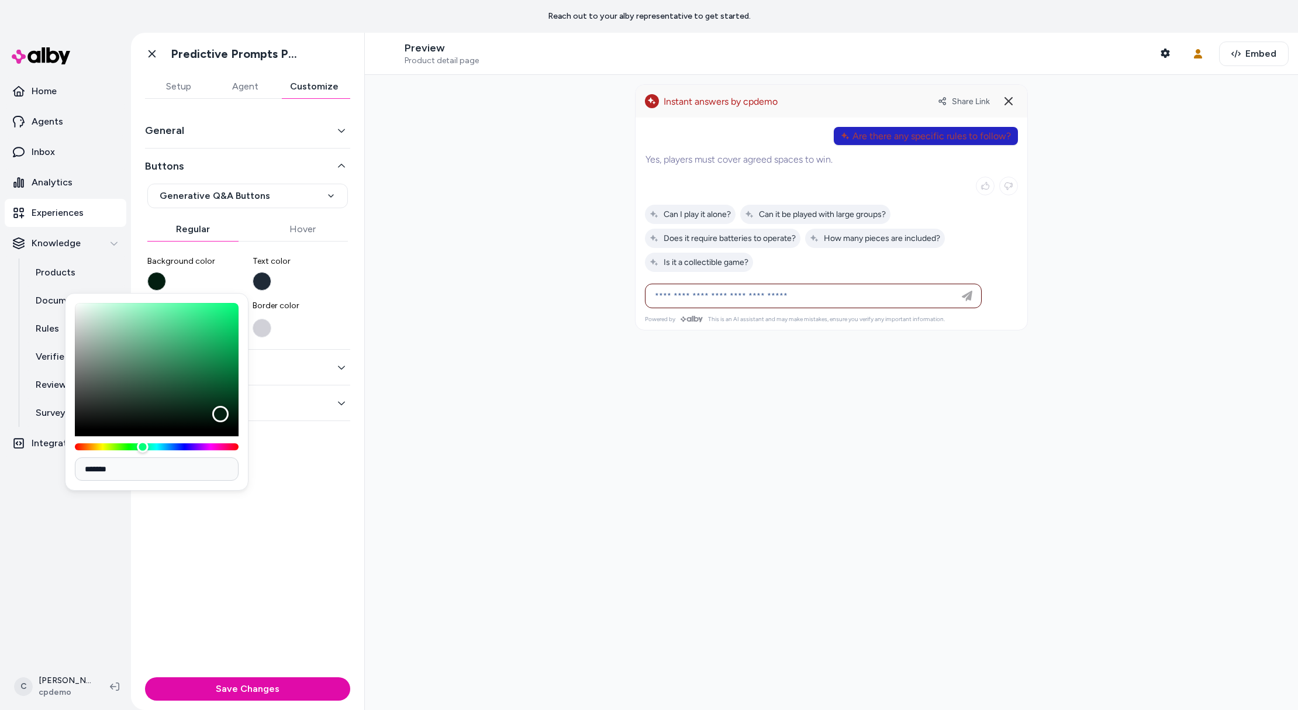
drag, startPoint x: 174, startPoint y: 446, endPoint x: 131, endPoint y: 445, distance: 42.7
click at [137, 445] on div "Hue" at bounding box center [143, 447] width 12 height 12
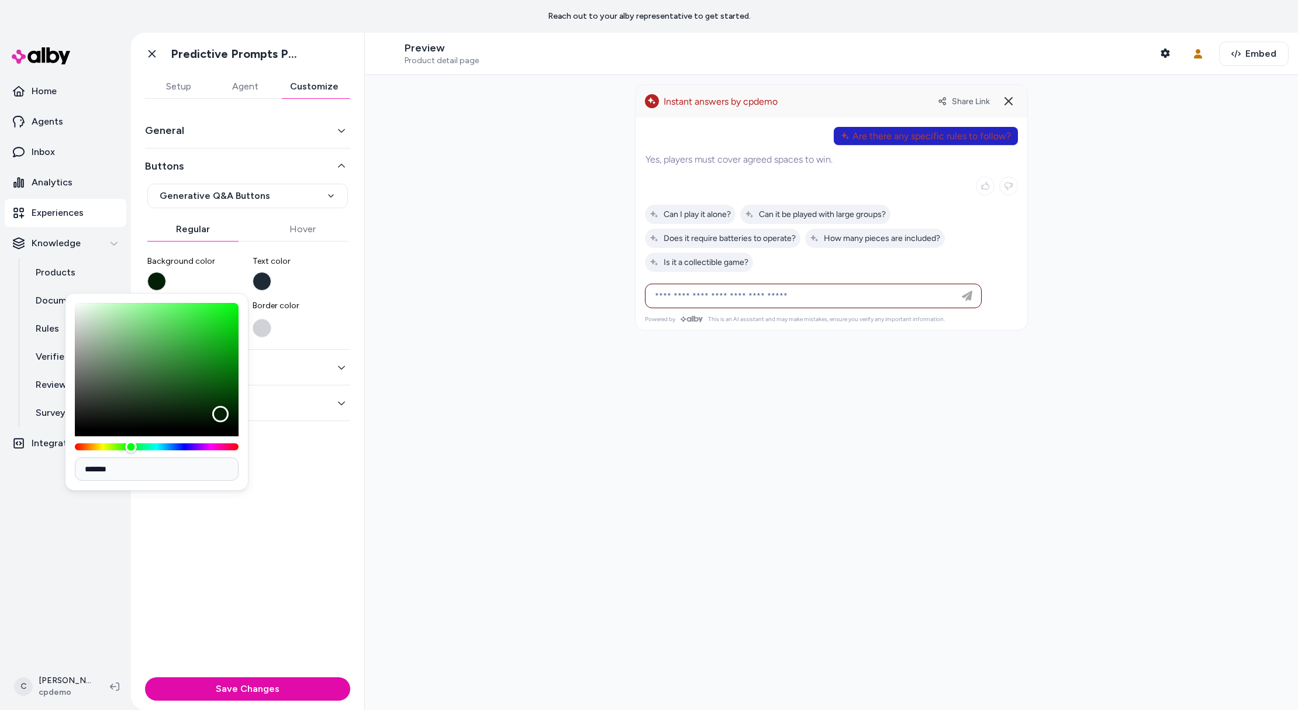
click at [133, 445] on div "Hue" at bounding box center [131, 447] width 12 height 12
click at [333, 301] on span "Border color" at bounding box center [301, 306] width 96 height 12
click at [271, 319] on button "Border color" at bounding box center [262, 328] width 19 height 19
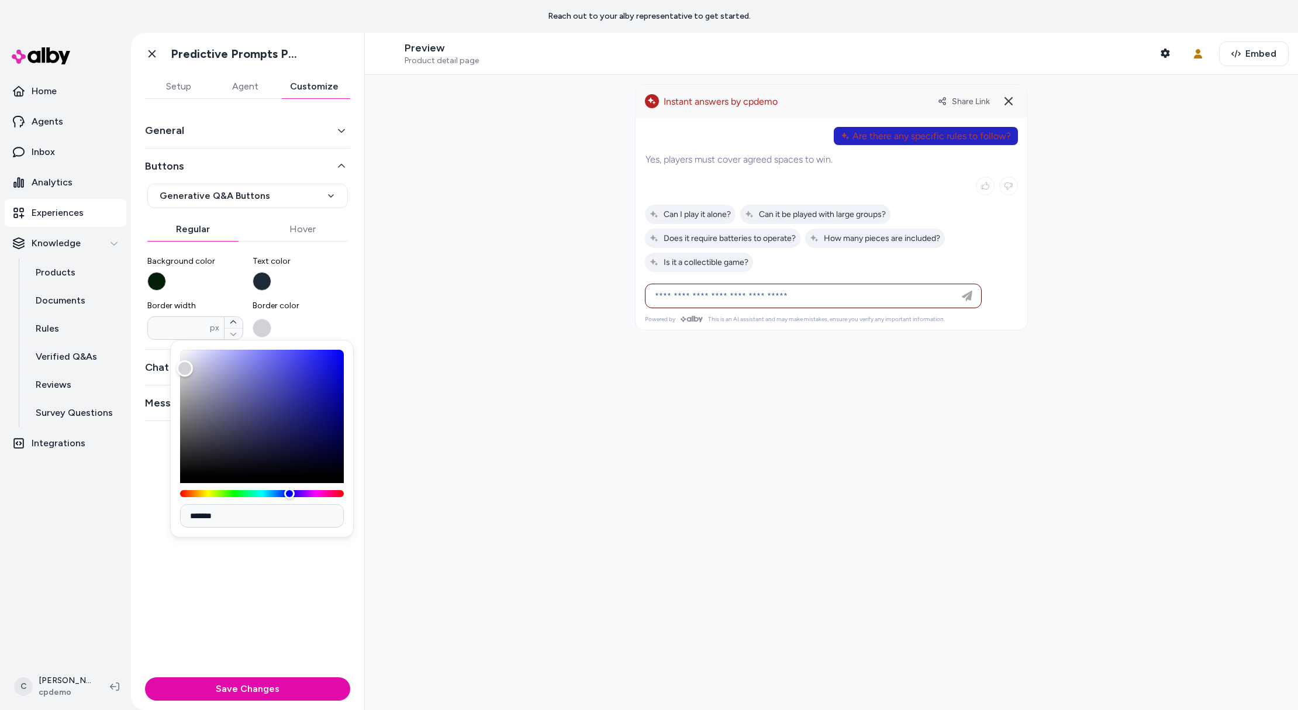
click at [271, 320] on label "Border color" at bounding box center [301, 320] width 96 height 40
click at [271, 320] on button "Border color" at bounding box center [262, 328] width 19 height 19
click at [293, 301] on span "Border color" at bounding box center [301, 306] width 96 height 12
click at [271, 319] on button "Border color" at bounding box center [262, 328] width 19 height 19
click at [229, 272] on label "Background color" at bounding box center [195, 272] width 96 height 35
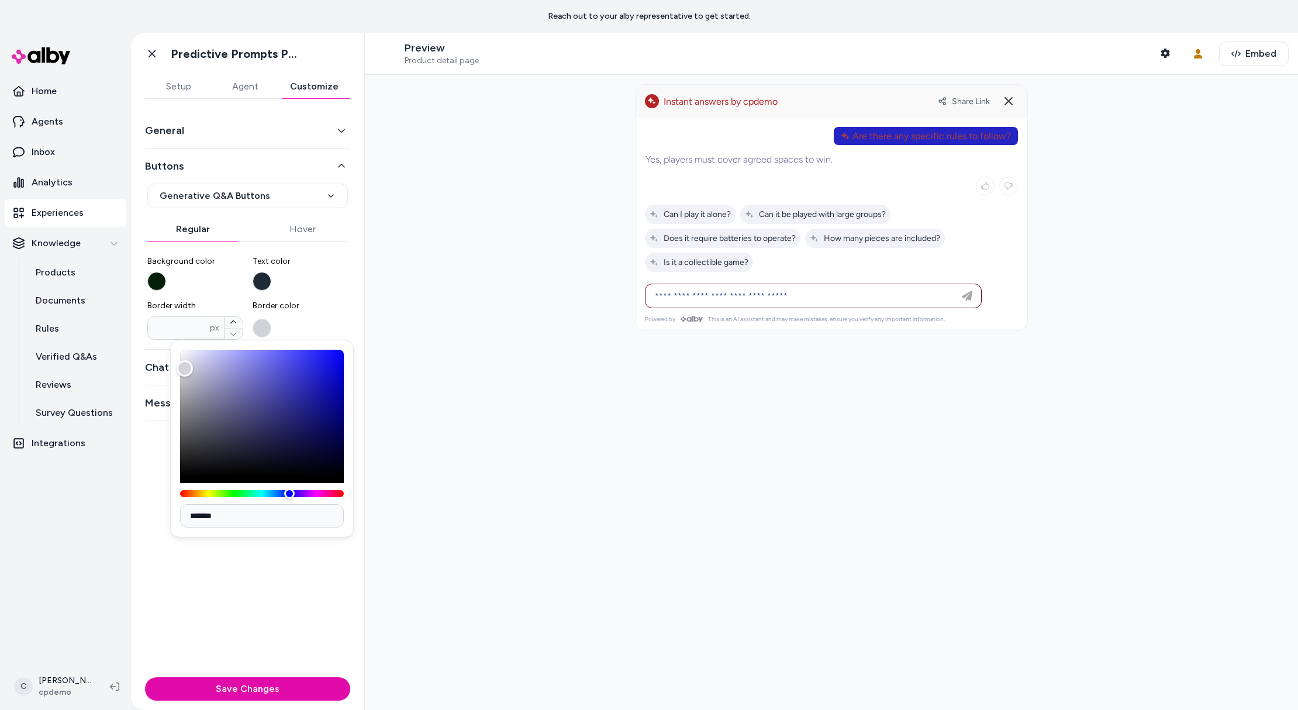
click at [166, 272] on button "Background color" at bounding box center [156, 281] width 19 height 19
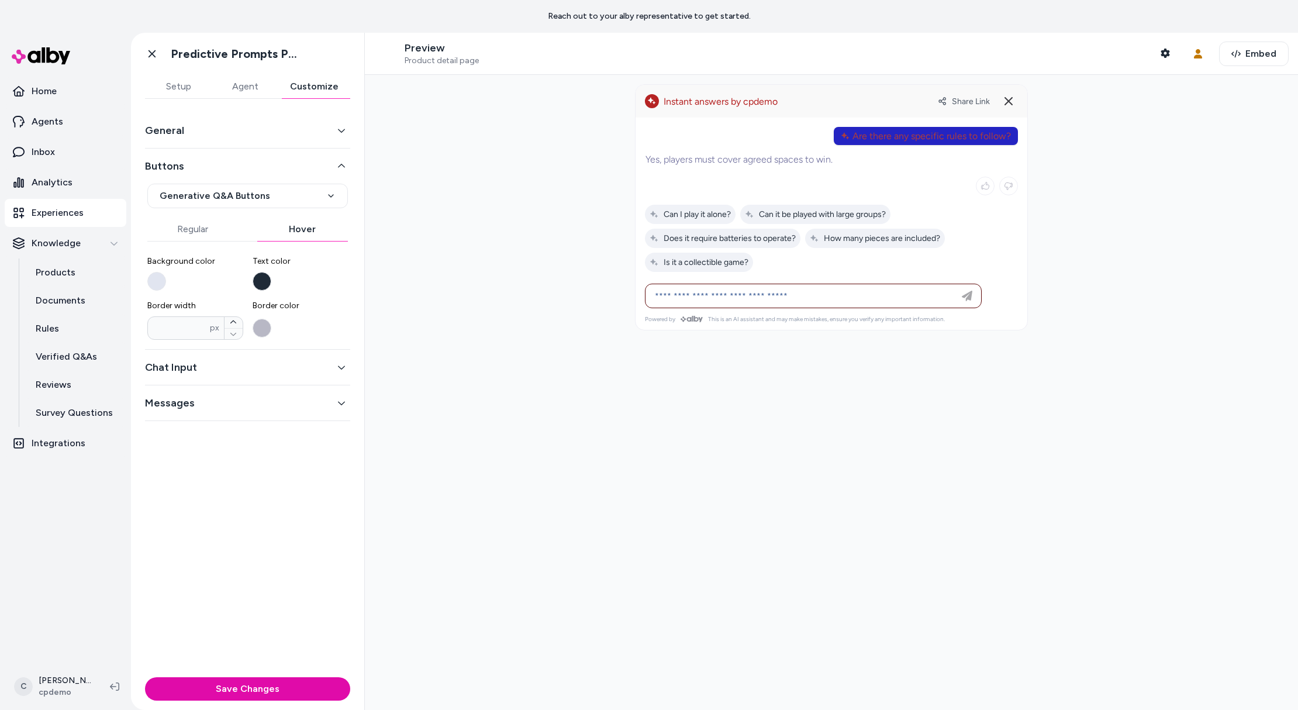
click at [264, 232] on button "Hover" at bounding box center [302, 228] width 91 height 23
click at [312, 223] on button "Hover" at bounding box center [302, 228] width 91 height 23
click at [191, 229] on button "Regular" at bounding box center [192, 228] width 91 height 23
click at [222, 195] on html "**********" at bounding box center [649, 355] width 1298 height 710
click at [221, 202] on html "**********" at bounding box center [649, 355] width 1298 height 710
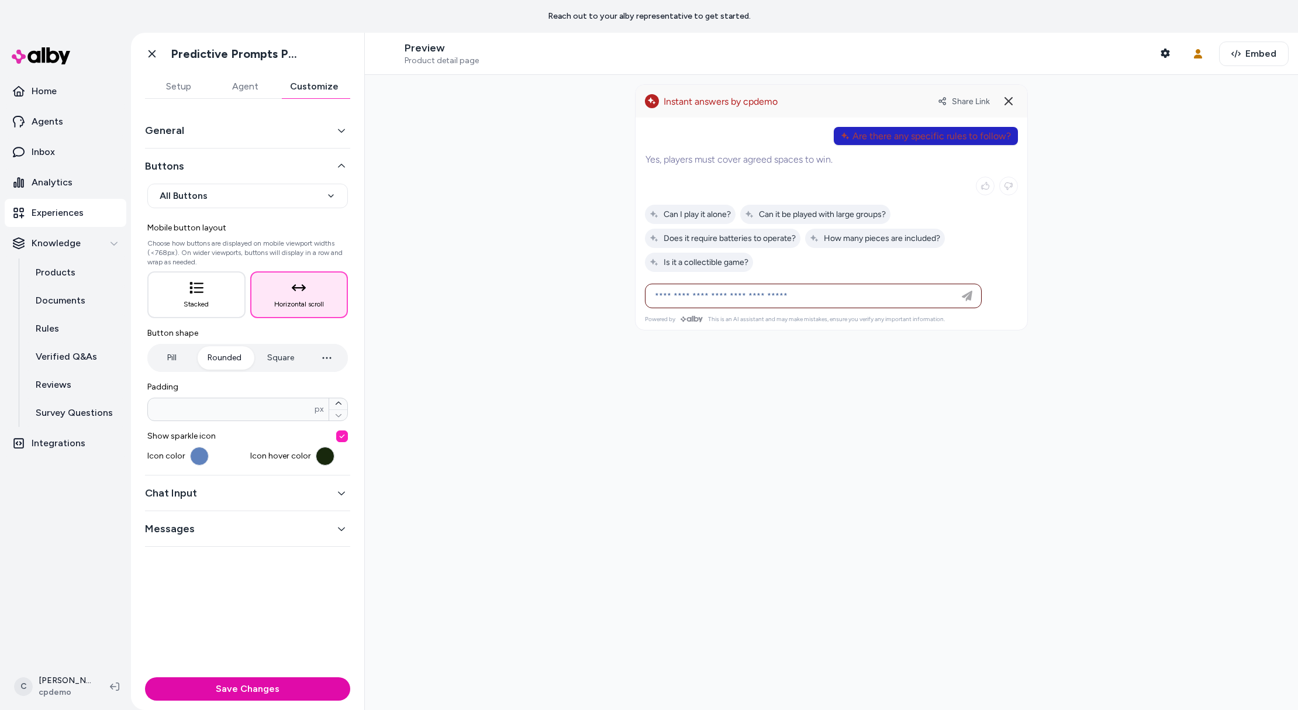
click at [322, 462] on button "button" at bounding box center [325, 456] width 19 height 19
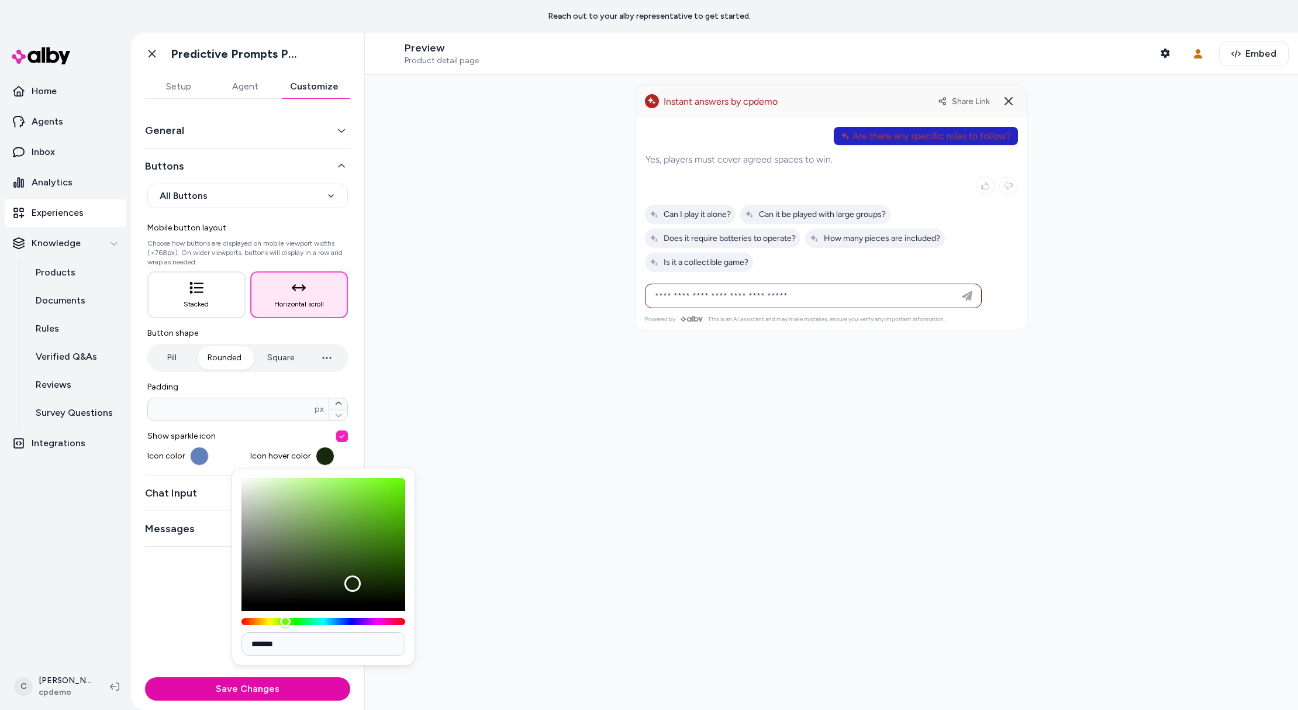
click at [255, 451] on span "Icon hover color" at bounding box center [280, 456] width 61 height 12
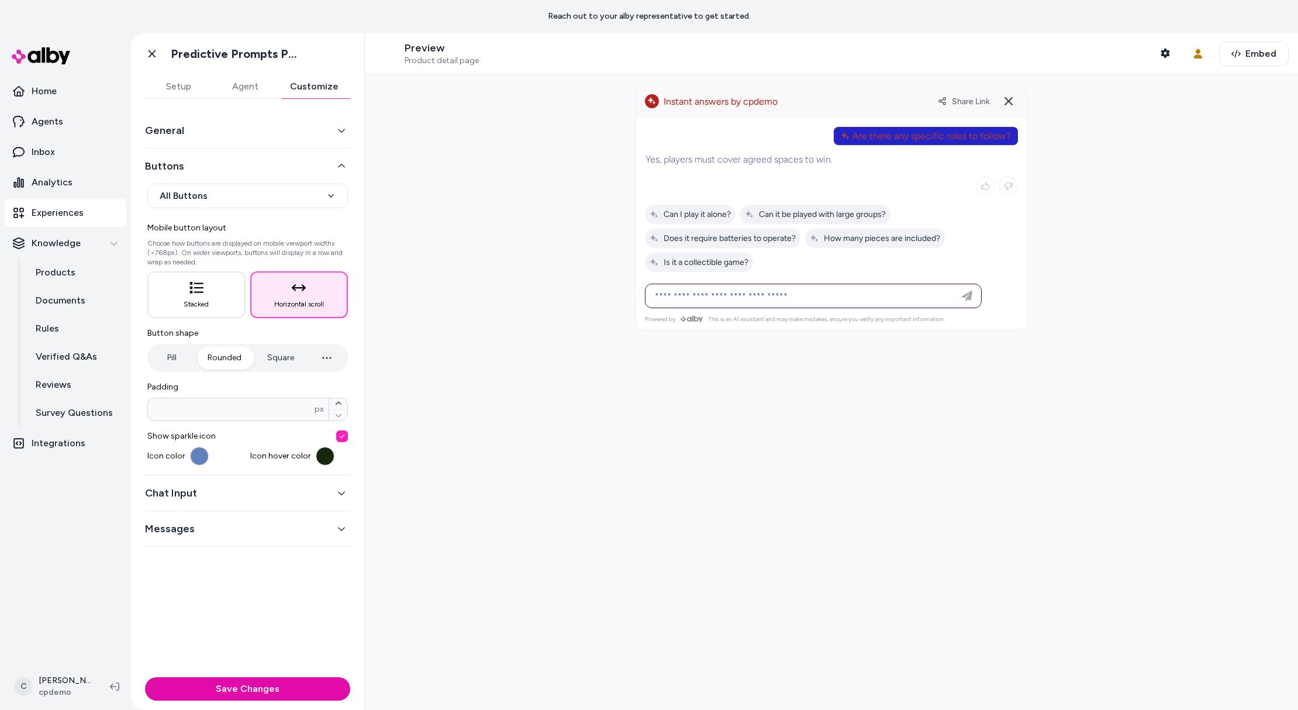
click at [253, 520] on button "Messages" at bounding box center [247, 528] width 205 height 16
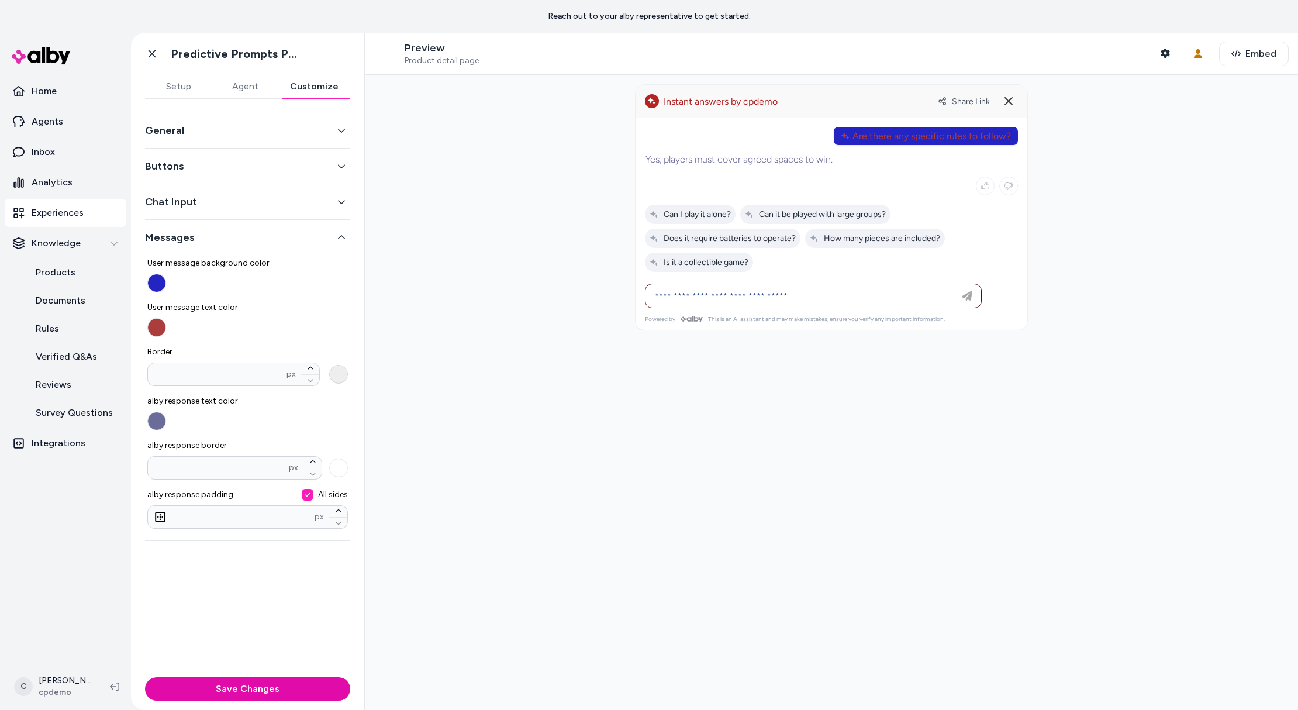
click at [341, 378] on button "Border * px" at bounding box center [338, 374] width 19 height 19
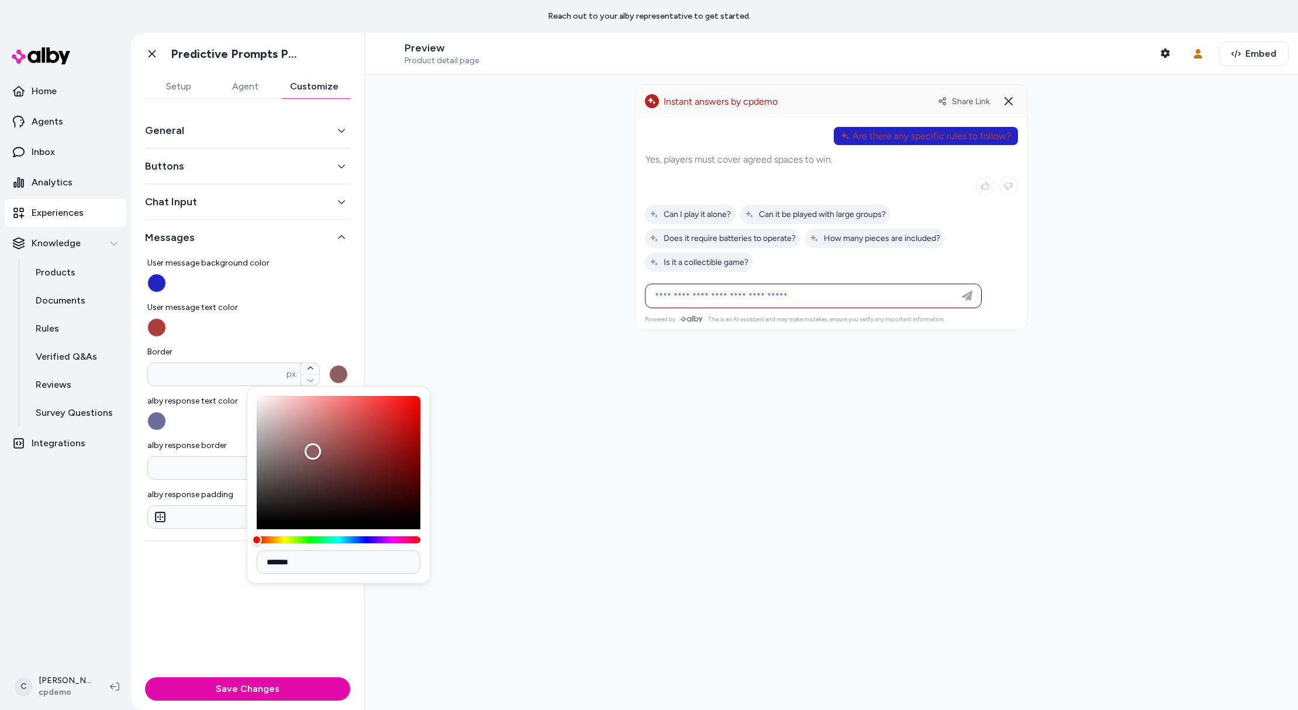
drag, startPoint x: 317, startPoint y: 455, endPoint x: 306, endPoint y: 436, distance: 22.8
click at [275, 426] on div "Color" at bounding box center [339, 459] width 164 height 126
click at [337, 457] on div "Color" at bounding box center [339, 459] width 164 height 126
click at [316, 605] on div "General Buttons Chat Input Messages User message background color User message …" at bounding box center [247, 386] width 233 height 574
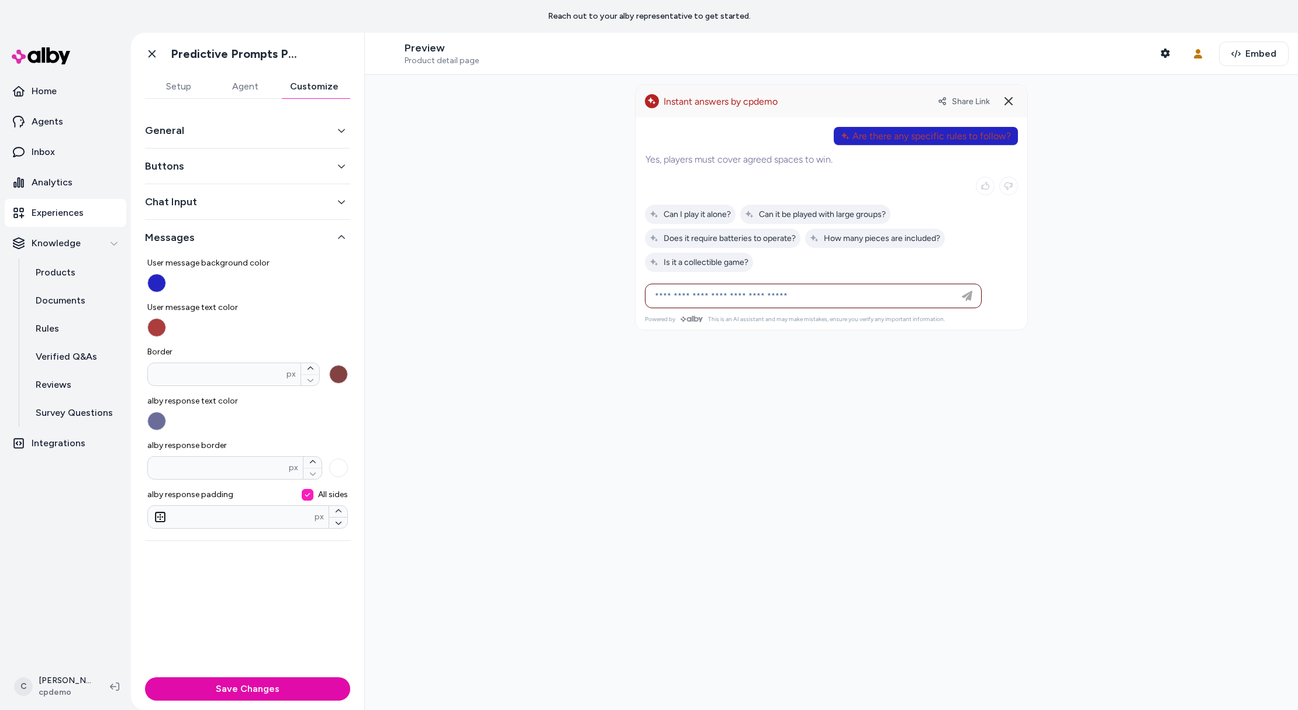
click at [230, 206] on button "Chat Input" at bounding box center [247, 202] width 205 height 16
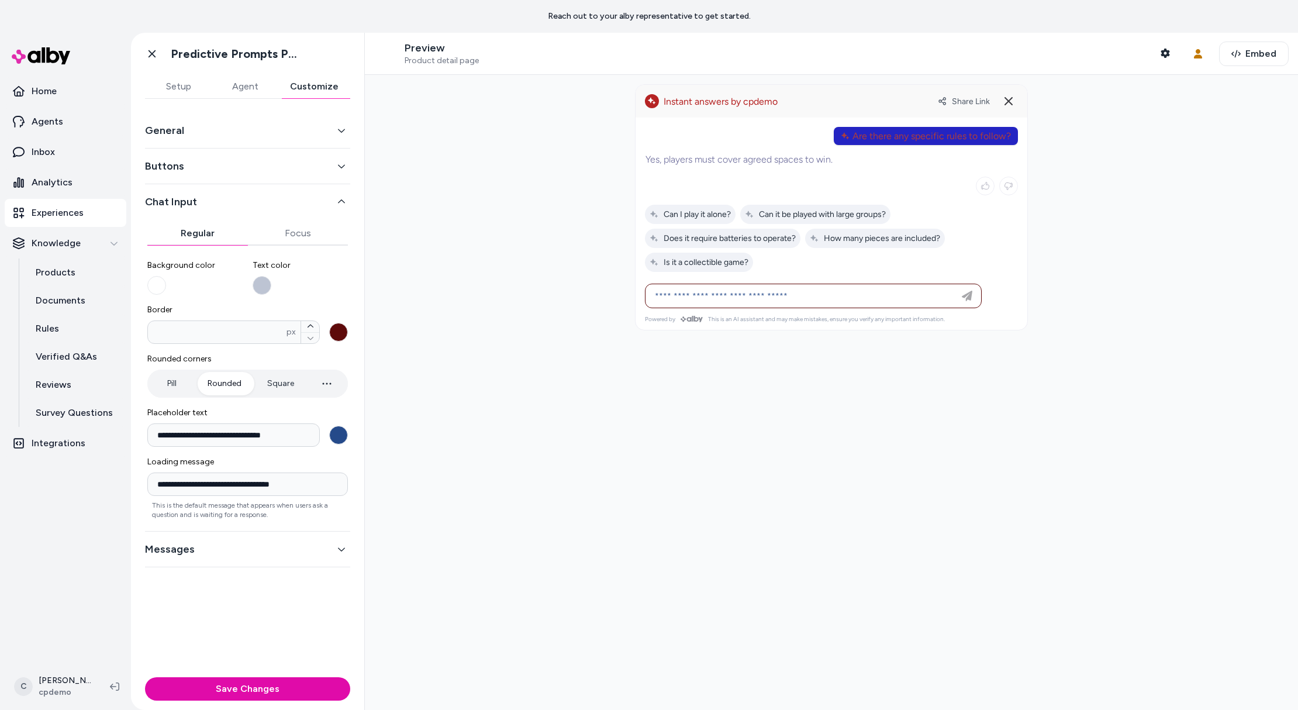
drag, startPoint x: 242, startPoint y: 174, endPoint x: 259, endPoint y: 146, distance: 32.8
click at [242, 174] on div "Buttons" at bounding box center [247, 166] width 205 height 36
drag, startPoint x: 281, startPoint y: 167, endPoint x: 326, endPoint y: 165, distance: 45.1
click at [284, 168] on button "Buttons" at bounding box center [247, 166] width 205 height 16
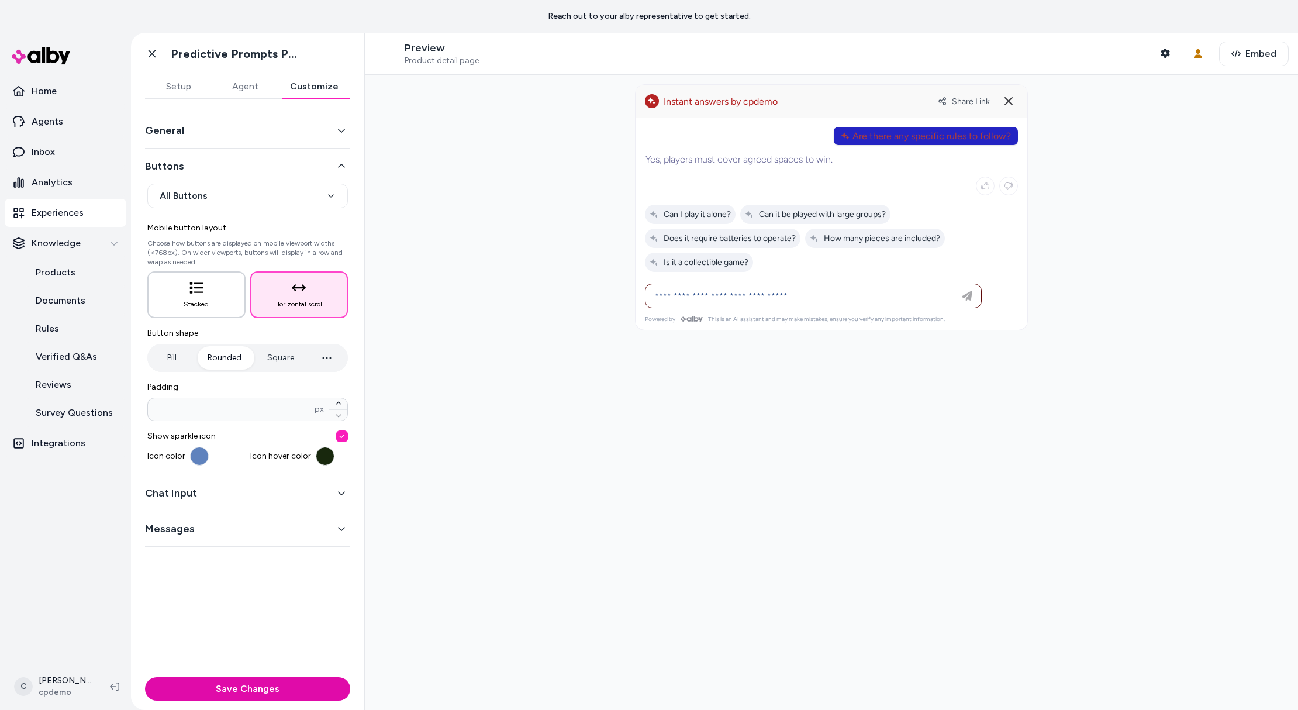
click at [209, 303] on button "Stacked" at bounding box center [196, 294] width 98 height 47
click at [278, 302] on span "Horizontal scroll" at bounding box center [299, 303] width 50 height 9
click at [244, 160] on button "Buttons" at bounding box center [247, 166] width 205 height 16
click at [250, 136] on button "General" at bounding box center [247, 130] width 205 height 16
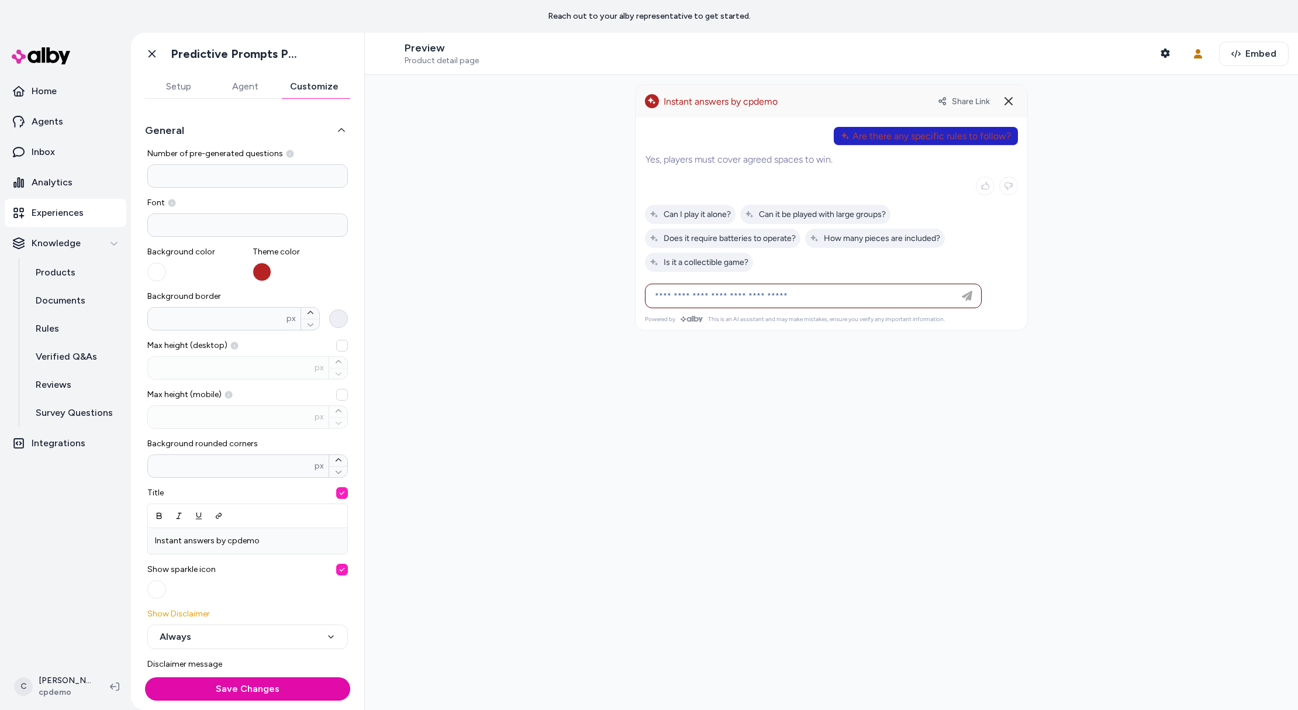
click at [329, 324] on button "Background border * px" at bounding box center [338, 318] width 19 height 19
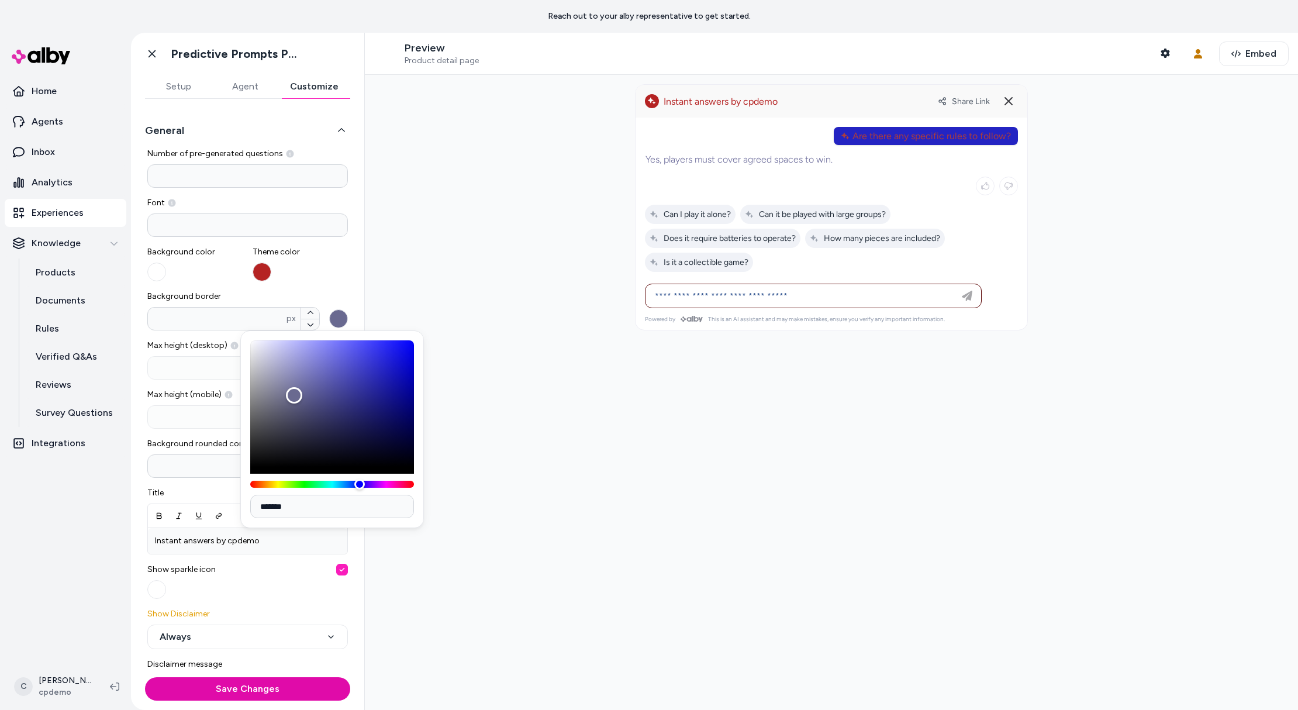
drag, startPoint x: 294, startPoint y: 395, endPoint x: 301, endPoint y: 412, distance: 18.3
click at [293, 398] on div "Color" at bounding box center [332, 403] width 164 height 126
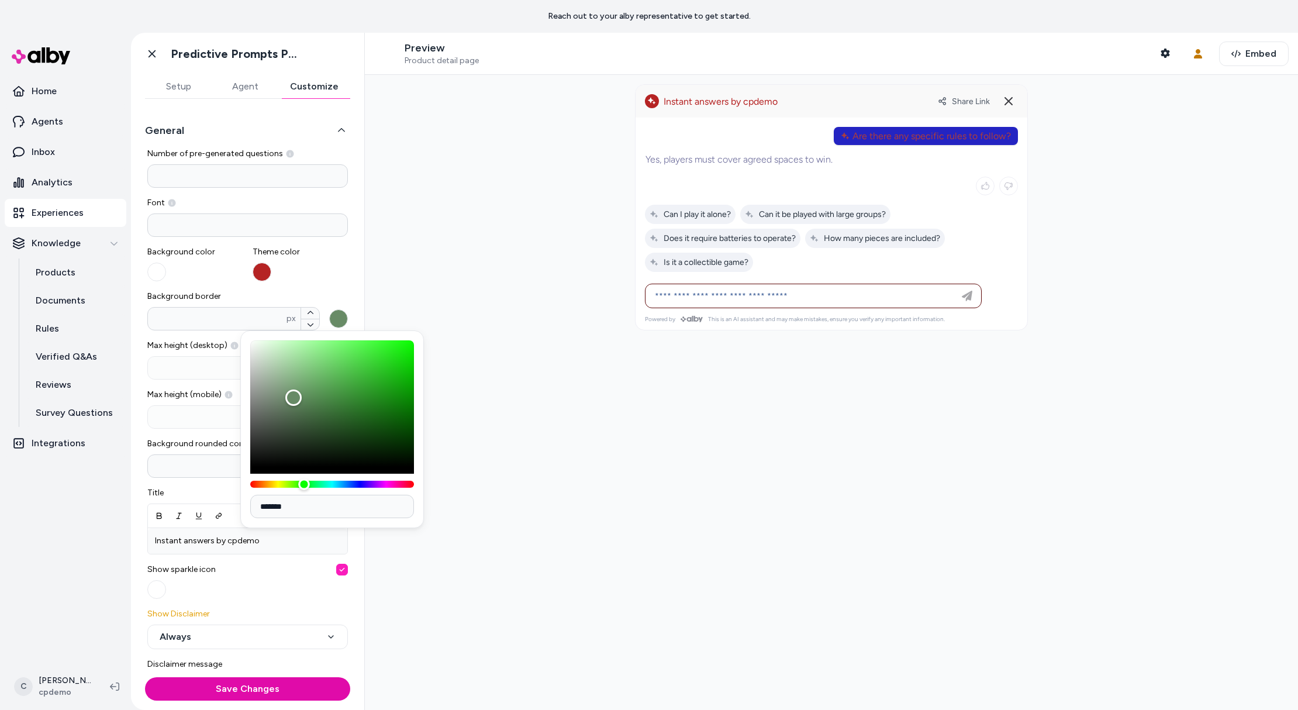
click at [304, 481] on div "Hue" at bounding box center [332, 484] width 164 height 7
click at [371, 263] on div at bounding box center [831, 392] width 933 height 635
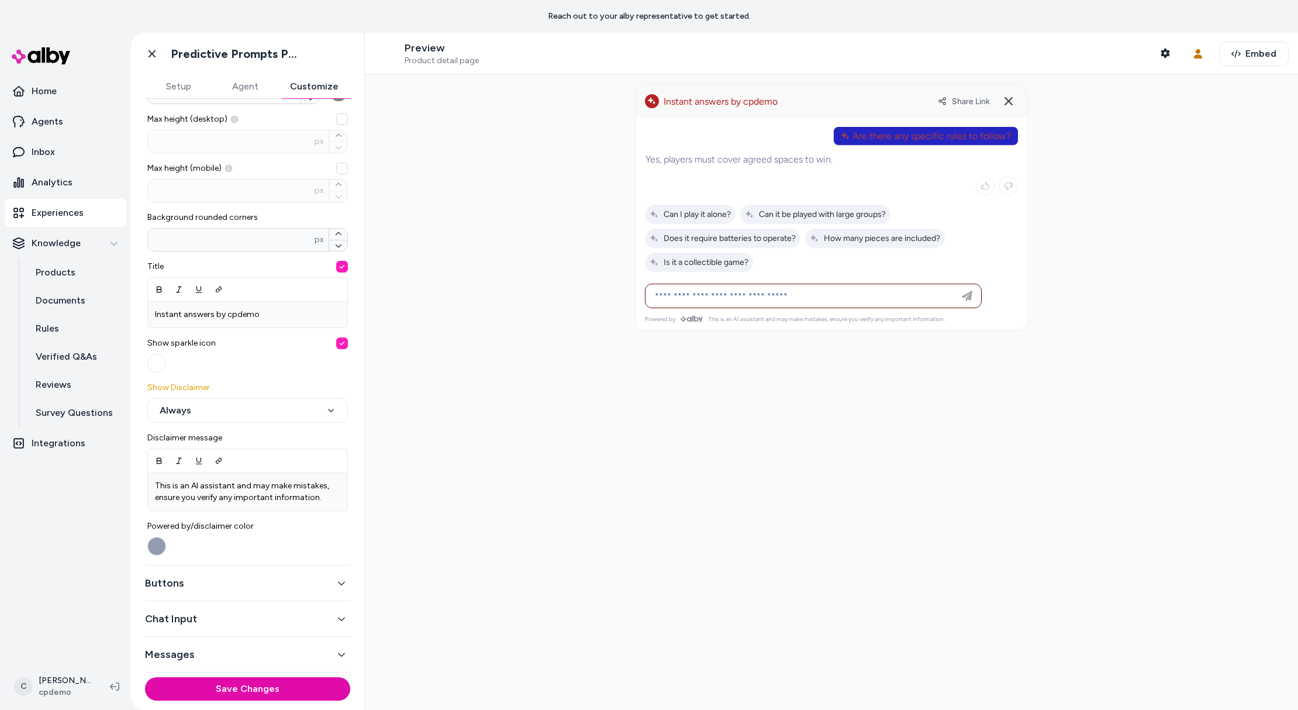
scroll to position [219, 0]
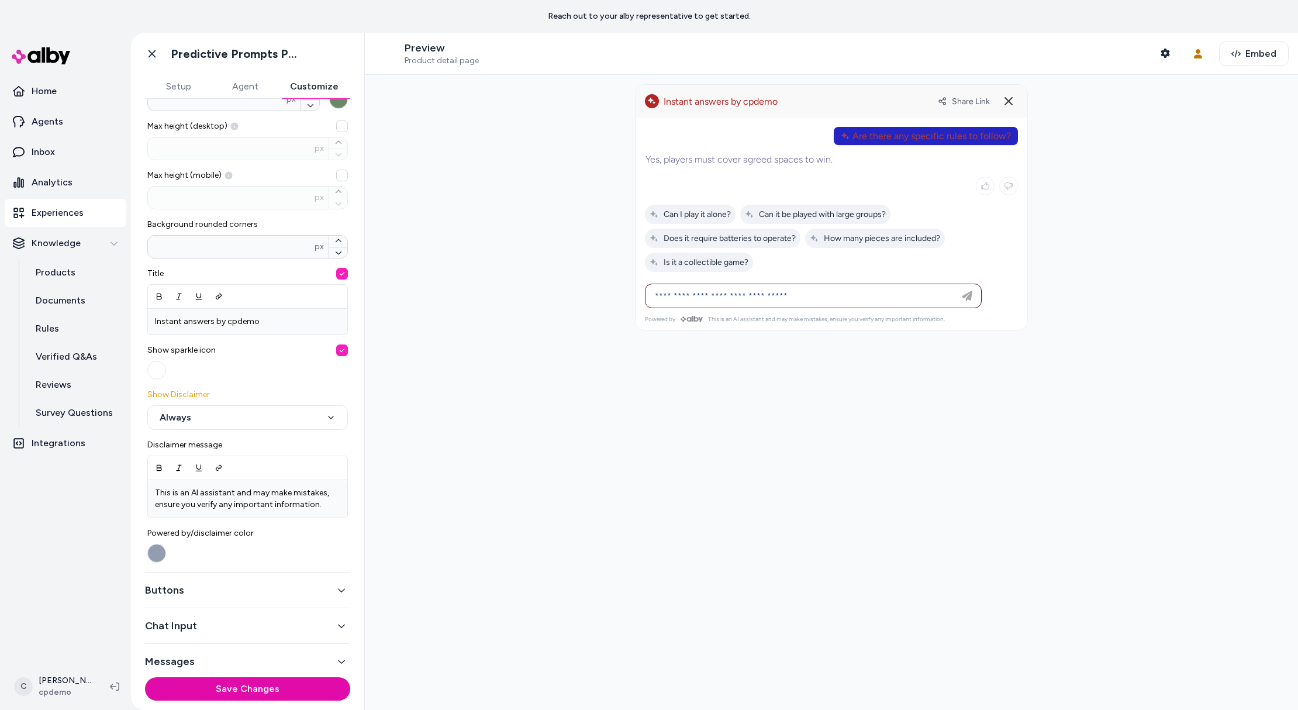
click at [194, 589] on button "Buttons" at bounding box center [247, 590] width 205 height 16
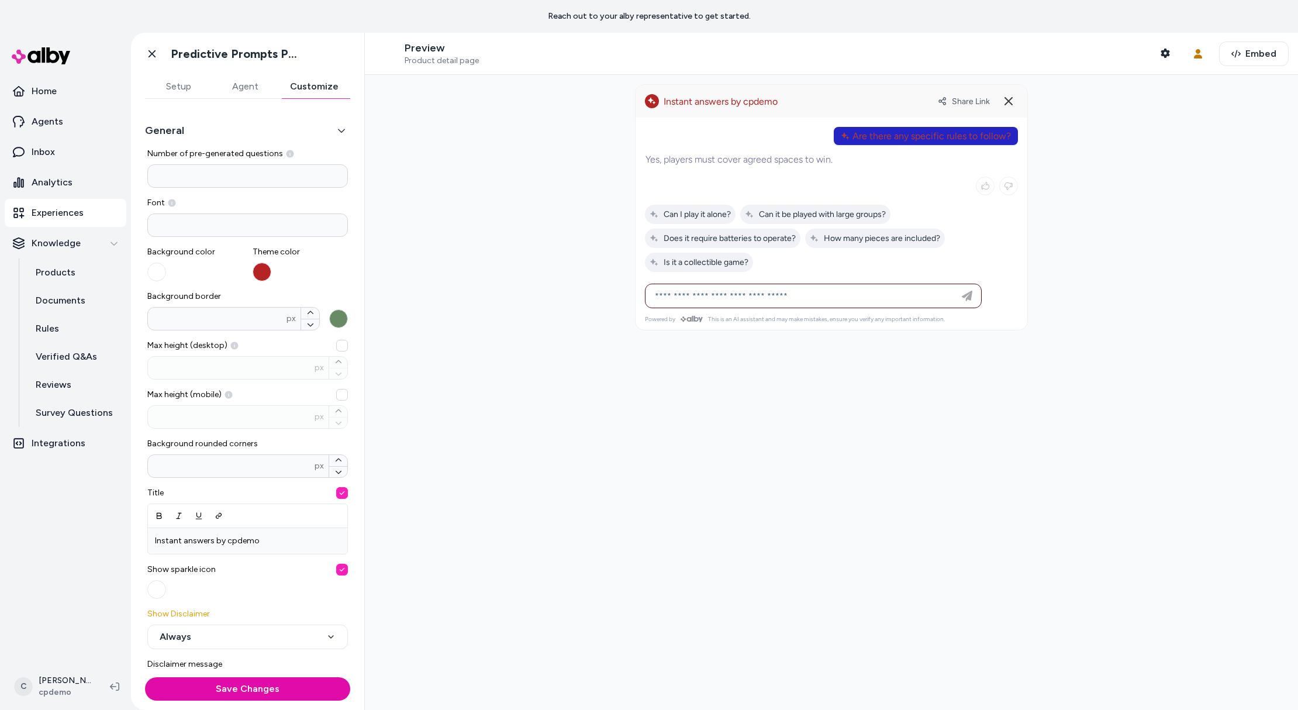
scroll to position [0, 0]
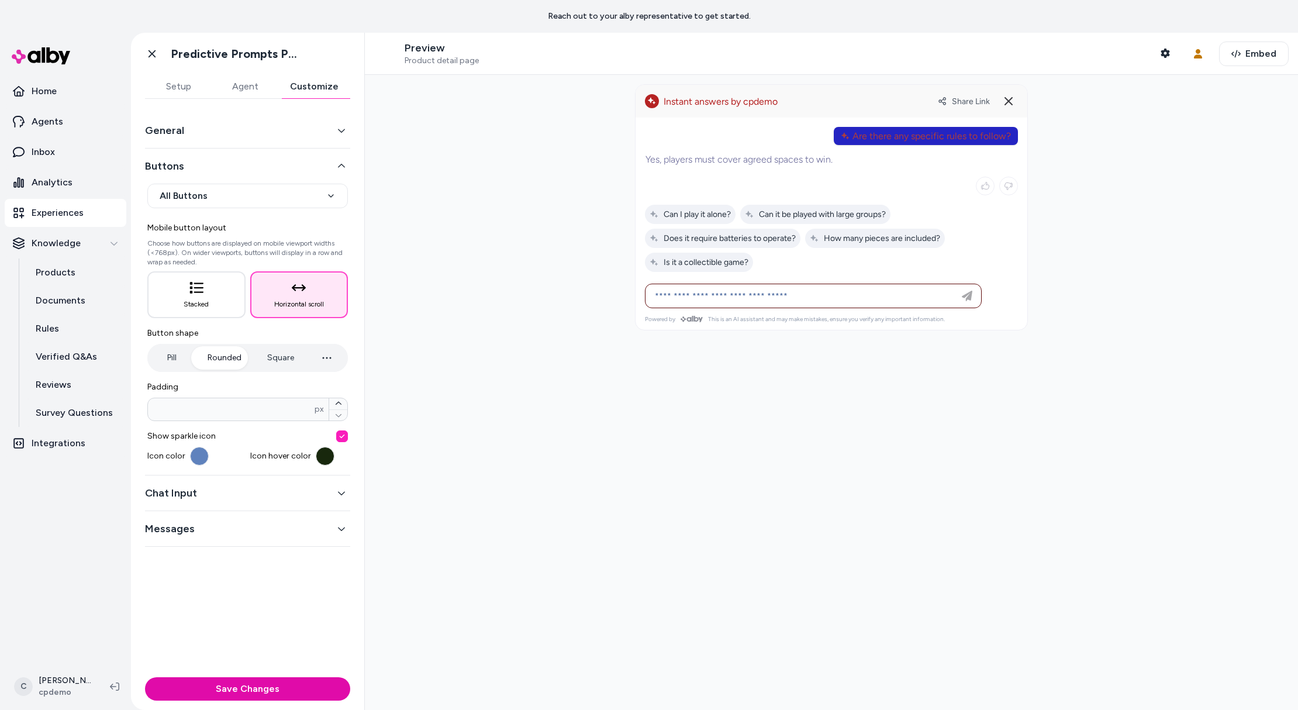
click at [176, 134] on button "General" at bounding box center [247, 130] width 205 height 16
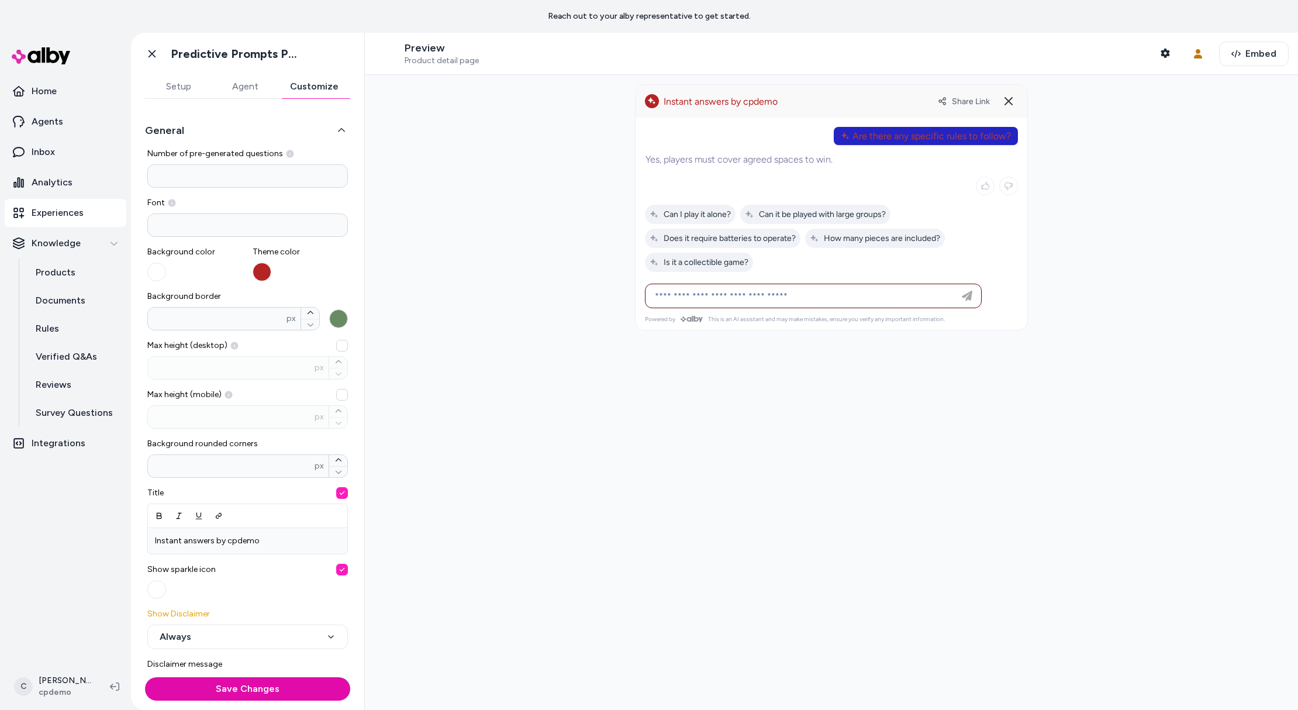
click at [172, 130] on button "General" at bounding box center [247, 130] width 205 height 16
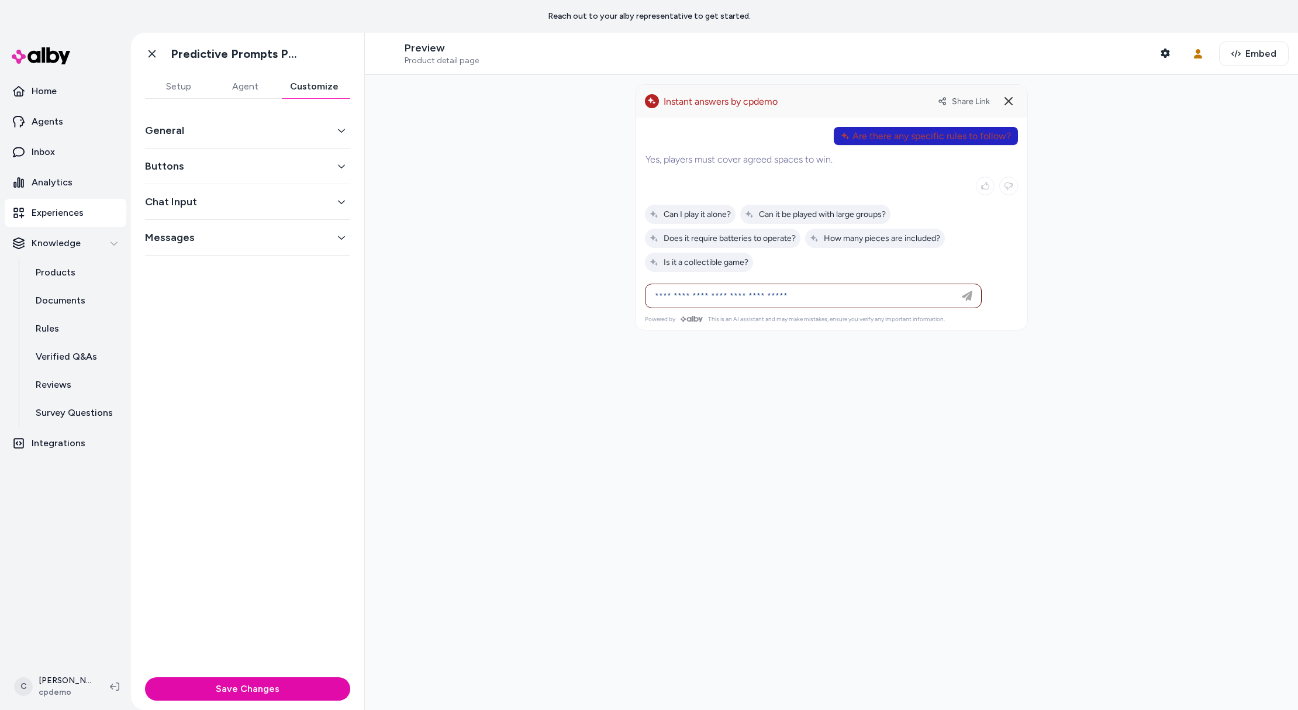
click at [172, 130] on button "General" at bounding box center [247, 130] width 205 height 16
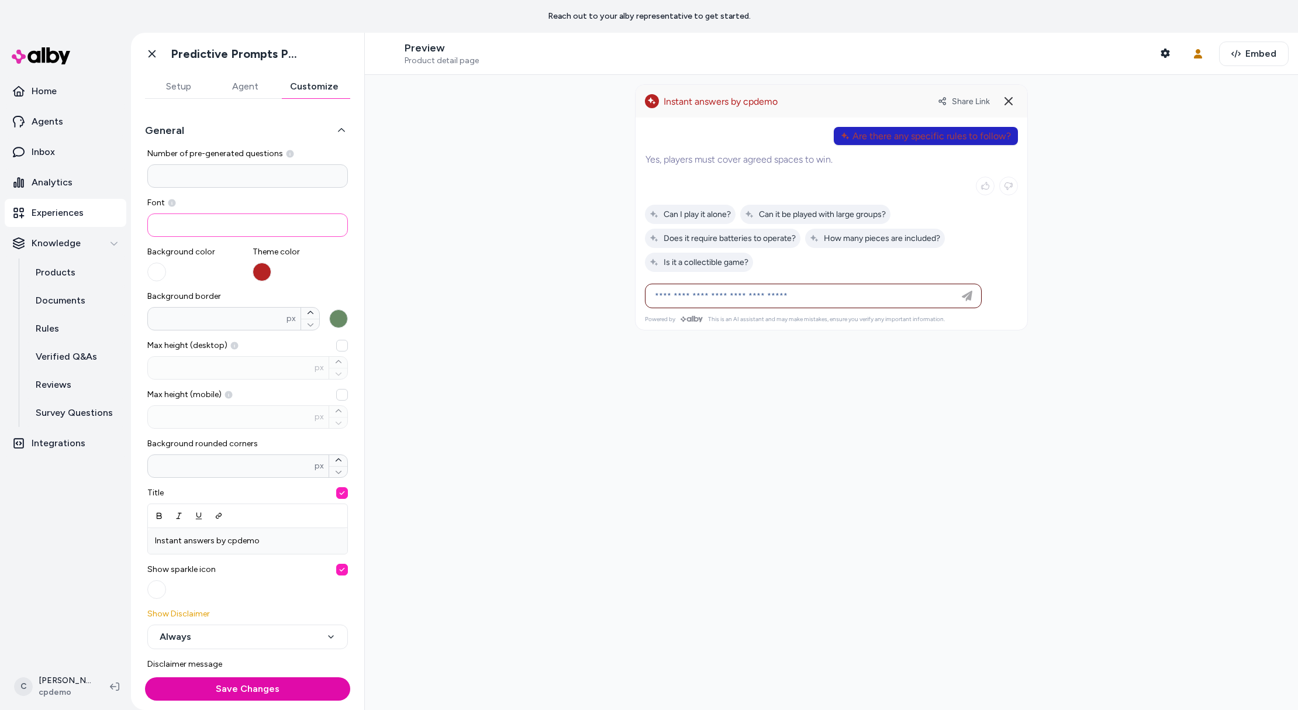
click at [210, 228] on input at bounding box center [247, 224] width 201 height 23
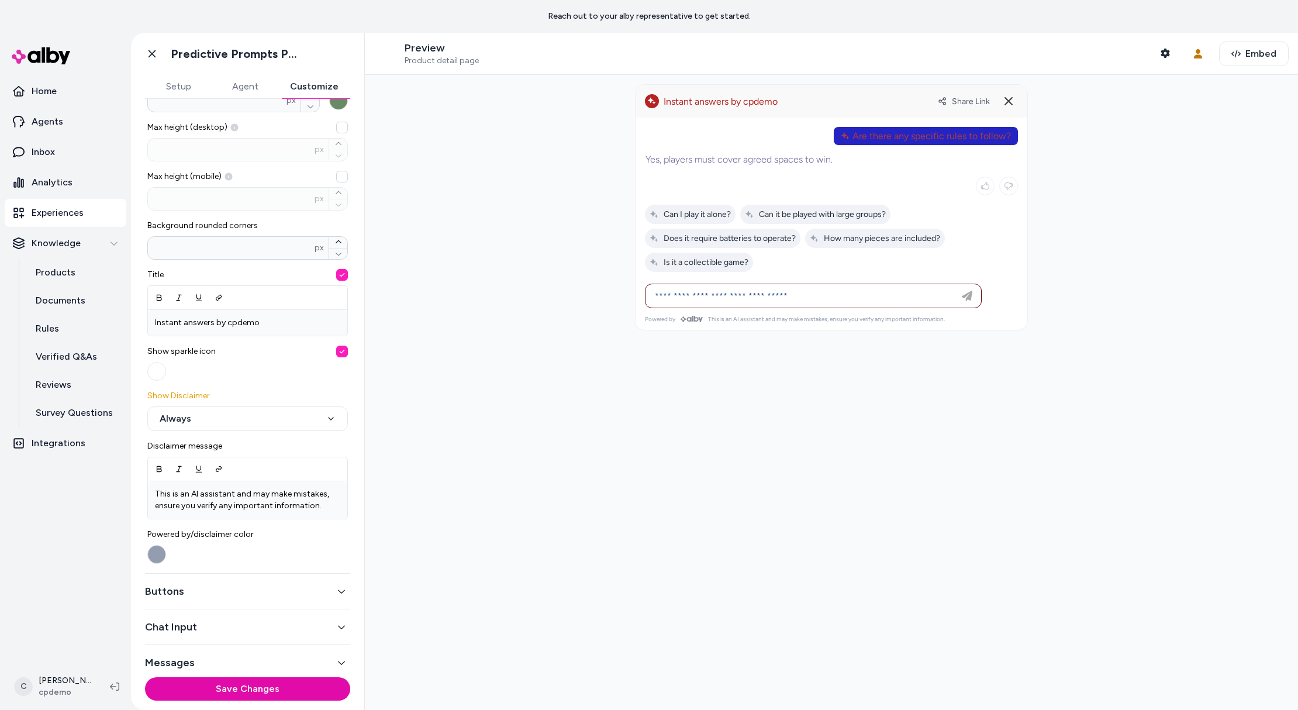
scroll to position [226, 0]
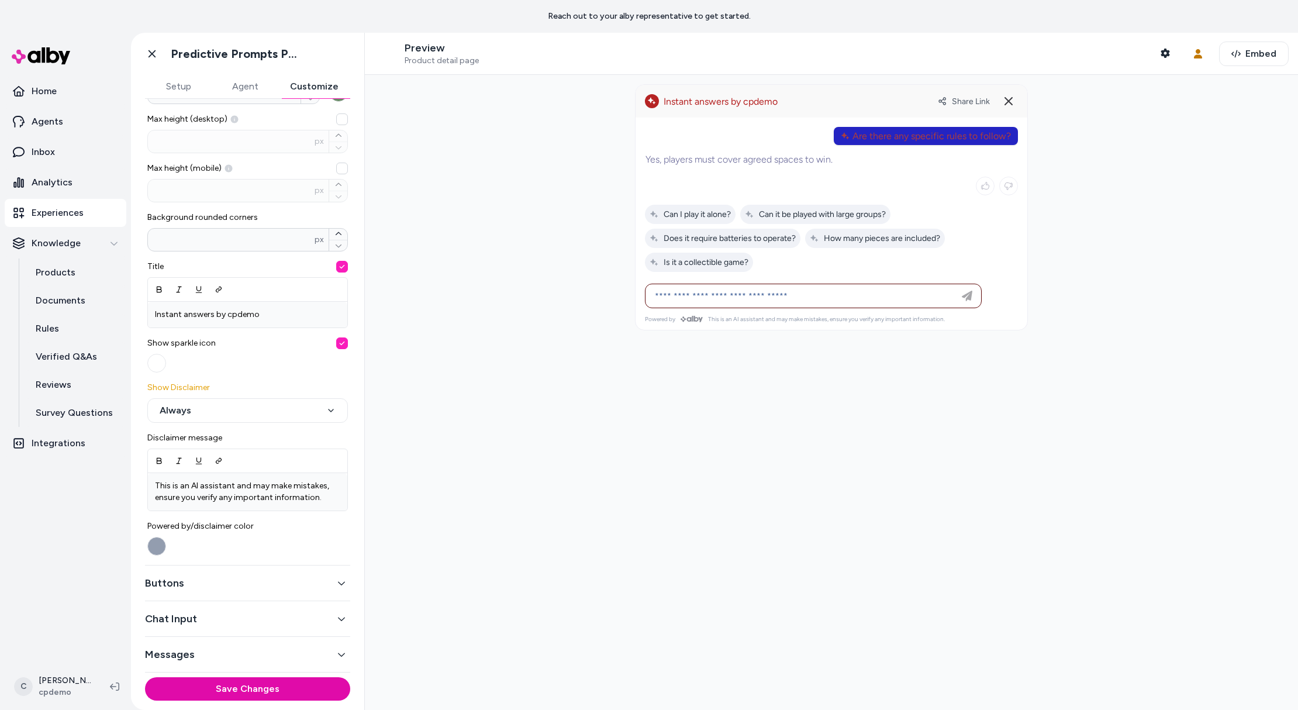
click at [216, 587] on button "Buttons" at bounding box center [247, 583] width 205 height 16
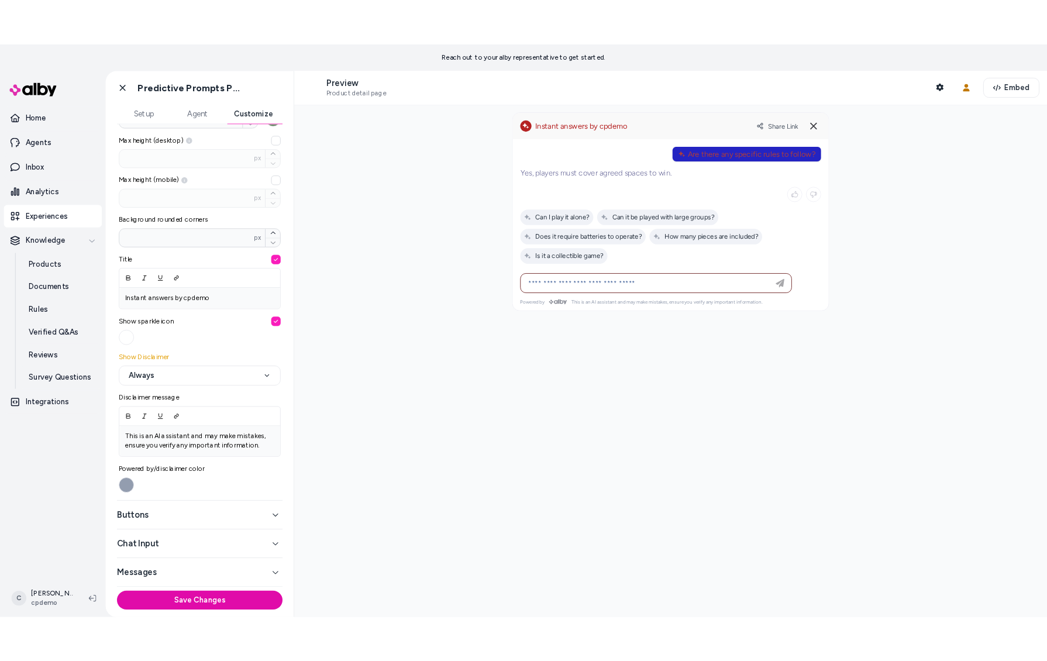
scroll to position [0, 0]
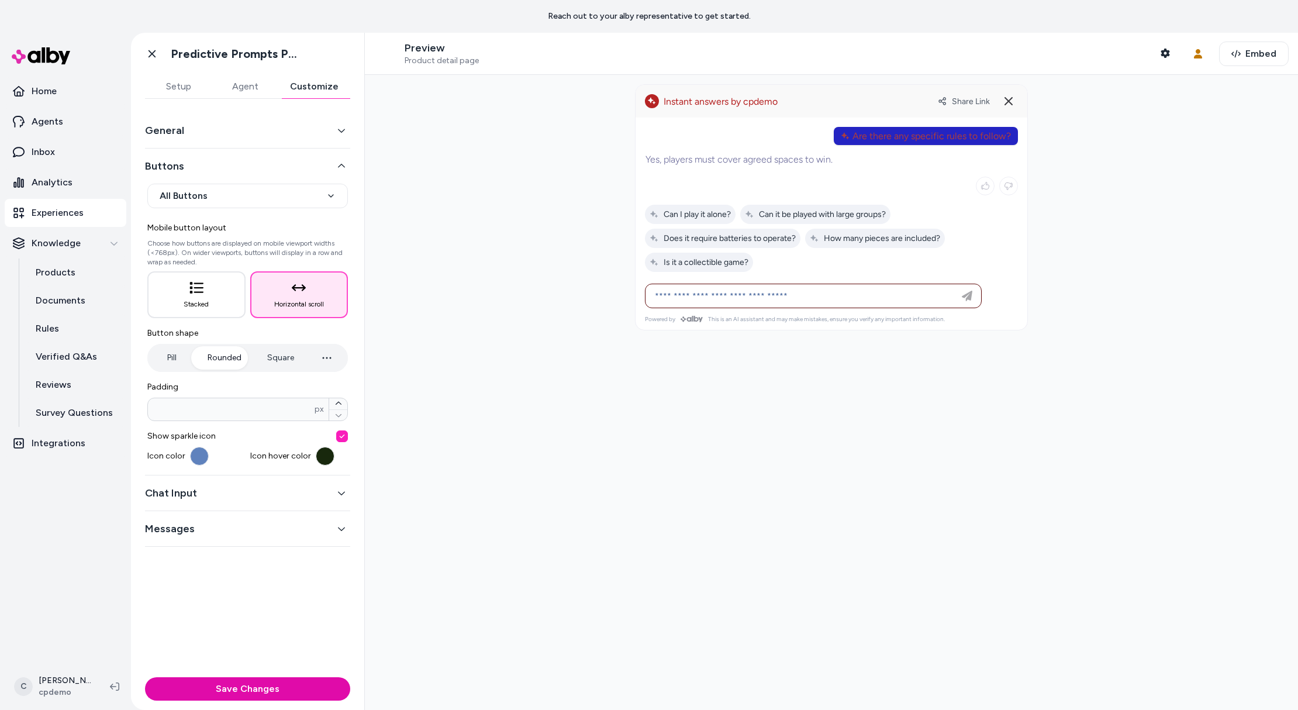
click at [205, 135] on button "General" at bounding box center [247, 130] width 205 height 16
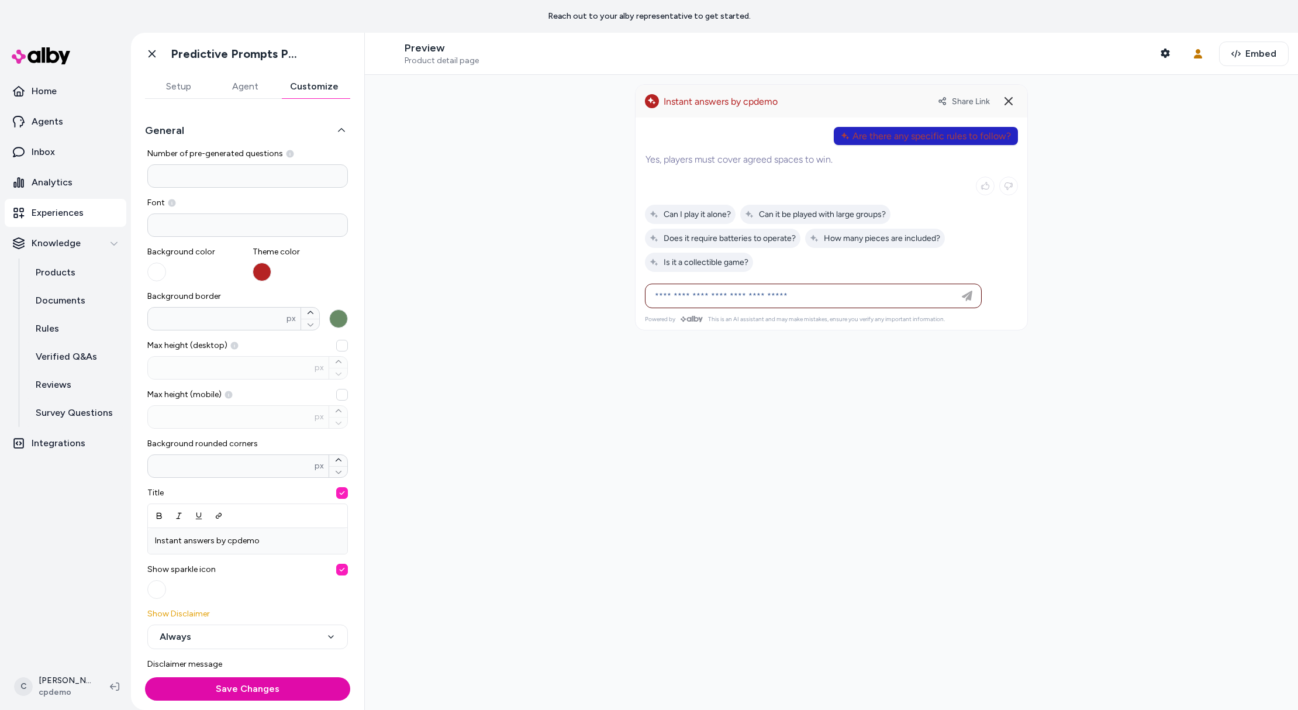
click at [205, 136] on button "General" at bounding box center [247, 130] width 205 height 16
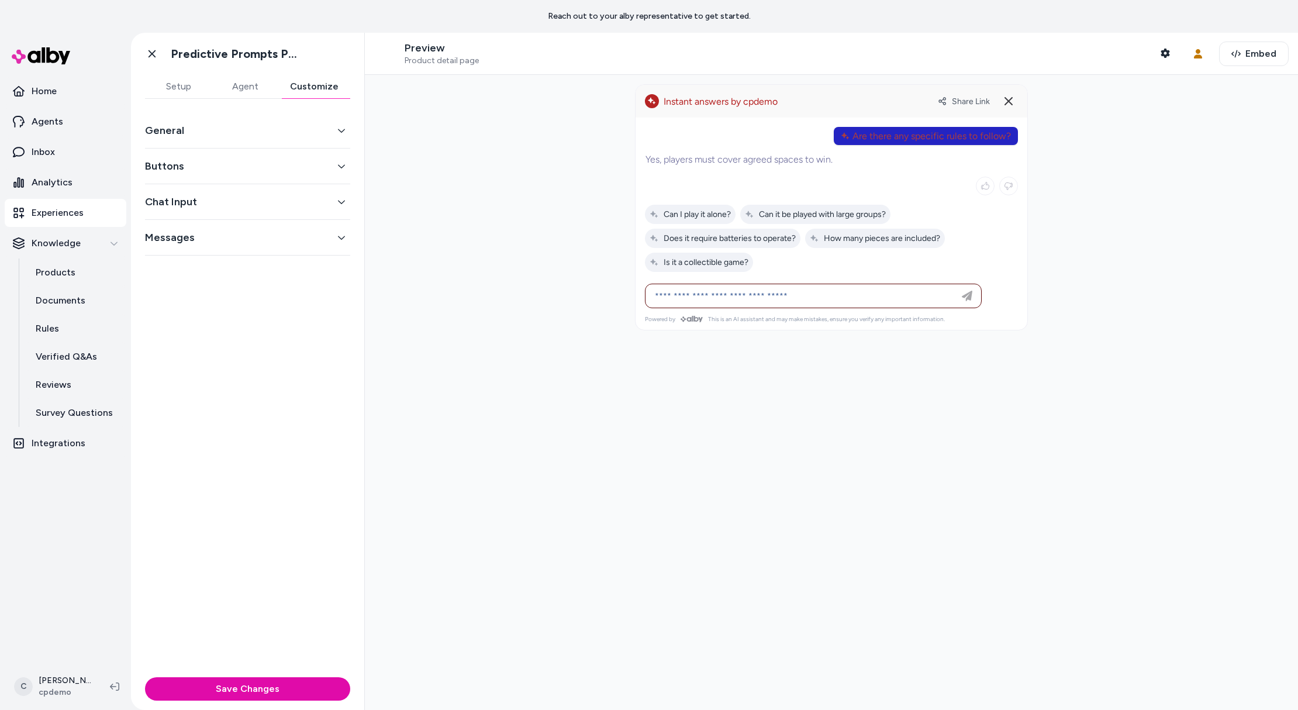
click at [216, 246] on div "Messages" at bounding box center [247, 238] width 205 height 36
click at [179, 240] on button "Messages" at bounding box center [247, 237] width 205 height 16
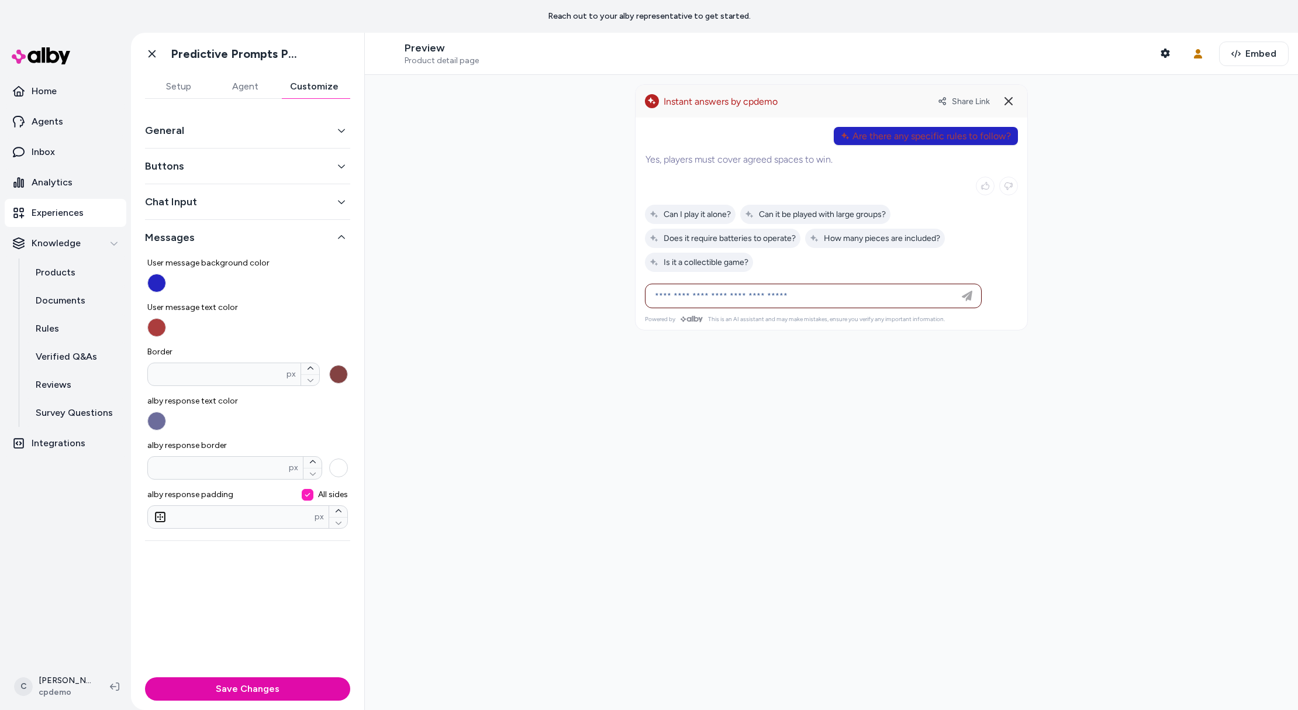
click at [331, 466] on button "alby response border px" at bounding box center [338, 467] width 19 height 19
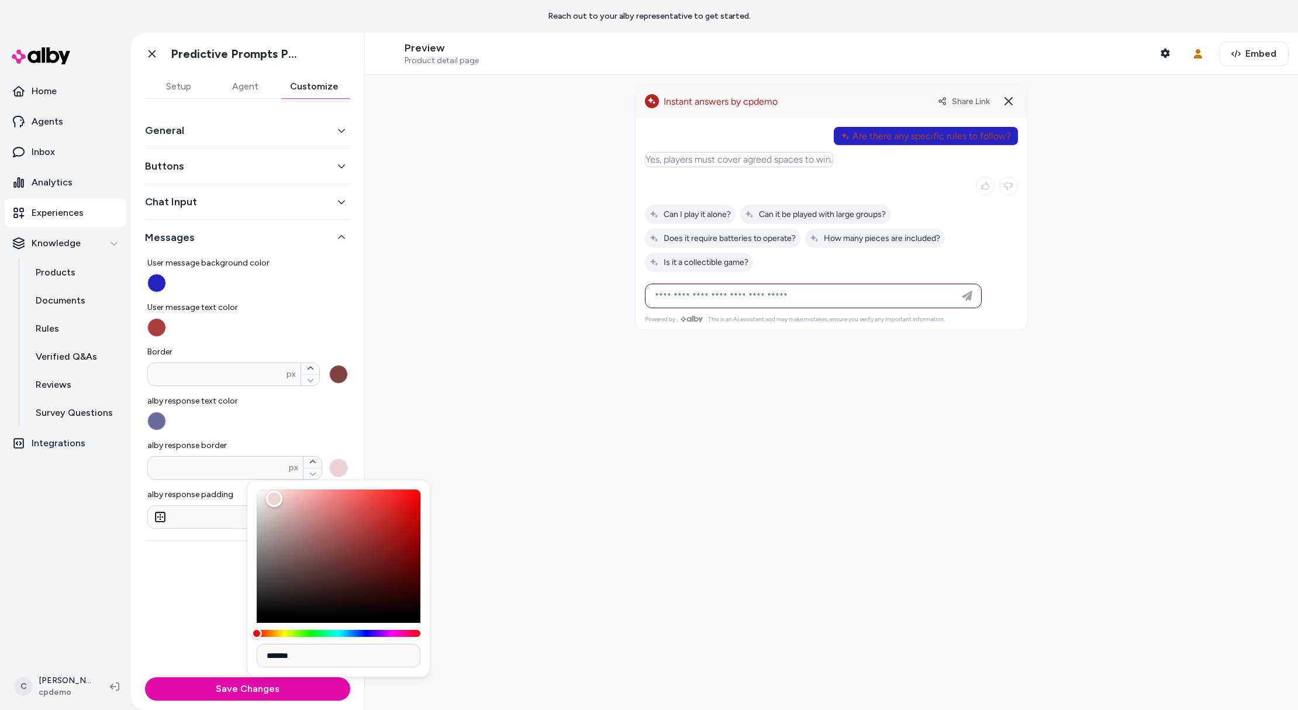
drag, startPoint x: 270, startPoint y: 496, endPoint x: 345, endPoint y: 540, distance: 86.9
click at [282, 507] on div "Color" at bounding box center [274, 499] width 16 height 16
click at [345, 540] on div "Color" at bounding box center [345, 539] width 16 height 16
click at [248, 686] on button "Save Changes" at bounding box center [247, 688] width 205 height 23
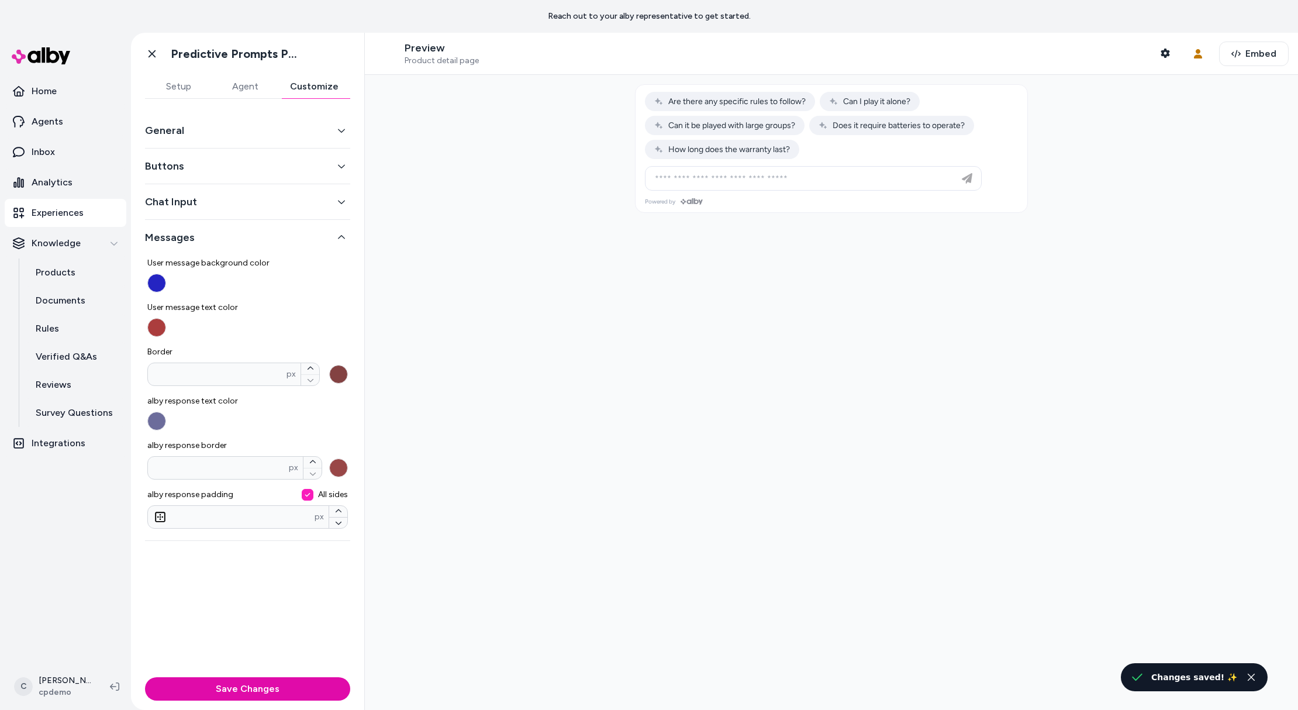
click at [755, 139] on div at bounding box center [832, 125] width 392 height 81
click at [756, 151] on span "How long does the warranty last?" at bounding box center [722, 149] width 136 height 10
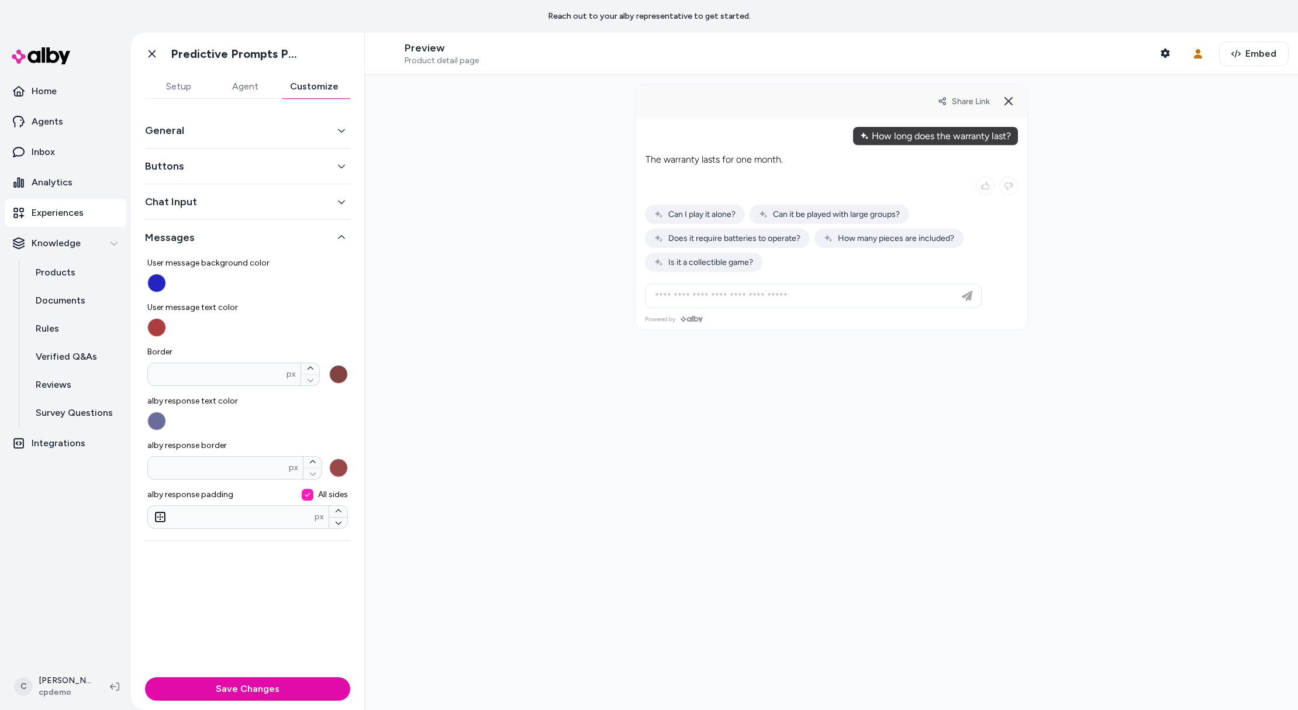
click at [234, 199] on button "Chat Input" at bounding box center [247, 202] width 205 height 16
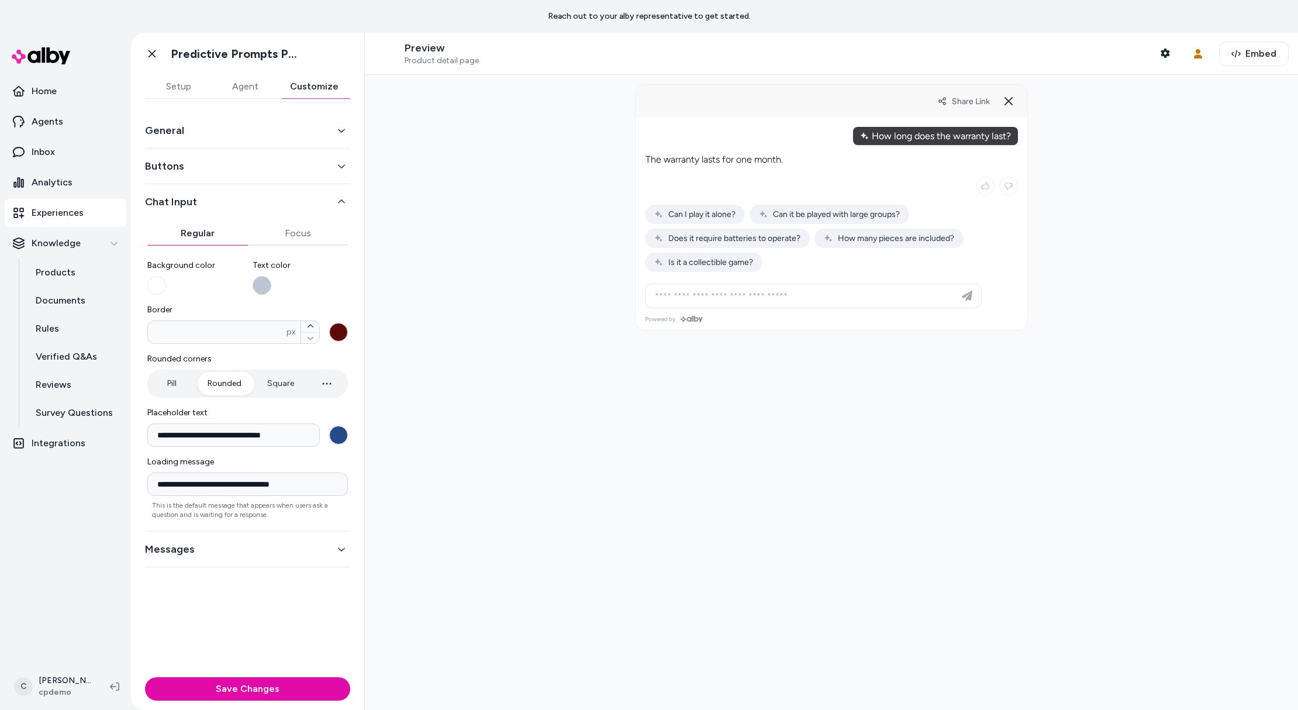
click at [263, 289] on button "Text color" at bounding box center [262, 285] width 19 height 19
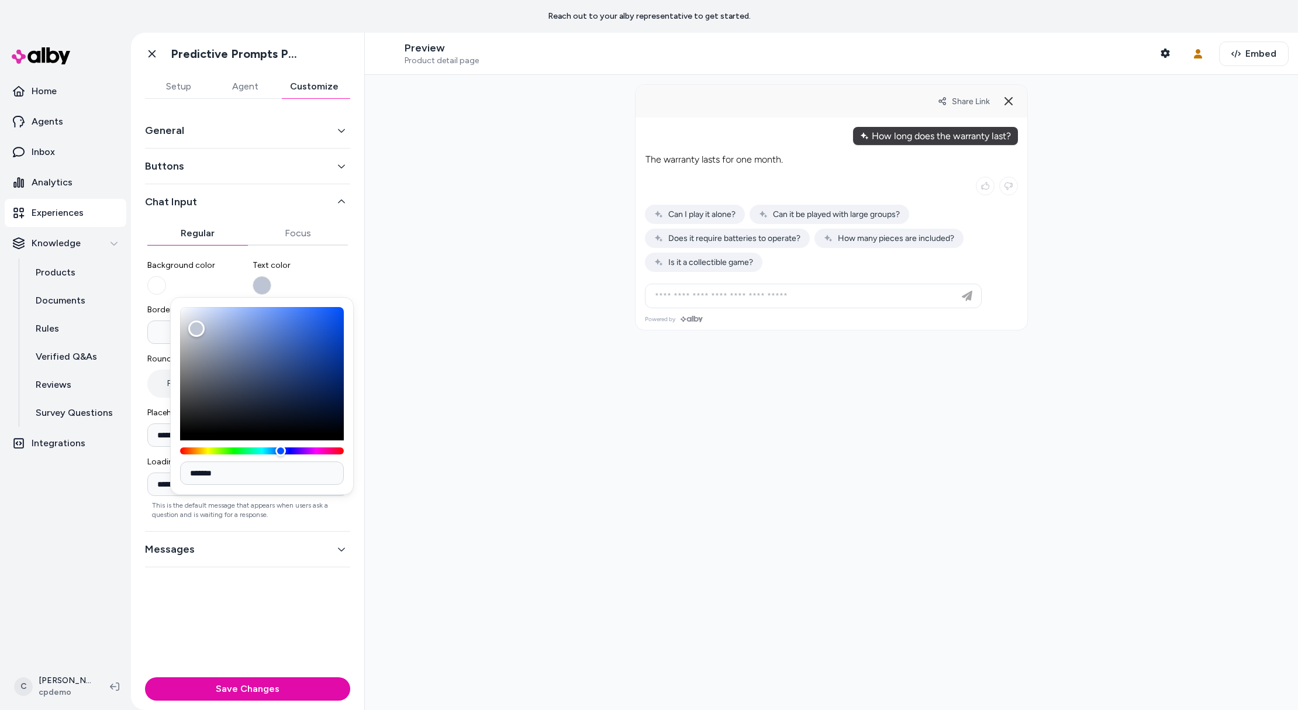
click at [245, 279] on div "Background color Text color" at bounding box center [247, 277] width 201 height 35
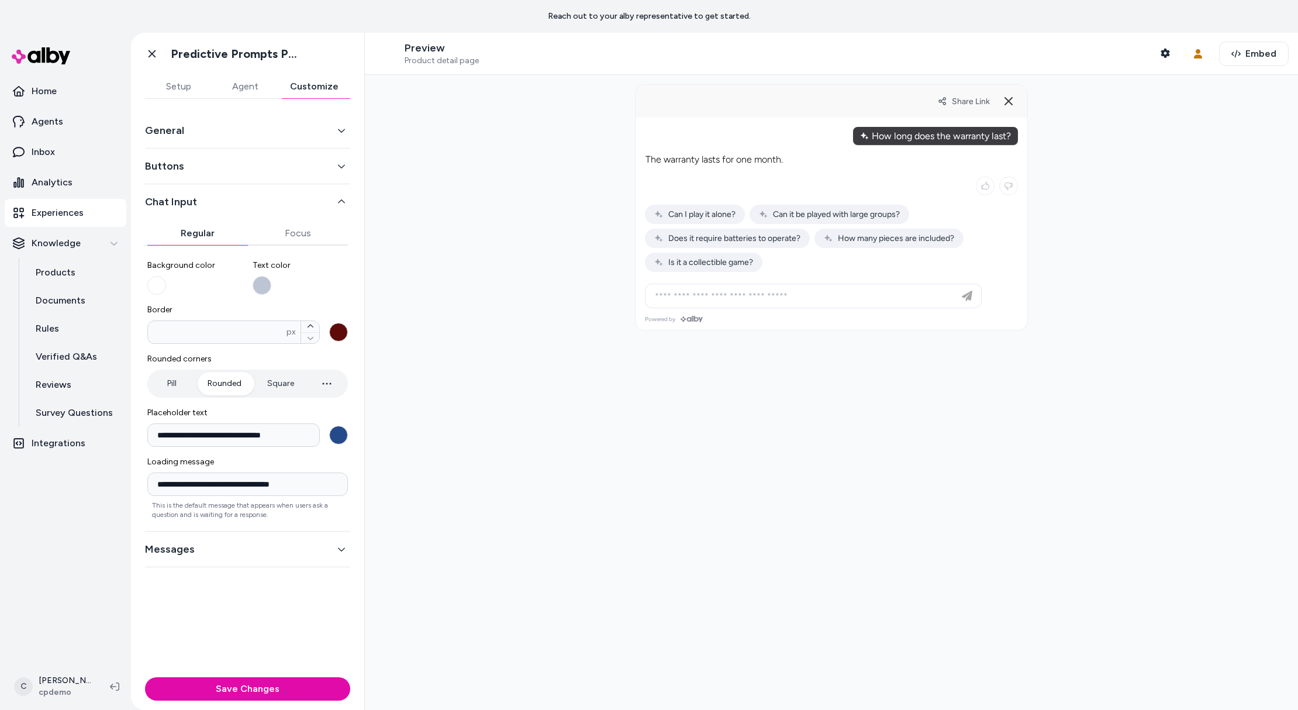
click at [188, 277] on label "Background color" at bounding box center [195, 277] width 96 height 35
click at [166, 277] on button "Background color" at bounding box center [156, 285] width 19 height 19
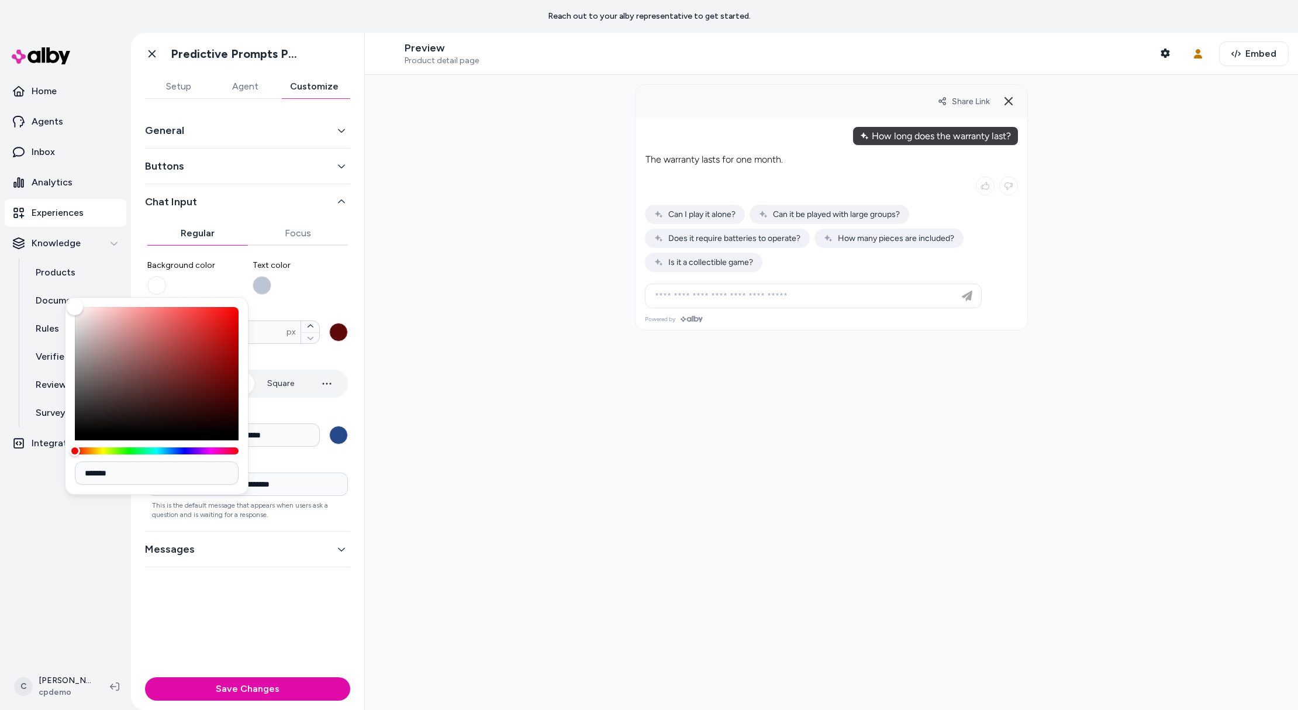
click at [274, 260] on span "Text color" at bounding box center [301, 266] width 96 height 12
click at [271, 276] on button "Text color" at bounding box center [262, 285] width 19 height 19
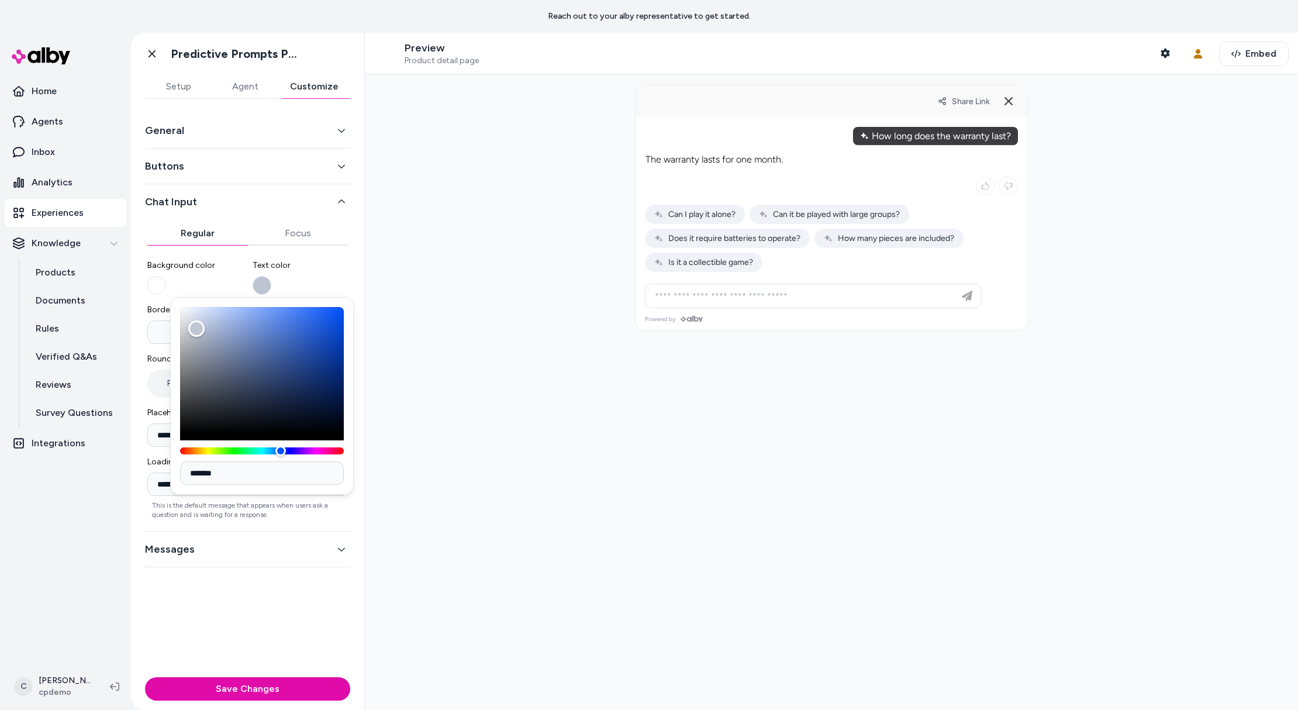
drag, startPoint x: 343, startPoint y: 281, endPoint x: 312, endPoint y: 254, distance: 41.0
click at [341, 279] on label "Text color" at bounding box center [301, 277] width 96 height 35
click at [271, 279] on button "Text color" at bounding box center [262, 285] width 19 height 19
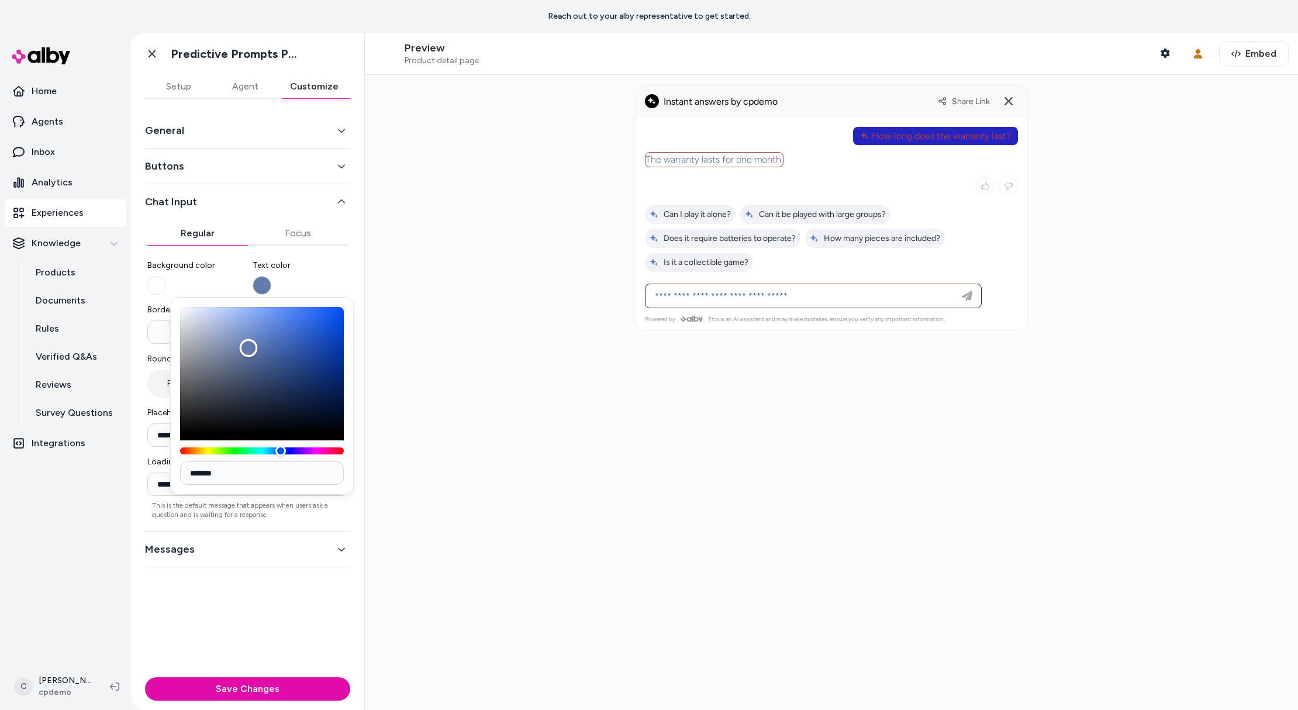
drag, startPoint x: 228, startPoint y: 336, endPoint x: 275, endPoint y: 357, distance: 52.1
click at [255, 351] on div "Color" at bounding box center [262, 370] width 164 height 126
drag, startPoint x: 275, startPoint y: 368, endPoint x: 244, endPoint y: 332, distance: 47.7
click at [250, 345] on div "Color" at bounding box center [262, 370] width 164 height 126
drag, startPoint x: 271, startPoint y: 367, endPoint x: 323, endPoint y: 391, distance: 57.3
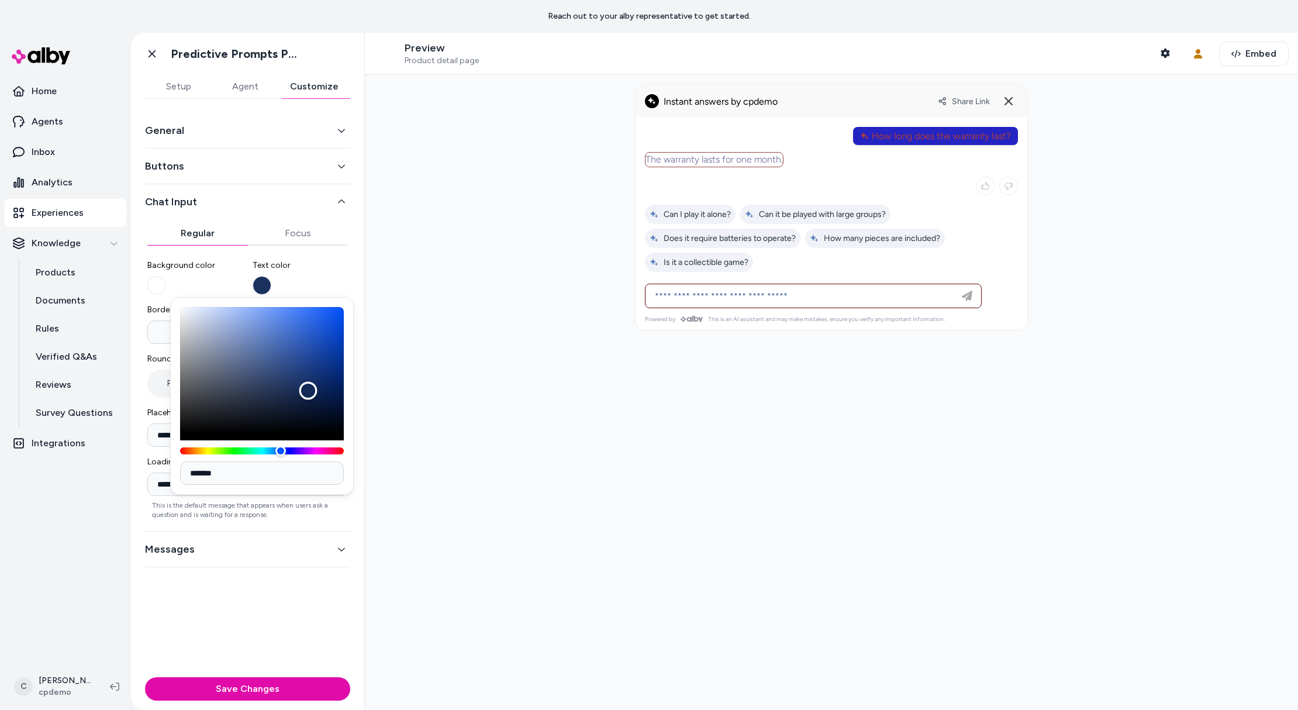
click at [324, 393] on div "Color" at bounding box center [262, 370] width 164 height 126
drag, startPoint x: 271, startPoint y: 368, endPoint x: 186, endPoint y: 325, distance: 95.7
click at [184, 317] on div "Color" at bounding box center [262, 370] width 164 height 126
drag, startPoint x: 237, startPoint y: 371, endPoint x: 345, endPoint y: 405, distance: 113.2
click at [344, 406] on div "Color" at bounding box center [262, 370] width 164 height 126
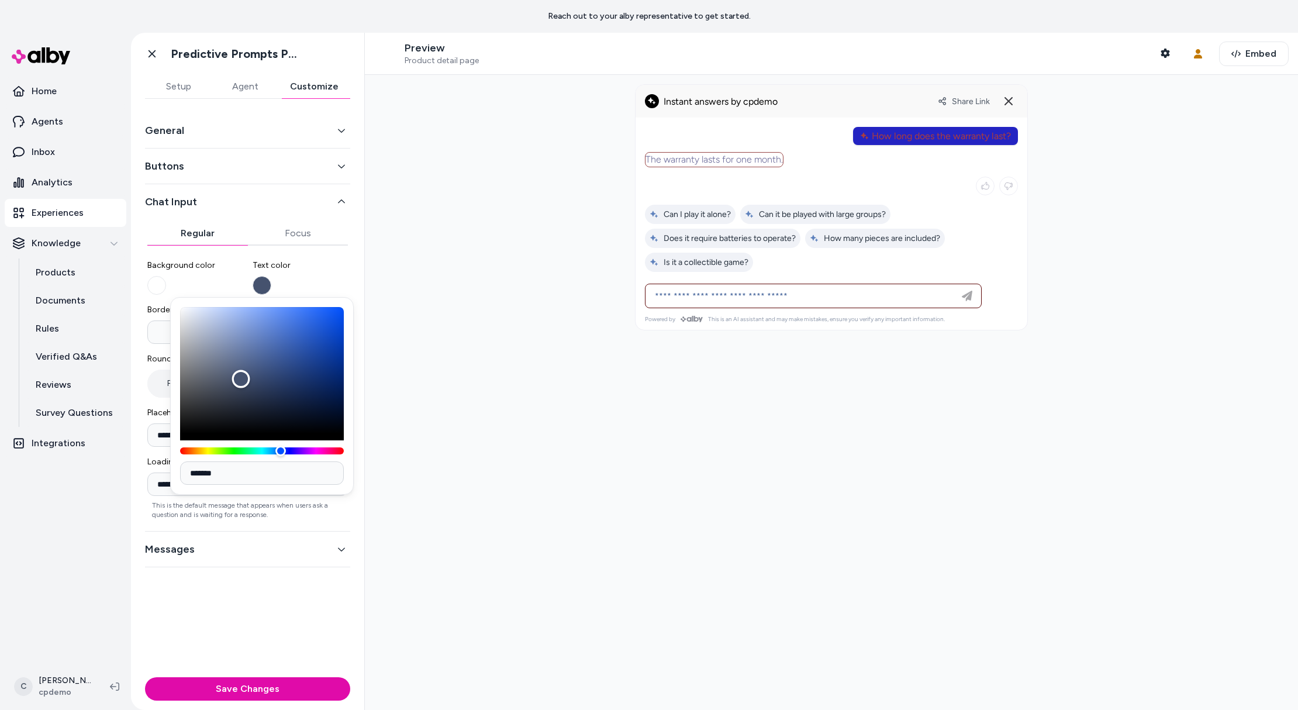
drag, startPoint x: 241, startPoint y: 379, endPoint x: 293, endPoint y: 398, distance: 55.3
click at [241, 378] on div "Color" at bounding box center [262, 370] width 164 height 126
click at [682, 160] on p "The warranty lasts for one month." at bounding box center [713, 160] width 137 height 14
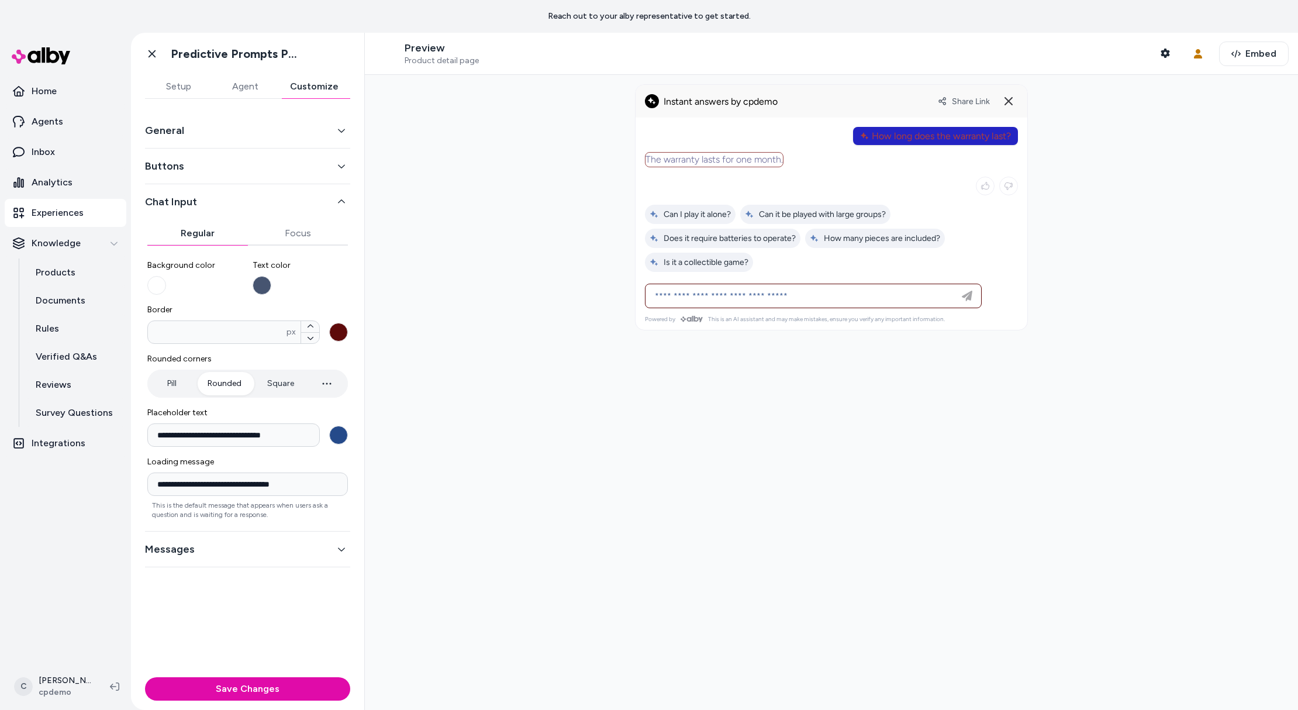
click at [520, 211] on div at bounding box center [831, 392] width 933 height 635
click at [233, 158] on div "Buttons" at bounding box center [247, 166] width 205 height 36
click at [206, 164] on button "Buttons" at bounding box center [247, 166] width 205 height 16
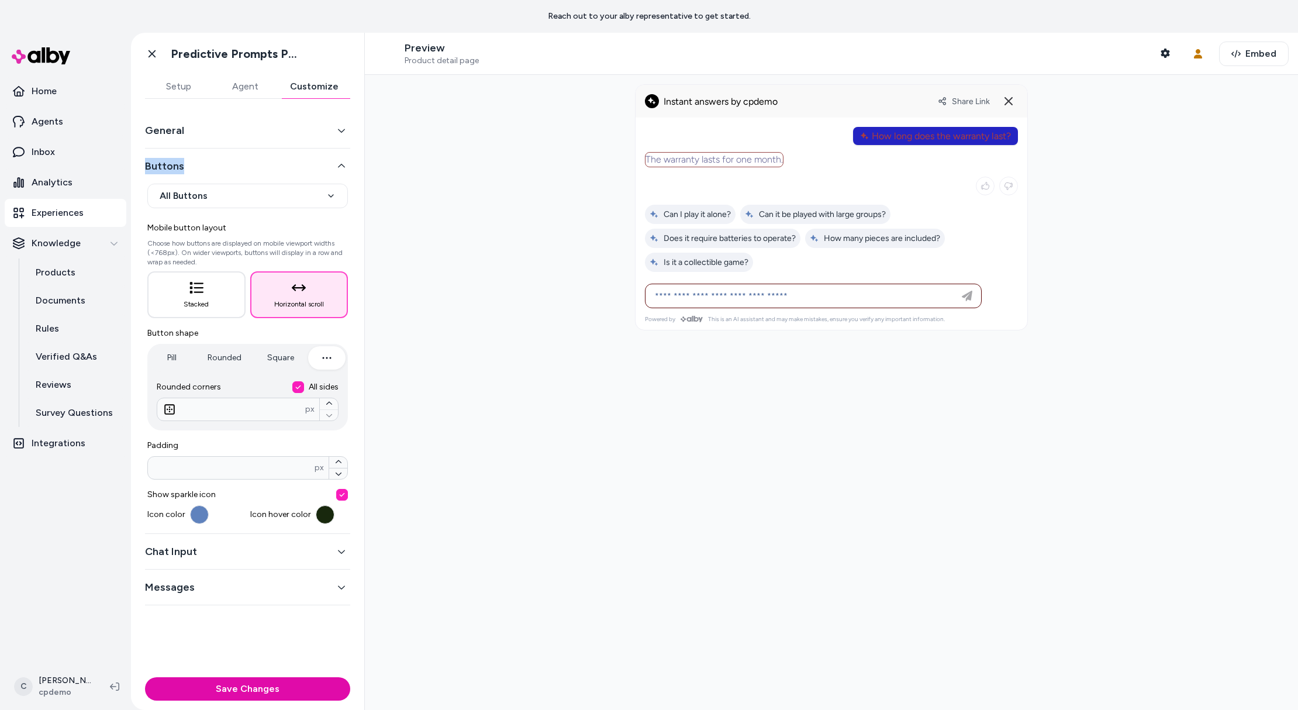
click at [330, 357] on icon "button" at bounding box center [327, 357] width 8 height 1
click at [223, 295] on button "Stacked" at bounding box center [196, 294] width 98 height 47
click at [229, 276] on button "Stacked" at bounding box center [196, 294] width 98 height 47
click at [252, 195] on html "**********" at bounding box center [649, 355] width 1298 height 710
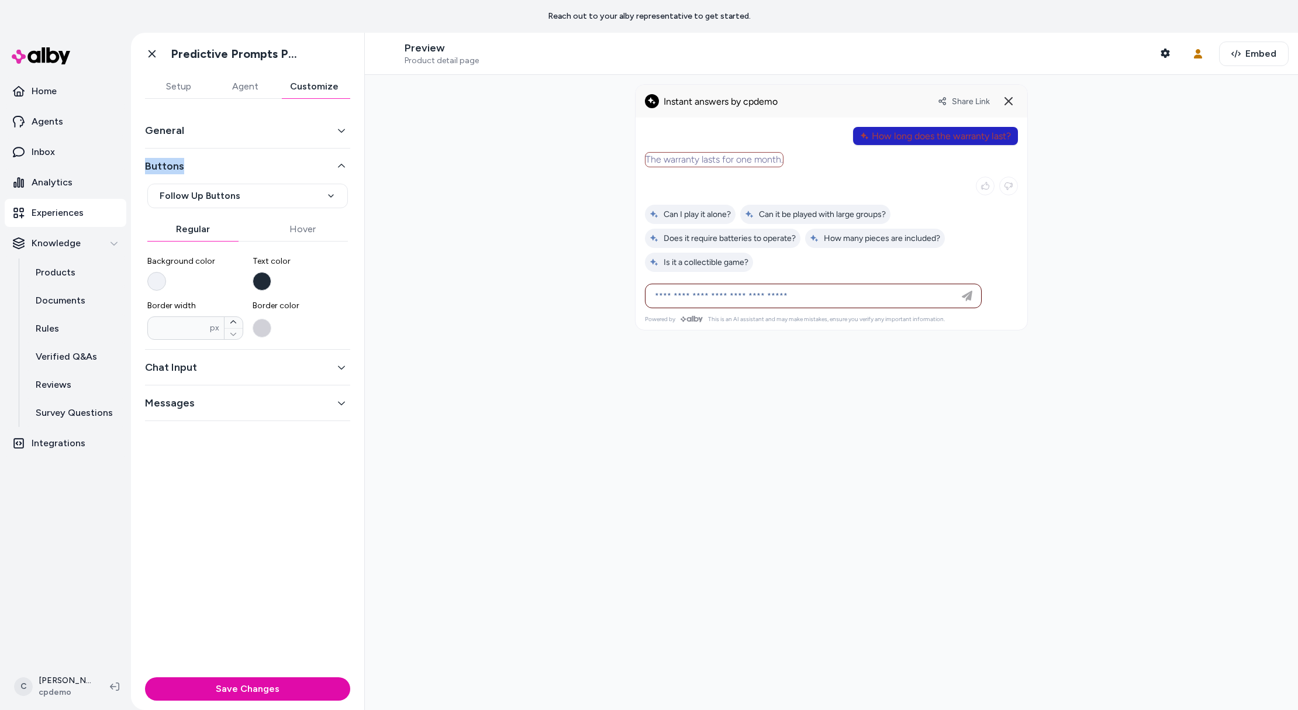
click at [160, 279] on button "Background color" at bounding box center [156, 281] width 19 height 19
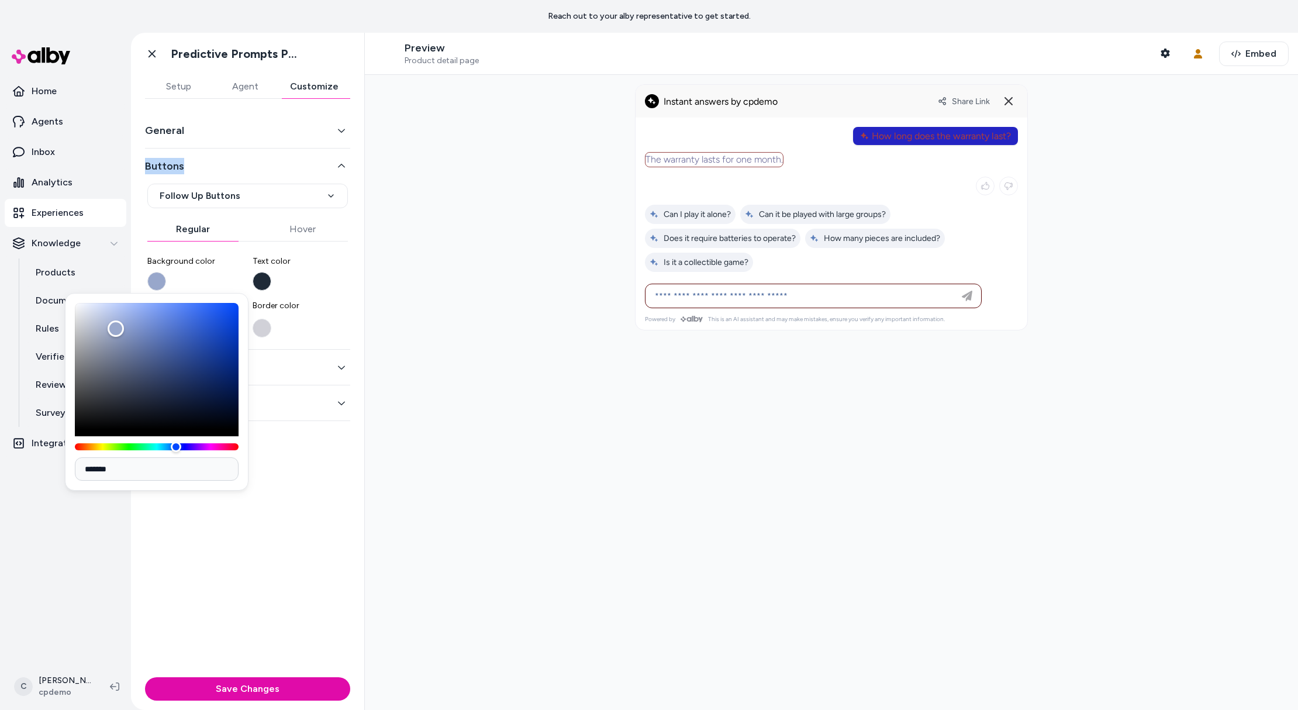
drag, startPoint x: 116, startPoint y: 329, endPoint x: 192, endPoint y: 367, distance: 85.0
click at [192, 367] on div "Color" at bounding box center [157, 366] width 164 height 126
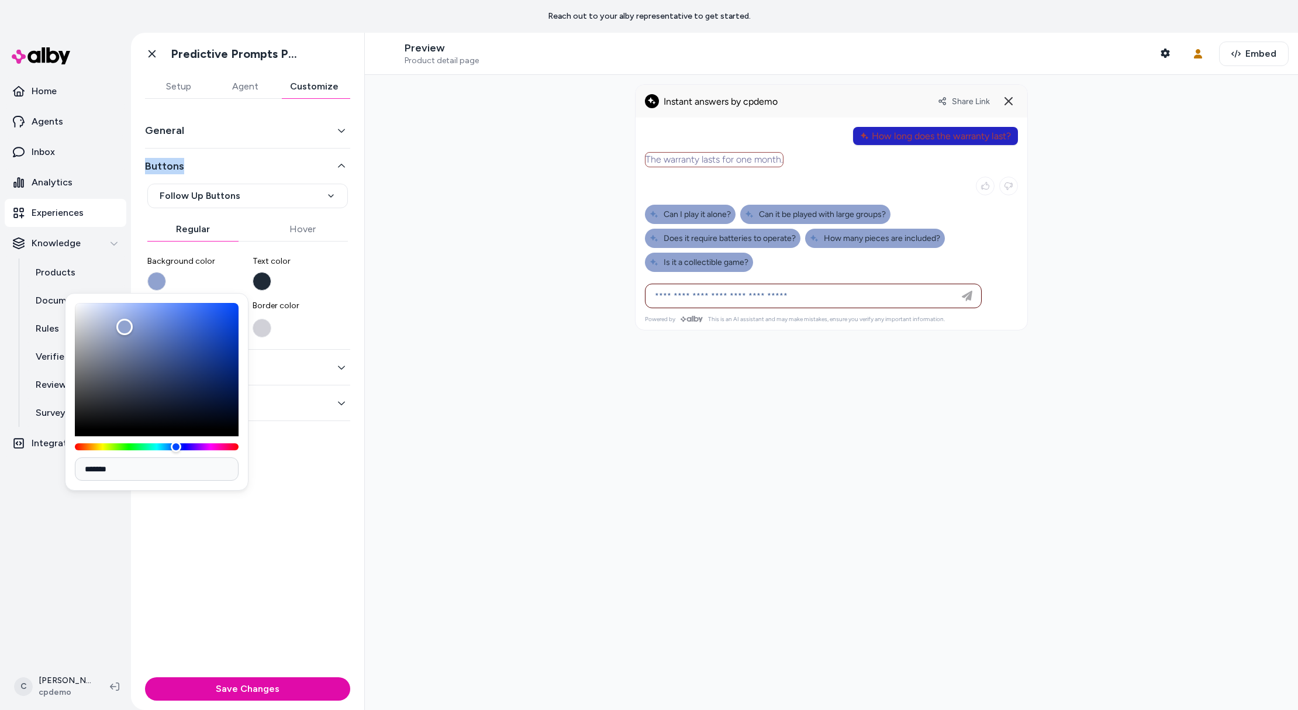
drag, startPoint x: 192, startPoint y: 367, endPoint x: 125, endPoint y: 327, distance: 78.1
click at [125, 327] on div "Color" at bounding box center [124, 327] width 16 height 16
drag, startPoint x: 658, startPoint y: 350, endPoint x: 530, endPoint y: 283, distance: 144.1
click at [657, 350] on div at bounding box center [831, 392] width 933 height 635
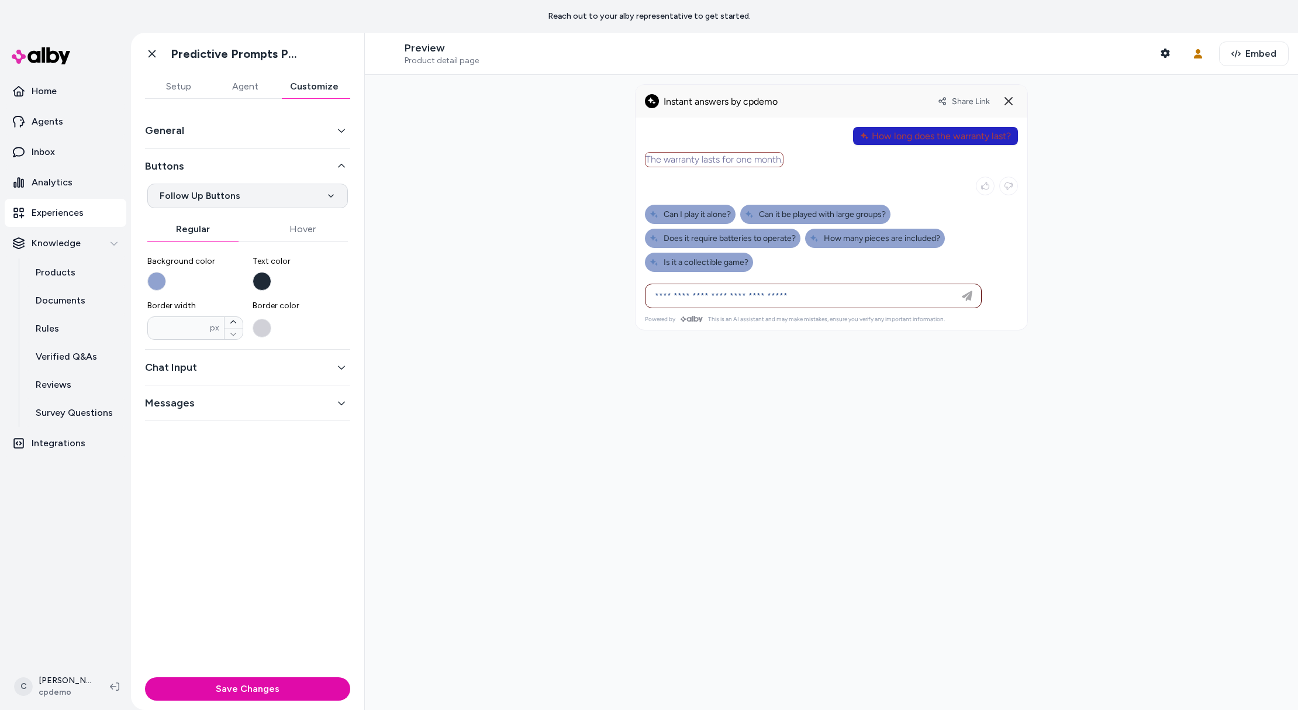
click at [244, 199] on html "**********" at bounding box center [649, 355] width 1298 height 710
click at [152, 285] on button "Background color" at bounding box center [156, 281] width 19 height 19
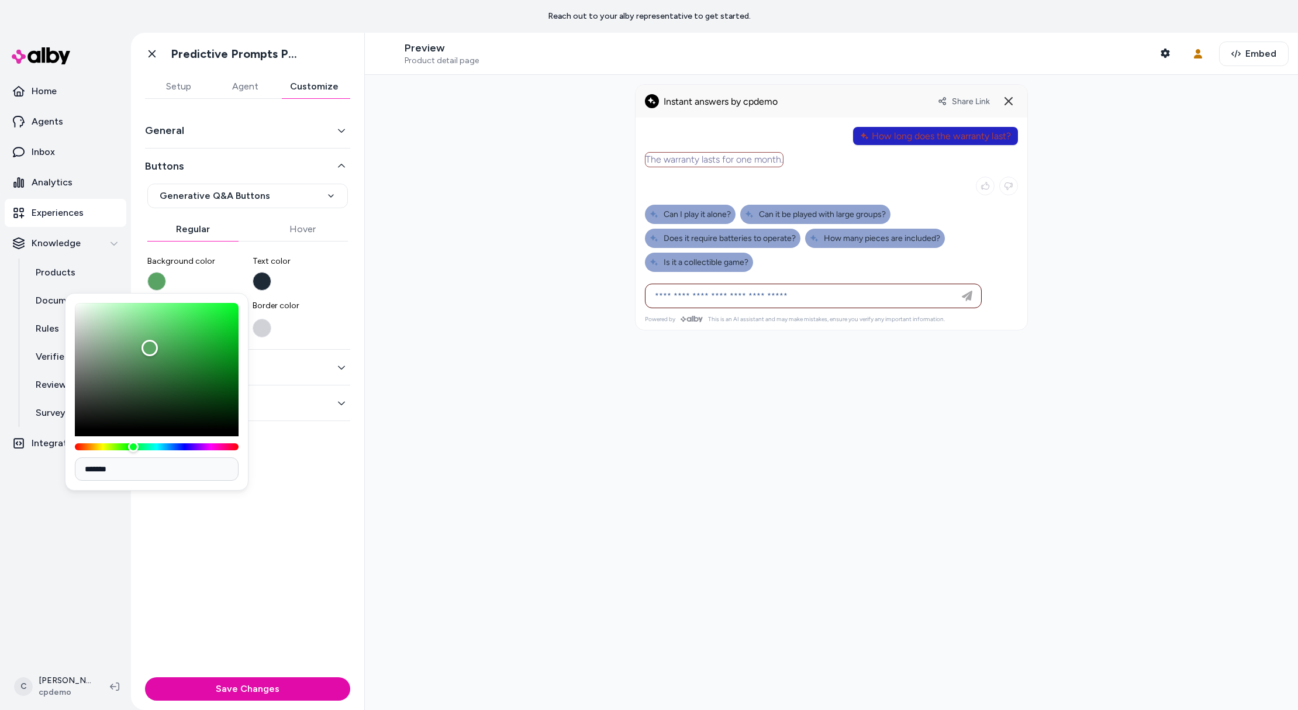
drag, startPoint x: 150, startPoint y: 348, endPoint x: 141, endPoint y: 368, distance: 22.0
click at [127, 363] on div "Color" at bounding box center [157, 366] width 164 height 126
click at [154, 368] on div "Color" at bounding box center [157, 366] width 164 height 126
click at [329, 270] on label "Text color" at bounding box center [301, 272] width 96 height 35
click at [271, 272] on button "Text color" at bounding box center [262, 281] width 19 height 19
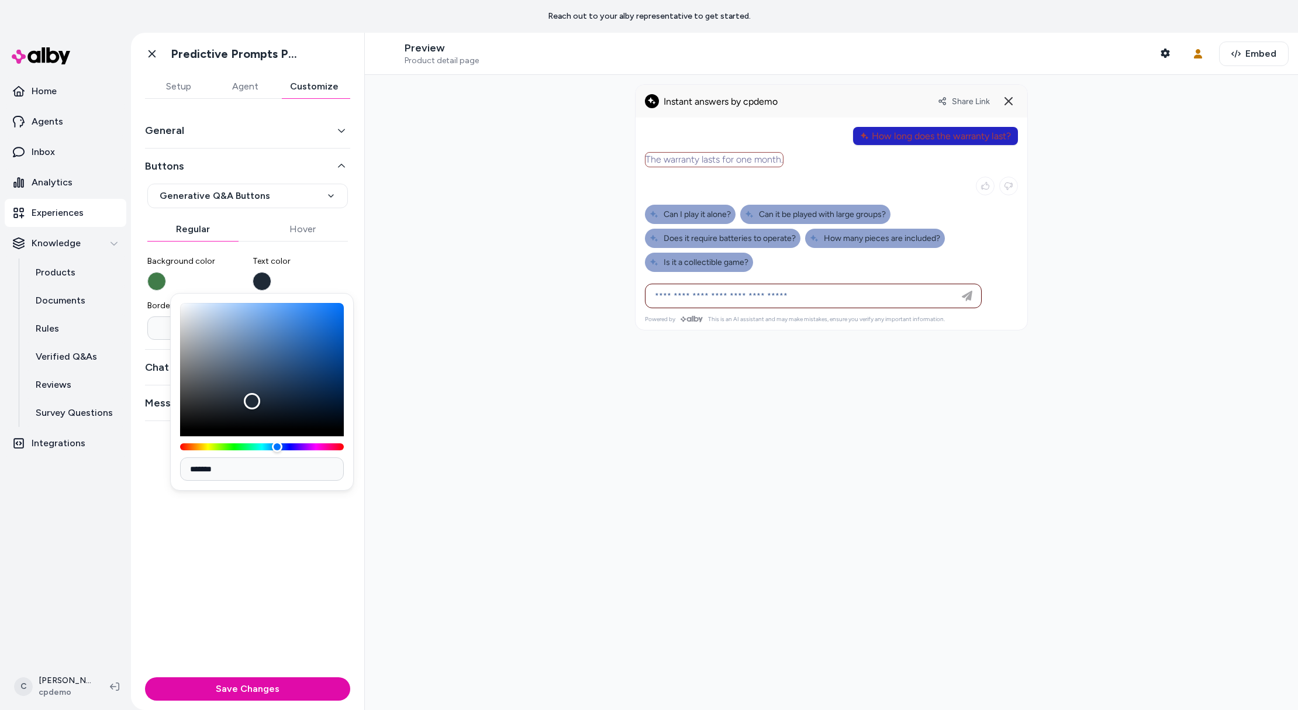
click at [474, 367] on div at bounding box center [831, 392] width 933 height 635
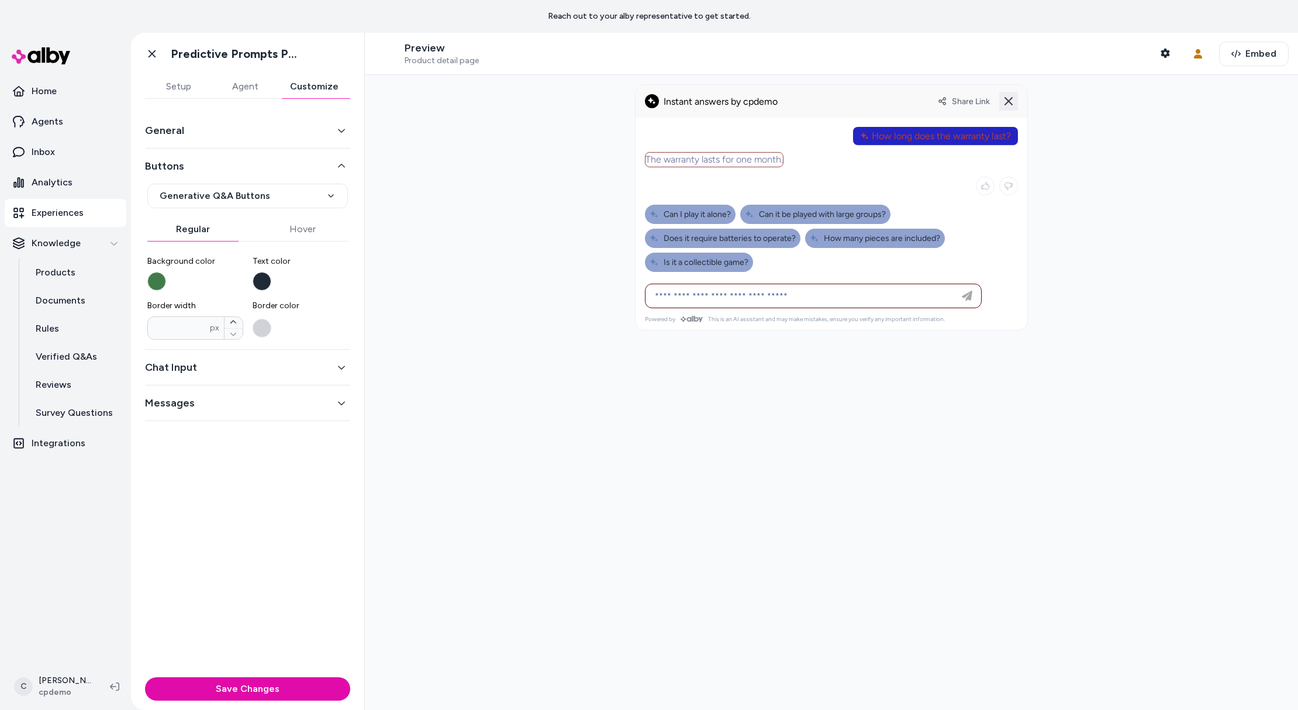
click at [1006, 101] on icon at bounding box center [1008, 101] width 14 height 14
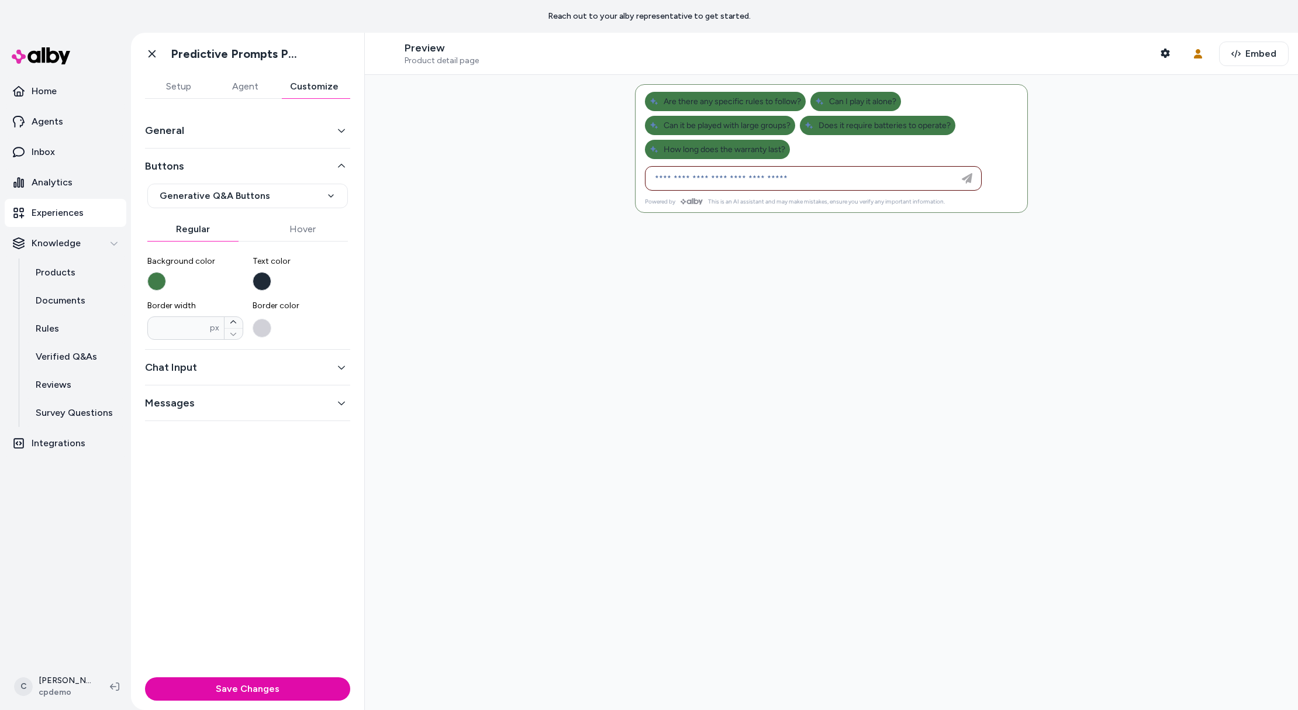
click at [150, 295] on div "Background color Text color Border width * px Border color" at bounding box center [247, 293] width 201 height 94
click at [154, 284] on button "Background color" at bounding box center [156, 281] width 19 height 19
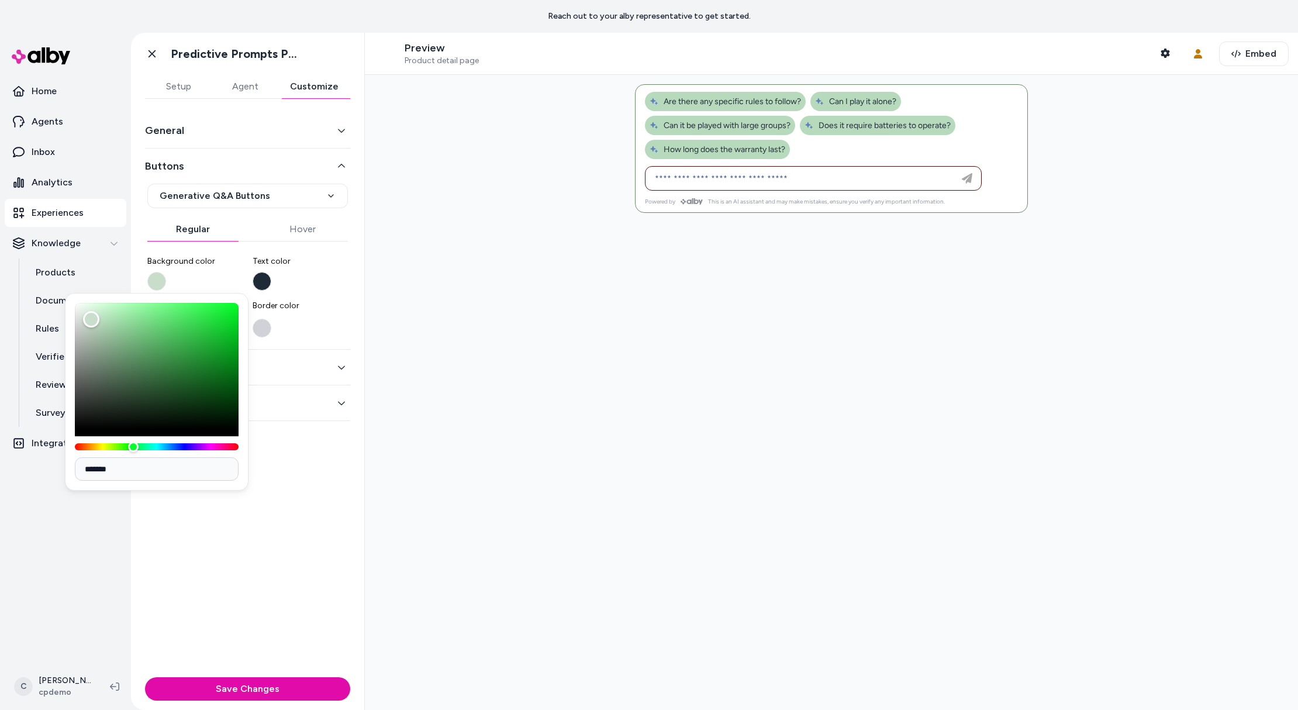
drag, startPoint x: 147, startPoint y: 363, endPoint x: 92, endPoint y: 320, distance: 69.6
click at [91, 319] on div "Color" at bounding box center [91, 319] width 16 height 16
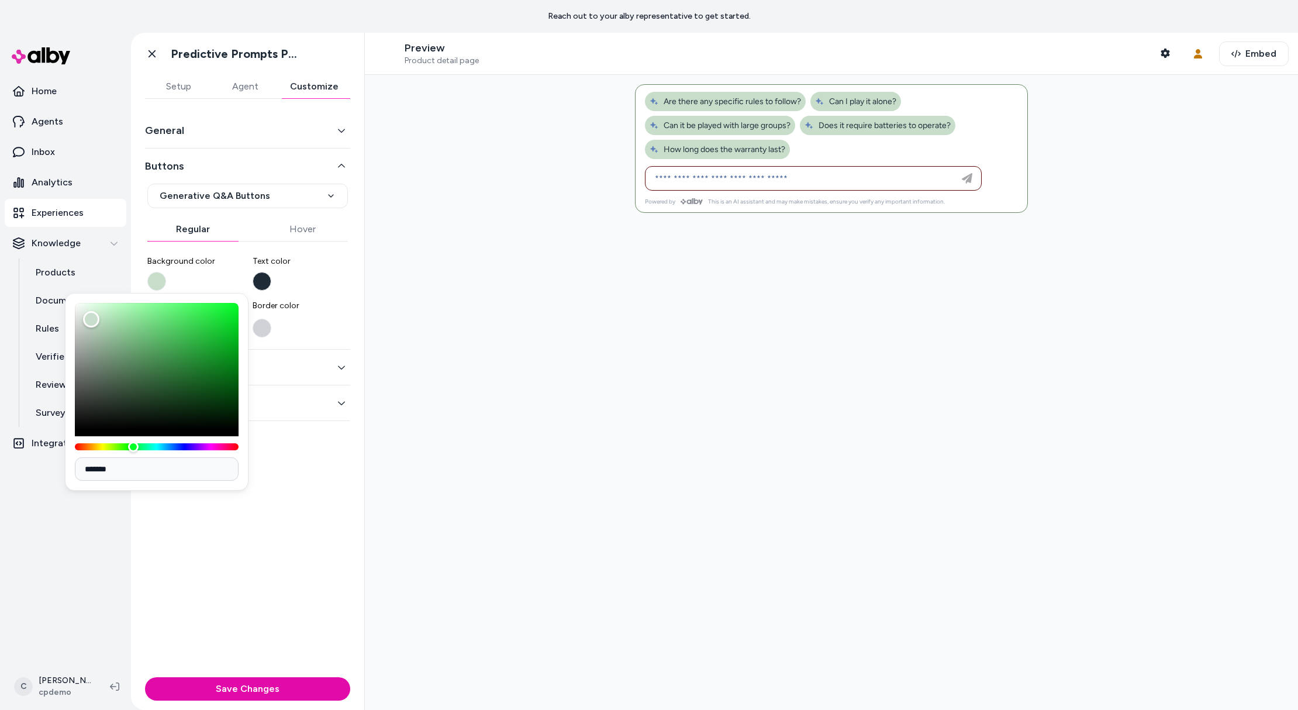
drag, startPoint x: 476, startPoint y: 334, endPoint x: 447, endPoint y: 336, distance: 29.3
click at [476, 334] on div at bounding box center [831, 392] width 933 height 635
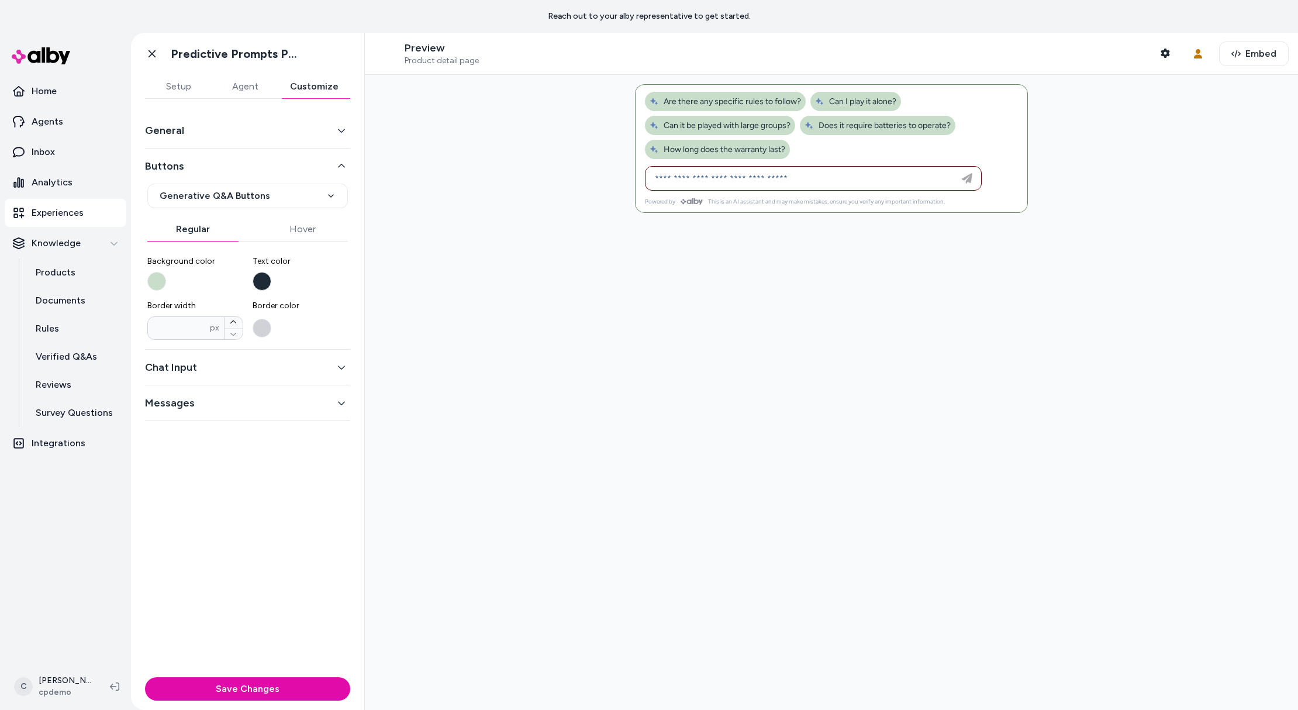
click at [317, 532] on div "**********" at bounding box center [247, 386] width 233 height 574
click at [229, 174] on div "**********" at bounding box center [247, 248] width 205 height 201
click at [236, 187] on html "**********" at bounding box center [649, 355] width 1298 height 710
click at [250, 188] on html "**********" at bounding box center [649, 355] width 1298 height 710
click at [263, 199] on html "**********" at bounding box center [649, 355] width 1298 height 710
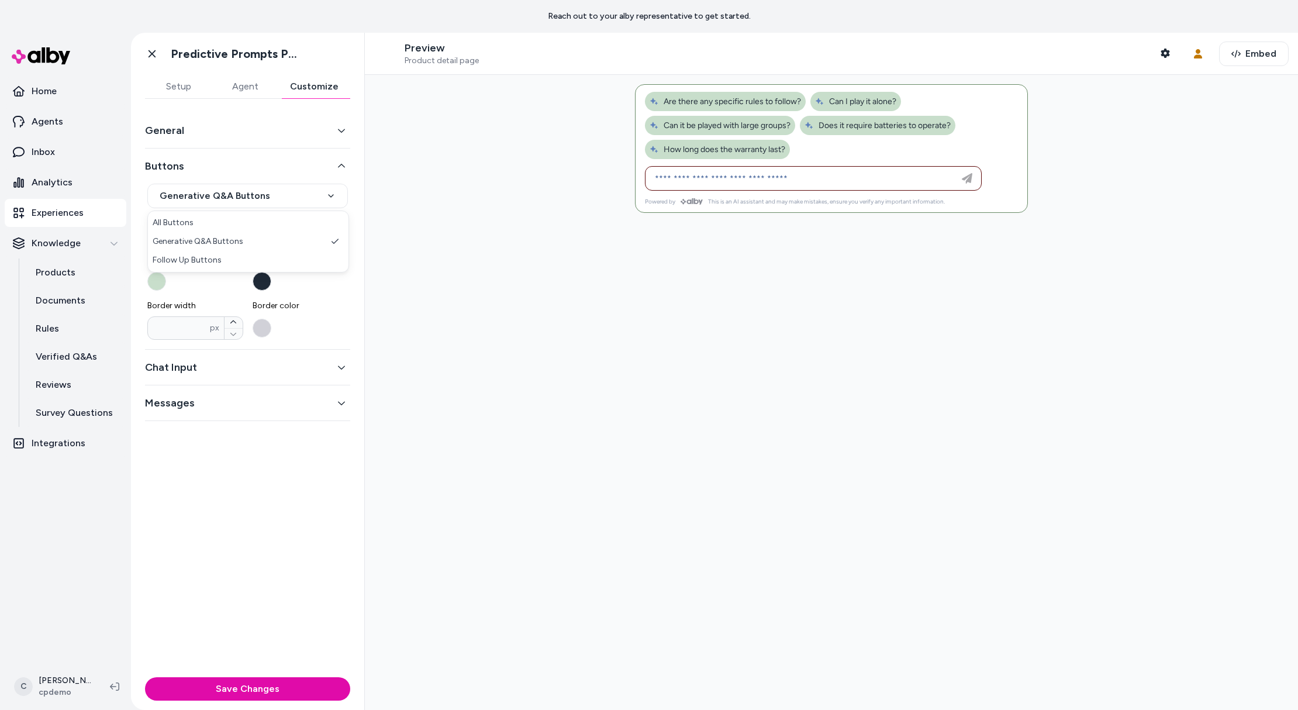
click at [199, 195] on html "**********" at bounding box center [649, 355] width 1298 height 710
click at [238, 191] on html "**********" at bounding box center [649, 355] width 1298 height 710
click at [779, 141] on button "How long does the warranty last?" at bounding box center [717, 149] width 145 height 19
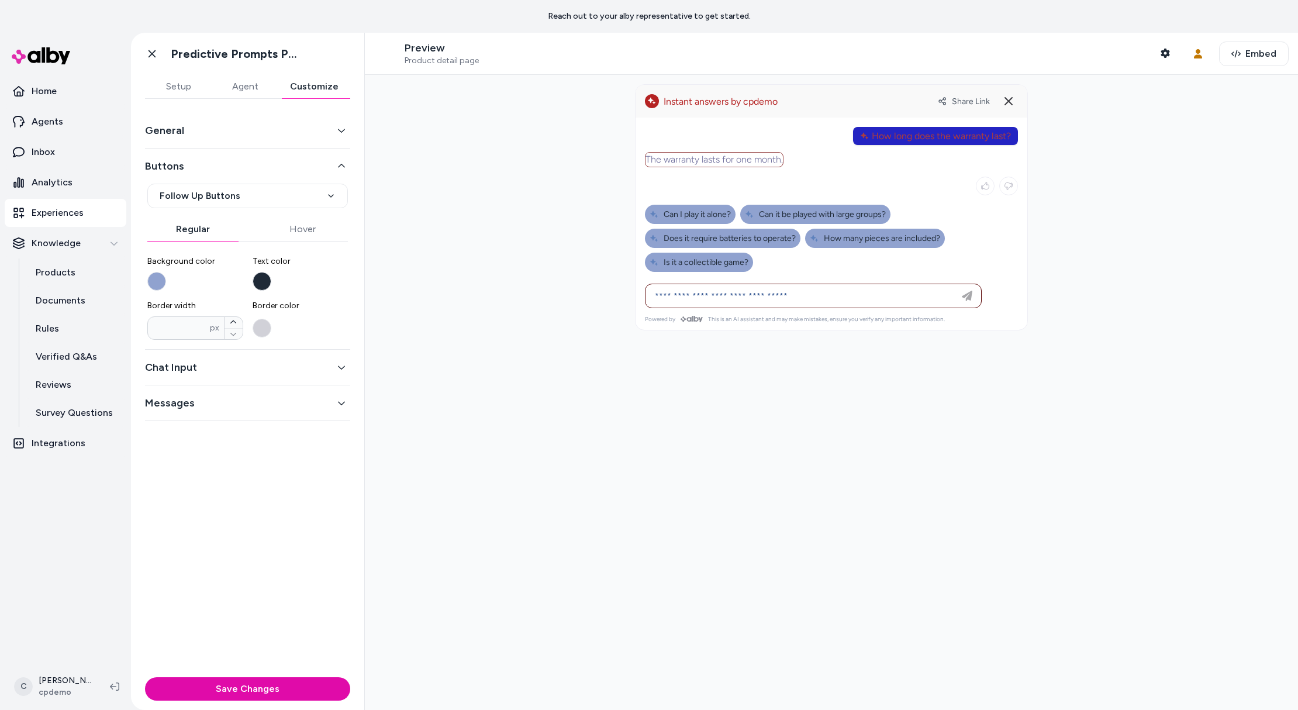
drag, startPoint x: 787, startPoint y: 154, endPoint x: 631, endPoint y: 145, distance: 156.3
click at [640, 150] on div at bounding box center [832, 217] width 392 height 198
click at [636, 148] on div at bounding box center [832, 217] width 392 height 198
click at [161, 278] on button "Background color" at bounding box center [156, 281] width 19 height 19
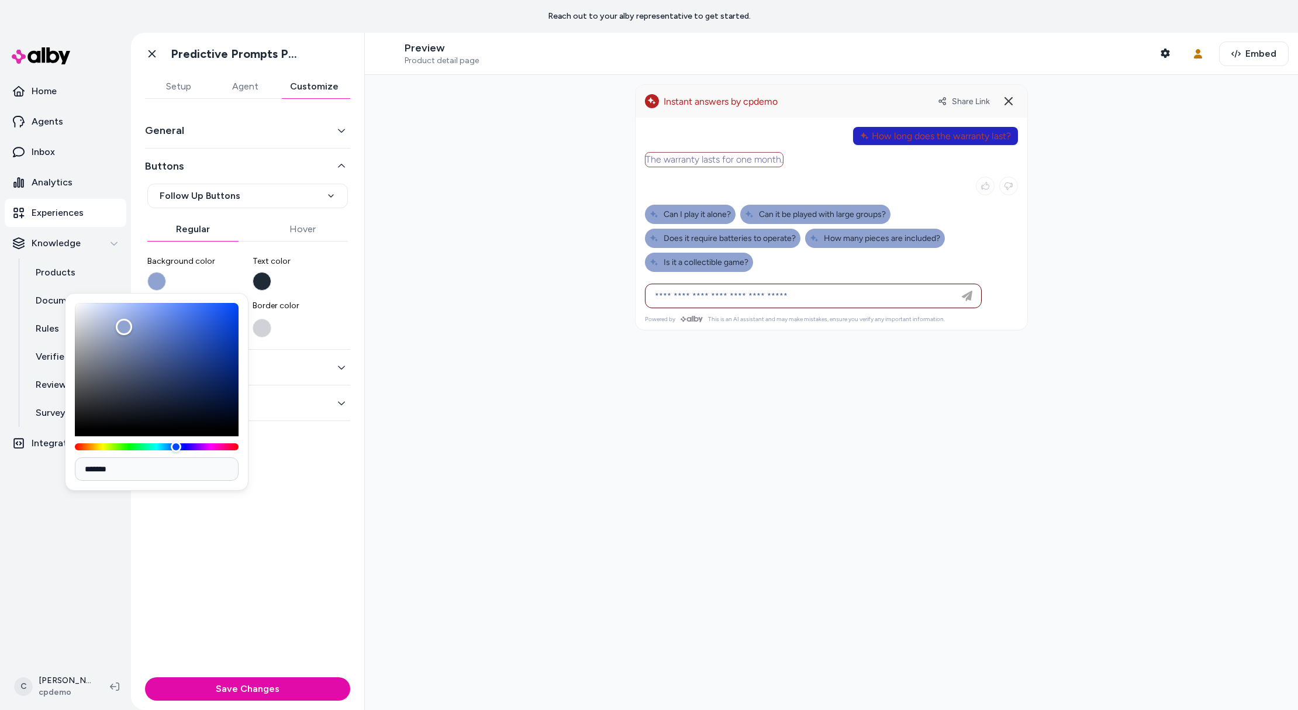
click at [128, 442] on div at bounding box center [157, 376] width 164 height 147
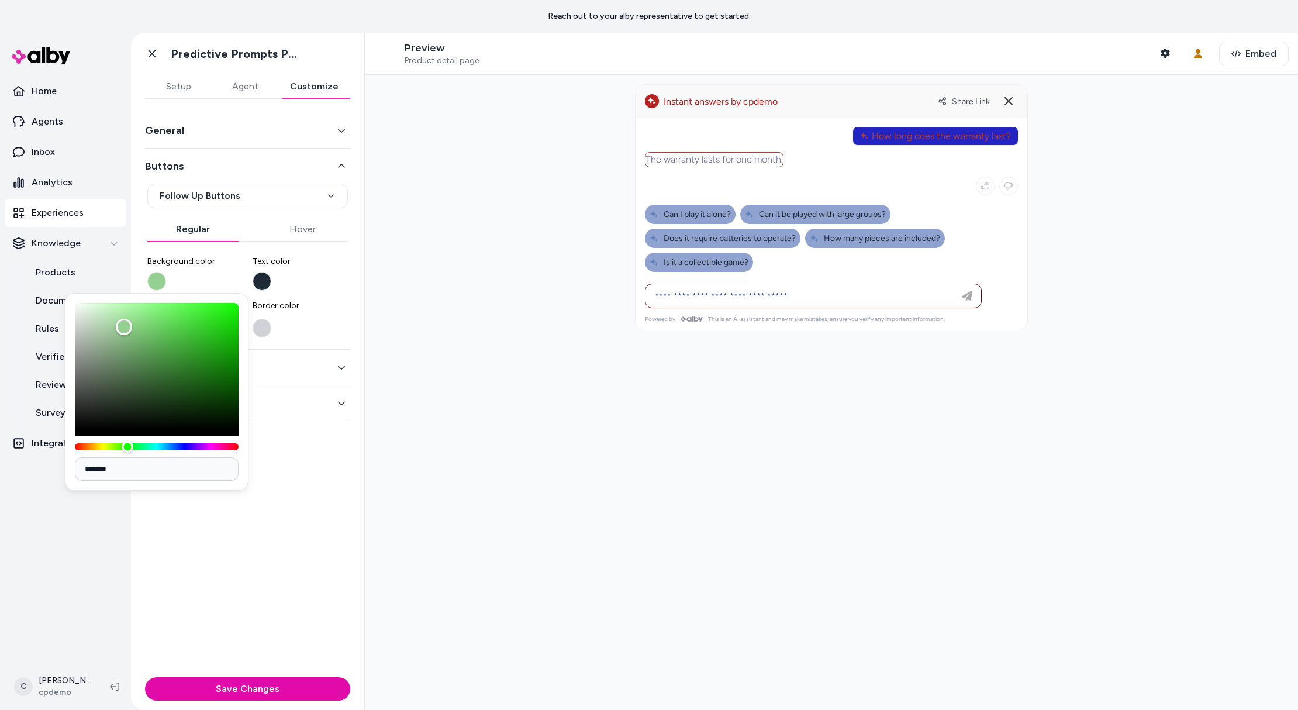
click at [127, 444] on div "Hue" at bounding box center [157, 446] width 164 height 7
click at [510, 453] on div at bounding box center [831, 392] width 933 height 635
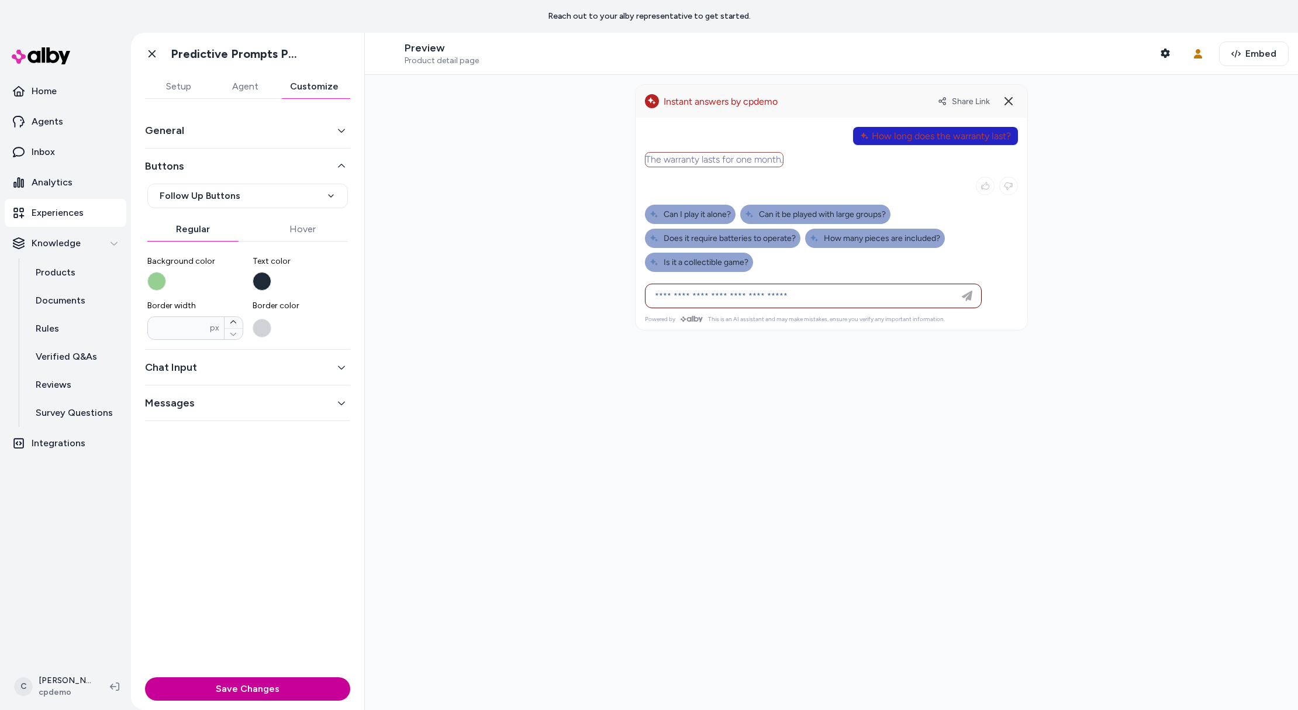
click at [244, 678] on button "Save Changes" at bounding box center [247, 688] width 205 height 23
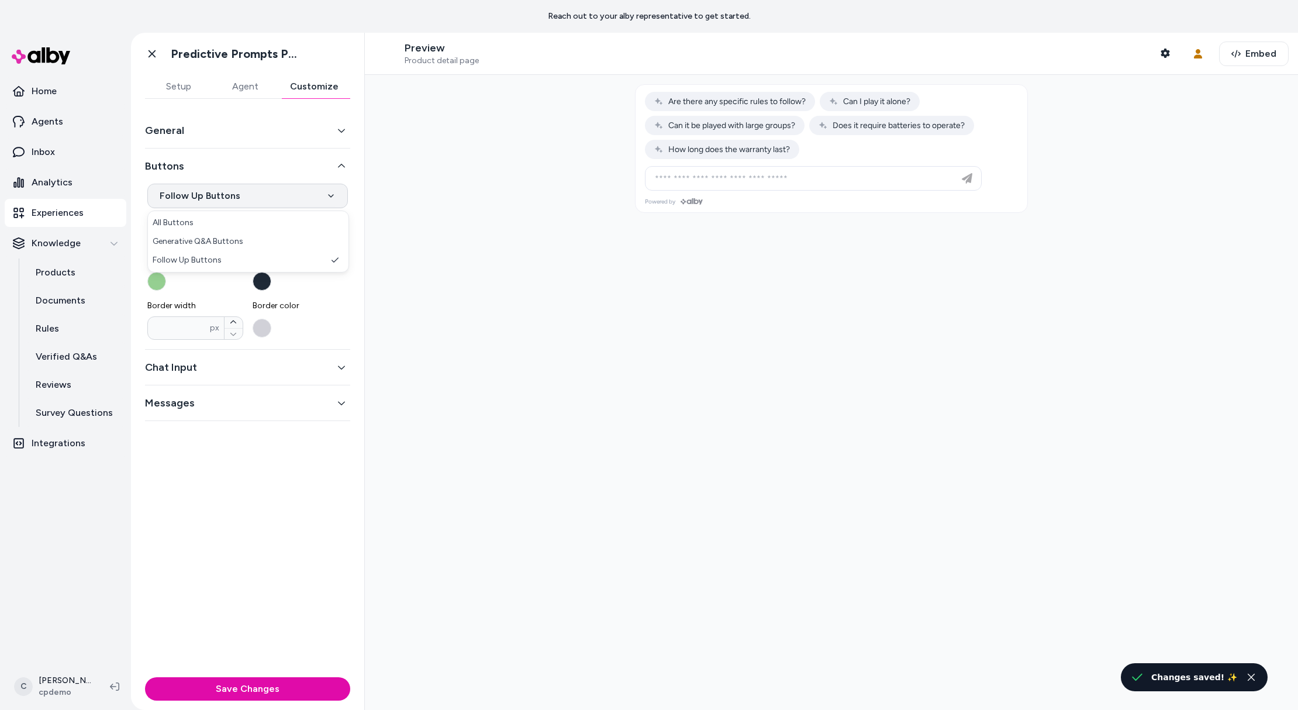
click at [184, 203] on html "**********" at bounding box center [649, 355] width 1298 height 710
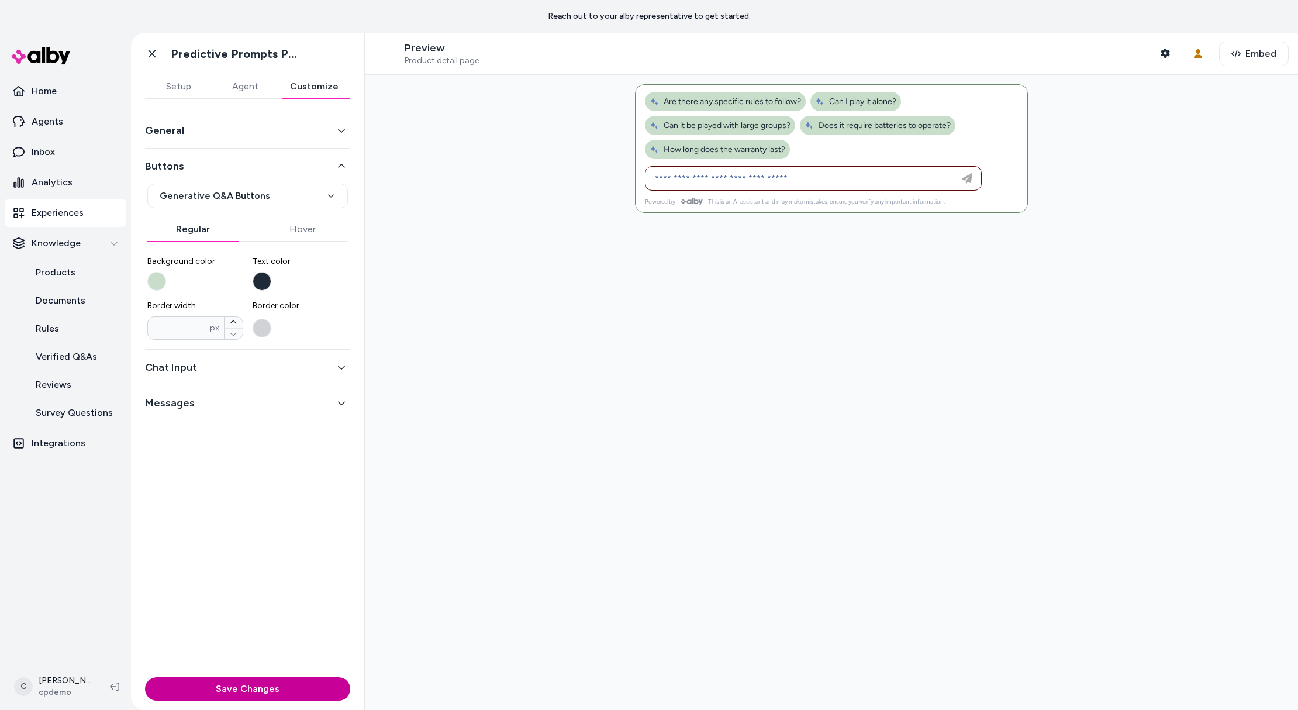
click at [239, 685] on button "Save Changes" at bounding box center [247, 688] width 205 height 23
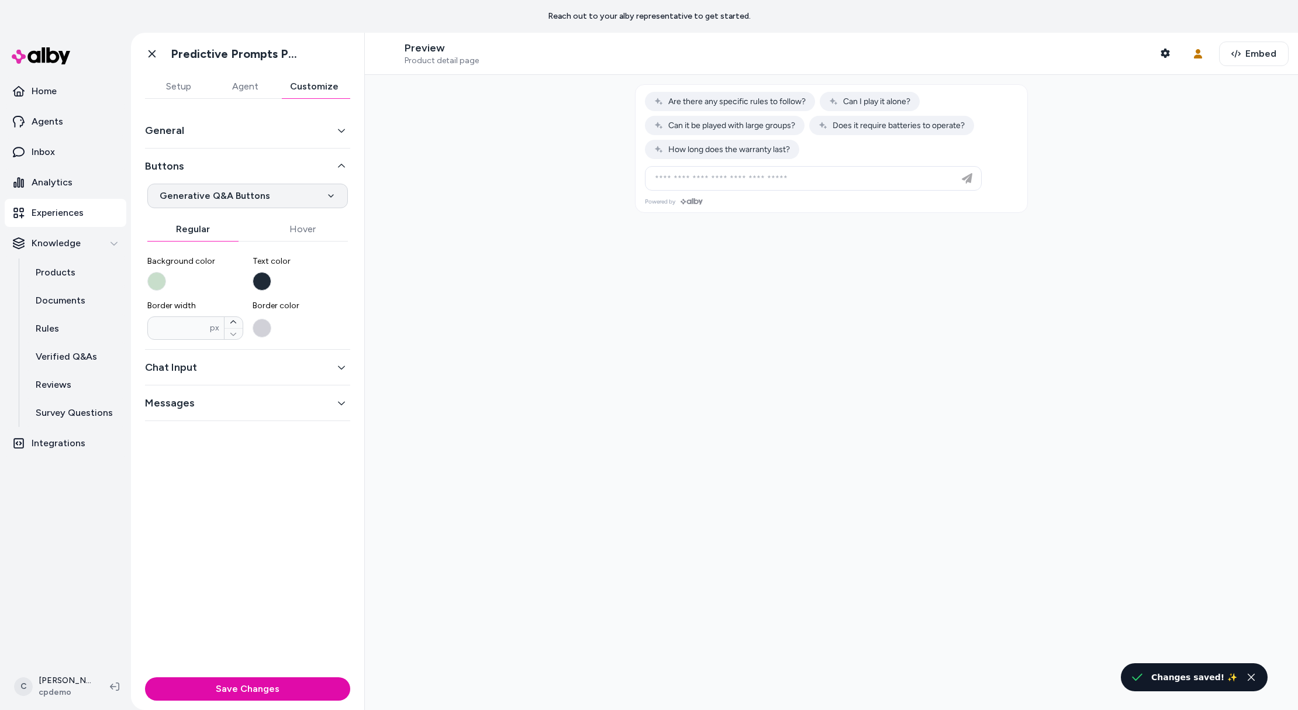
click at [204, 192] on html "**********" at bounding box center [649, 355] width 1298 height 710
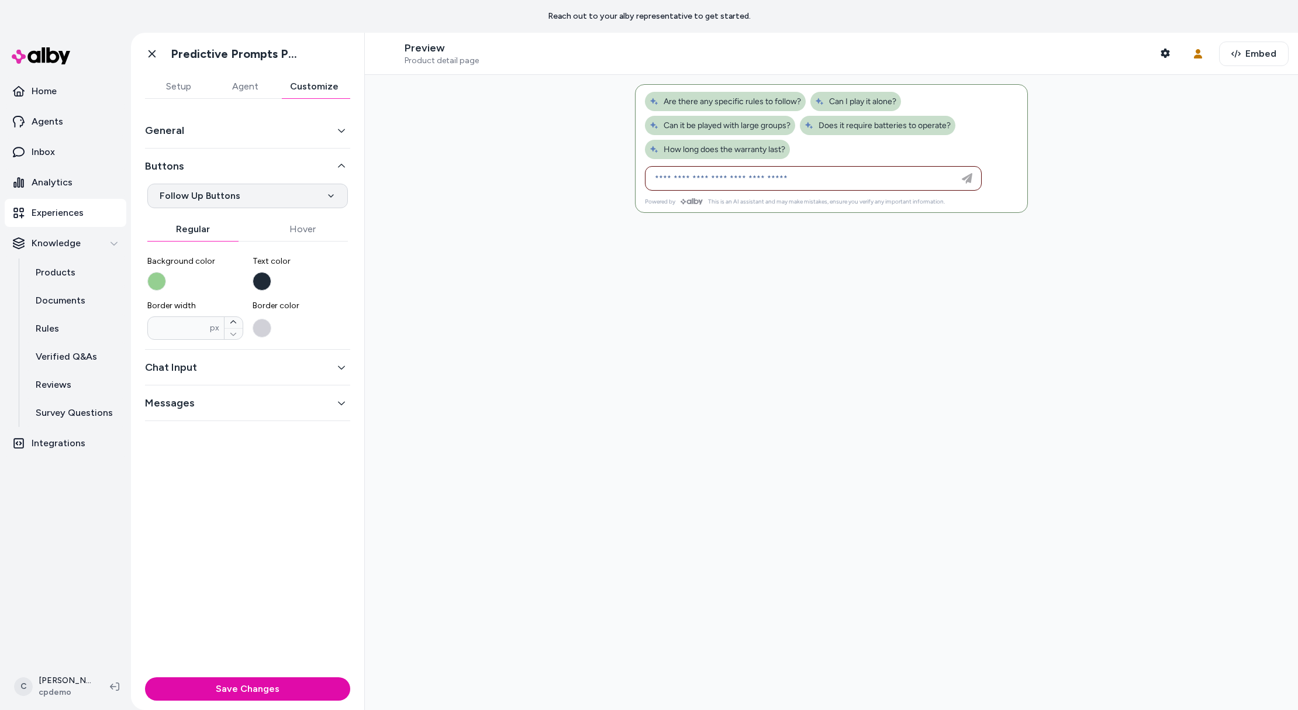
click at [206, 206] on html "**********" at bounding box center [649, 355] width 1298 height 710
click at [757, 125] on span "Can it be played with large groups?" at bounding box center [720, 125] width 141 height 10
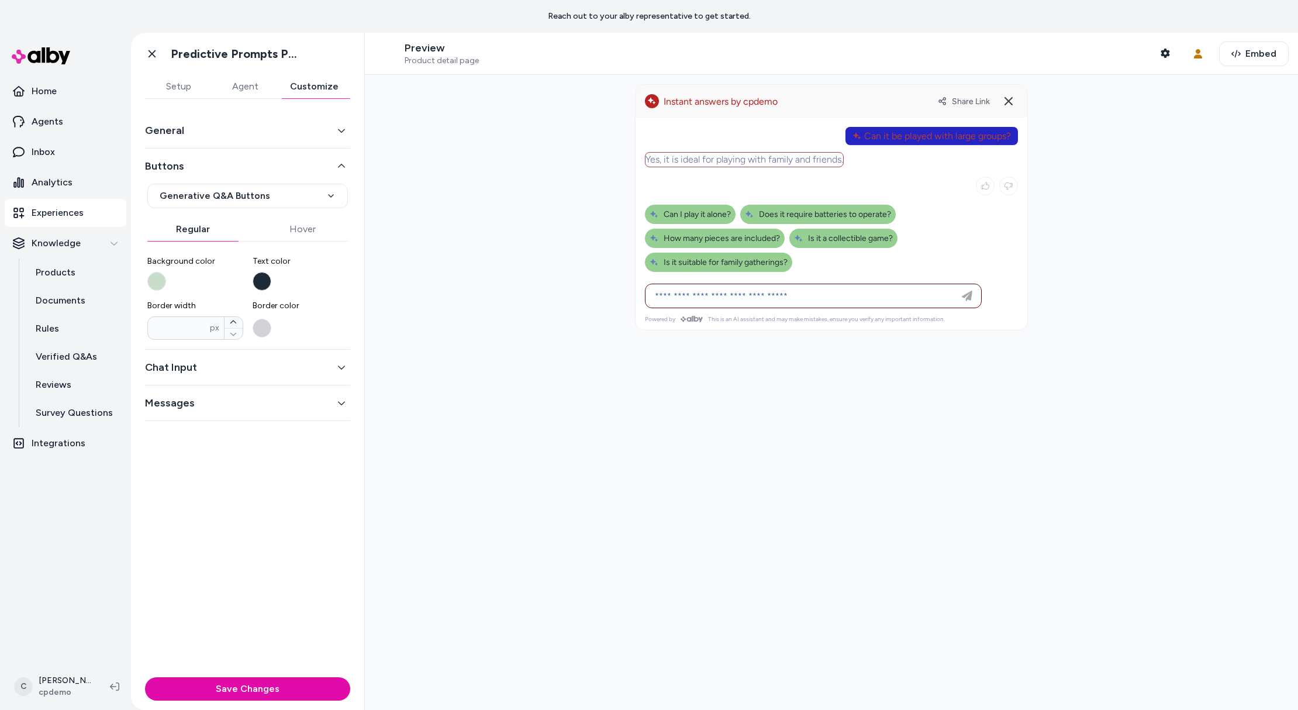
click at [489, 390] on div at bounding box center [831, 392] width 933 height 635
click at [237, 201] on html "**********" at bounding box center [649, 355] width 1298 height 710
drag, startPoint x: 213, startPoint y: 260, endPoint x: 142, endPoint y: 263, distance: 70.8
click at [142, 263] on div "**********" at bounding box center [247, 386] width 233 height 574
click at [548, 339] on div at bounding box center [831, 392] width 933 height 635
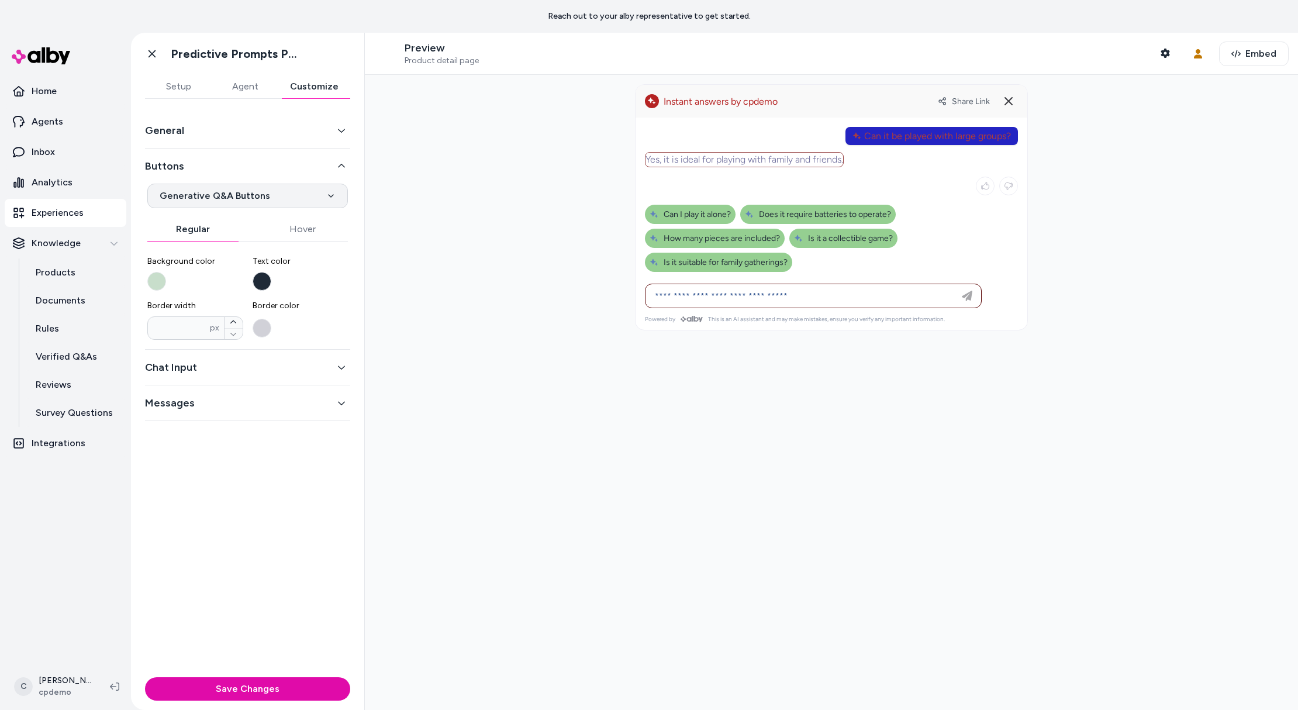
click at [227, 191] on html "**********" at bounding box center [649, 355] width 1298 height 710
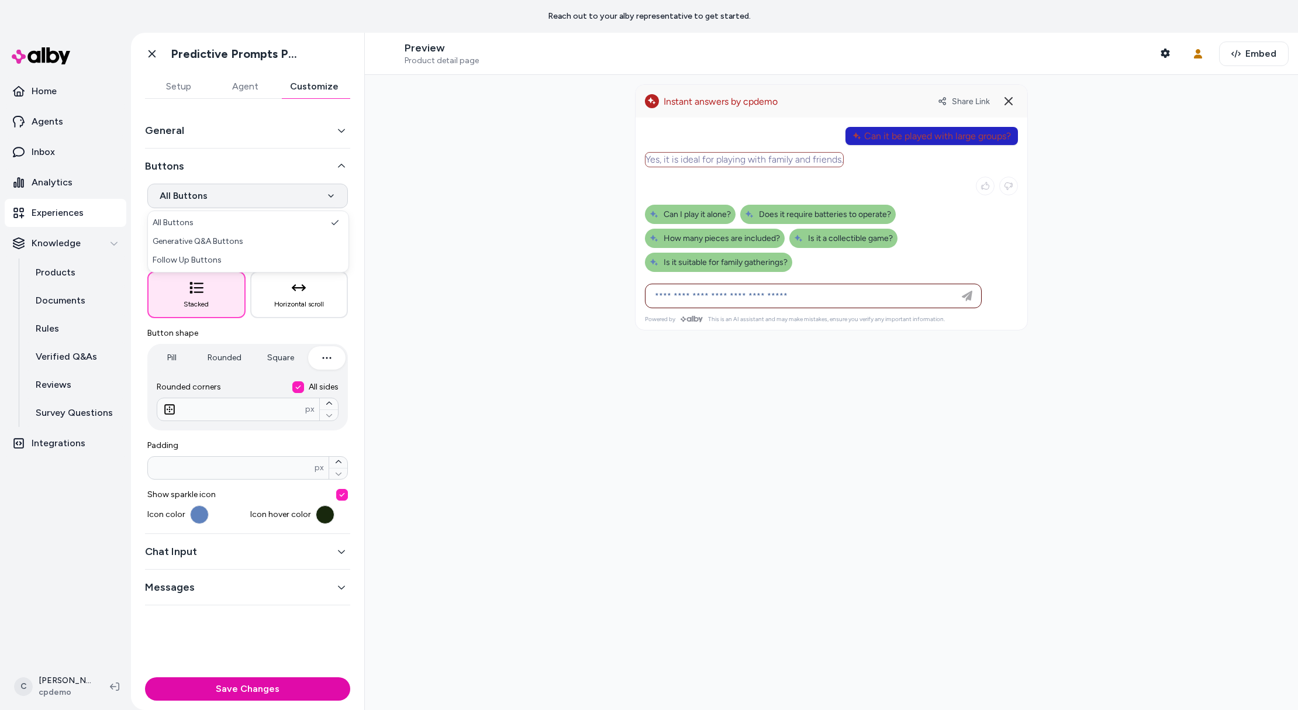
click at [222, 198] on html "**********" at bounding box center [649, 355] width 1298 height 710
click at [246, 170] on html "**********" at bounding box center [649, 355] width 1298 height 710
click at [210, 199] on html "**********" at bounding box center [649, 355] width 1298 height 710
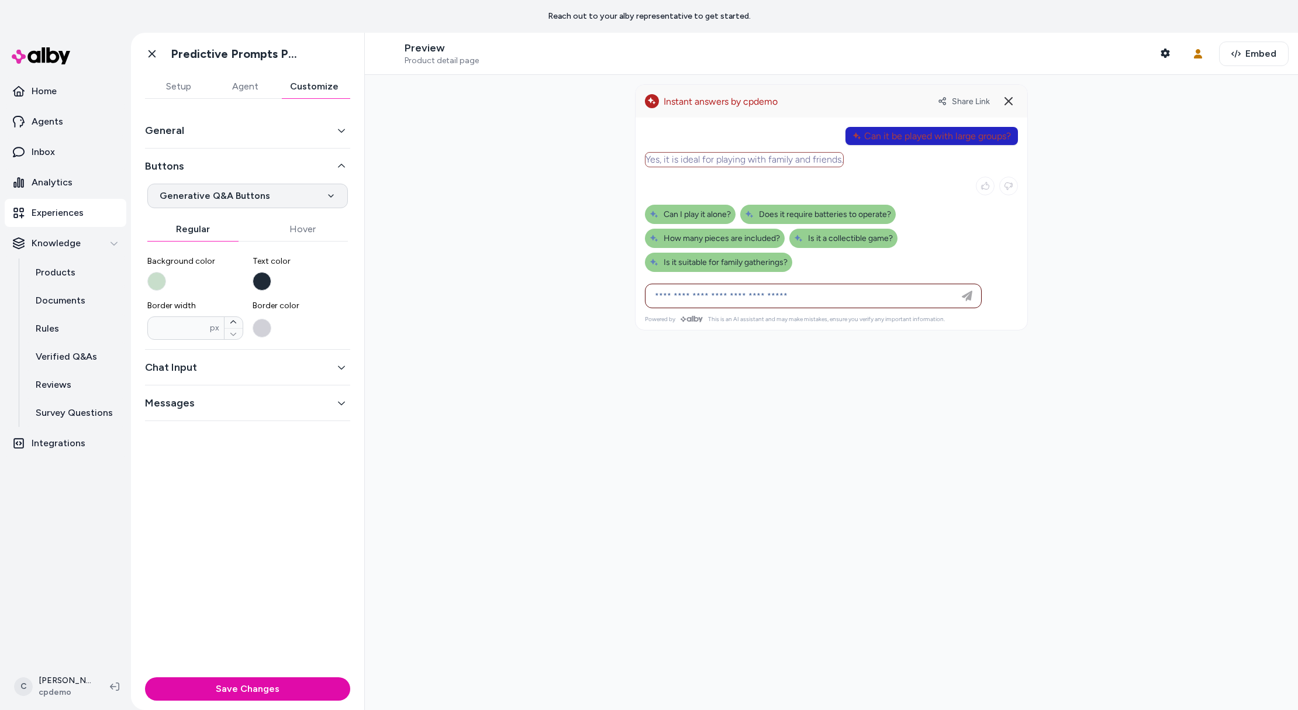
click at [191, 203] on html "**********" at bounding box center [649, 355] width 1298 height 710
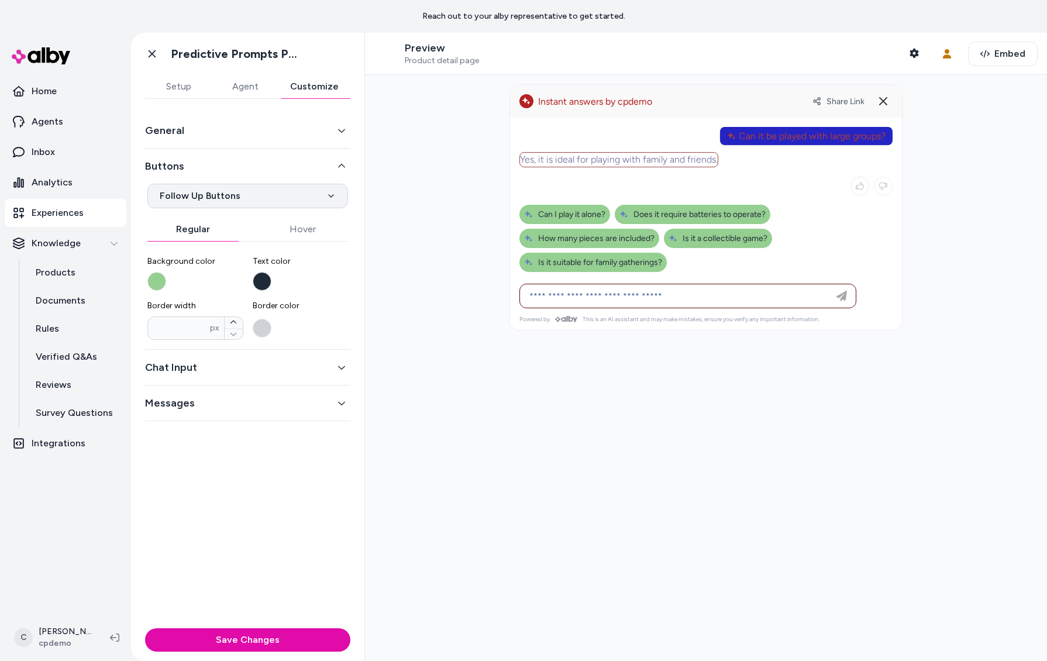
click at [248, 196] on html "**********" at bounding box center [523, 330] width 1047 height 661
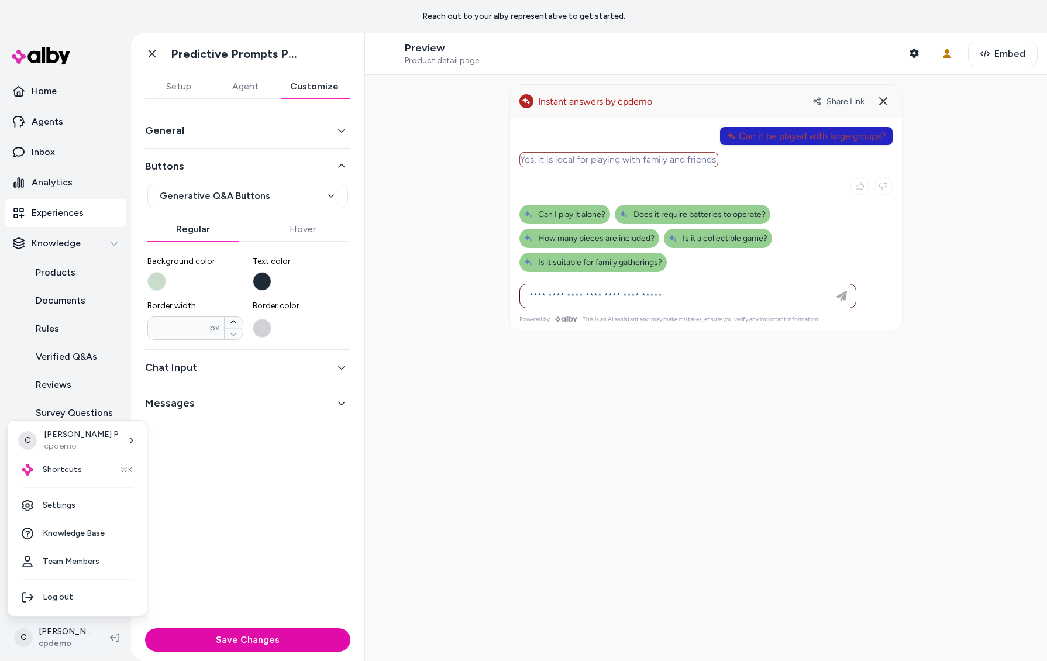
click at [65, 634] on html "**********" at bounding box center [523, 330] width 1047 height 661
click at [72, 471] on span "Shortcuts" at bounding box center [62, 470] width 39 height 12
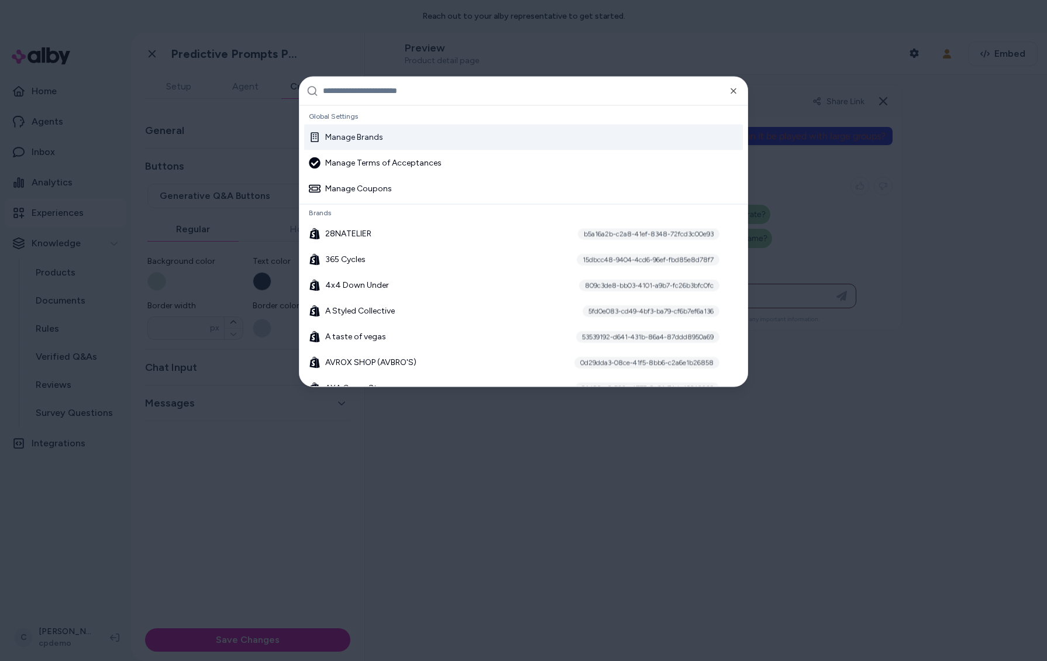
click at [375, 99] on input "text" at bounding box center [531, 91] width 417 height 28
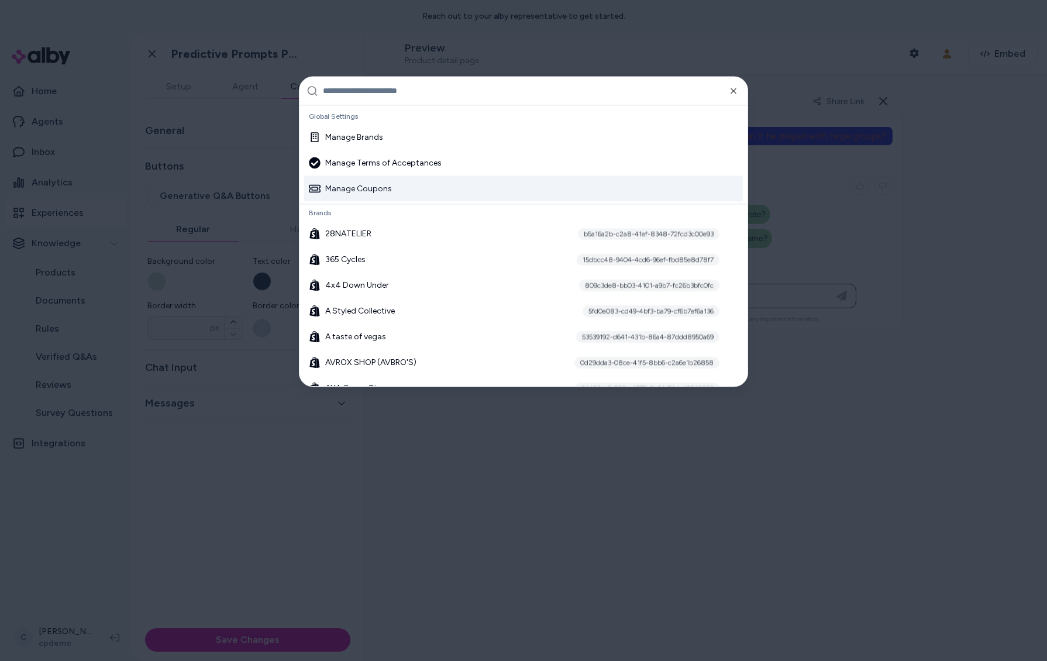
click at [246, 558] on div at bounding box center [523, 330] width 1047 height 661
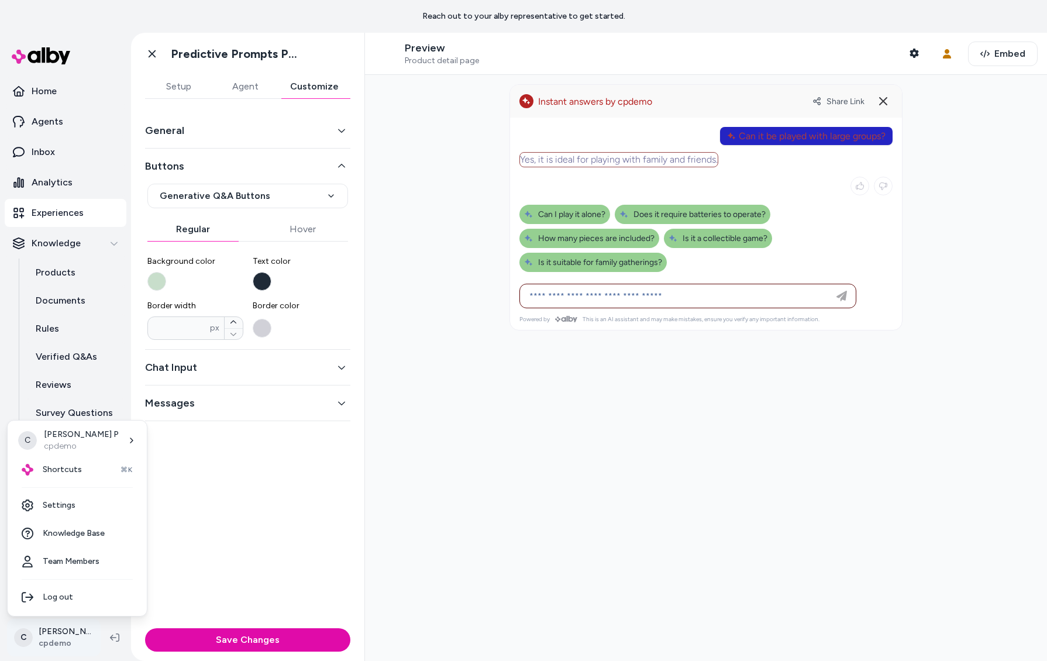
click at [72, 631] on html "**********" at bounding box center [523, 330] width 1047 height 661
click at [83, 468] on div "Shortcuts ⌘K" at bounding box center [77, 469] width 130 height 28
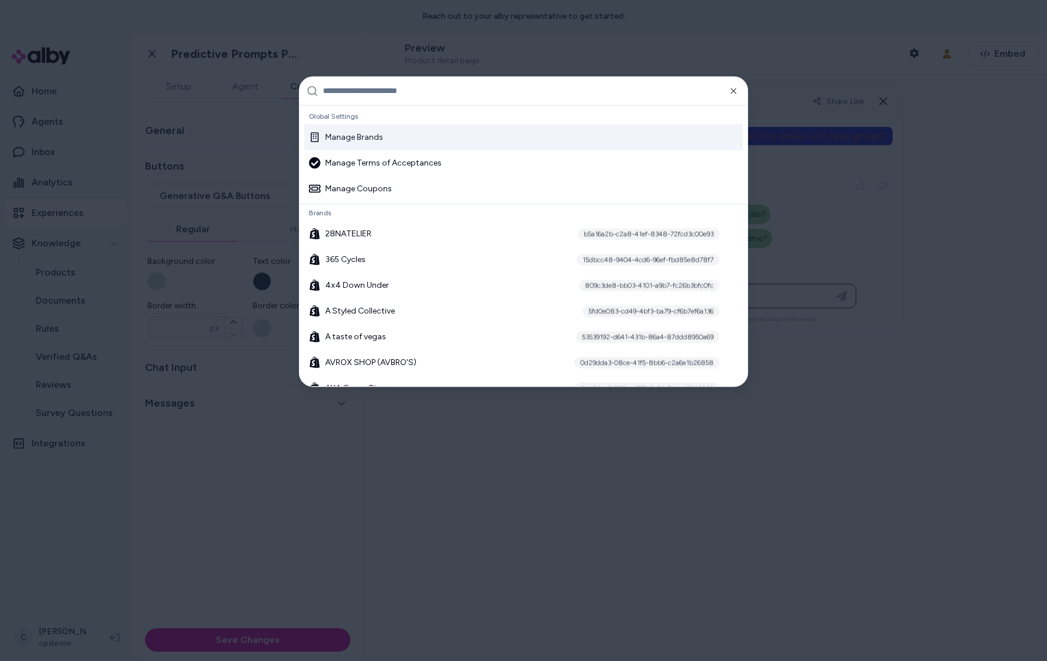
click at [460, 143] on div "Manage Brands" at bounding box center [523, 137] width 438 height 26
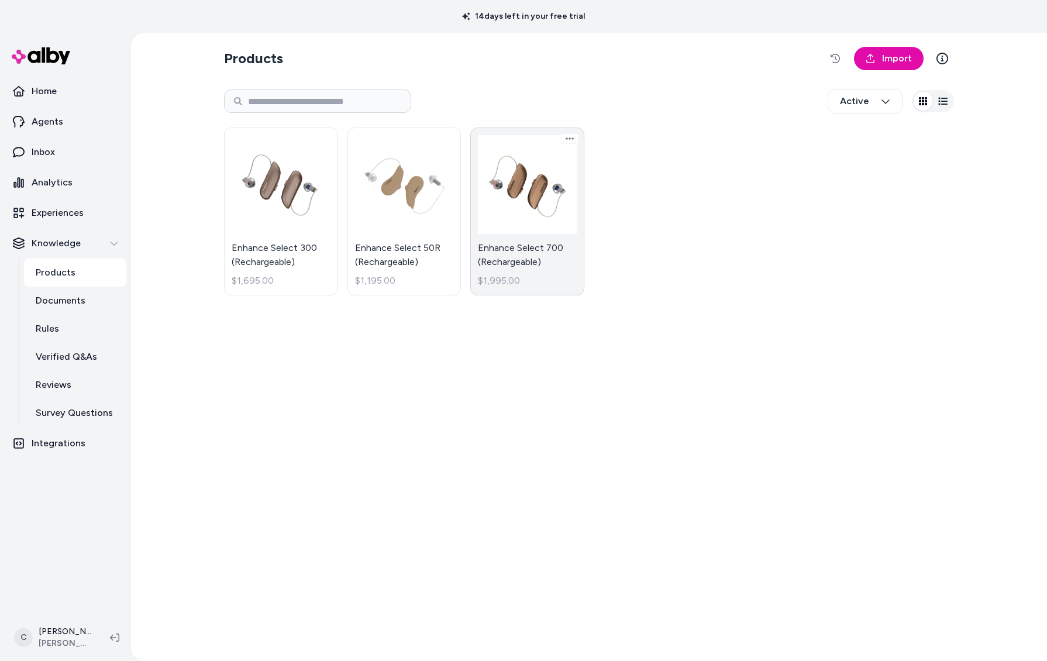
click at [577, 261] on link "Enhance Select 700 (Rechargeable) $1,995.00" at bounding box center [527, 211] width 114 height 168
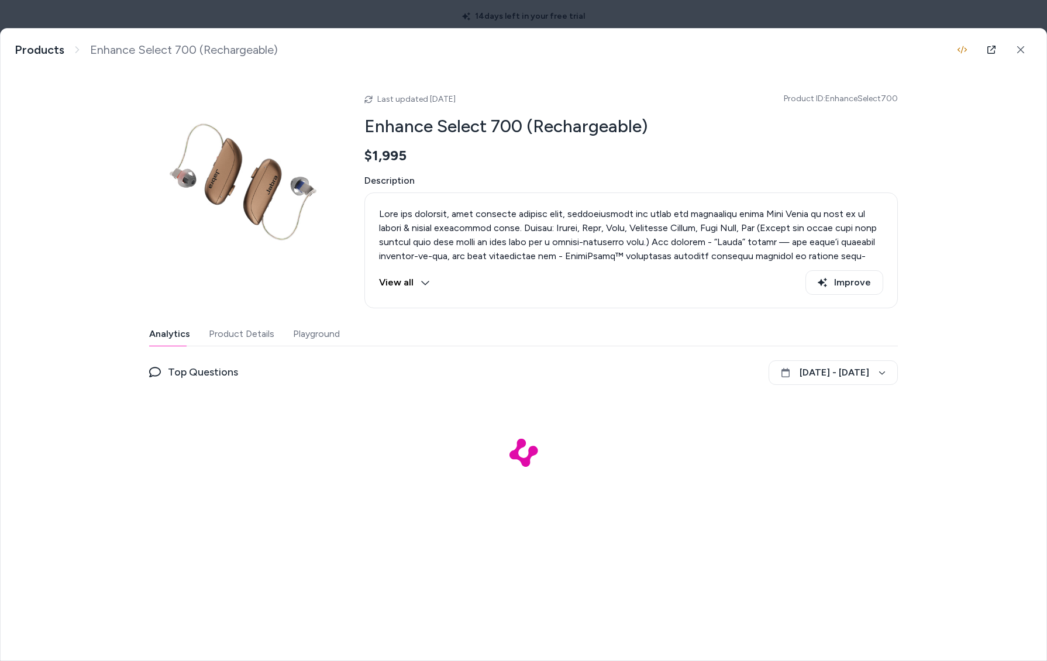
click at [308, 342] on button "Playground" at bounding box center [316, 333] width 47 height 23
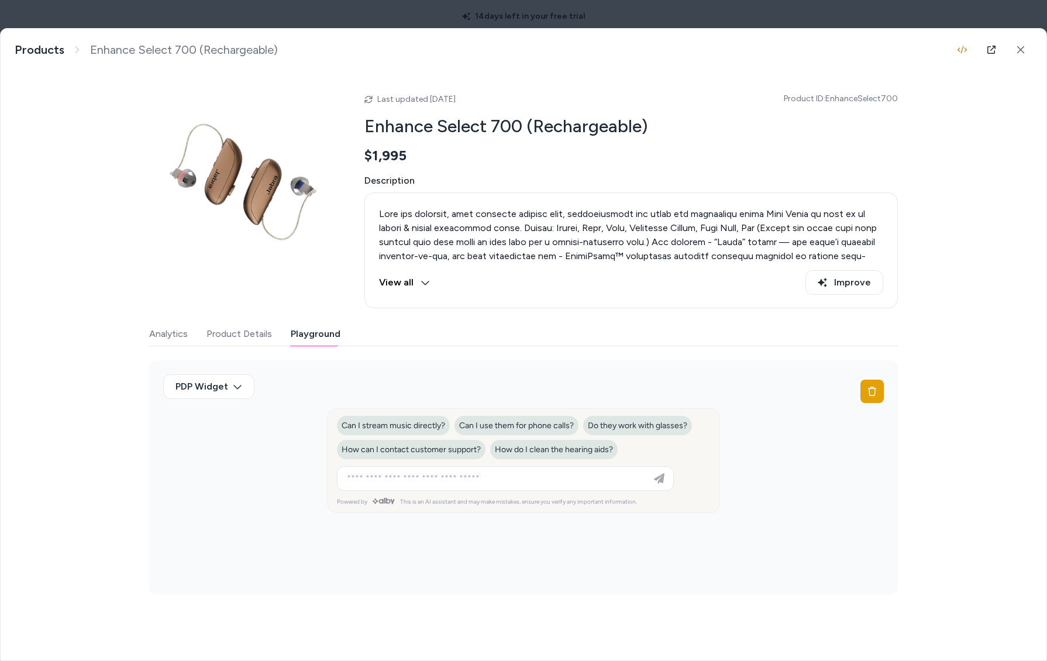
click at [403, 279] on button "View all" at bounding box center [404, 282] width 51 height 25
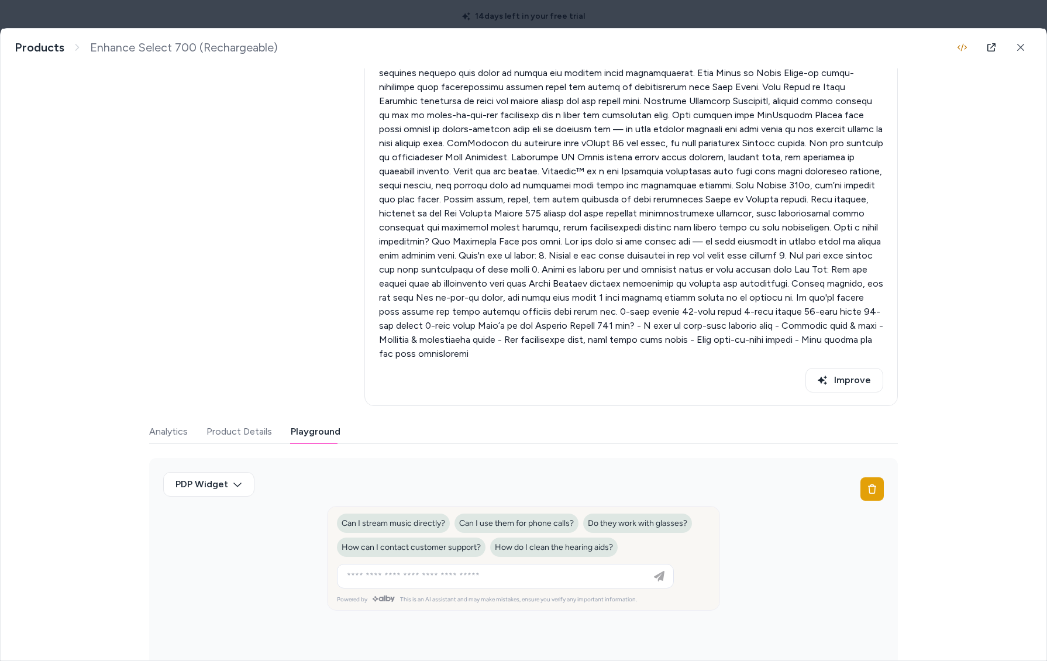
scroll to position [486, 0]
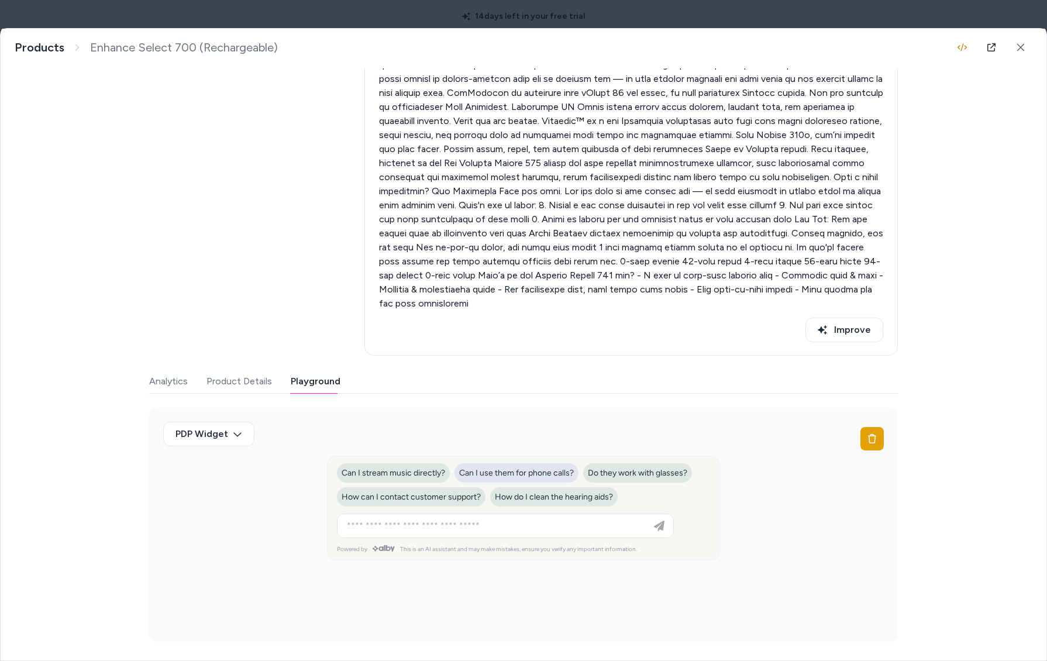
click at [514, 476] on span "Can I use them for phone calls?" at bounding box center [516, 473] width 115 height 10
type input "**********"
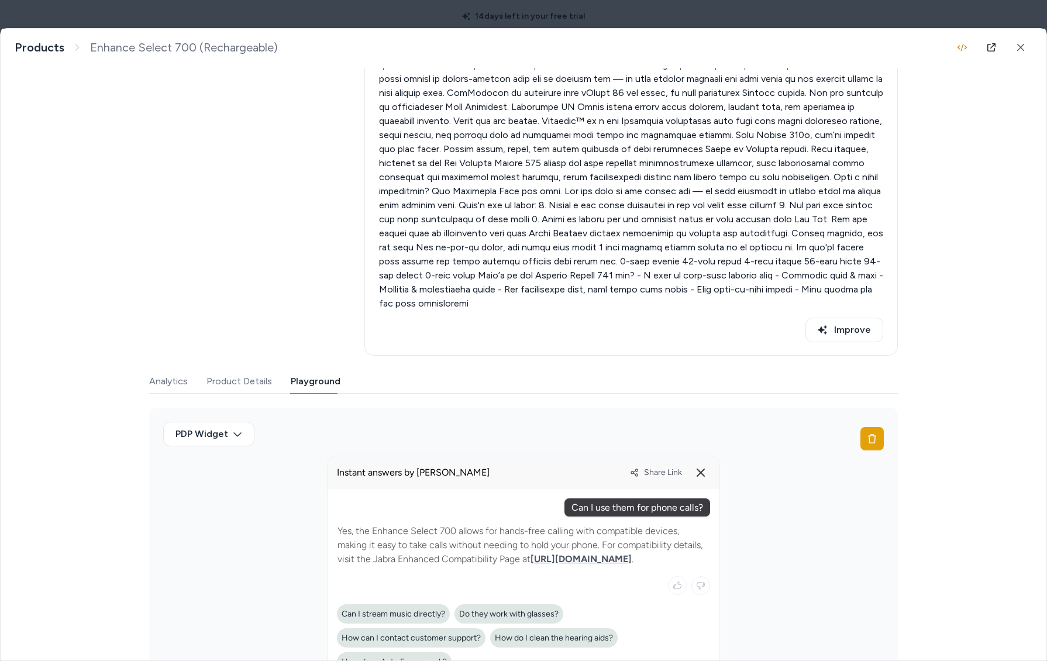
scroll to position [602, 0]
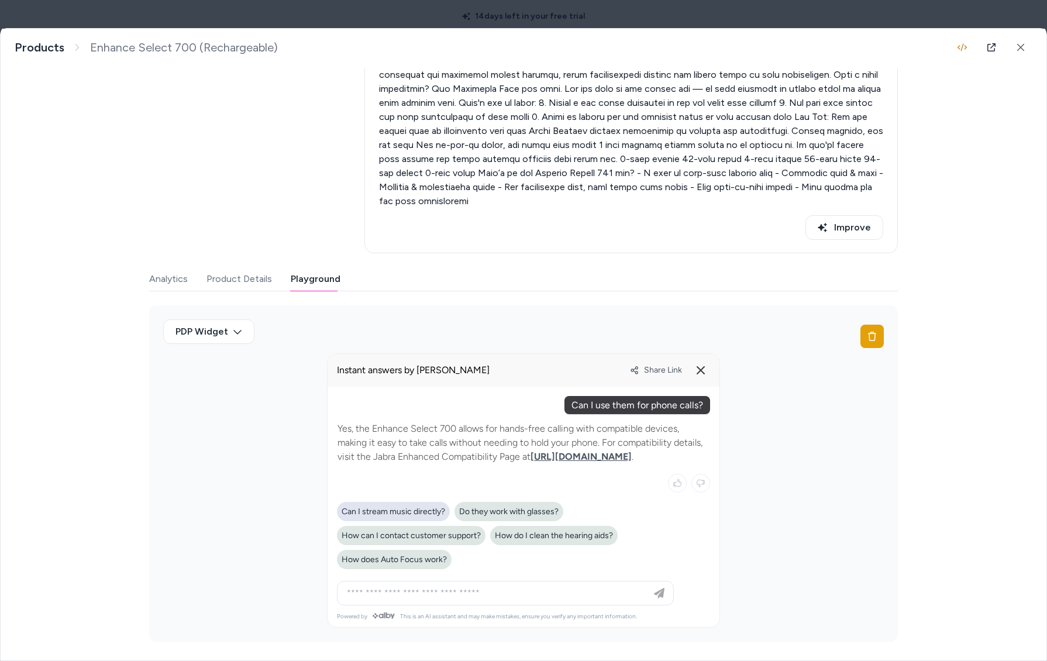
click at [396, 512] on span "Can I stream music directly?" at bounding box center [392, 511] width 103 height 10
type input "**********"
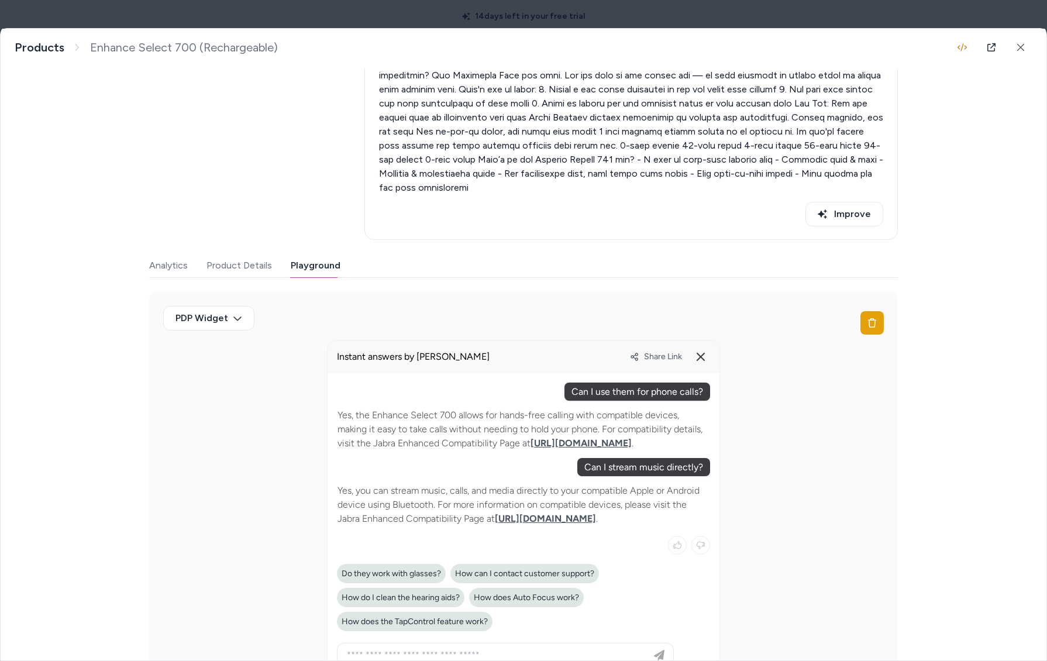
scroll to position [677, 0]
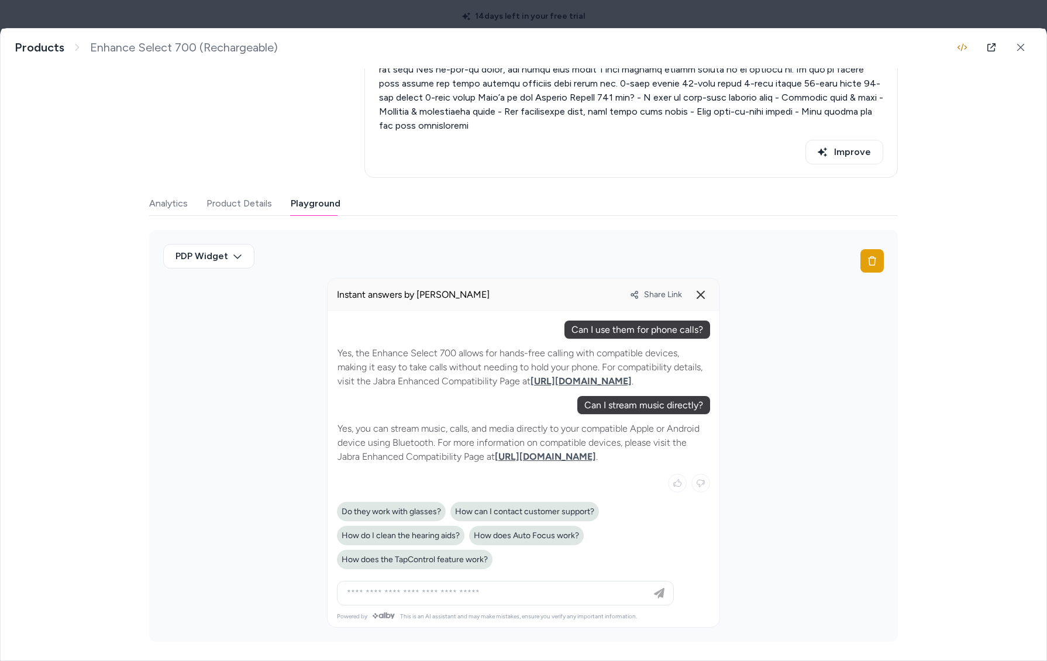
click at [529, 582] on div at bounding box center [505, 592] width 331 height 23
click at [531, 592] on input at bounding box center [494, 593] width 308 height 14
click at [697, 288] on icon at bounding box center [700, 295] width 14 height 14
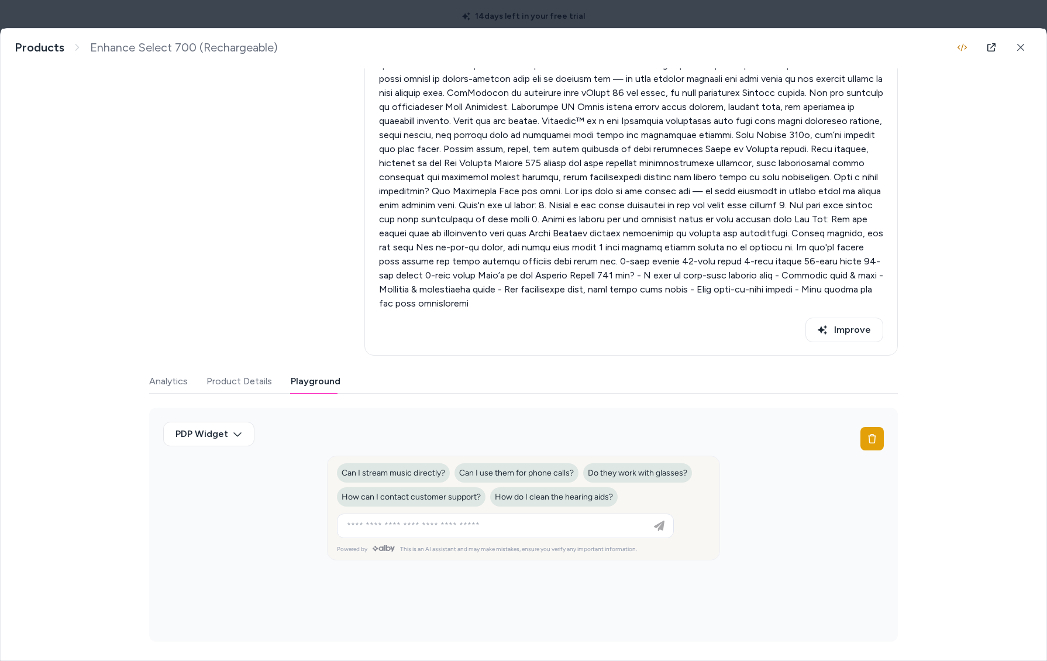
scroll to position [486, 0]
click at [417, 475] on span "Can I stream music directly?" at bounding box center [392, 473] width 103 height 10
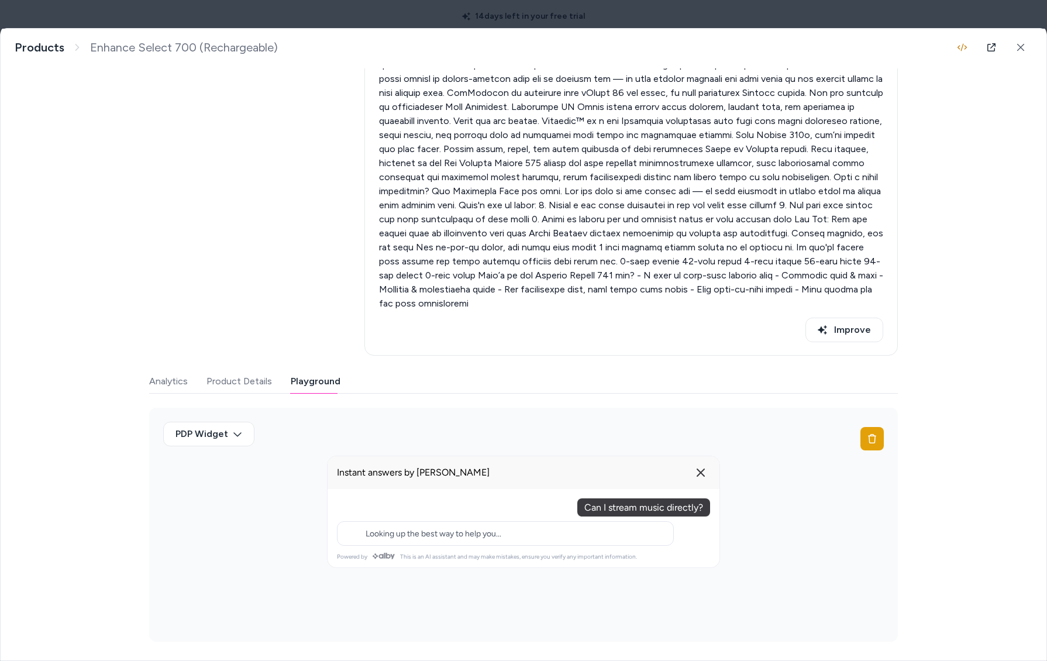
type input "**********"
click at [462, 573] on div "**********" at bounding box center [505, 562] width 331 height 23
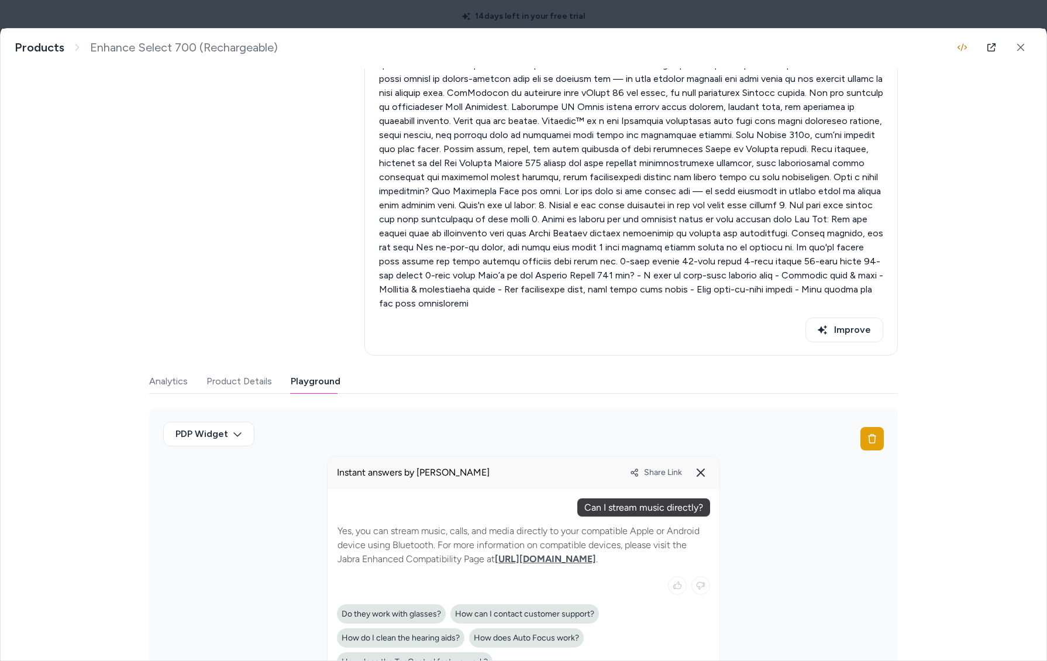
click at [477, 595] on div "Yes, you can stream music, calls, and media directly to your compatible Apple o…" at bounding box center [523, 597] width 373 height 162
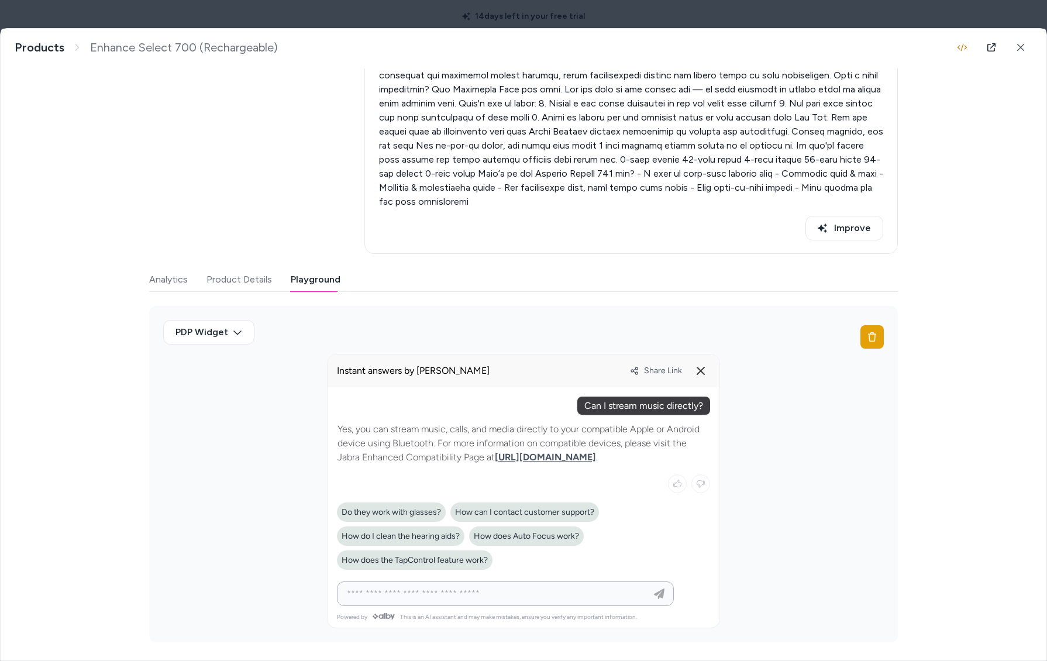
click at [475, 598] on input at bounding box center [494, 593] width 308 height 14
click at [466, 598] on input at bounding box center [494, 593] width 308 height 14
type input "**********"
